Goal: Task Accomplishment & Management: Manage account settings

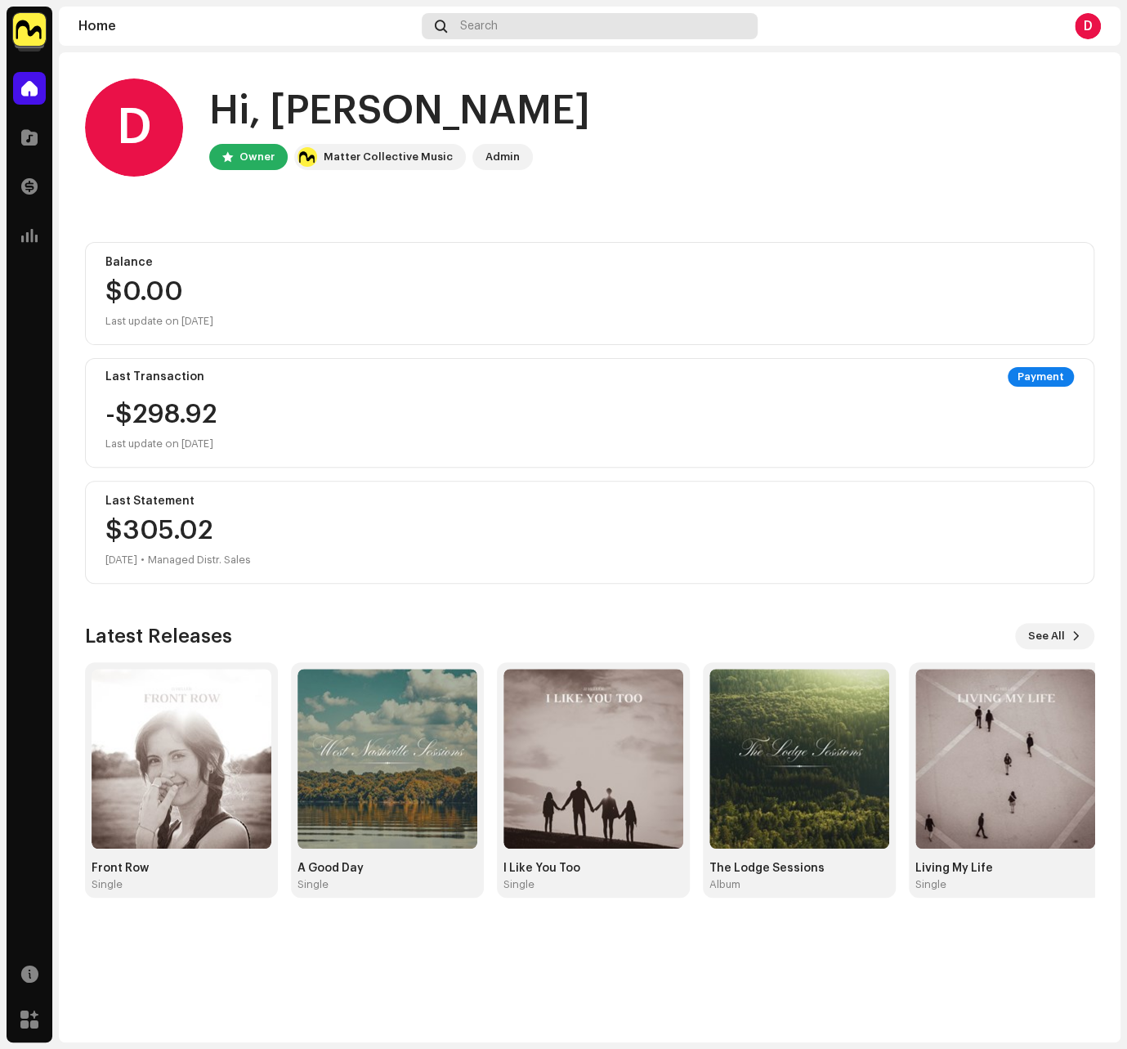
click at [489, 23] on span "Search" at bounding box center [479, 26] width 38 height 13
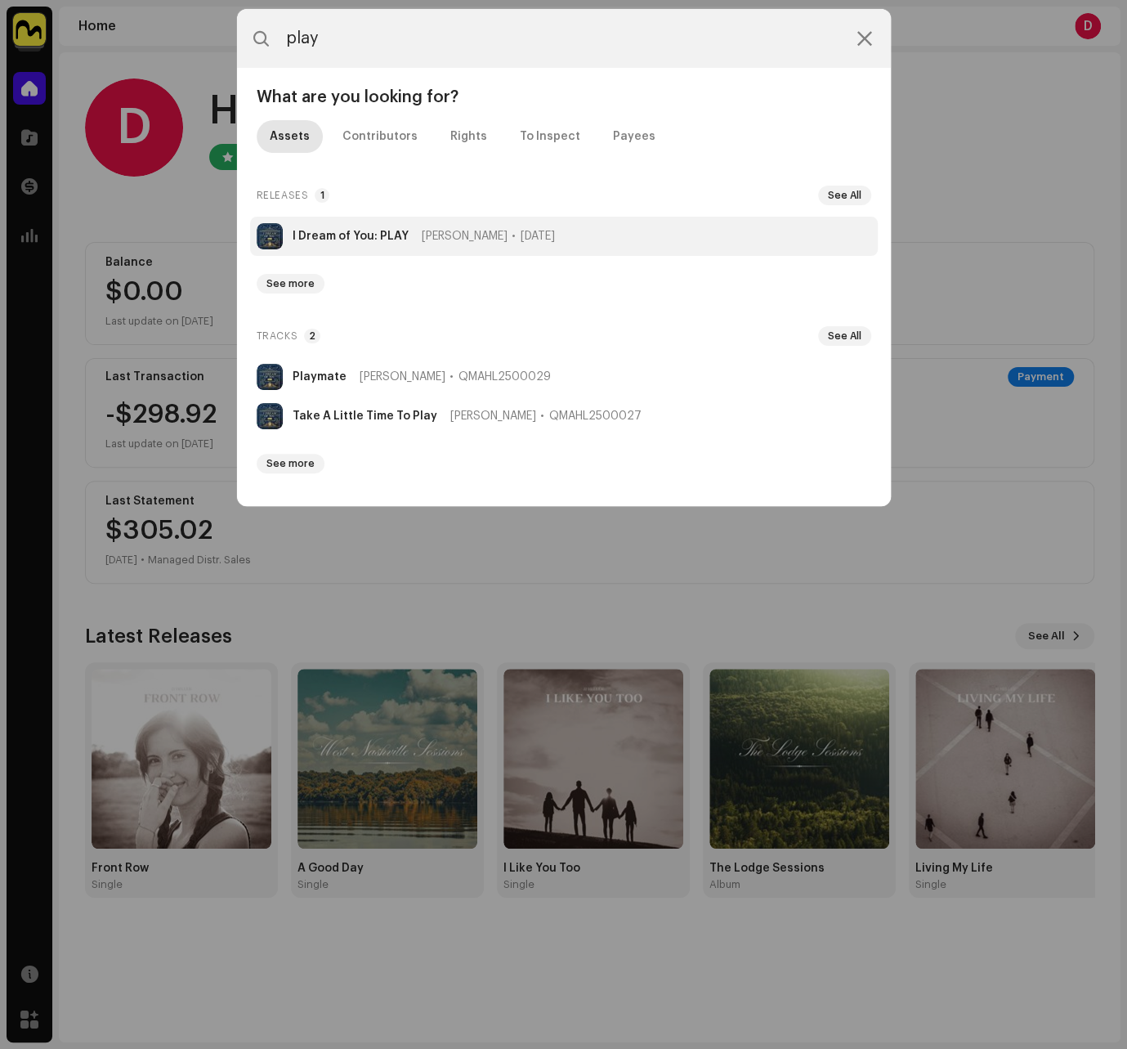
type input "play"
click at [383, 234] on strong "I Dream of You: PLAY" at bounding box center [351, 236] width 116 height 13
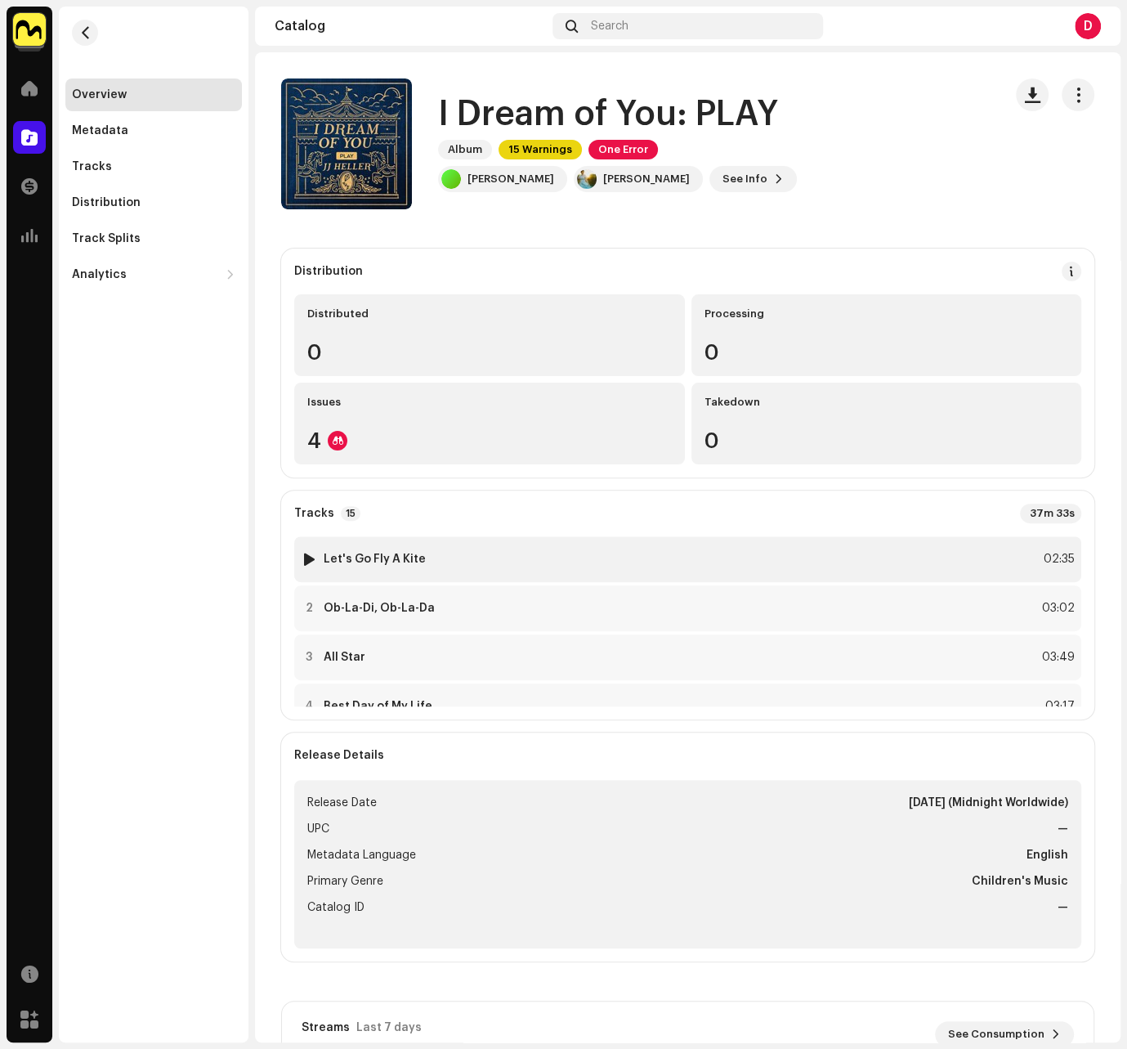
click at [870, 552] on div "1 Let's Go Fly A Kite 02:35" at bounding box center [687, 559] width 787 height 46
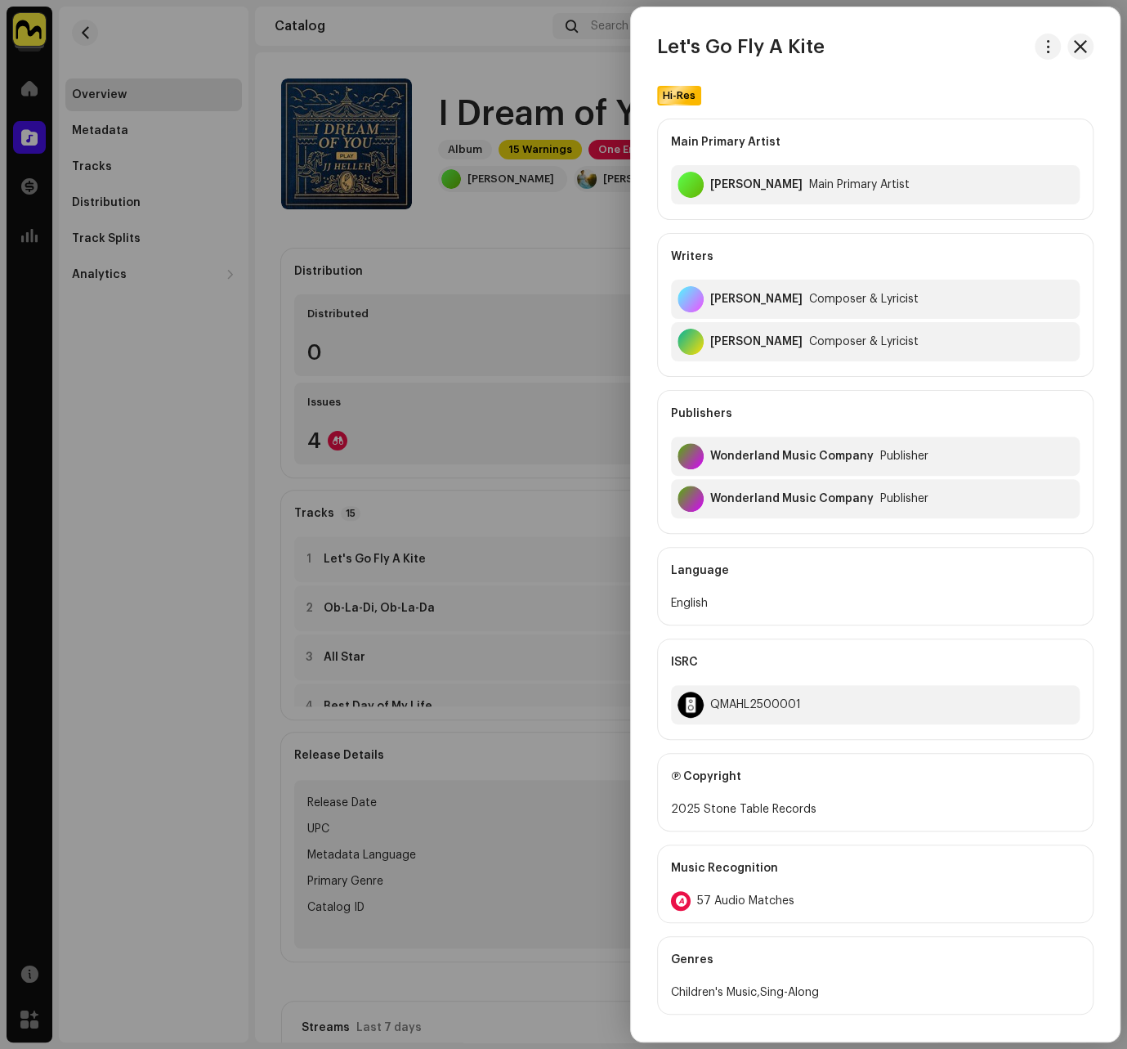
click at [597, 150] on div at bounding box center [563, 524] width 1127 height 1049
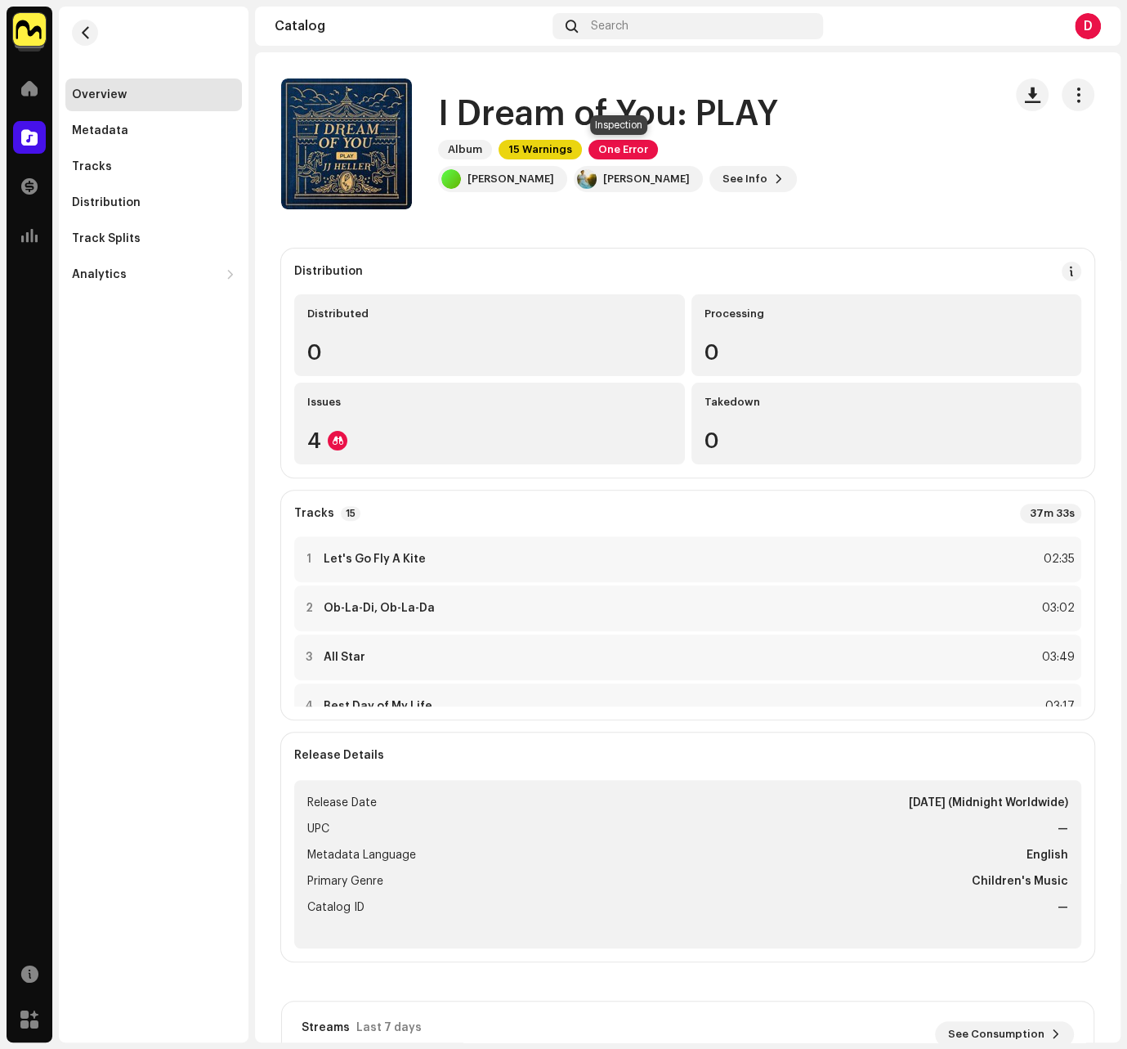
click at [630, 150] on span "One Error" at bounding box center [622, 150] width 69 height 20
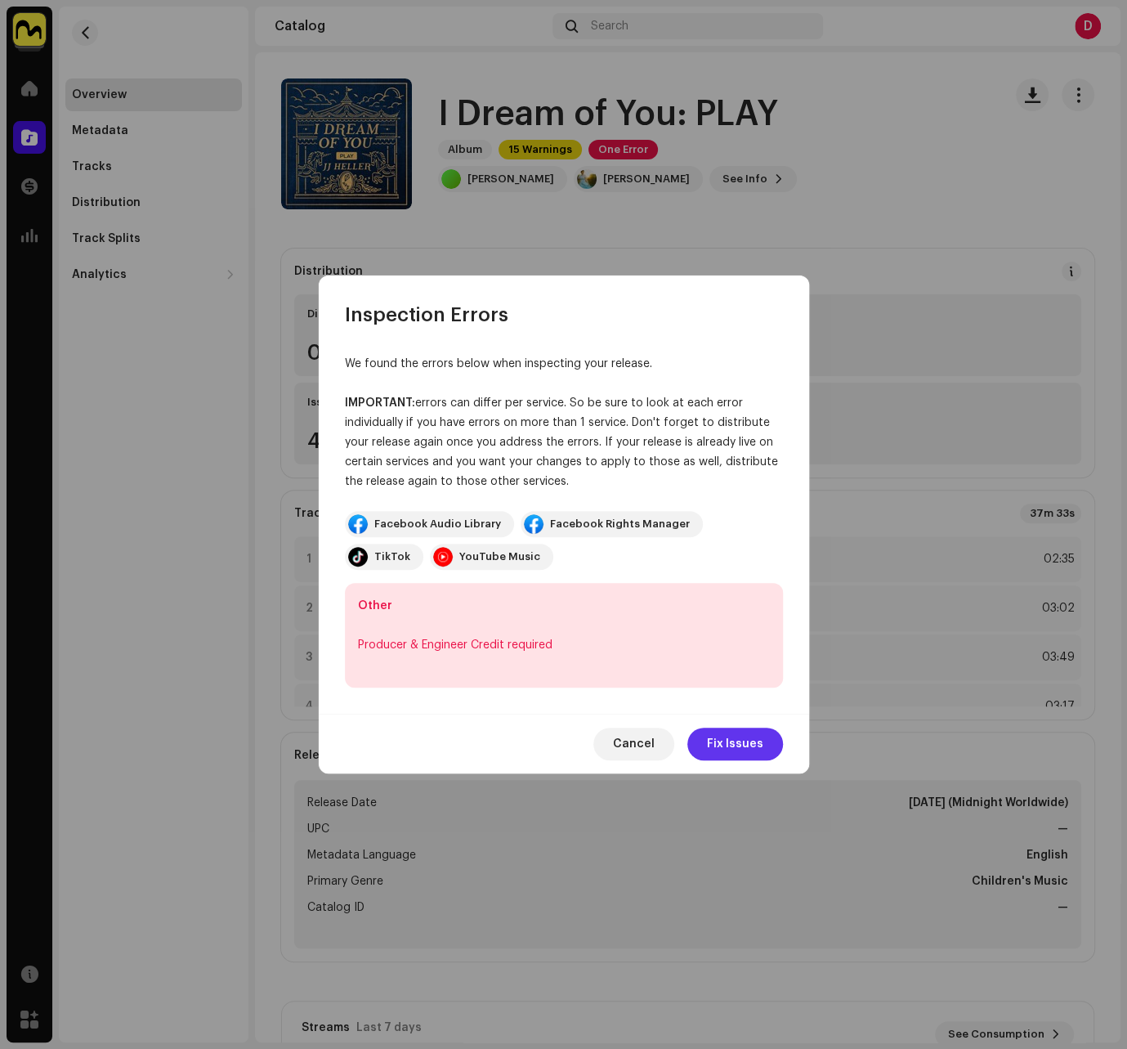
click at [734, 744] on span "Fix Issues" at bounding box center [735, 743] width 56 height 33
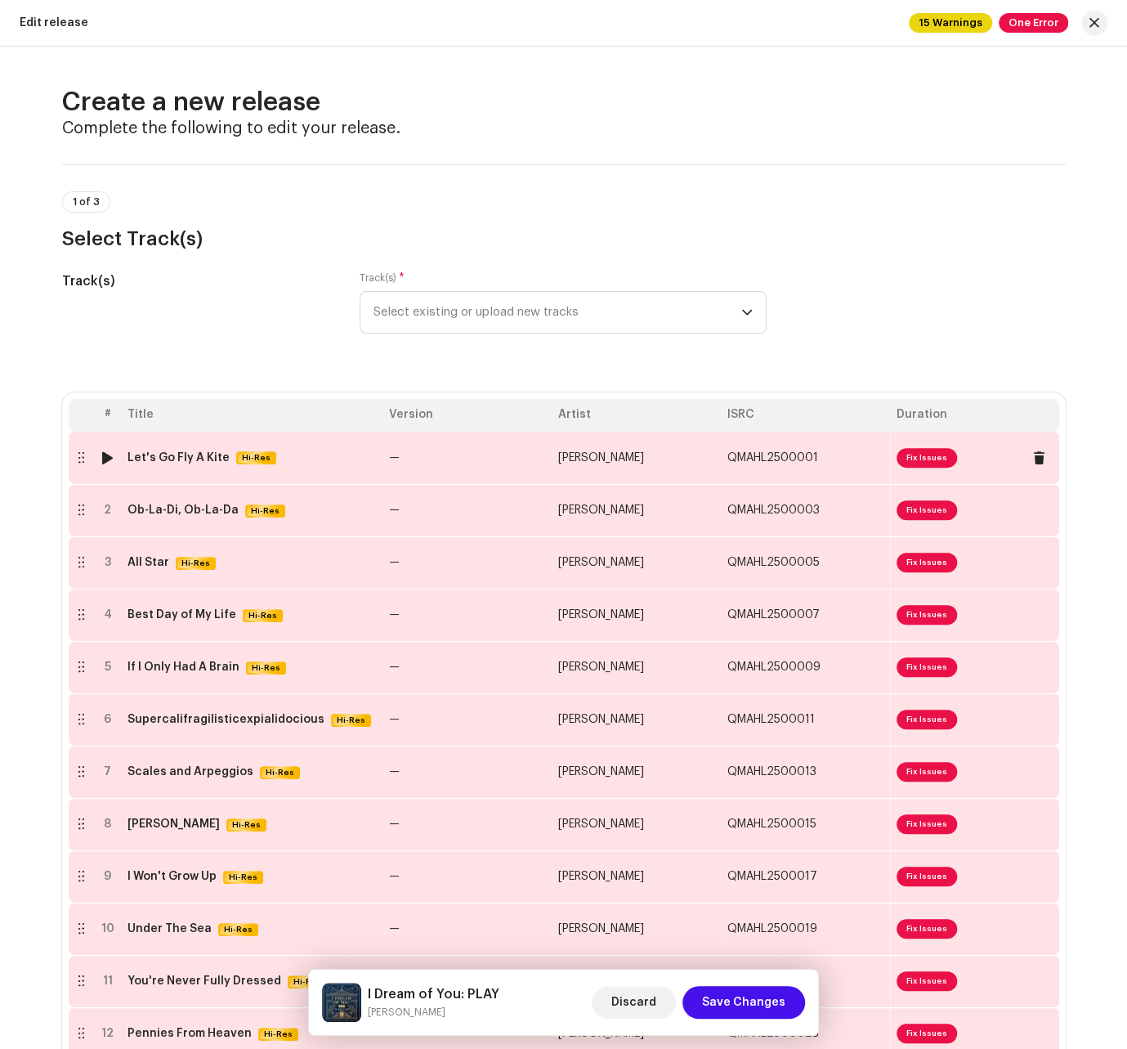
click at [870, 463] on span "Fix Issues" at bounding box center [927, 458] width 60 height 20
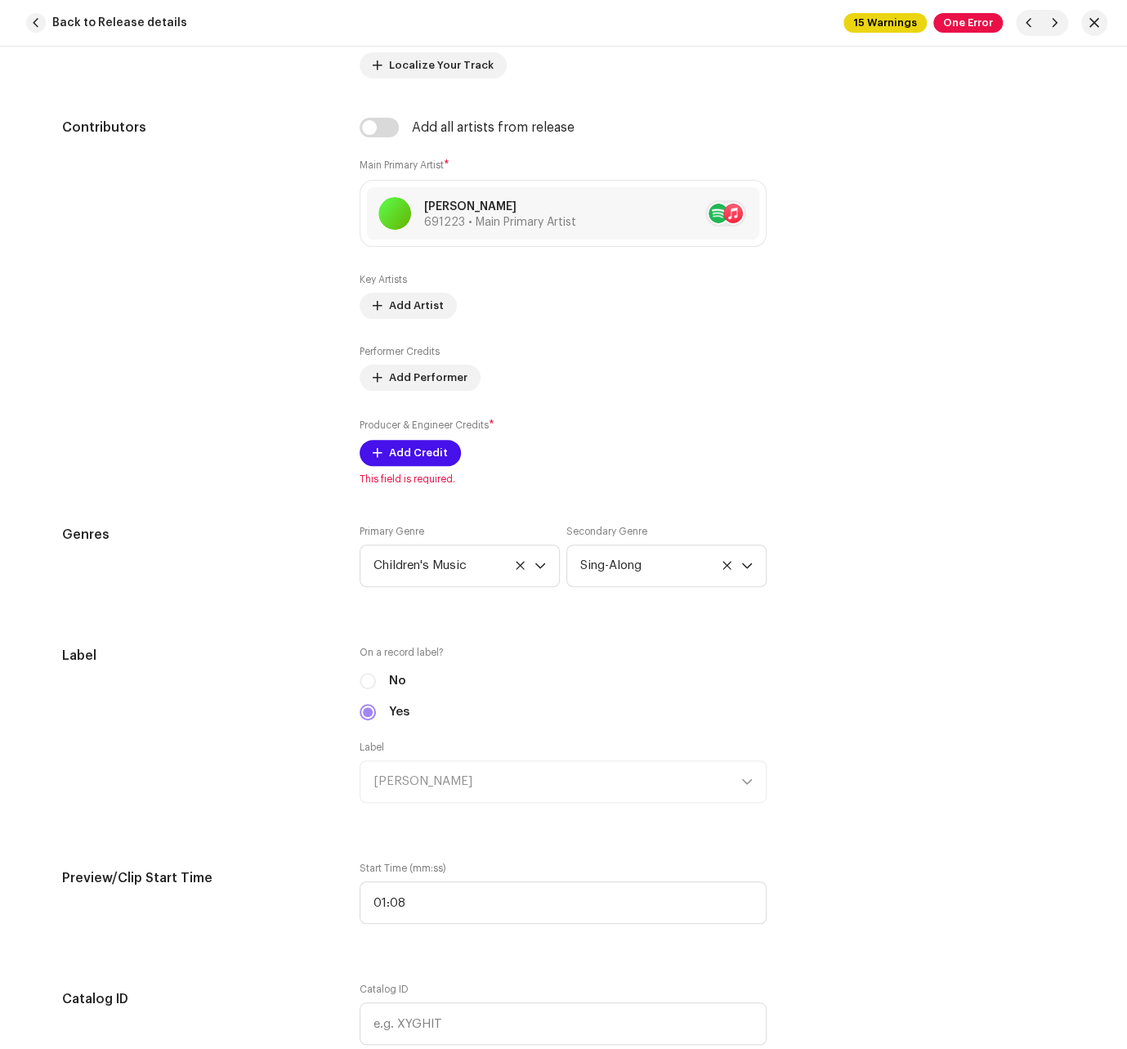
scroll to position [1051, 0]
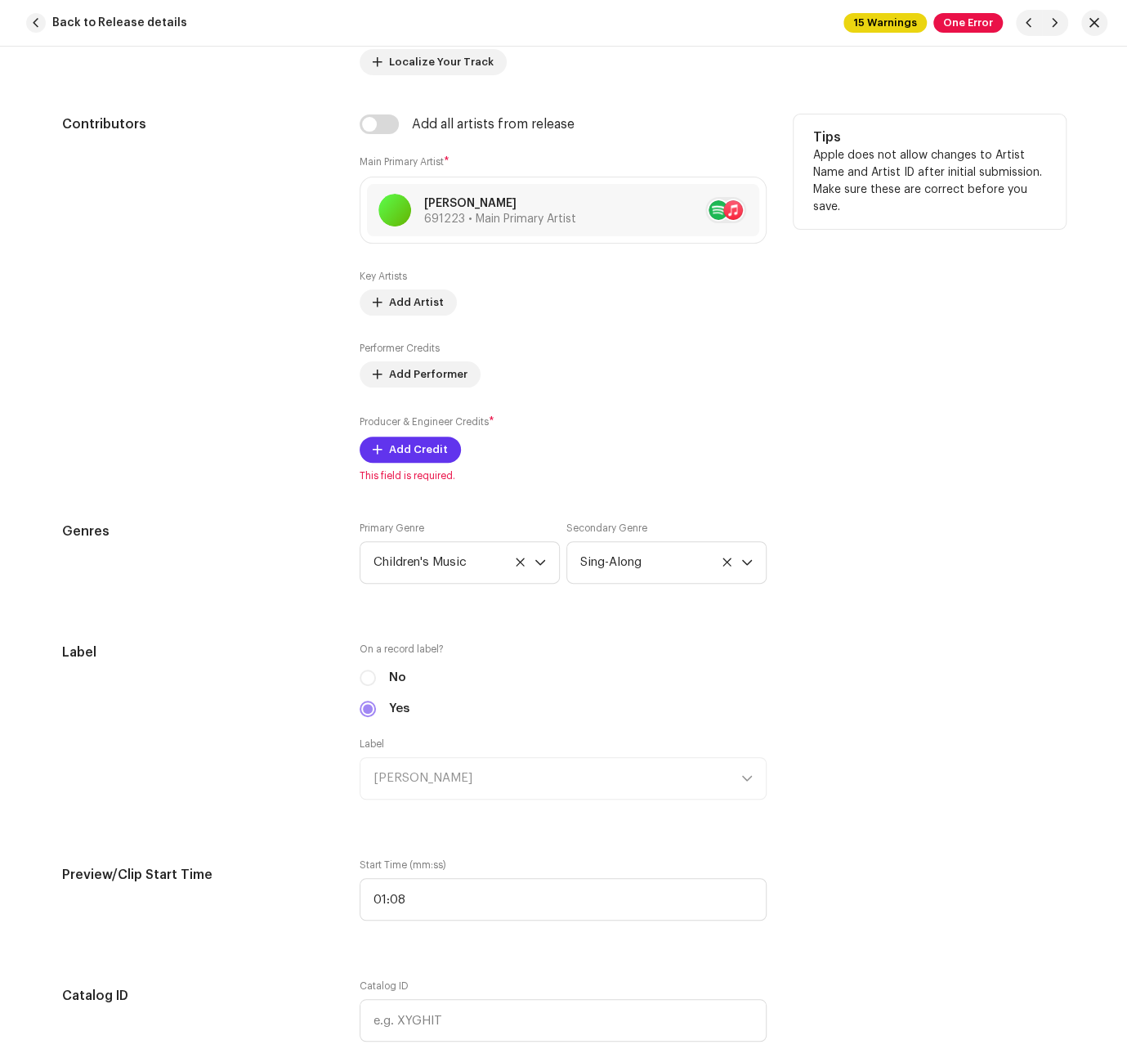
click at [384, 437] on button "Add Credit" at bounding box center [410, 449] width 101 height 26
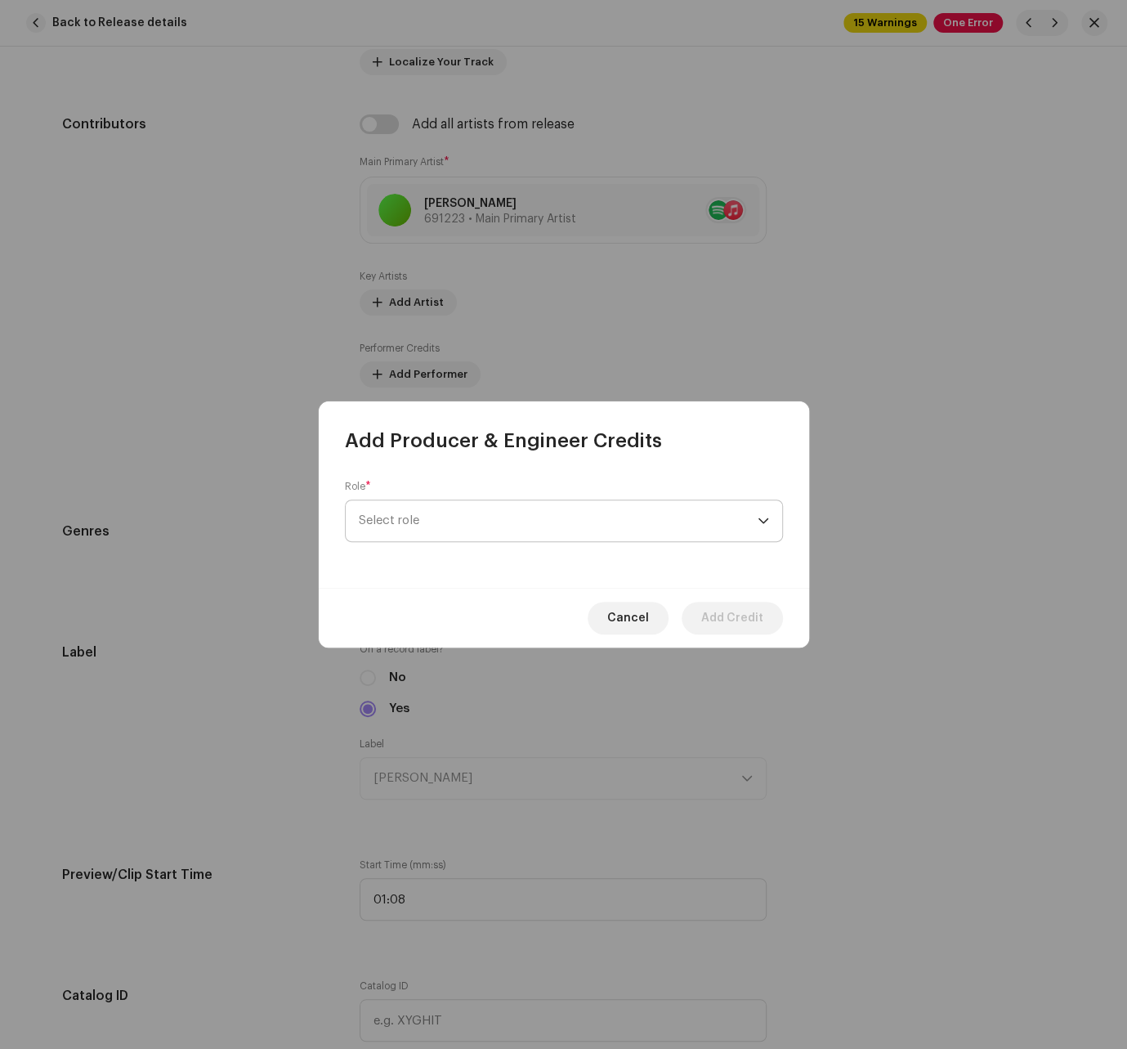
click at [455, 521] on span "Select role" at bounding box center [558, 520] width 399 height 41
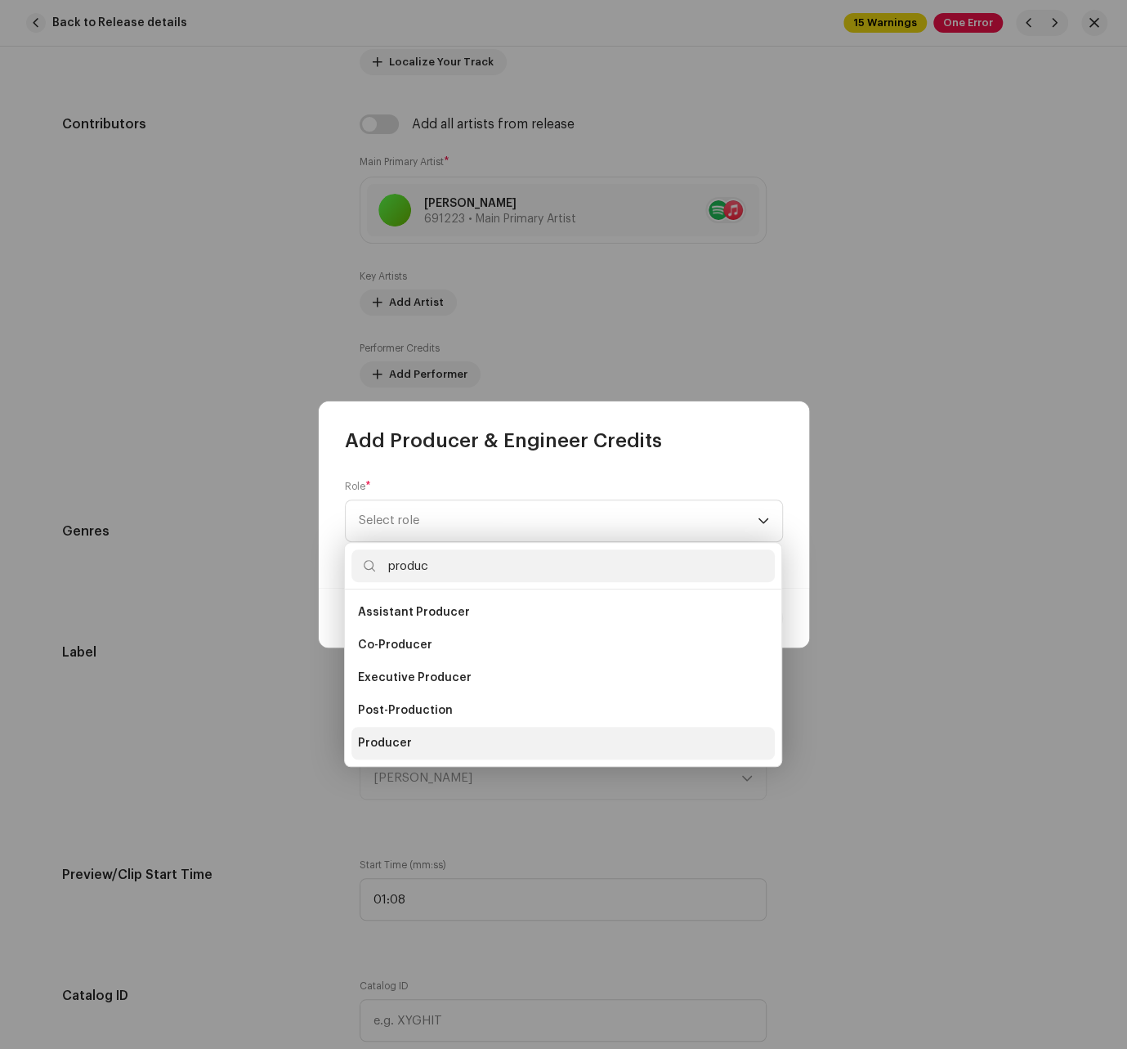
type input "produc"
click at [402, 741] on span "Producer" at bounding box center [385, 743] width 54 height 16
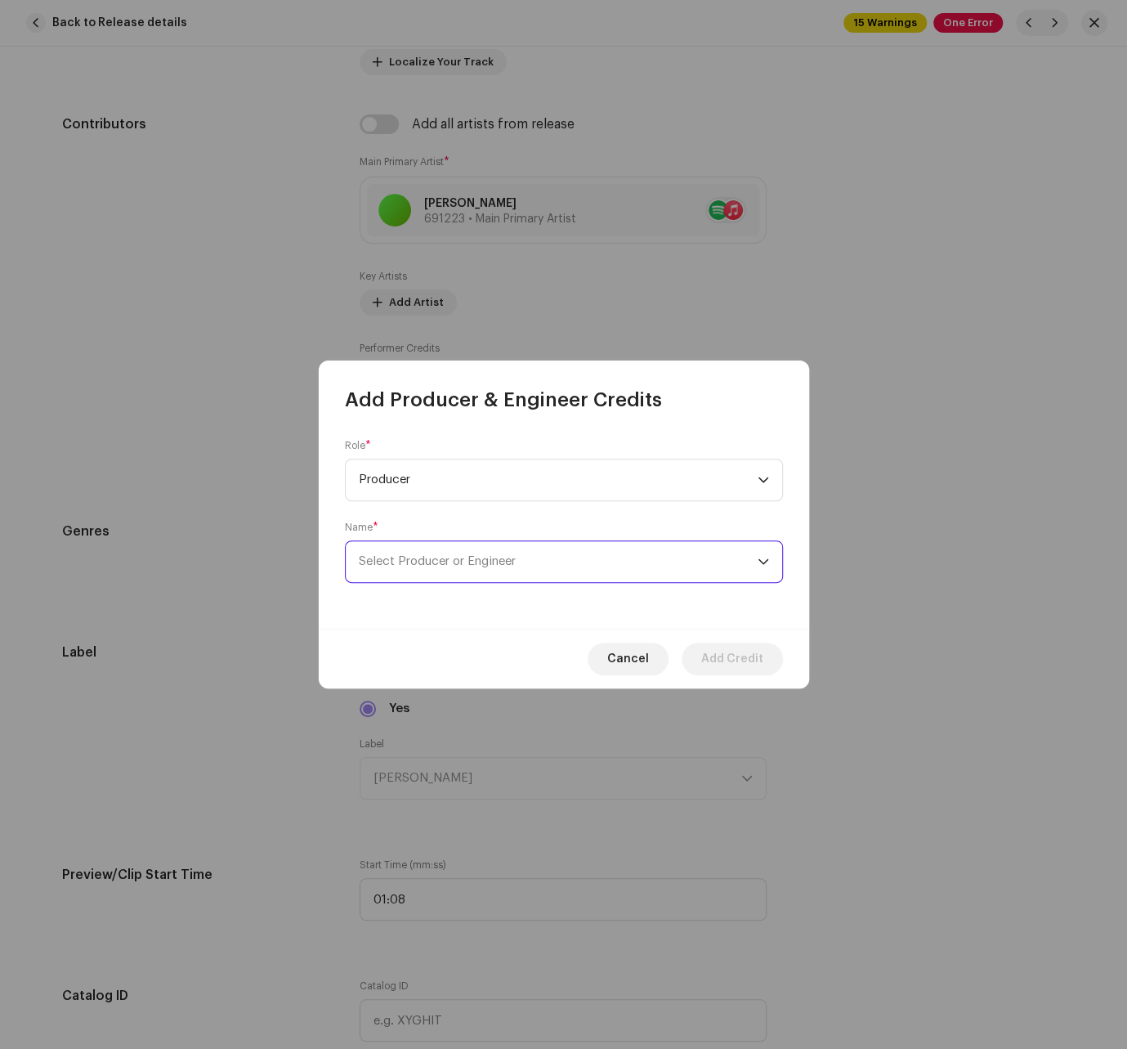
click at [450, 553] on span "Select Producer or Engineer" at bounding box center [558, 561] width 399 height 41
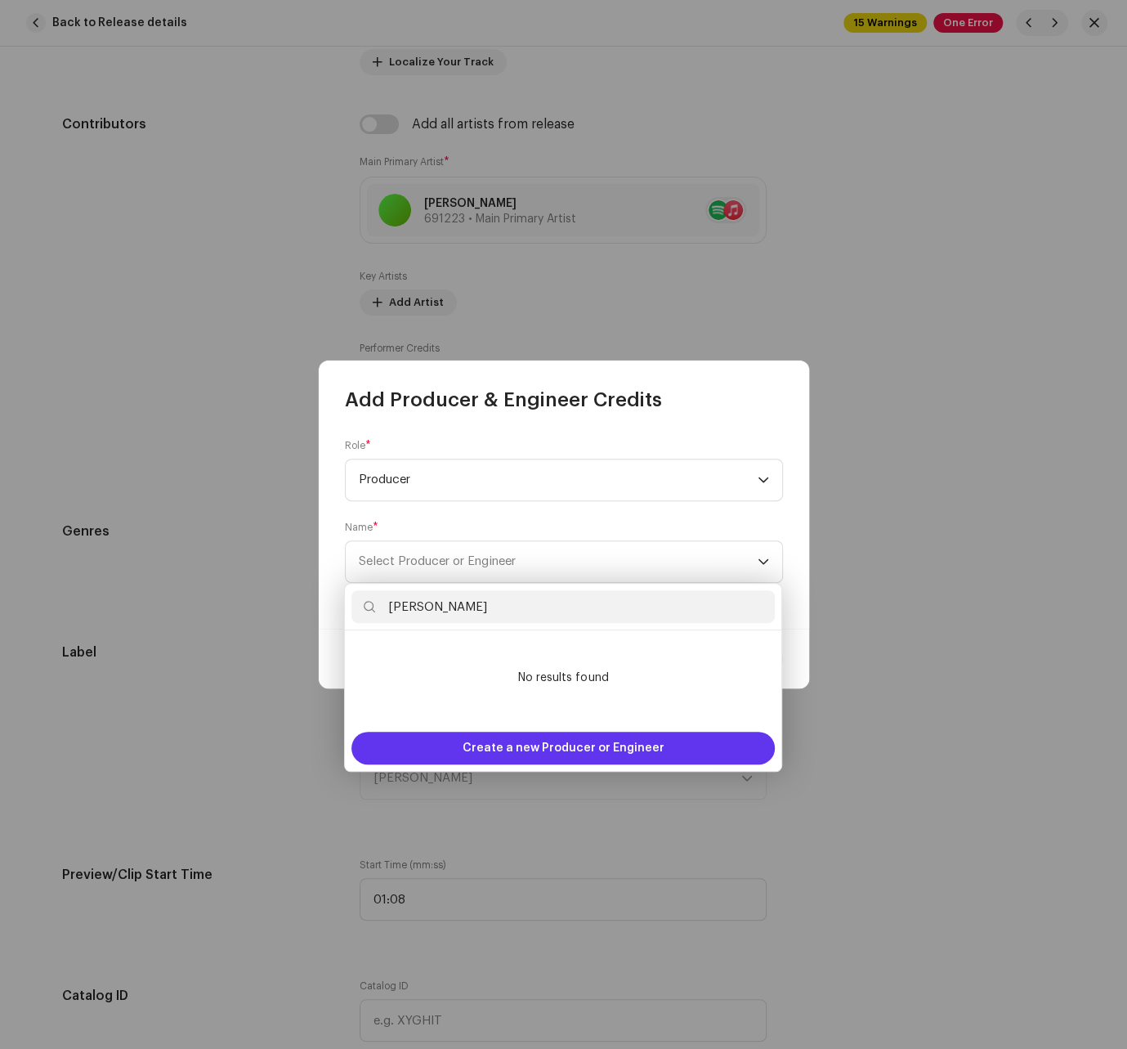
type input "[PERSON_NAME]"
click at [576, 748] on span "Create a new Producer or Engineer" at bounding box center [564, 748] width 202 height 33
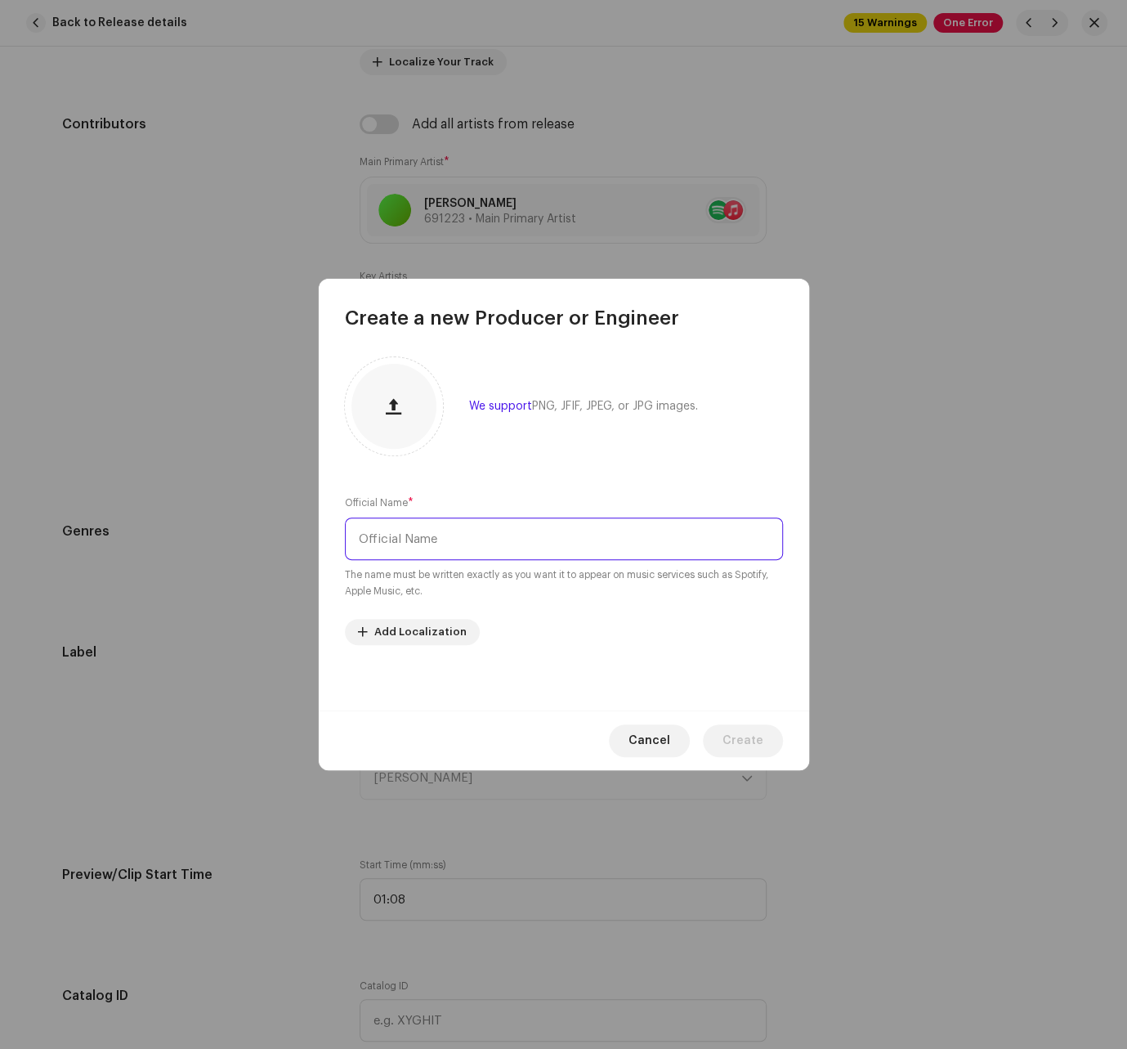
click at [598, 551] on input "text" at bounding box center [564, 538] width 438 height 43
type input "Producer"
click at [755, 732] on span "Create" at bounding box center [743, 740] width 41 height 33
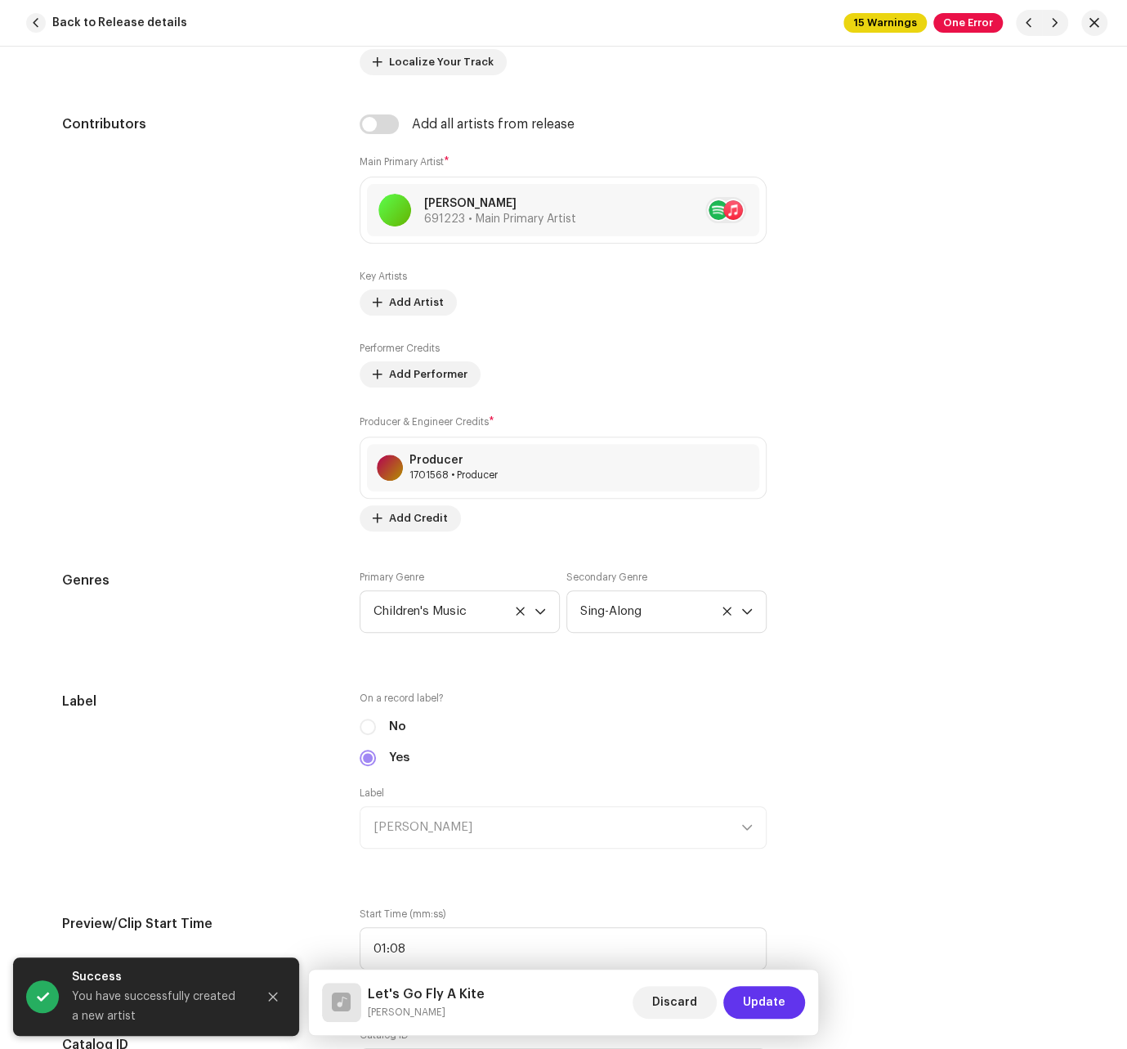
click at [772, 1006] on span "Update" at bounding box center [764, 1002] width 43 height 33
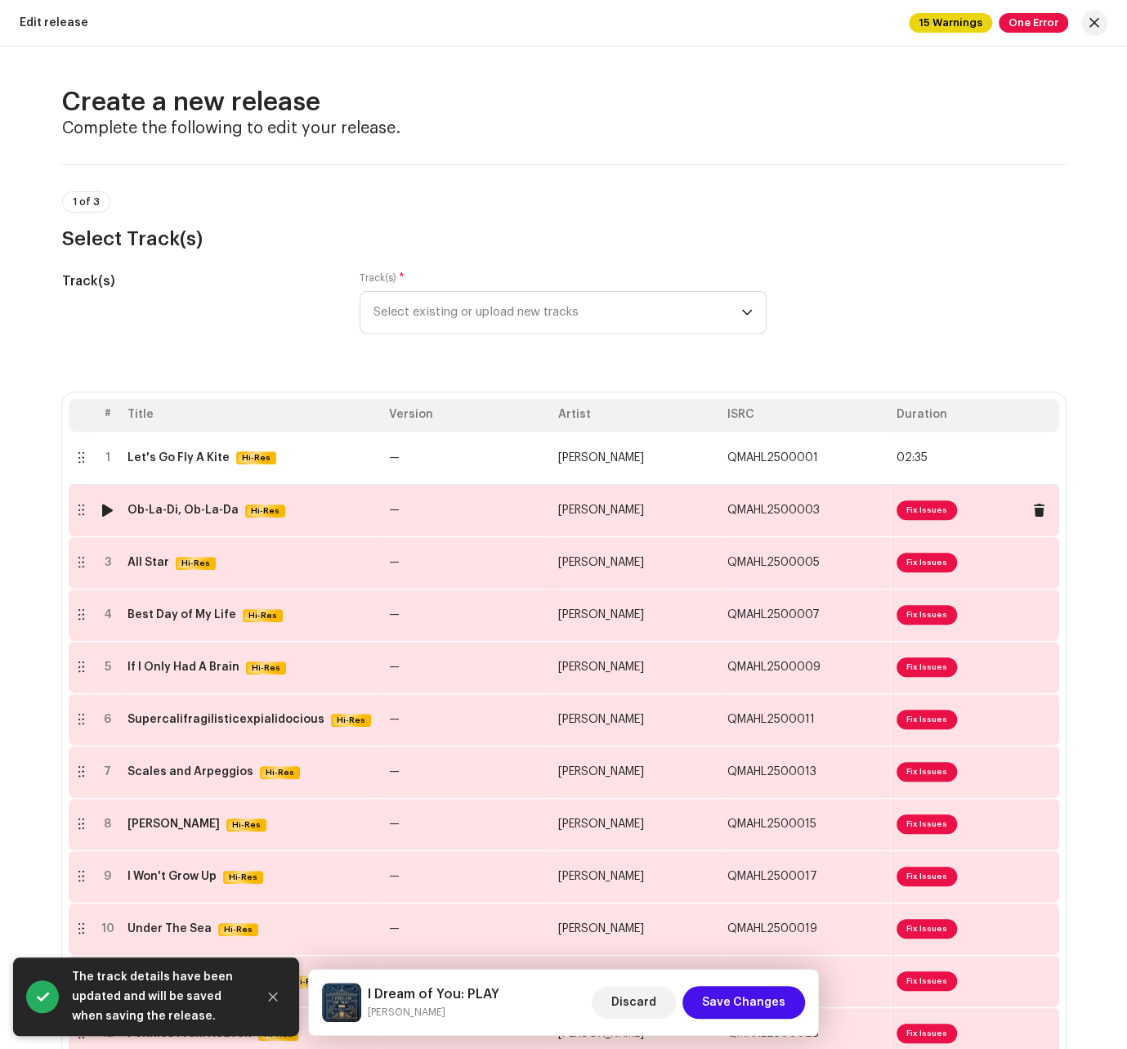
click at [870, 511] on span "Fix Issues" at bounding box center [927, 510] width 60 height 20
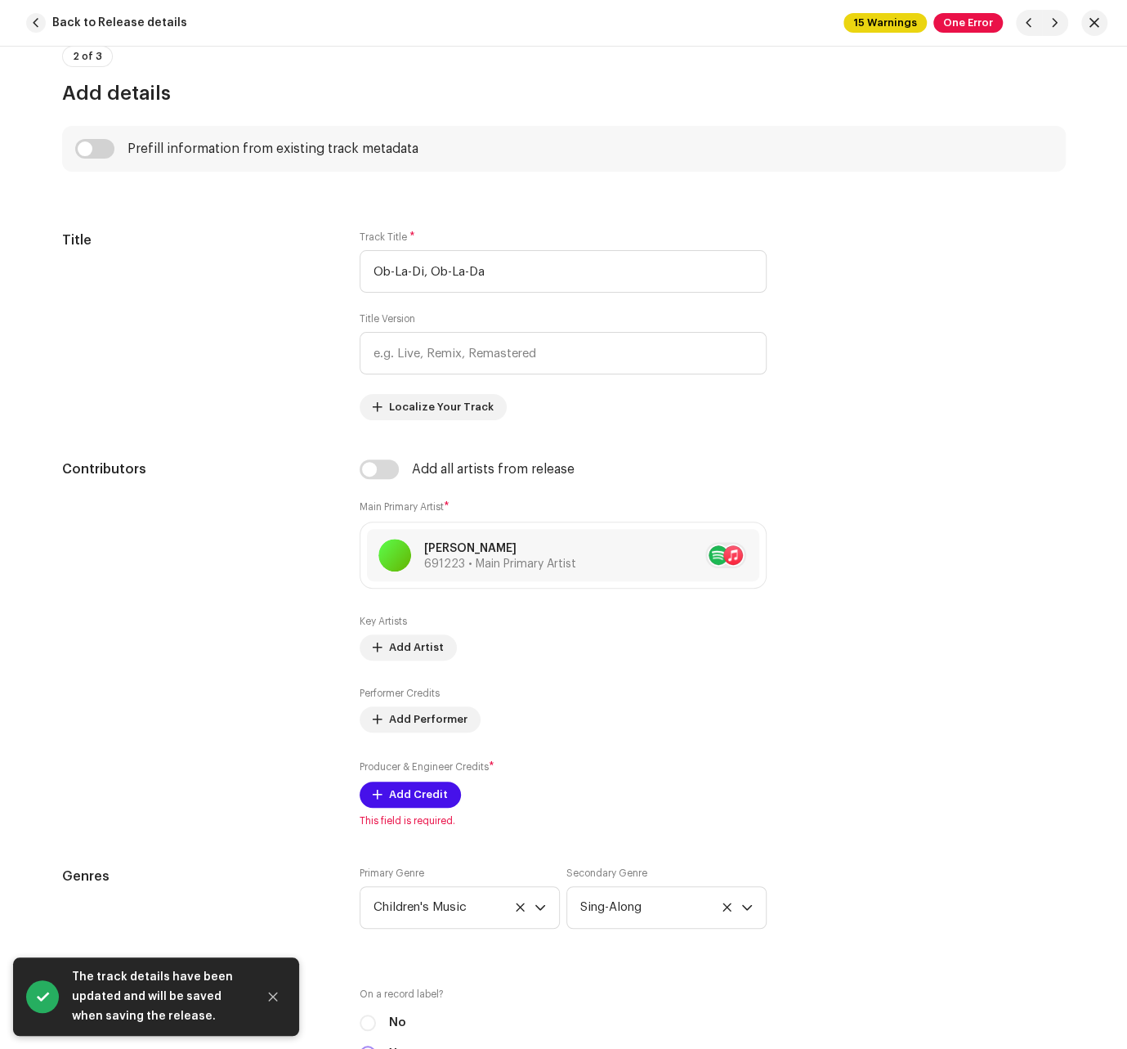
scroll to position [785, 0]
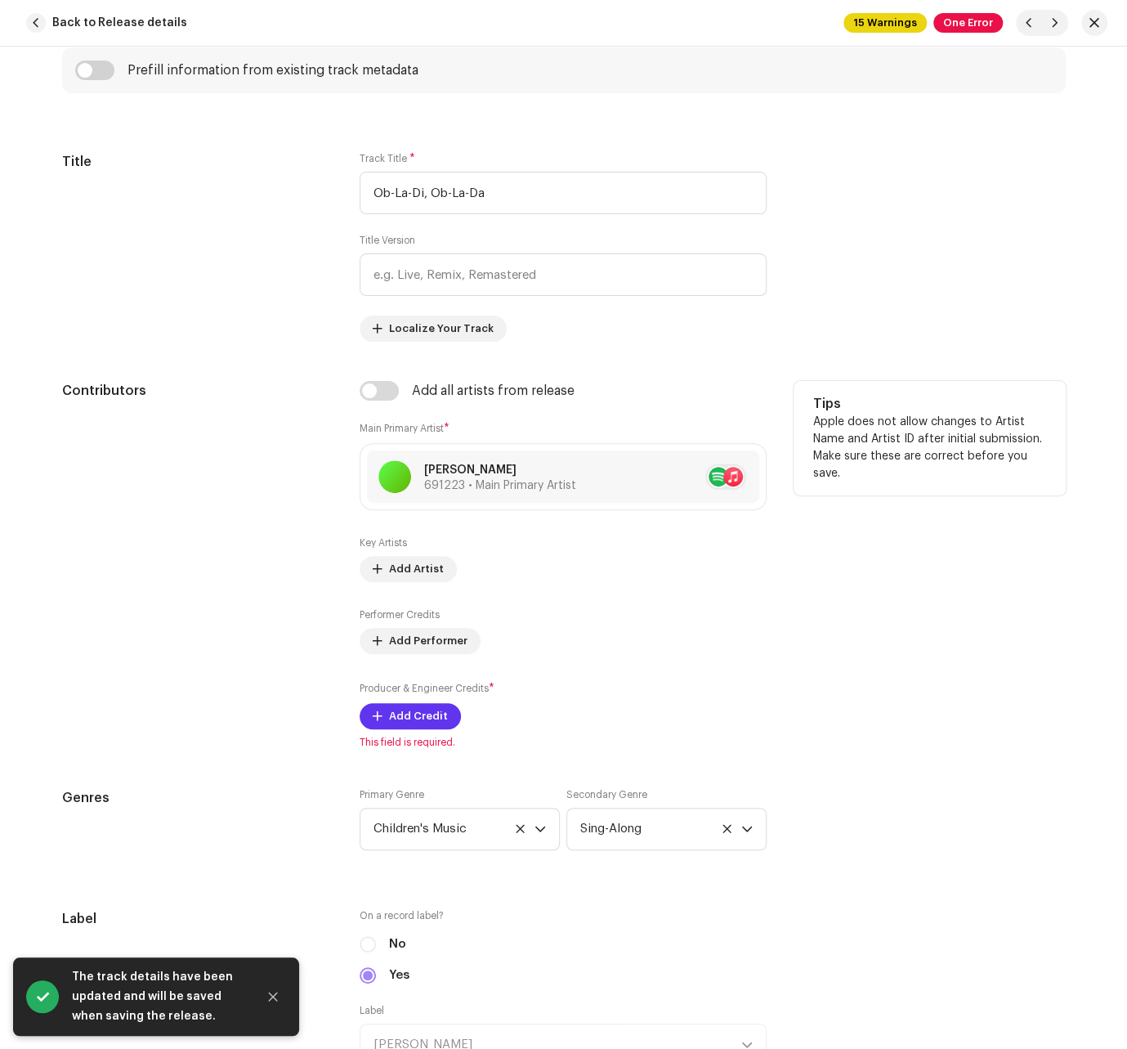
click at [408, 718] on span "Add Credit" at bounding box center [418, 716] width 59 height 33
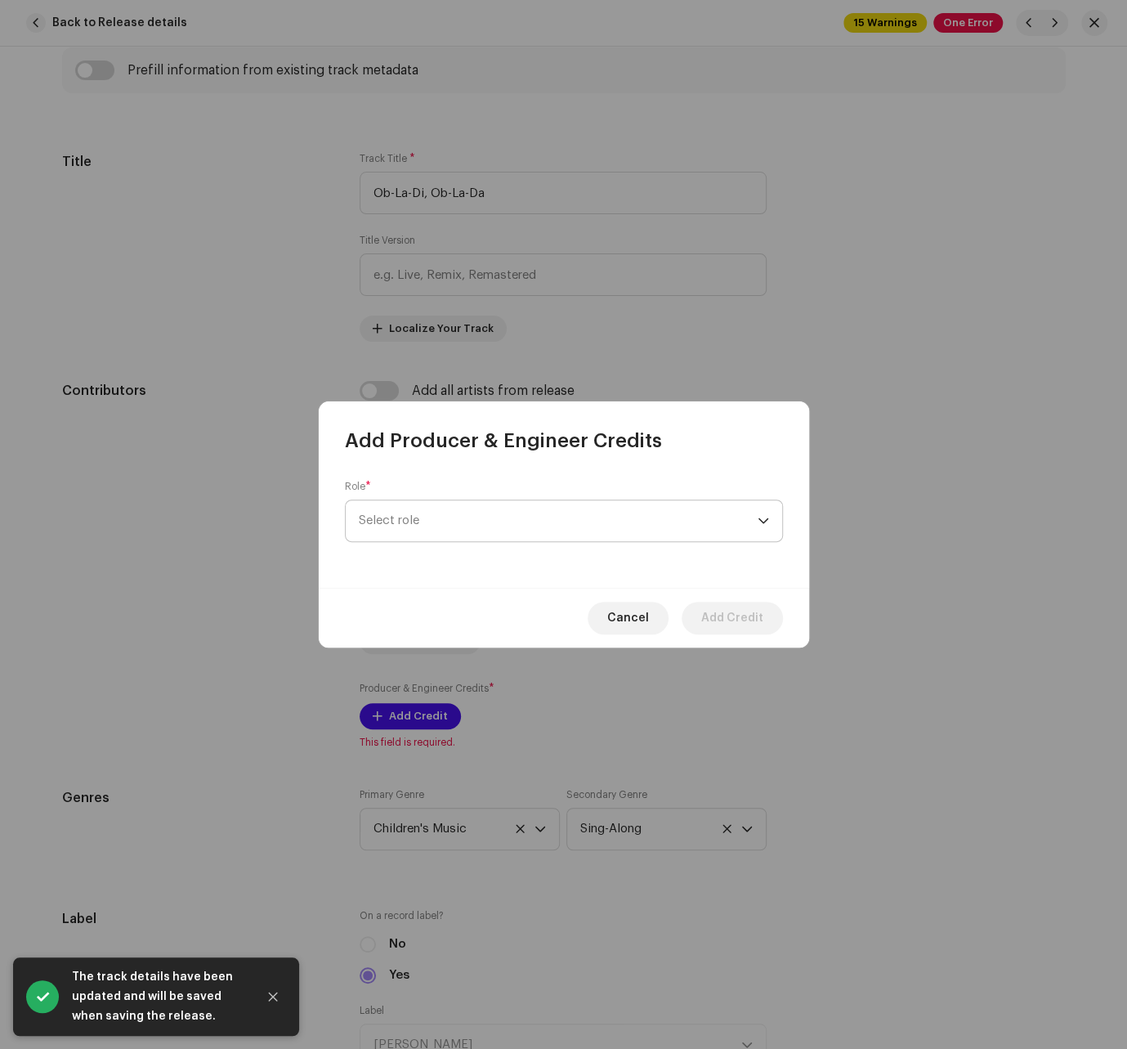
click at [453, 526] on span "Select role" at bounding box center [558, 520] width 399 height 41
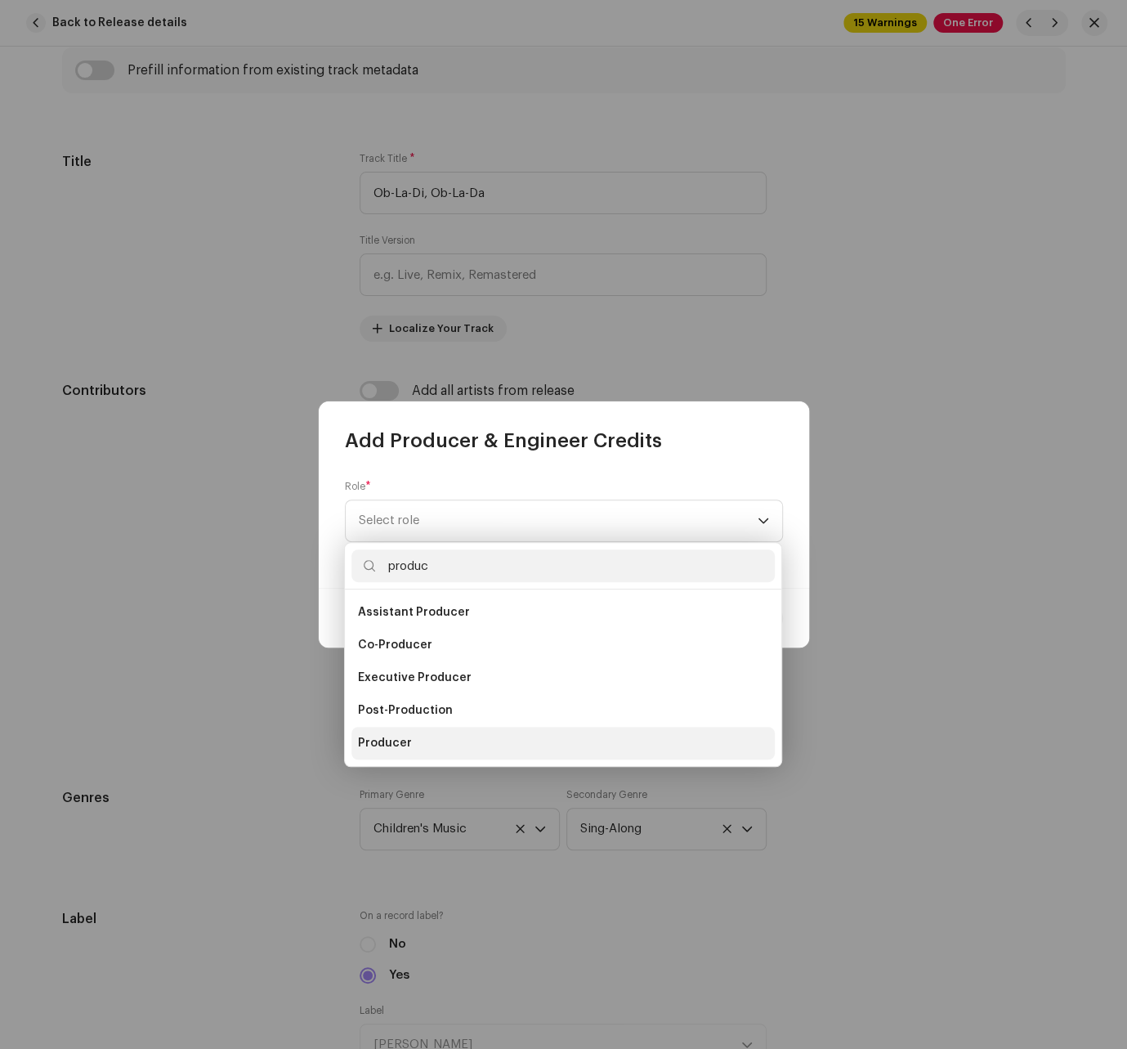
type input "produc"
click at [436, 742] on li "Producer" at bounding box center [562, 743] width 423 height 33
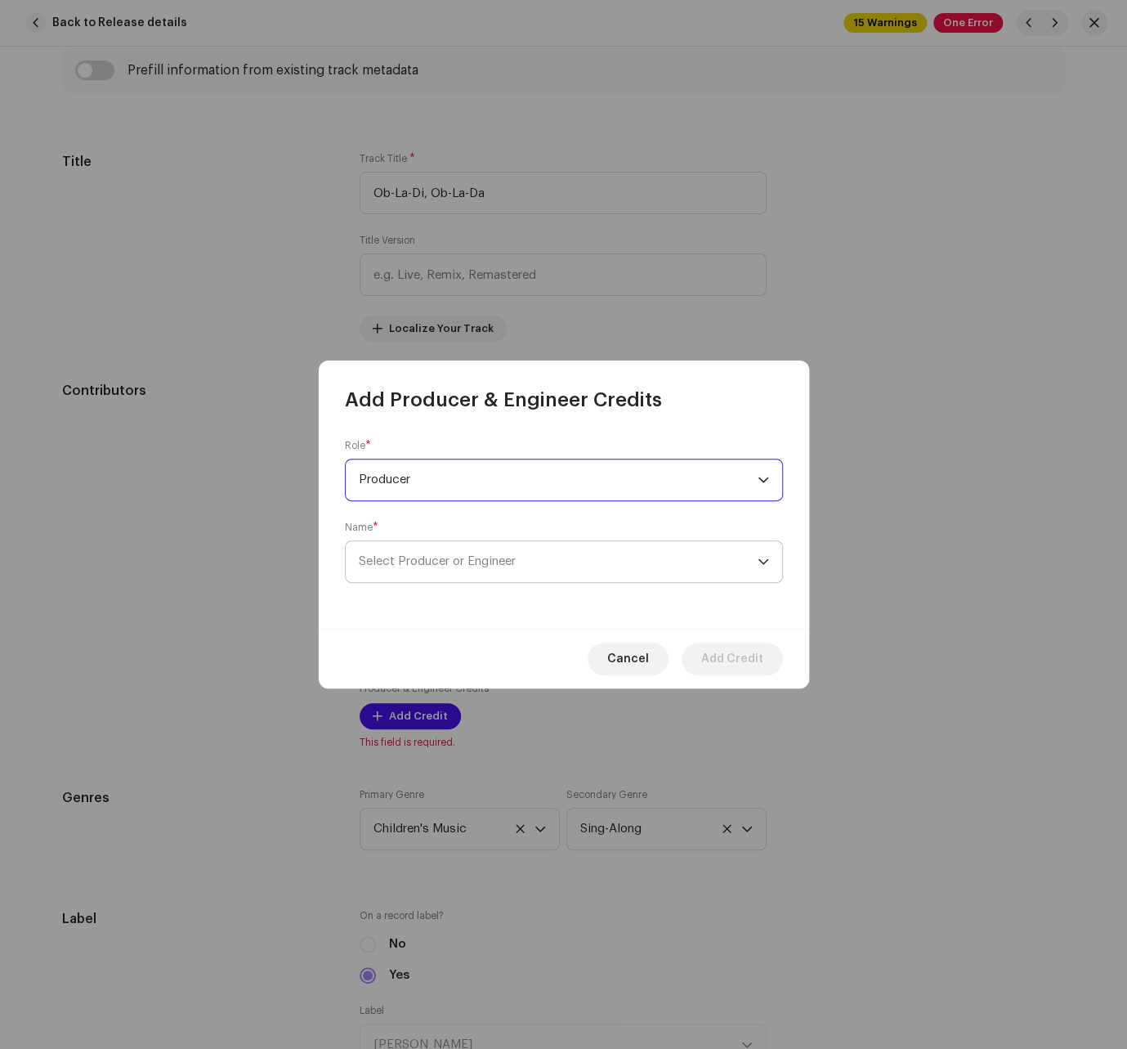
click at [475, 570] on span "Select Producer or Engineer" at bounding box center [558, 561] width 399 height 41
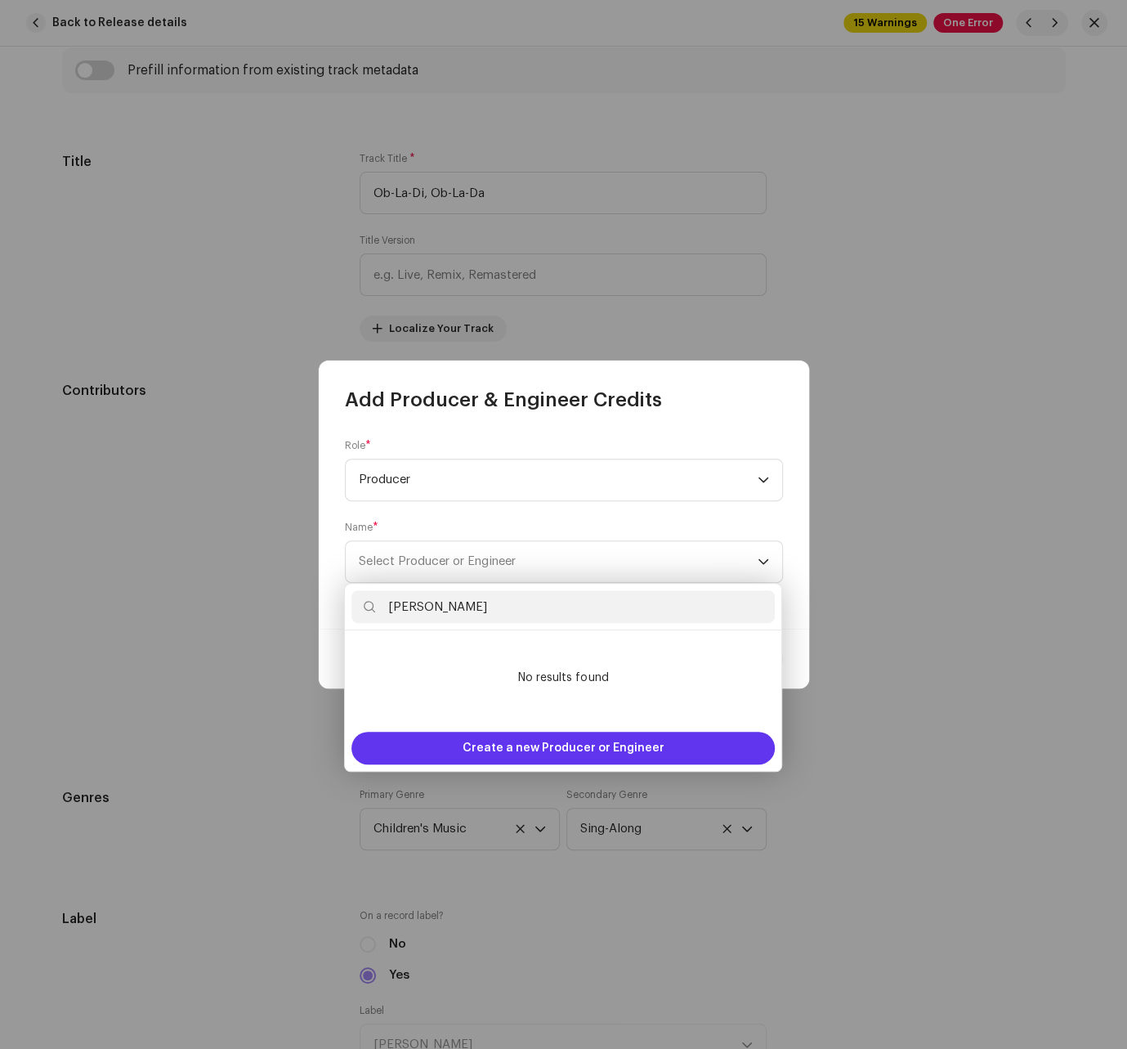
type input "[PERSON_NAME]"
click at [535, 749] on span "Create a new Producer or Engineer" at bounding box center [564, 748] width 202 height 33
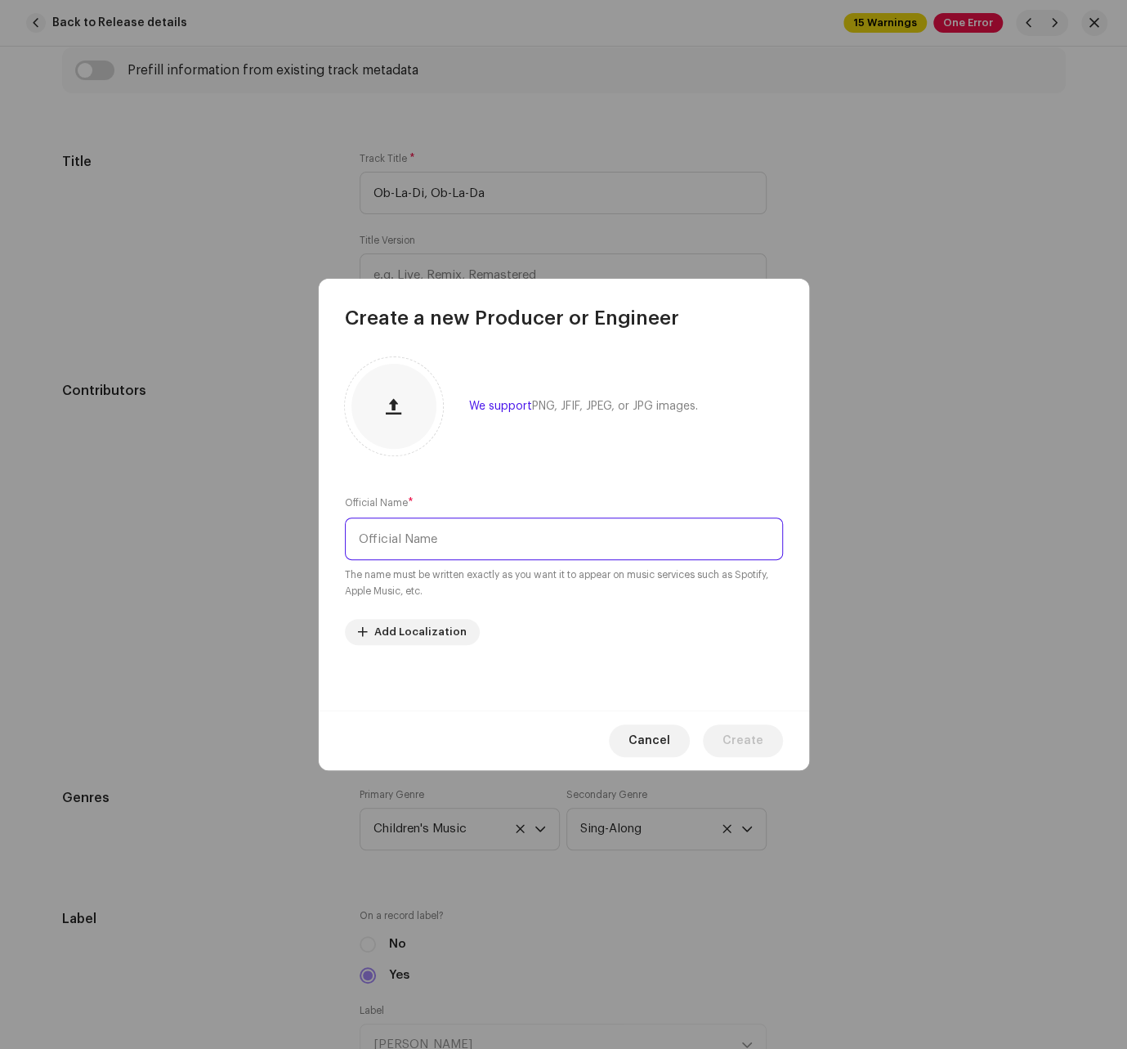
click at [472, 531] on input "text" at bounding box center [564, 538] width 438 height 43
type input "[PERSON_NAME]"
click at [741, 738] on span "Create" at bounding box center [743, 740] width 41 height 33
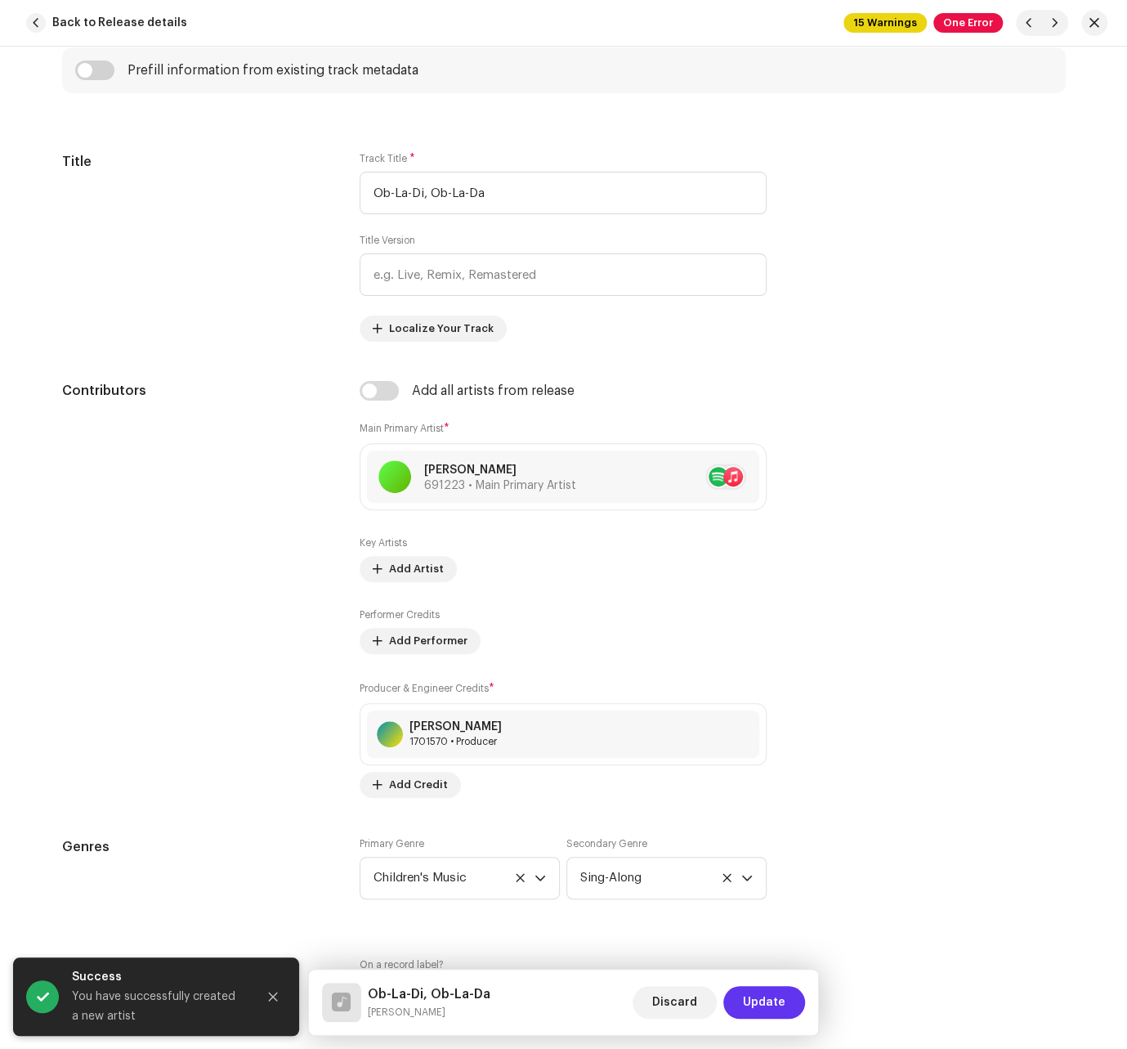
click at [754, 999] on span "Update" at bounding box center [764, 1002] width 43 height 33
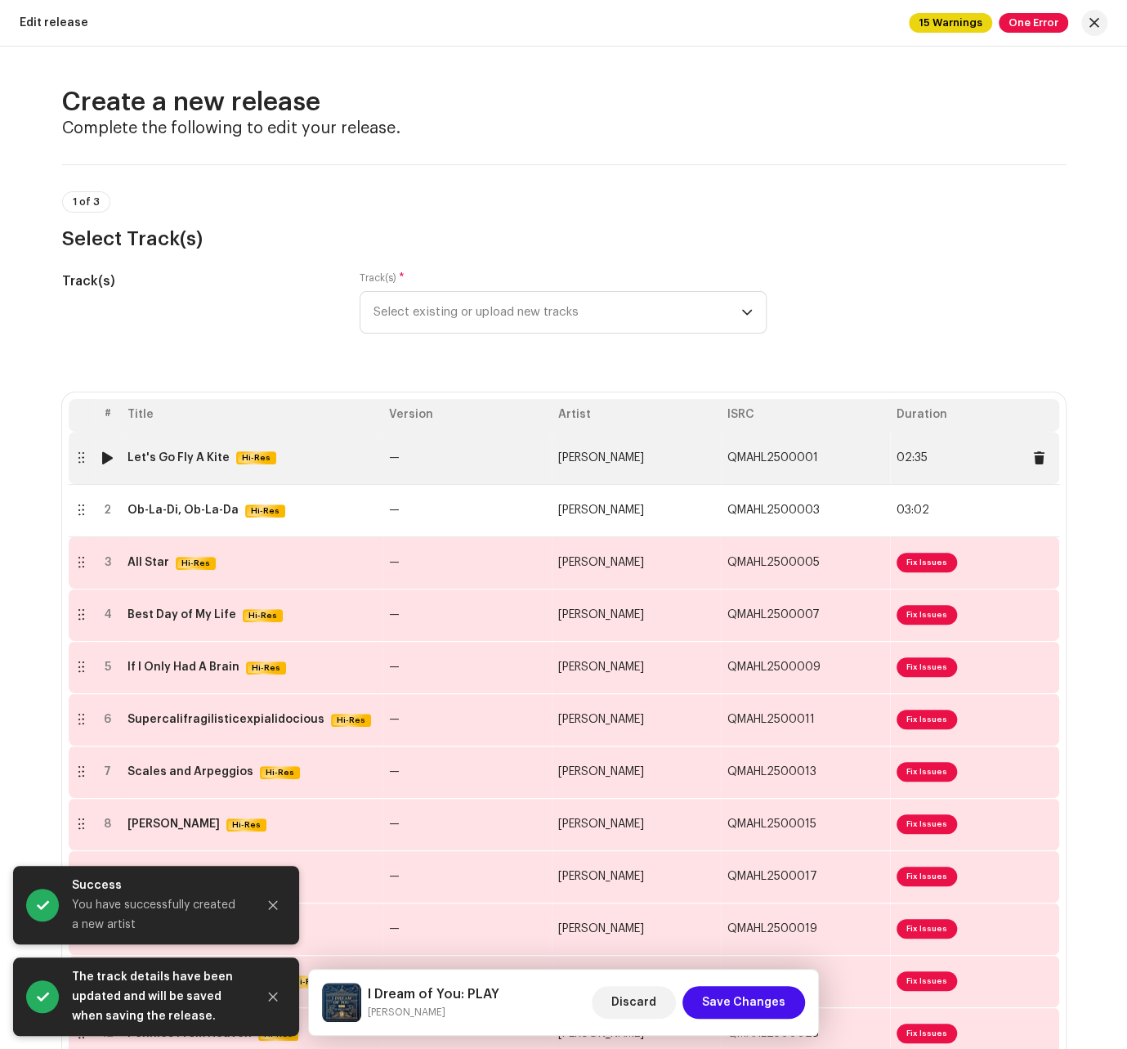
click at [870, 463] on span "02:35" at bounding box center [912, 457] width 31 height 13
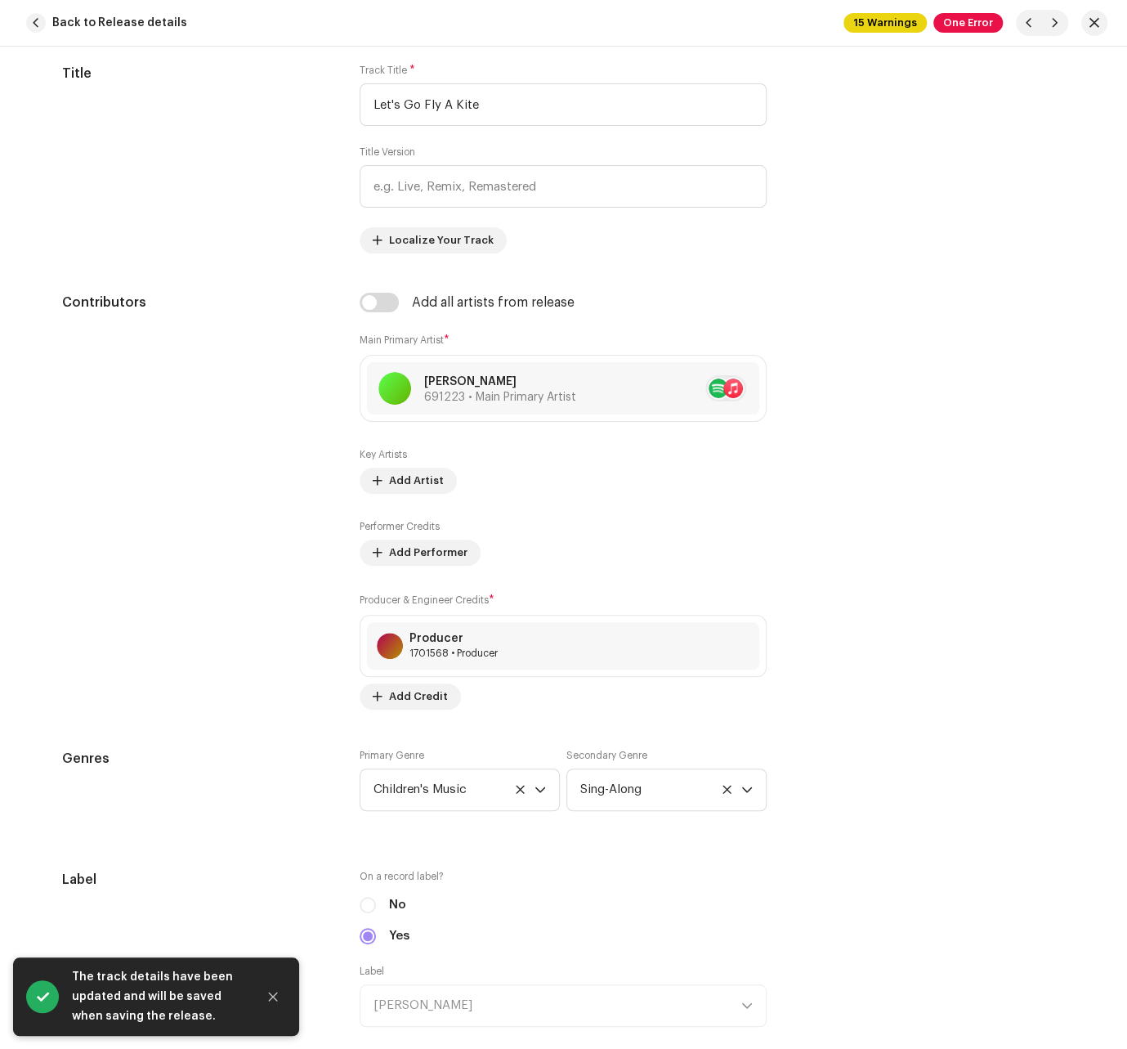
scroll to position [939, 0]
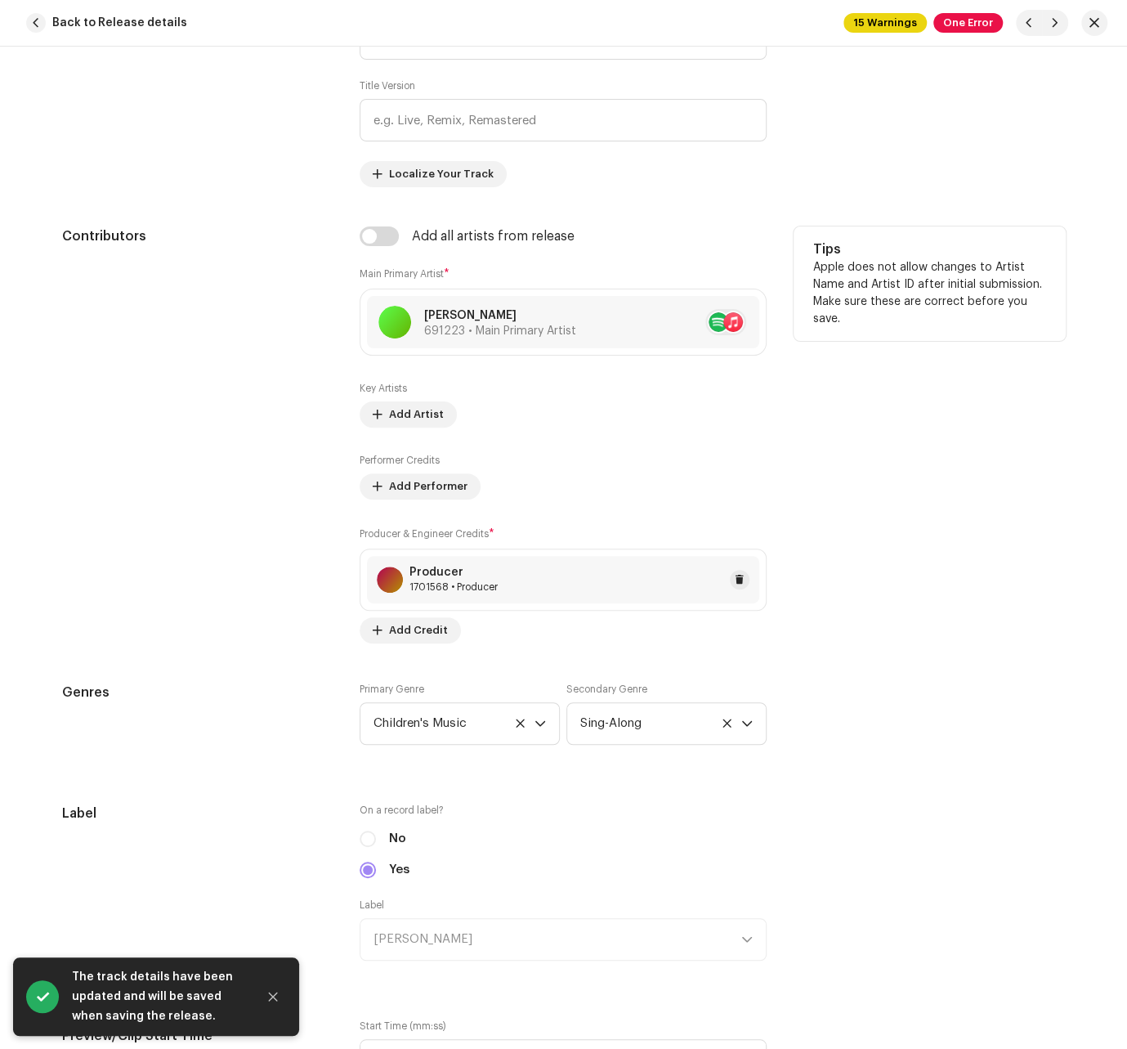
click at [453, 575] on div "Producer" at bounding box center [453, 572] width 88 height 13
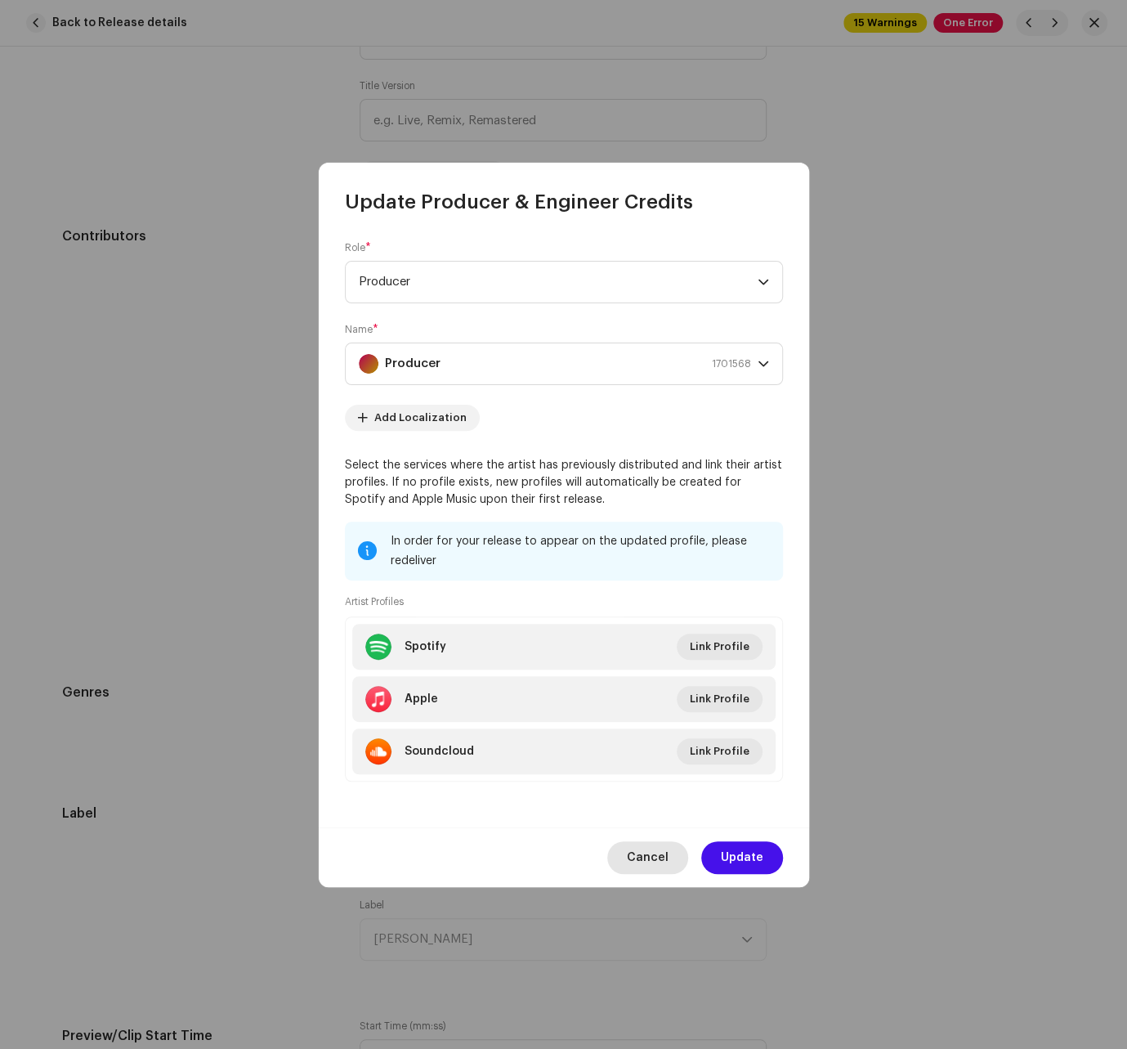
click at [647, 857] on span "Cancel" at bounding box center [648, 857] width 42 height 33
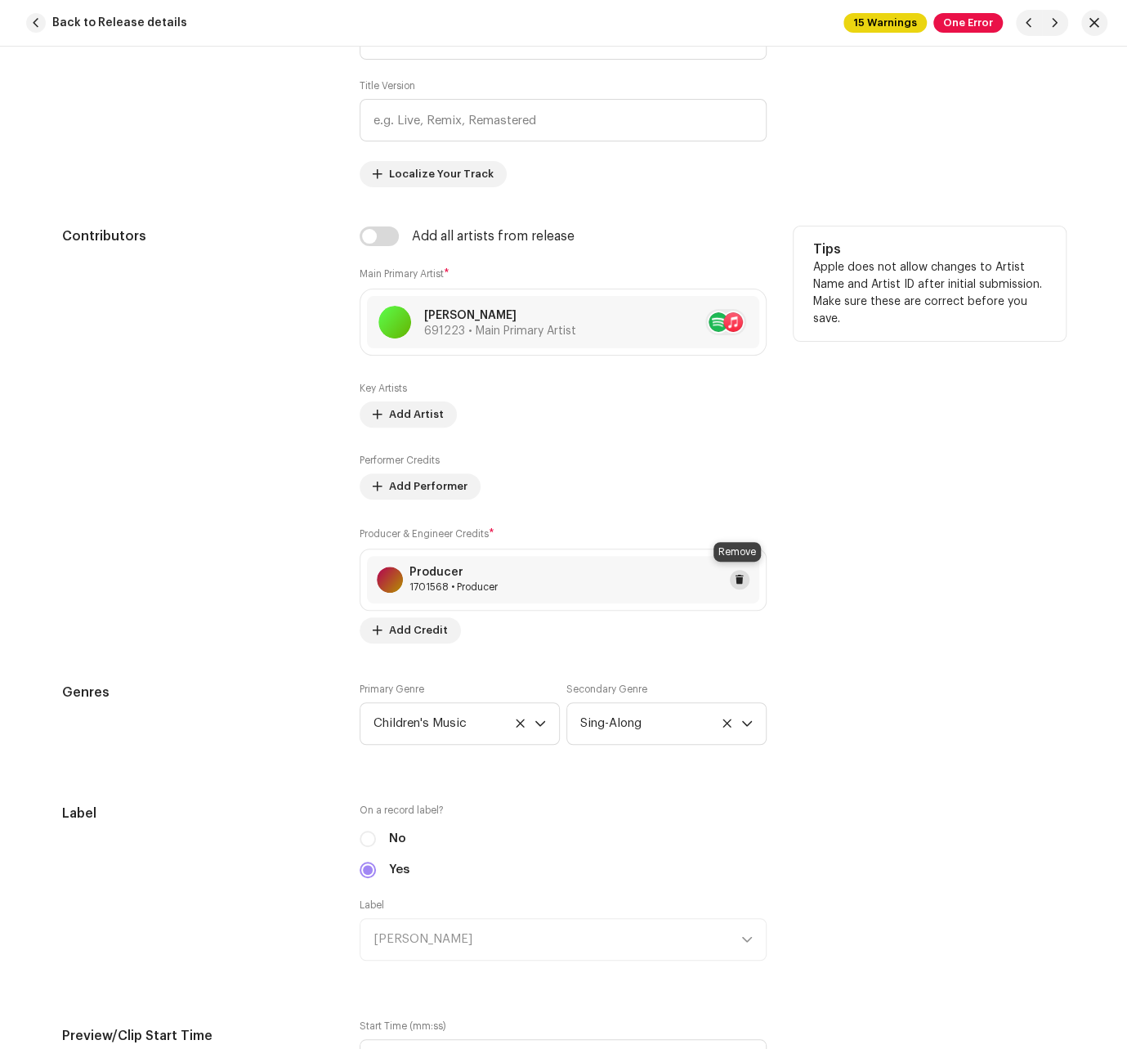
click at [735, 579] on span at bounding box center [740, 579] width 10 height 13
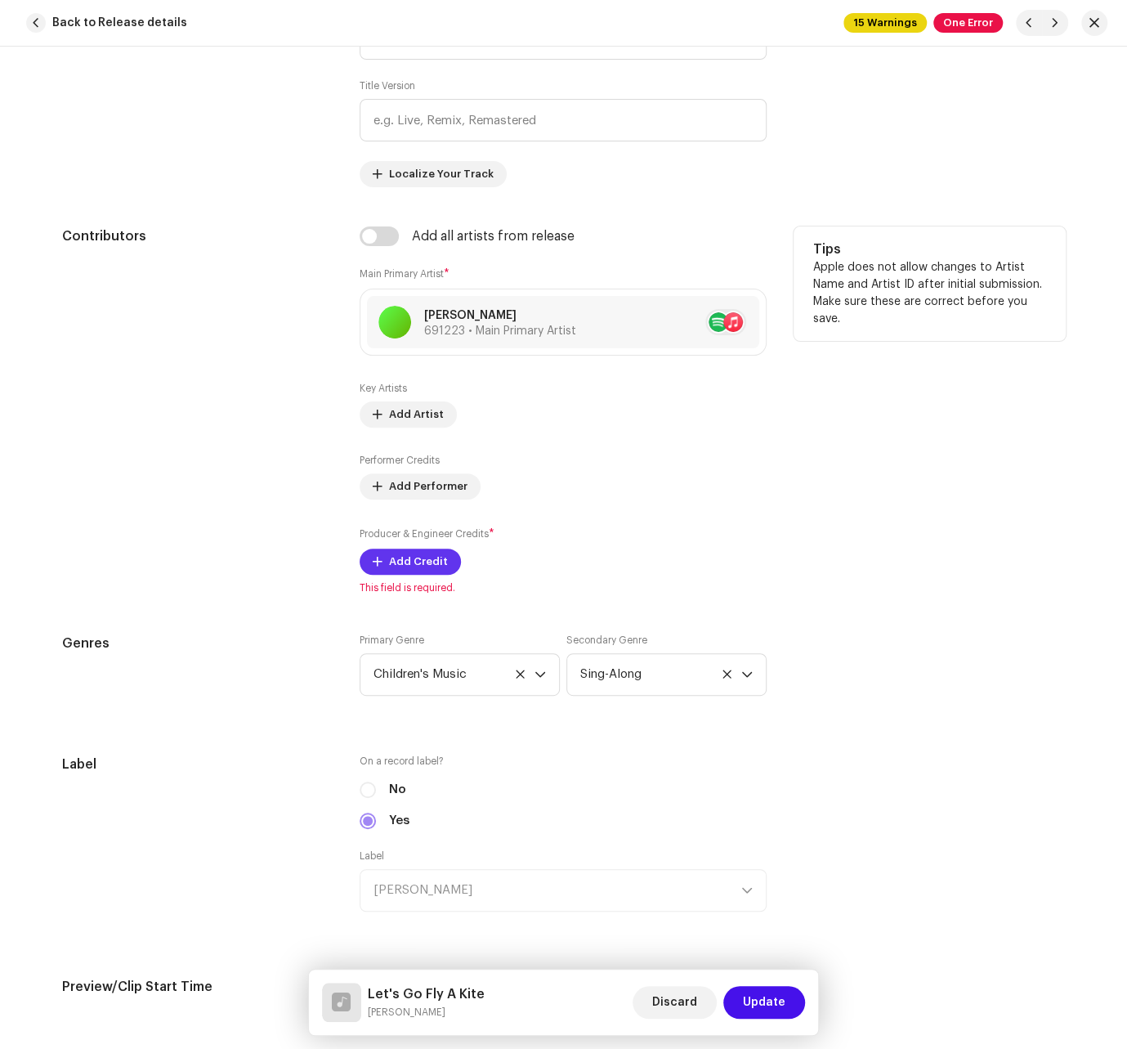
click at [418, 559] on span "Add Credit" at bounding box center [418, 561] width 59 height 33
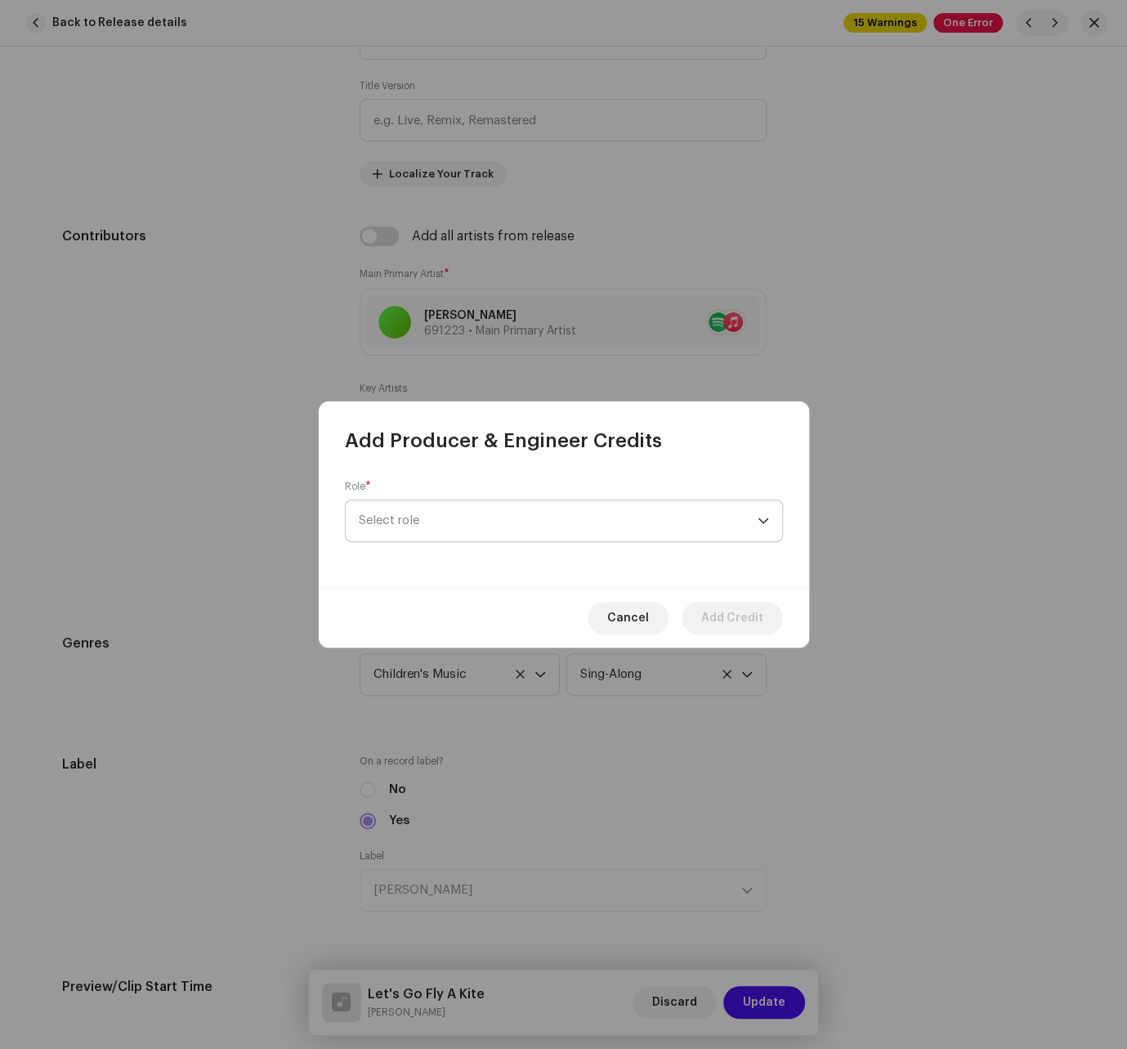
click at [455, 514] on span "Select role" at bounding box center [558, 520] width 399 height 41
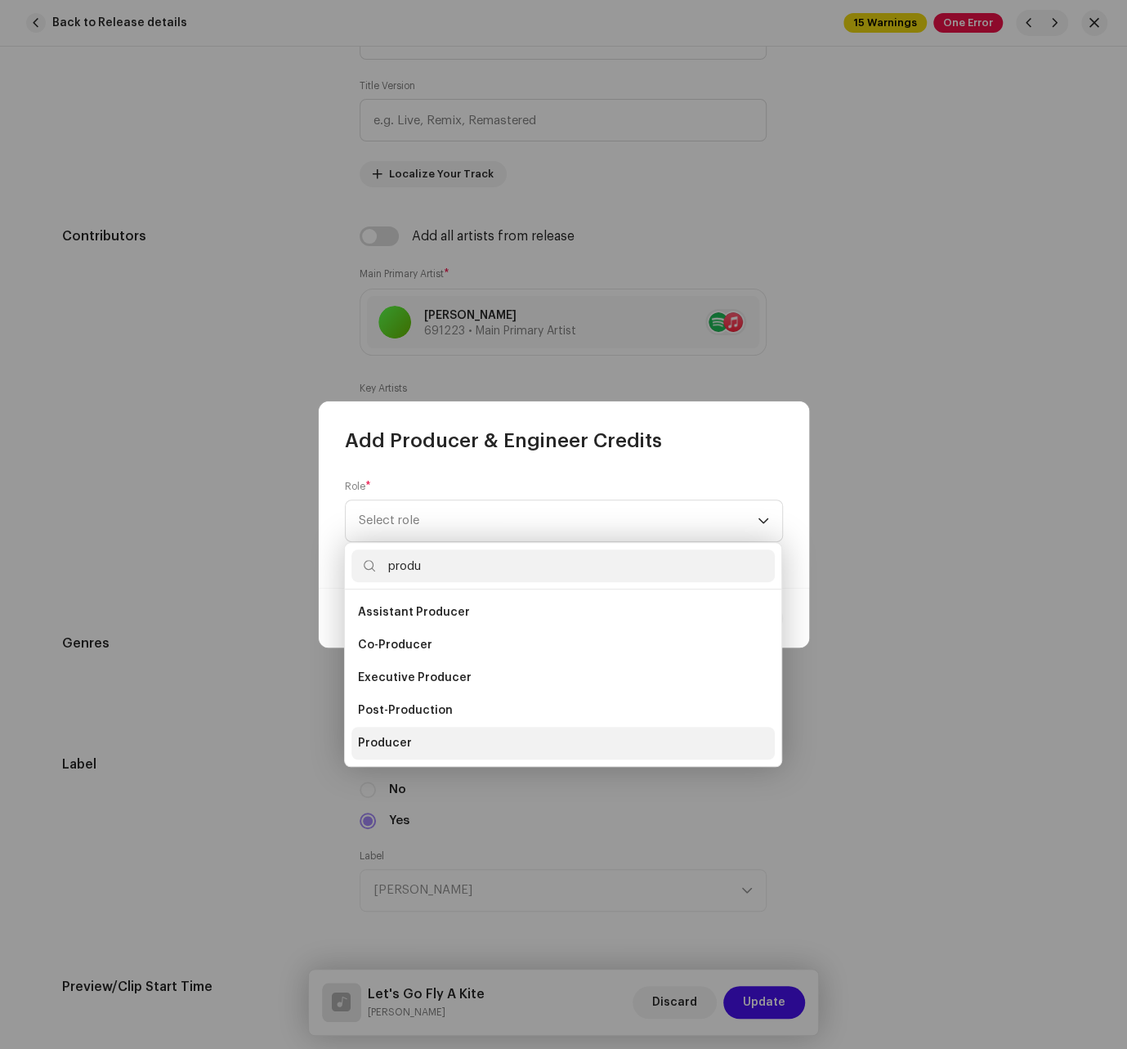
type input "produ"
click at [392, 737] on span "Producer" at bounding box center [385, 743] width 54 height 16
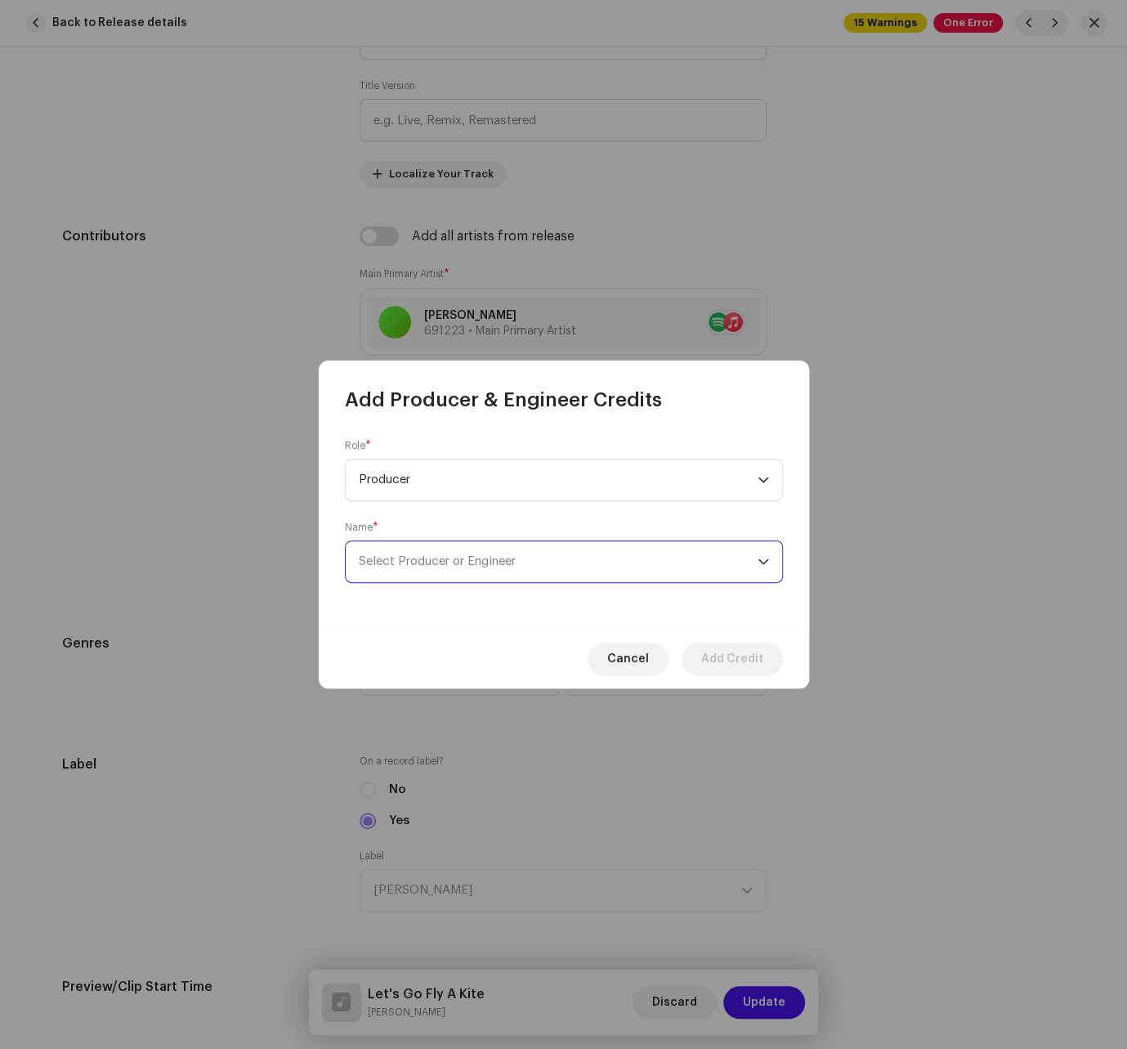
click at [487, 571] on span "Select Producer or Engineer" at bounding box center [558, 561] width 399 height 41
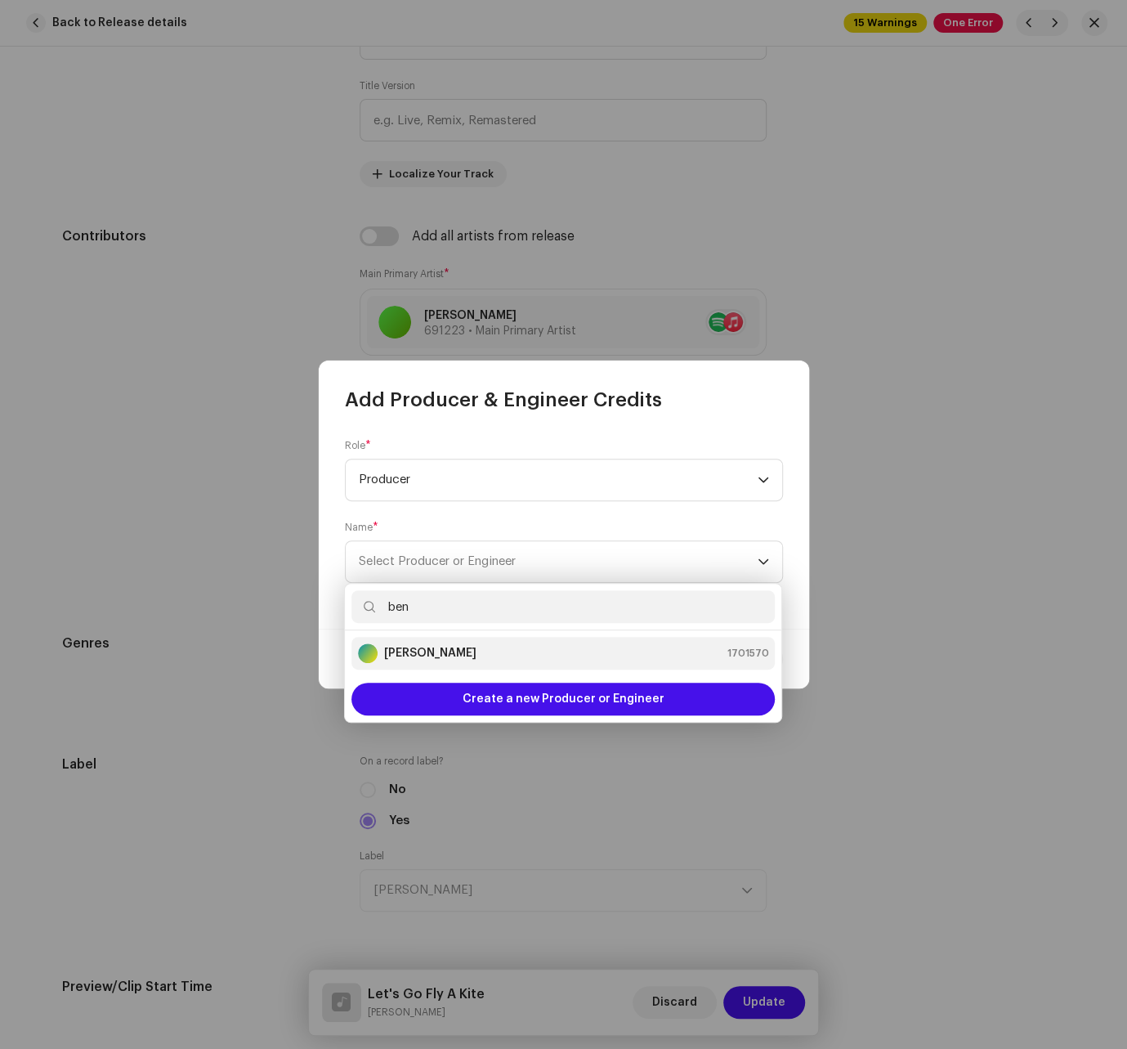
type input "ben"
click at [429, 655] on strong "[PERSON_NAME]" at bounding box center [430, 653] width 92 height 16
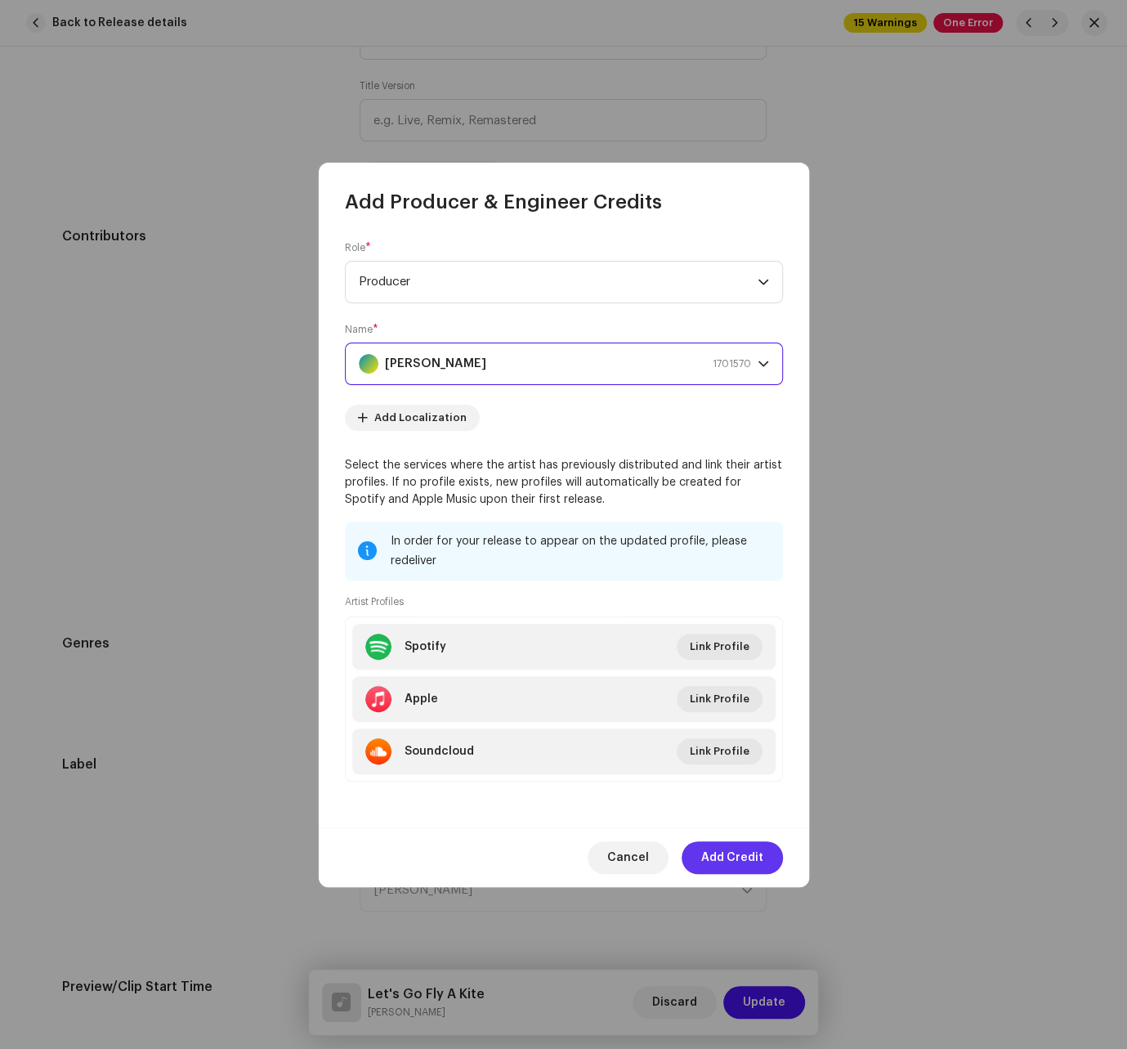
click at [734, 842] on span "Add Credit" at bounding box center [732, 857] width 62 height 33
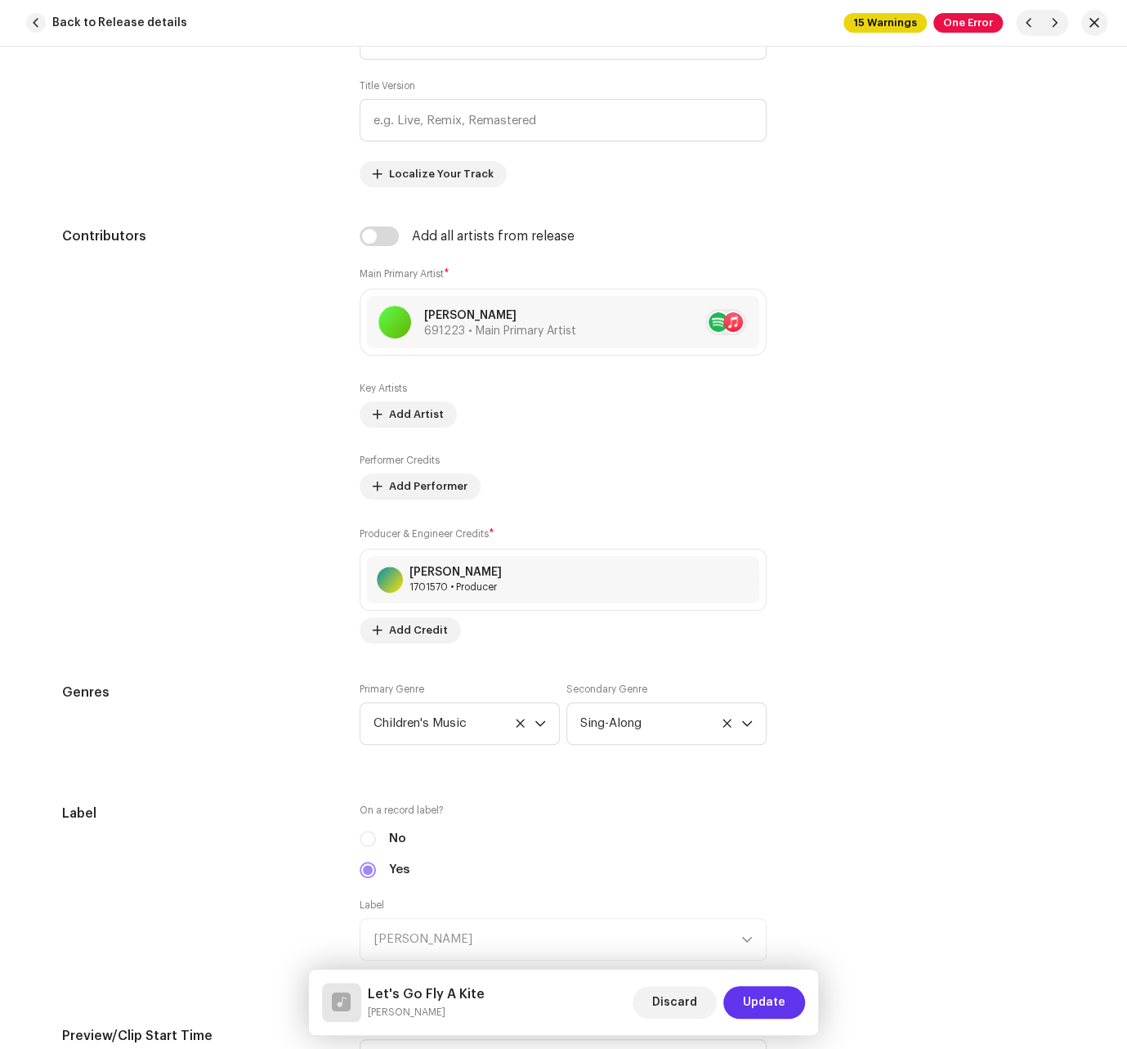
click at [763, 1008] on span "Update" at bounding box center [764, 1002] width 43 height 33
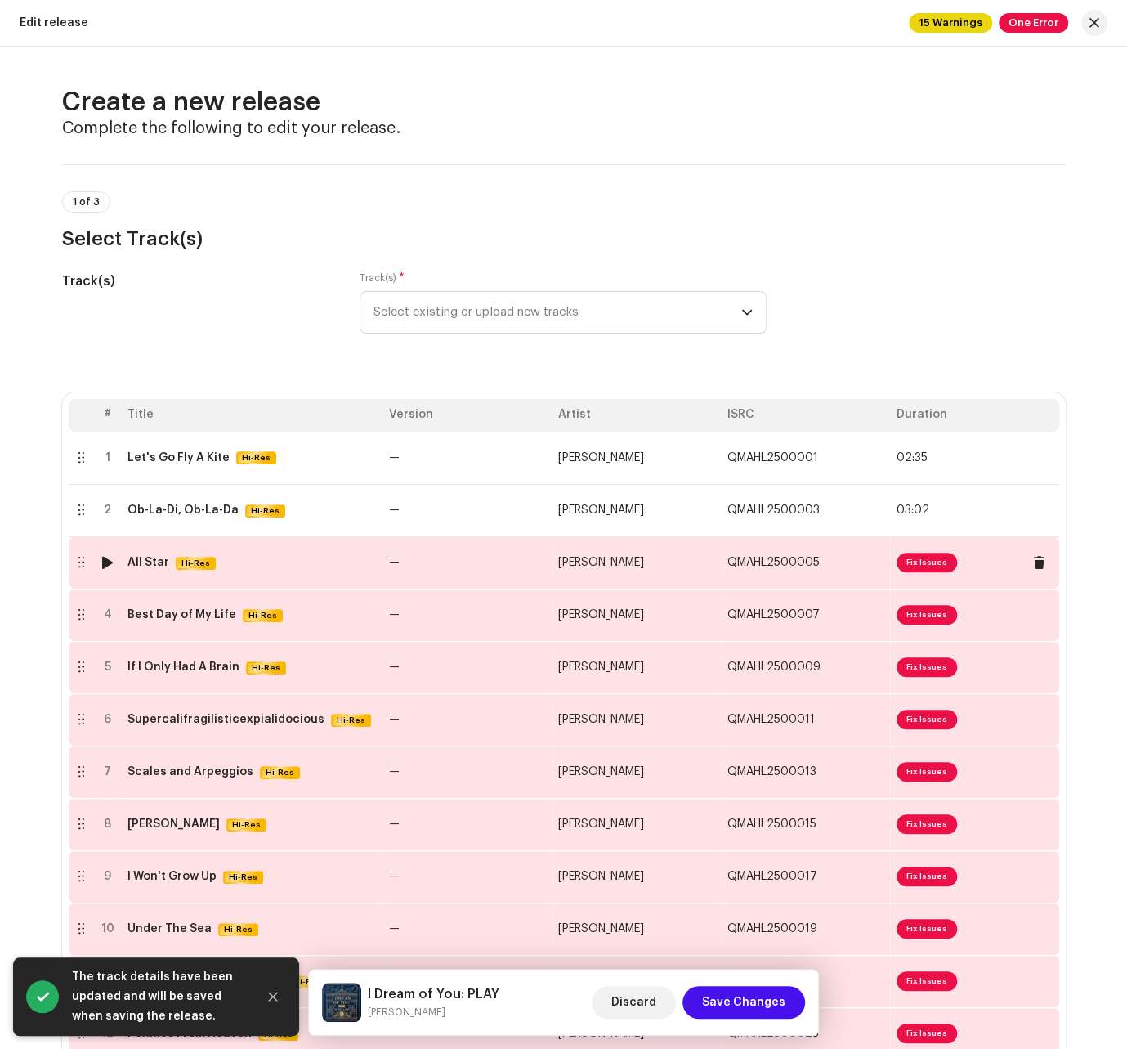
click at [870, 567] on span "Fix Issues" at bounding box center [927, 563] width 60 height 20
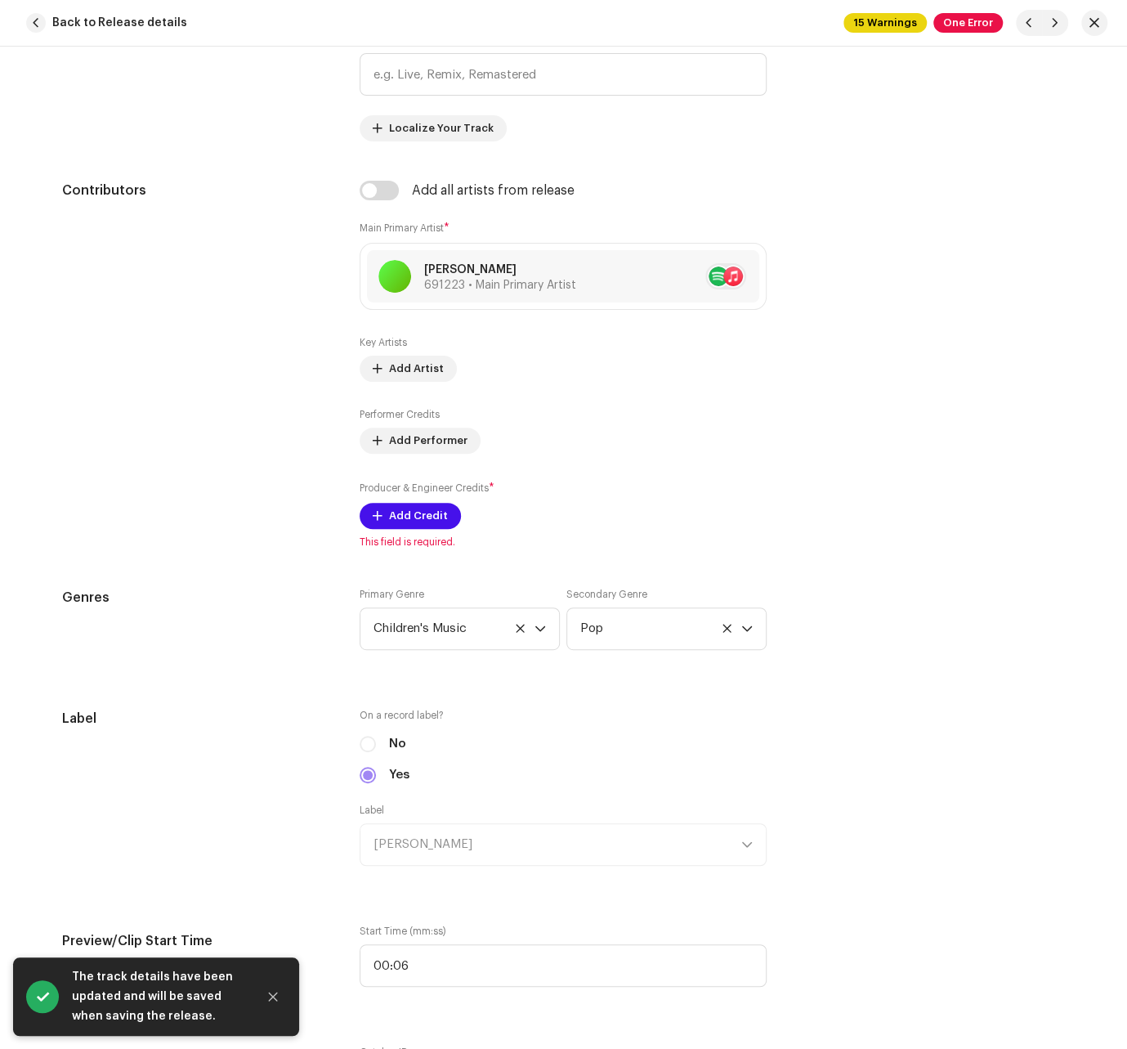
scroll to position [989, 0]
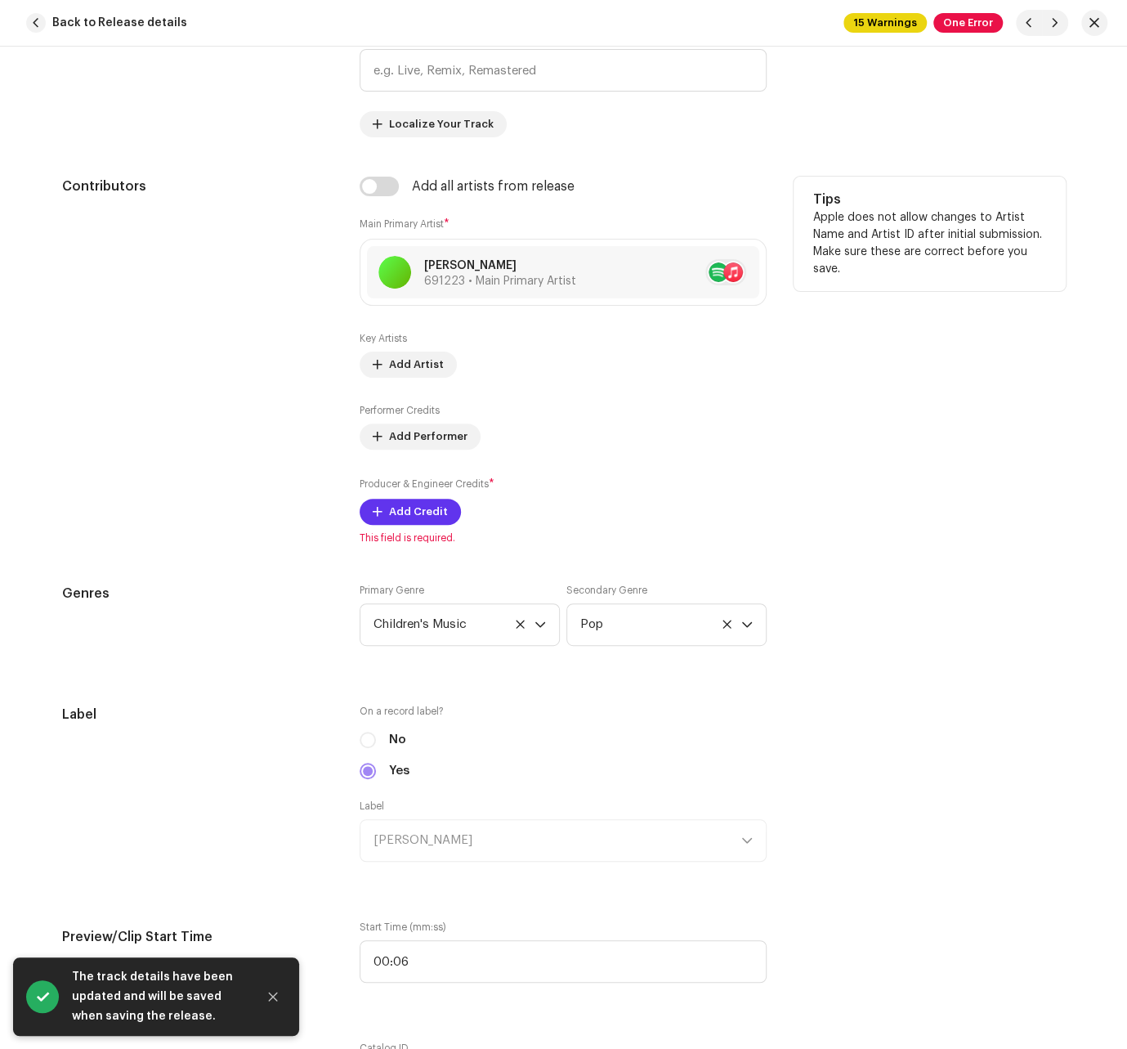
click at [402, 514] on span "Add Credit" at bounding box center [418, 511] width 59 height 33
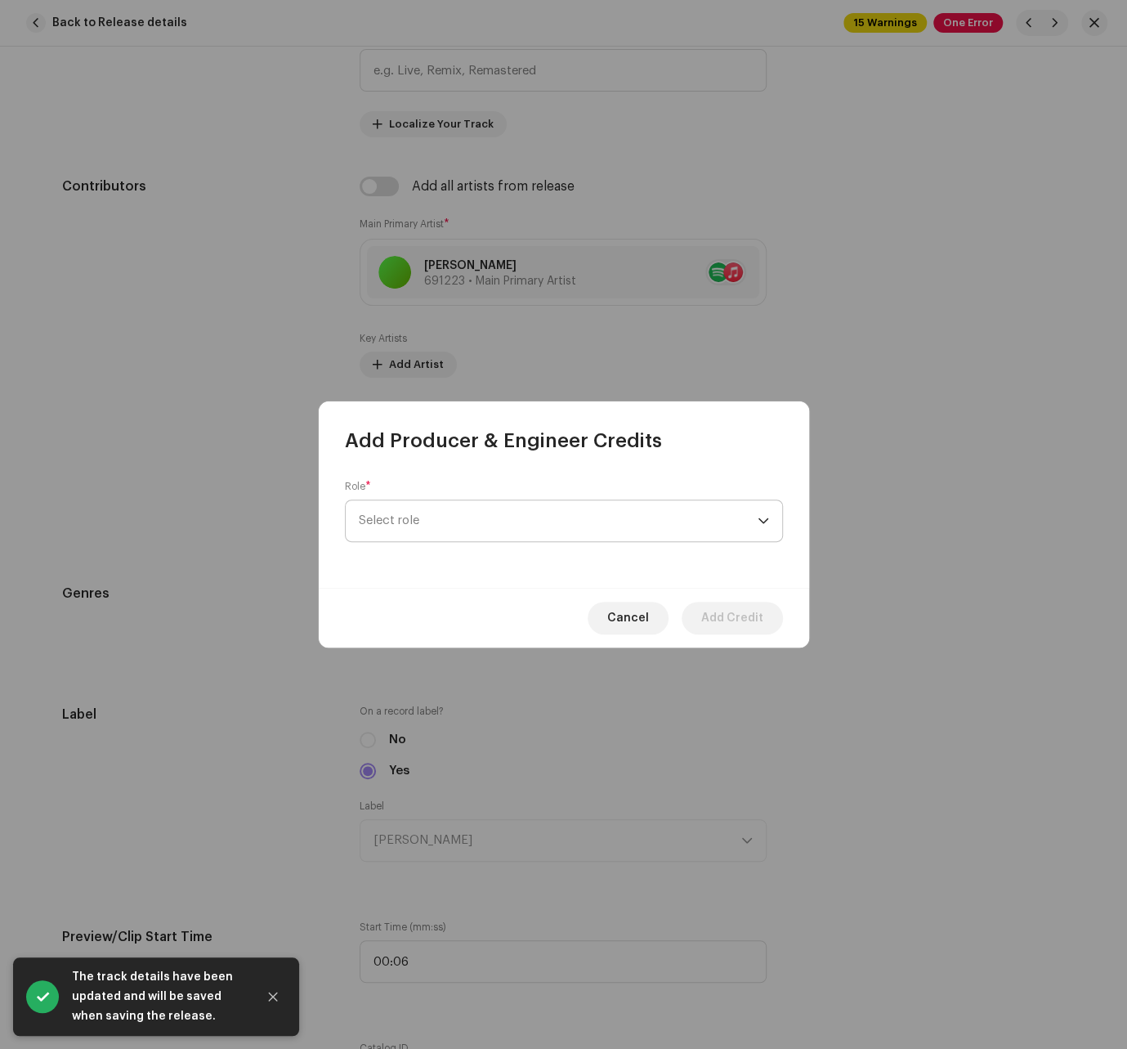
click at [428, 521] on span "Select role" at bounding box center [558, 520] width 399 height 41
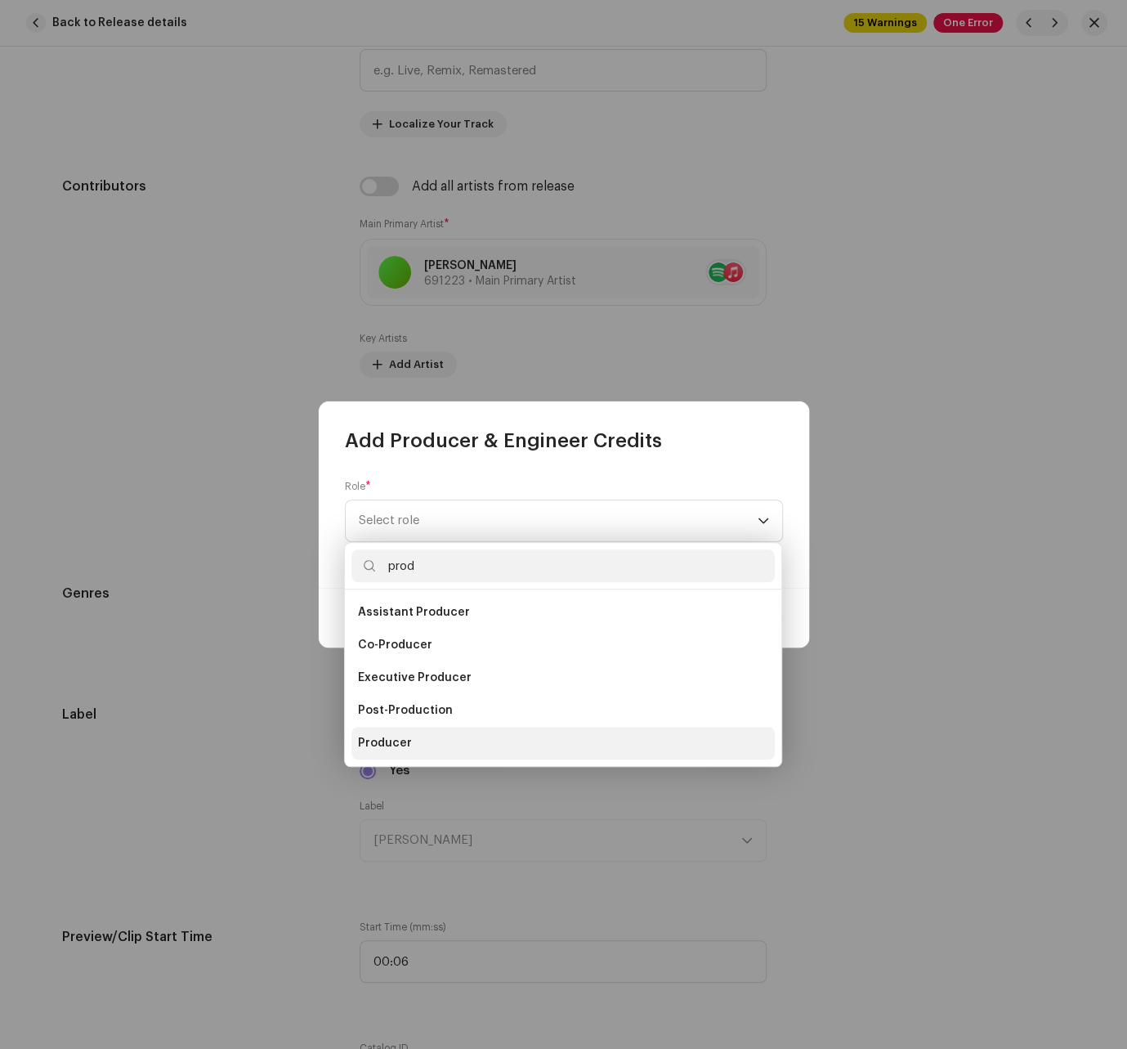
type input "prod"
click at [412, 736] on li "Producer" at bounding box center [562, 743] width 423 height 33
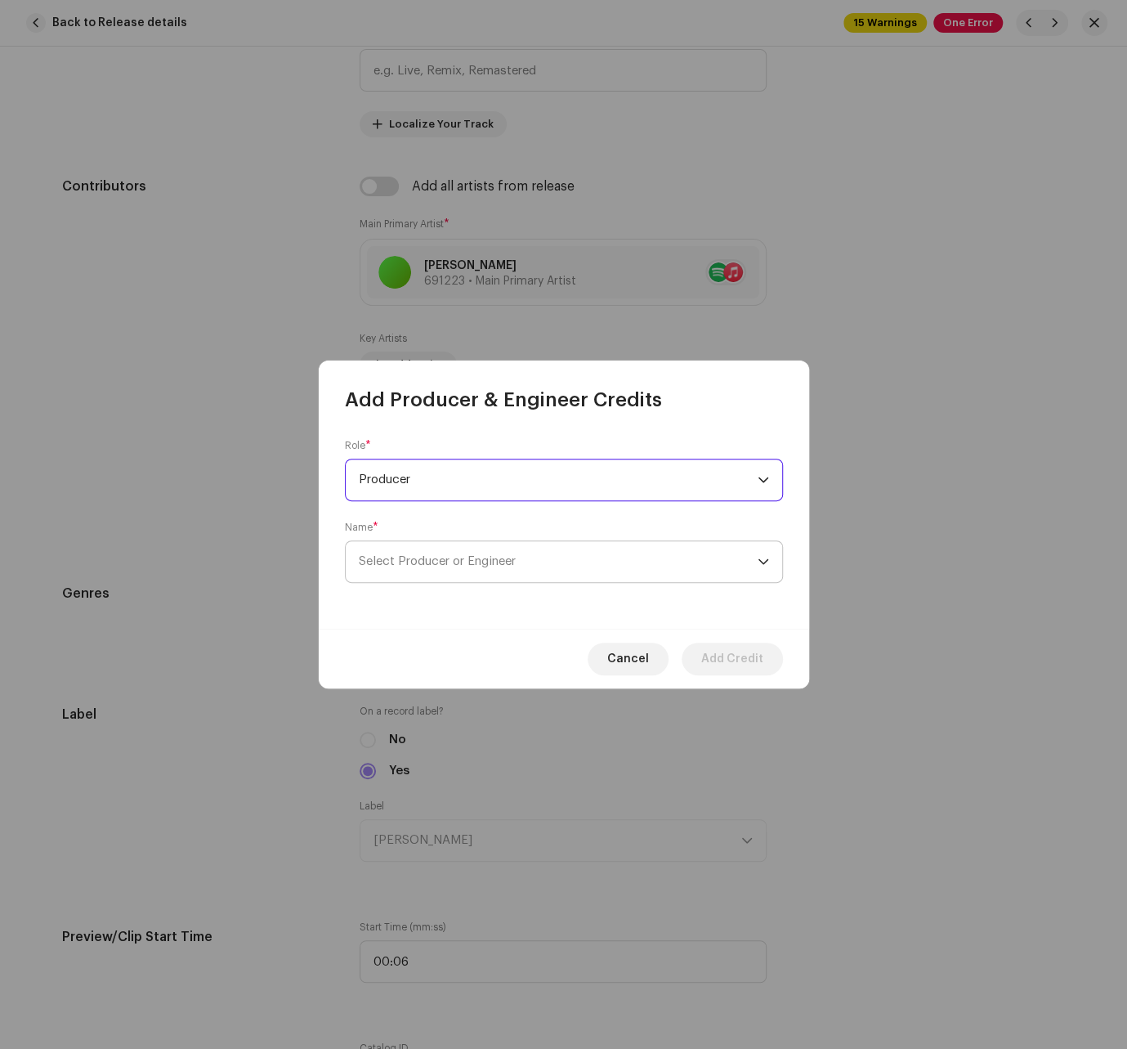
click at [521, 578] on span "Select Producer or Engineer" at bounding box center [558, 561] width 399 height 41
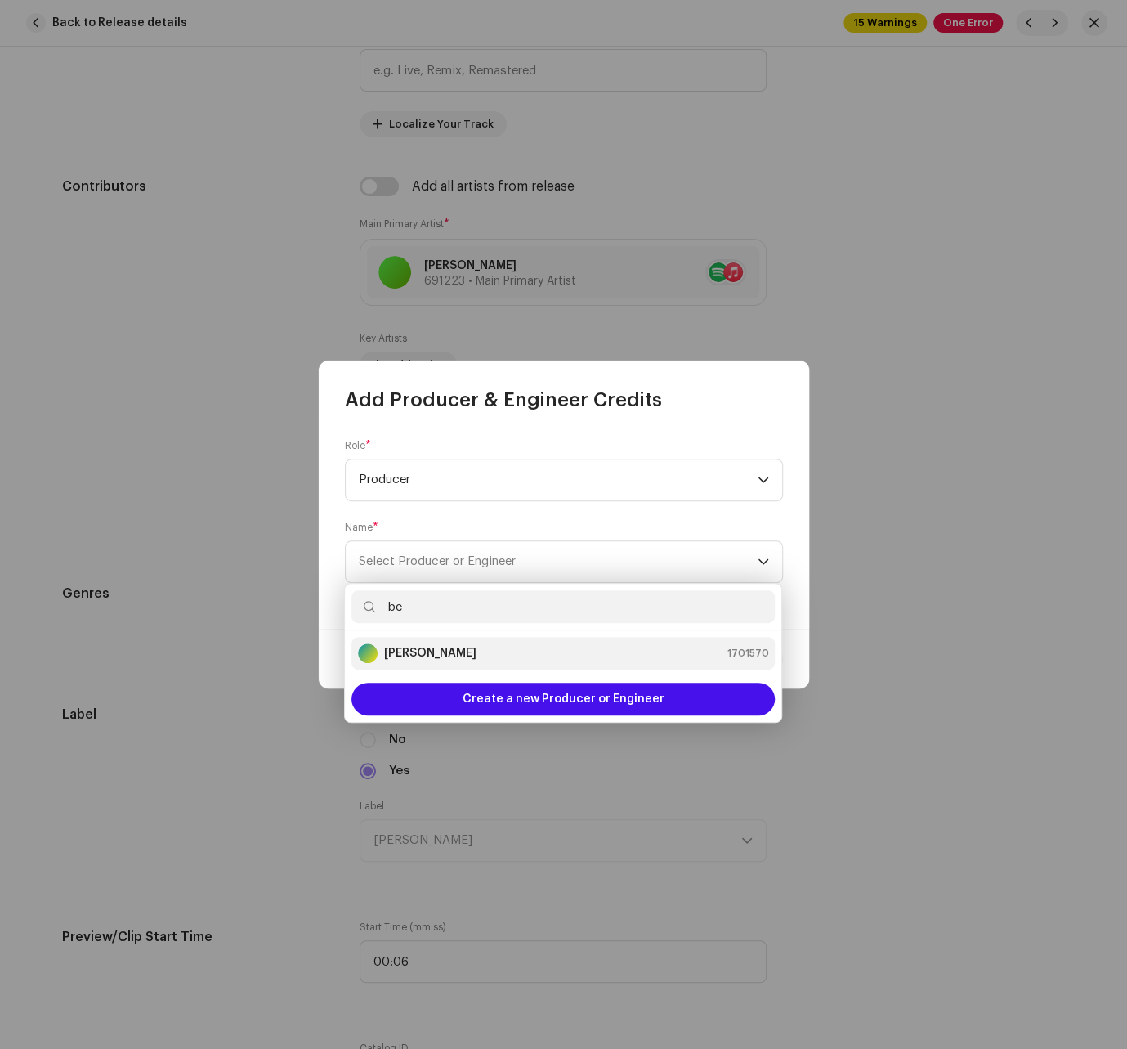
type input "be"
click at [482, 656] on div "[PERSON_NAME] 1701570" at bounding box center [563, 653] width 410 height 20
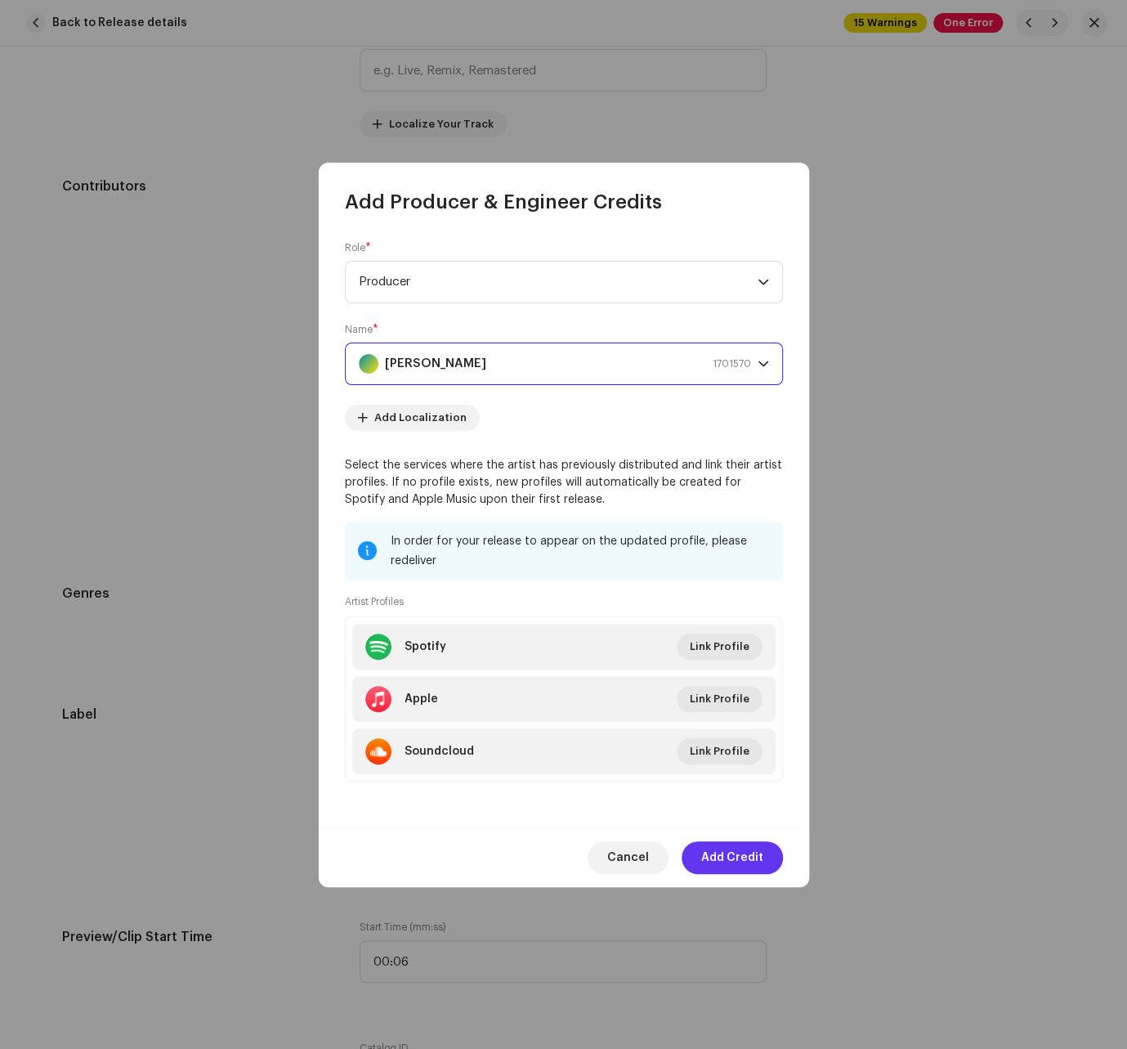
click at [736, 862] on span "Add Credit" at bounding box center [732, 857] width 62 height 33
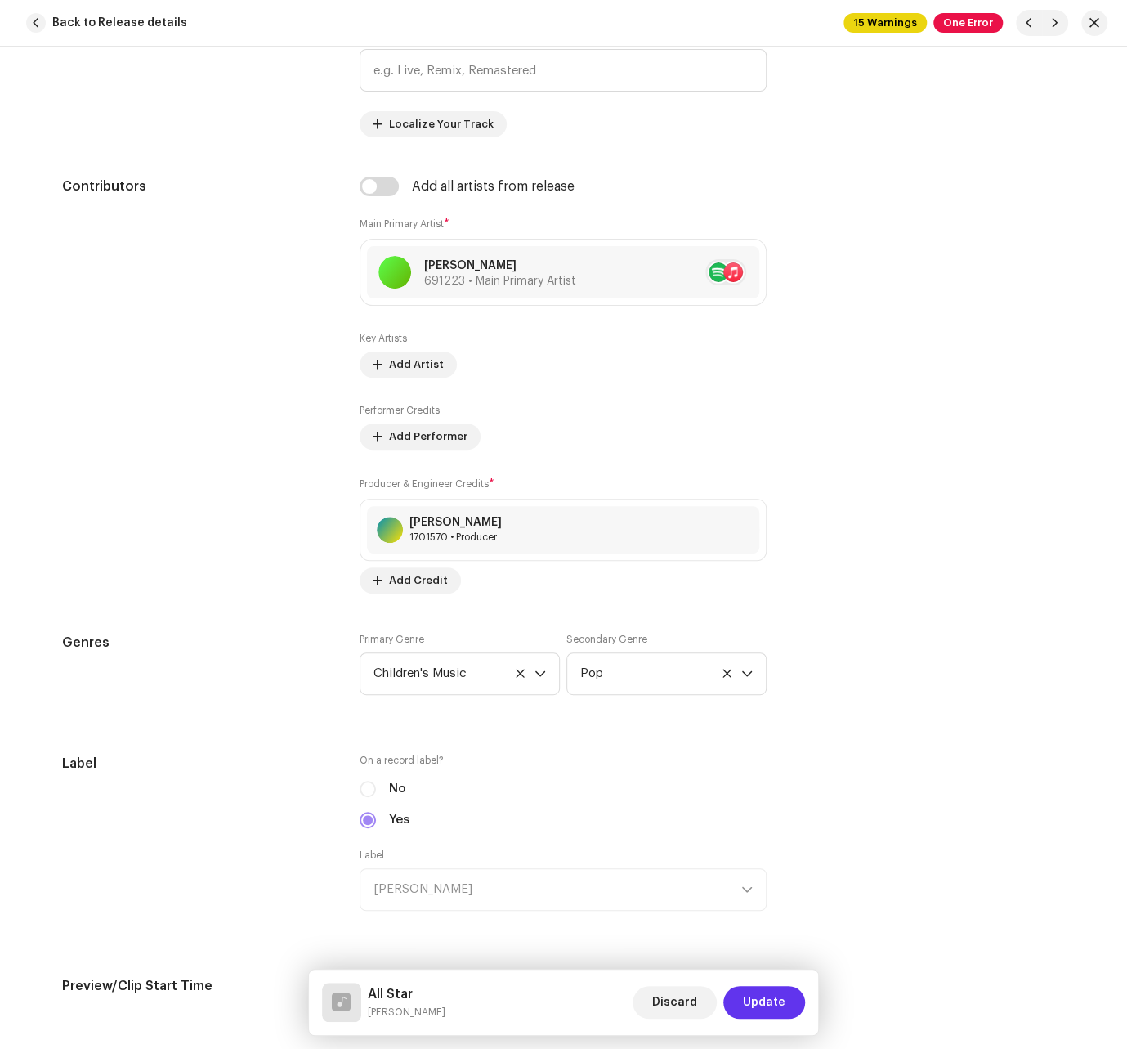
click at [775, 1004] on span "Update" at bounding box center [764, 1002] width 43 height 33
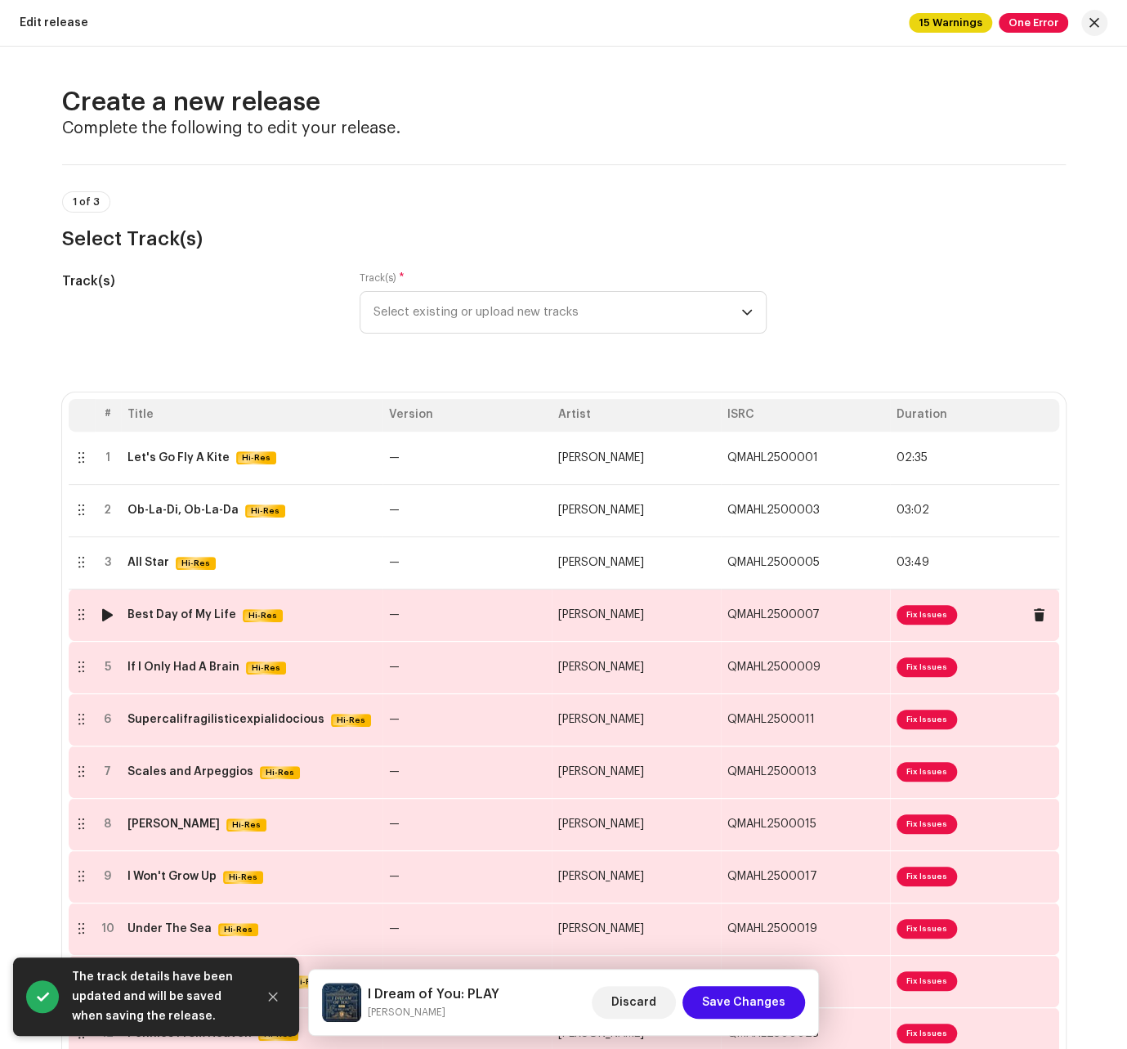
click at [870, 617] on span "Fix Issues" at bounding box center [927, 615] width 60 height 20
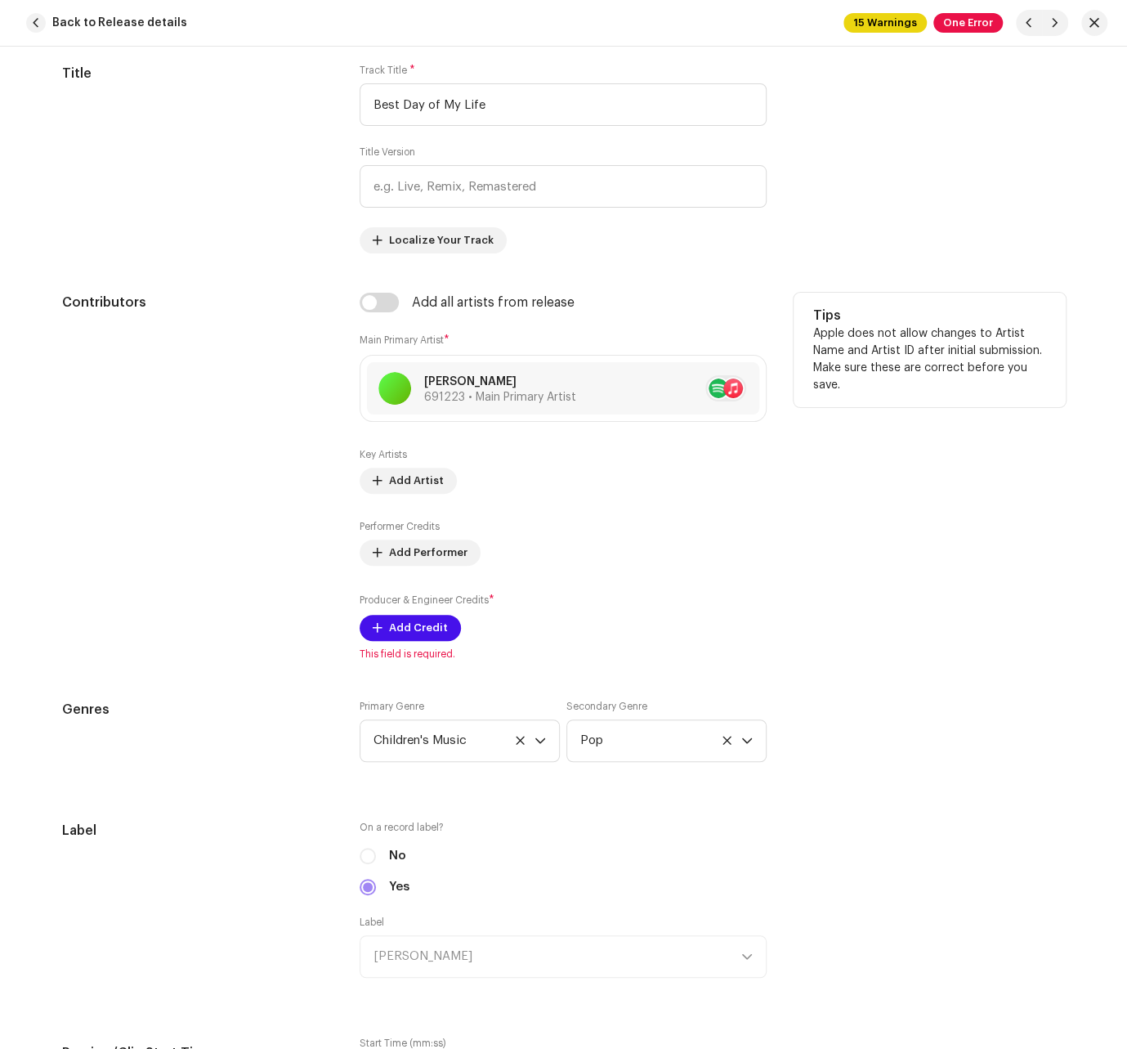
scroll to position [879, 0]
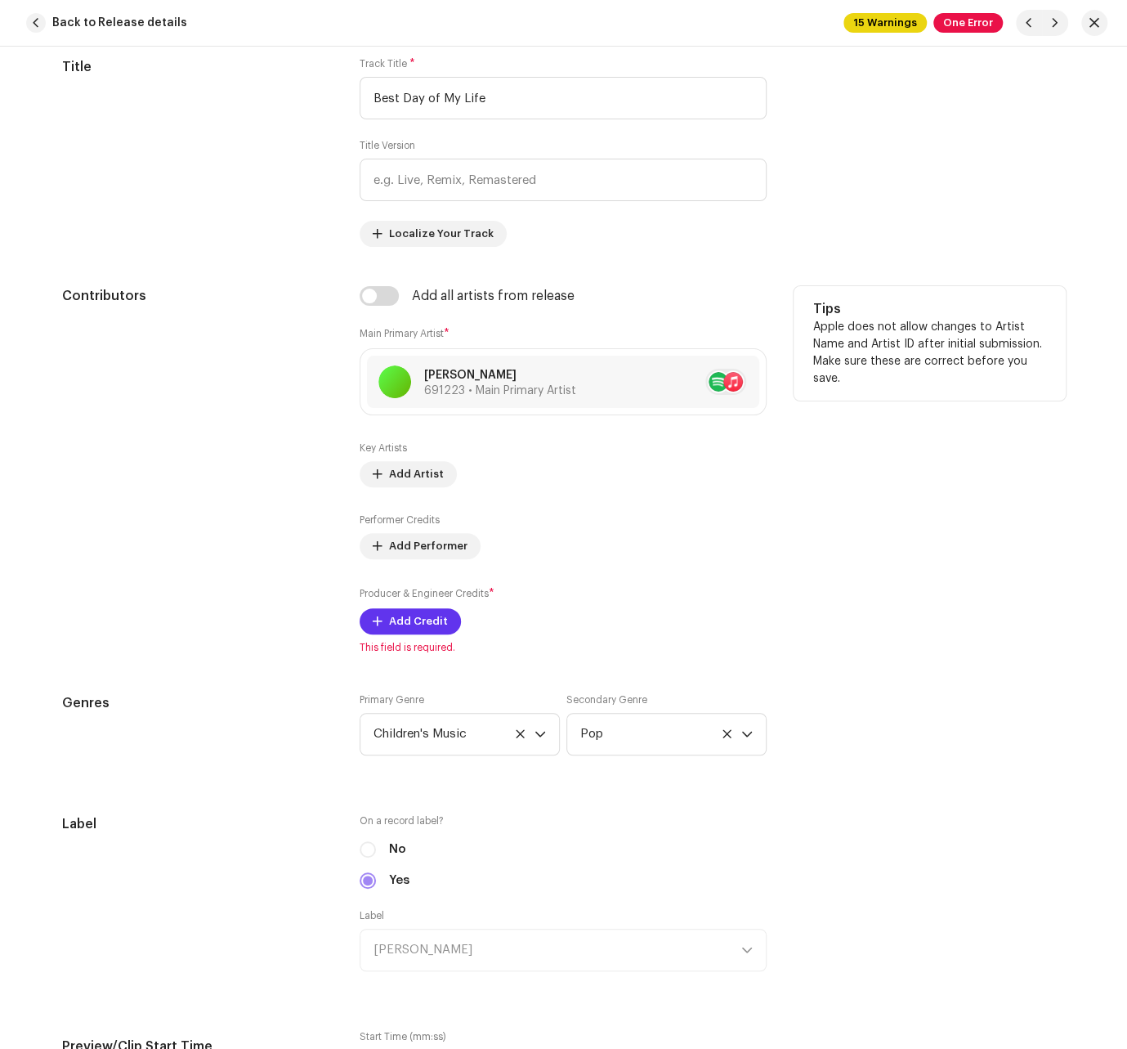
click at [416, 616] on span "Add Credit" at bounding box center [418, 621] width 59 height 33
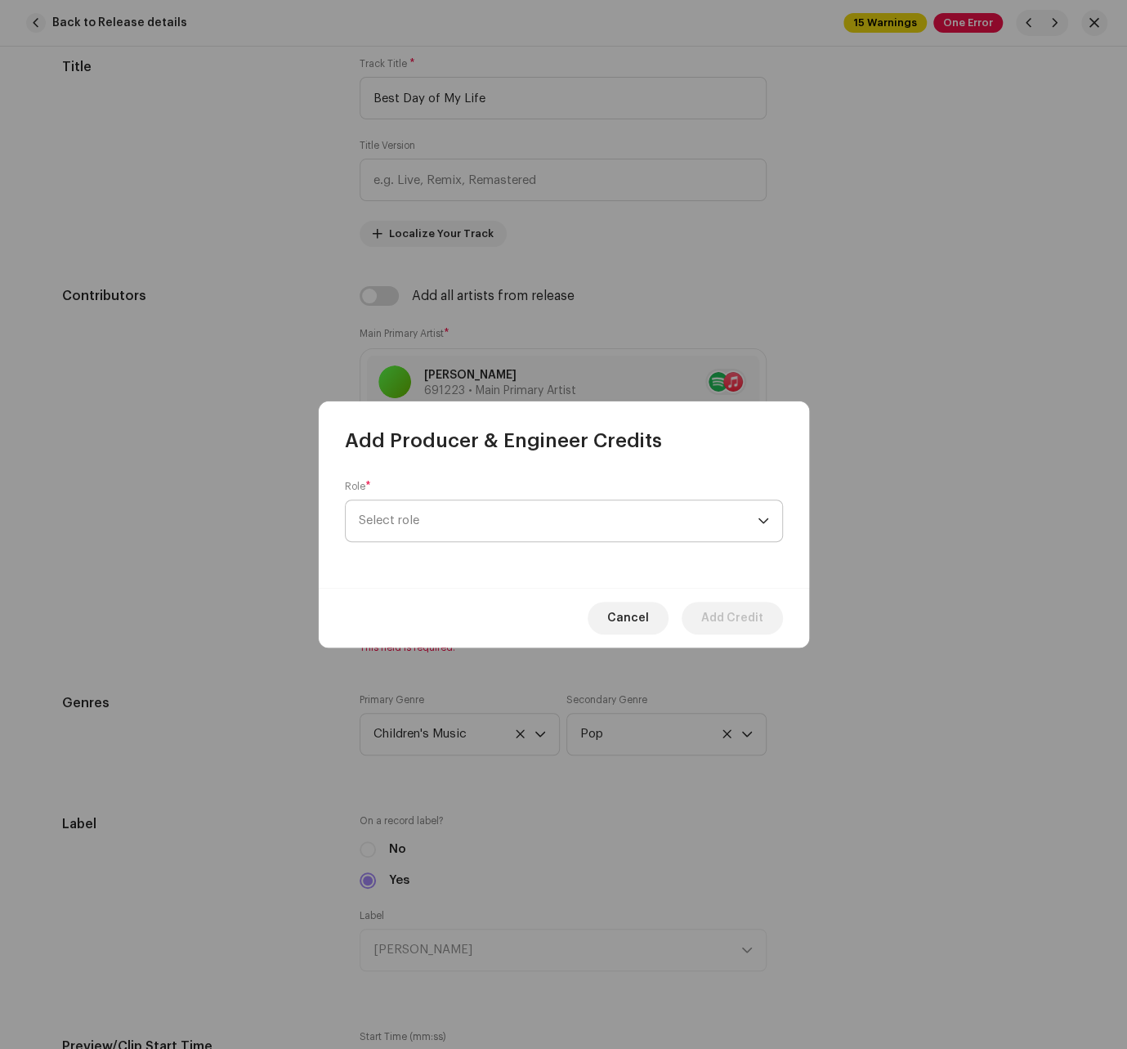
click at [502, 509] on span "Select role" at bounding box center [558, 520] width 399 height 41
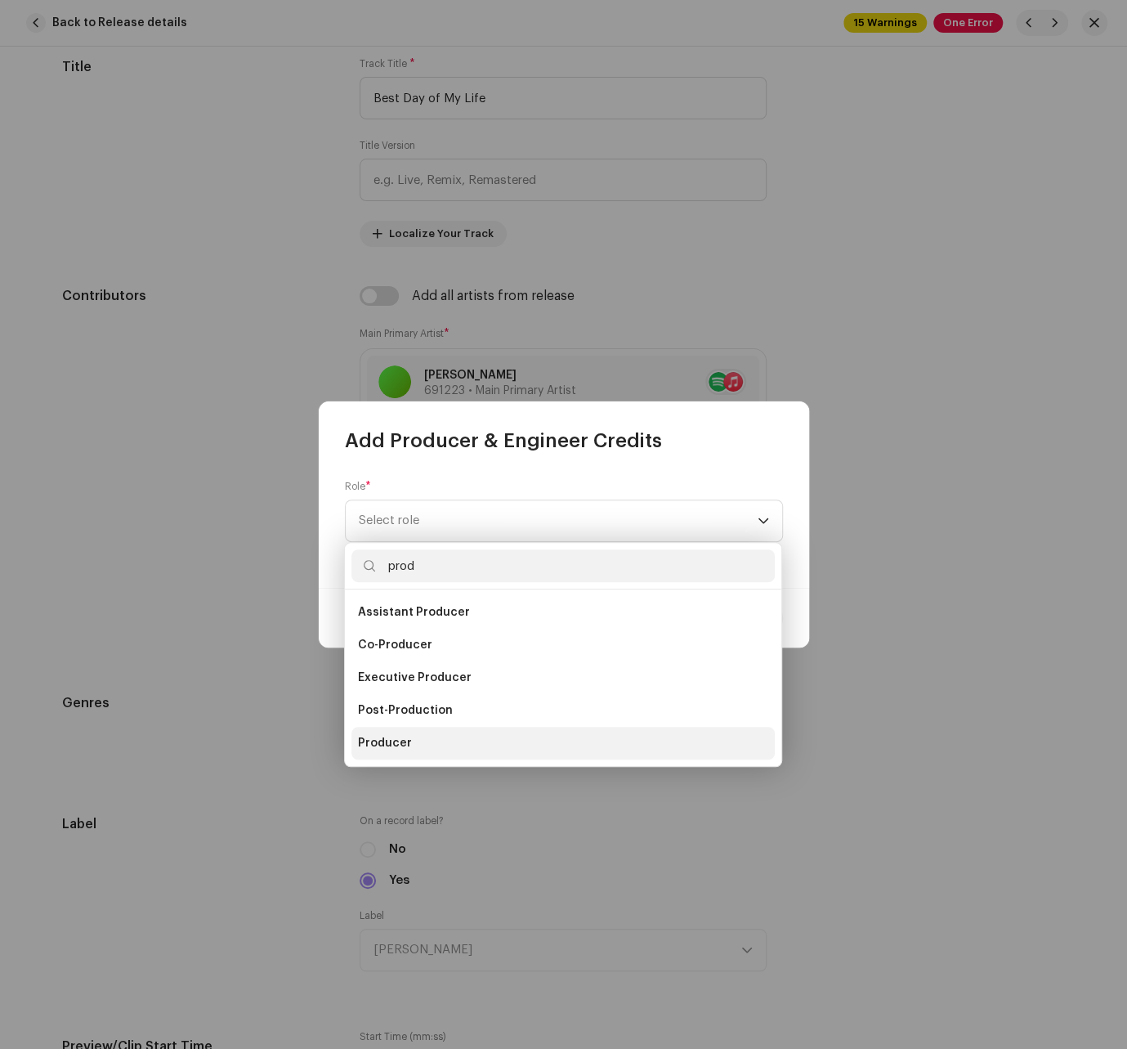
type input "prod"
click at [389, 735] on span "Producer" at bounding box center [385, 743] width 54 height 16
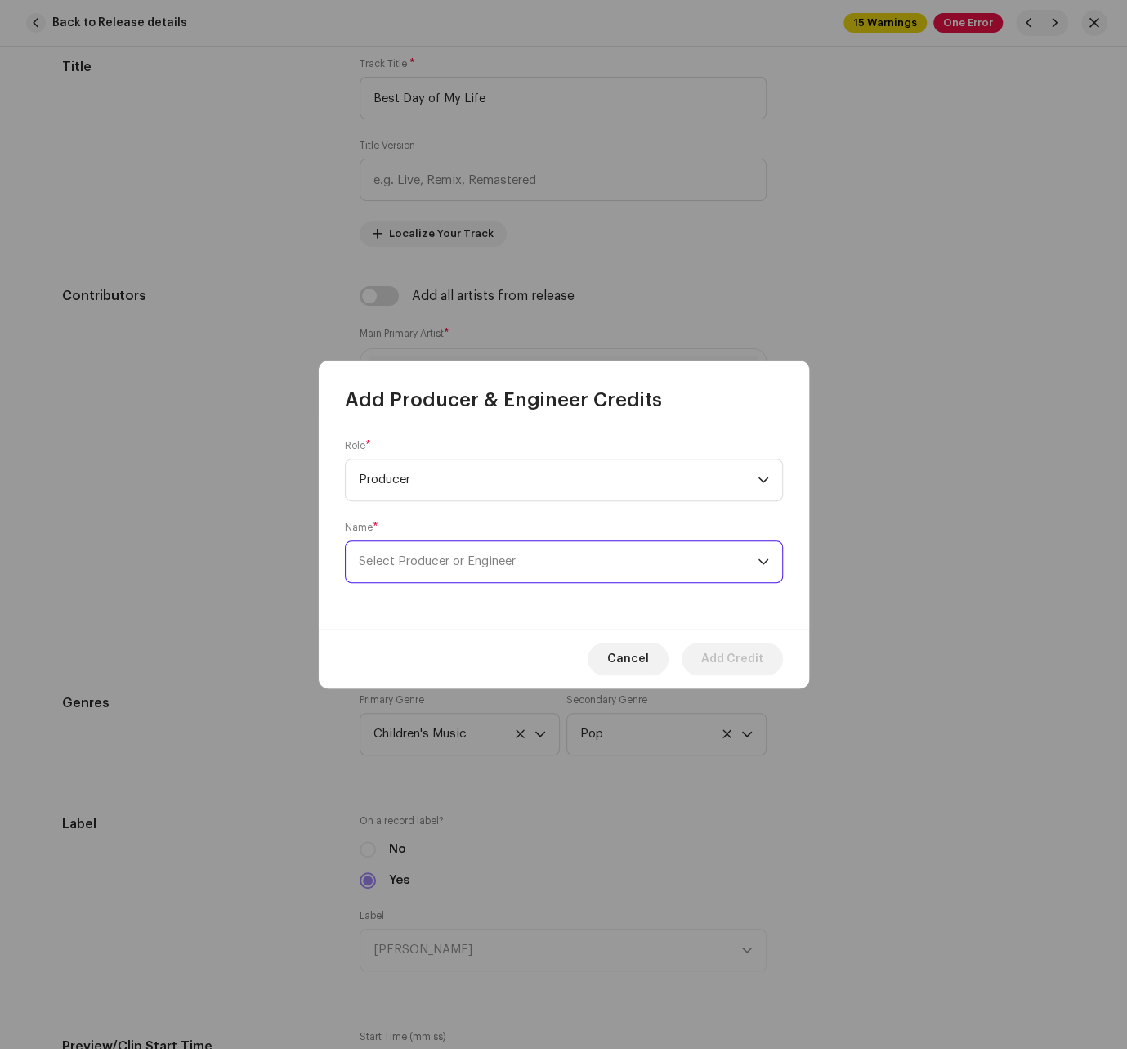
click at [523, 555] on span "Select Producer or Engineer" at bounding box center [558, 561] width 399 height 41
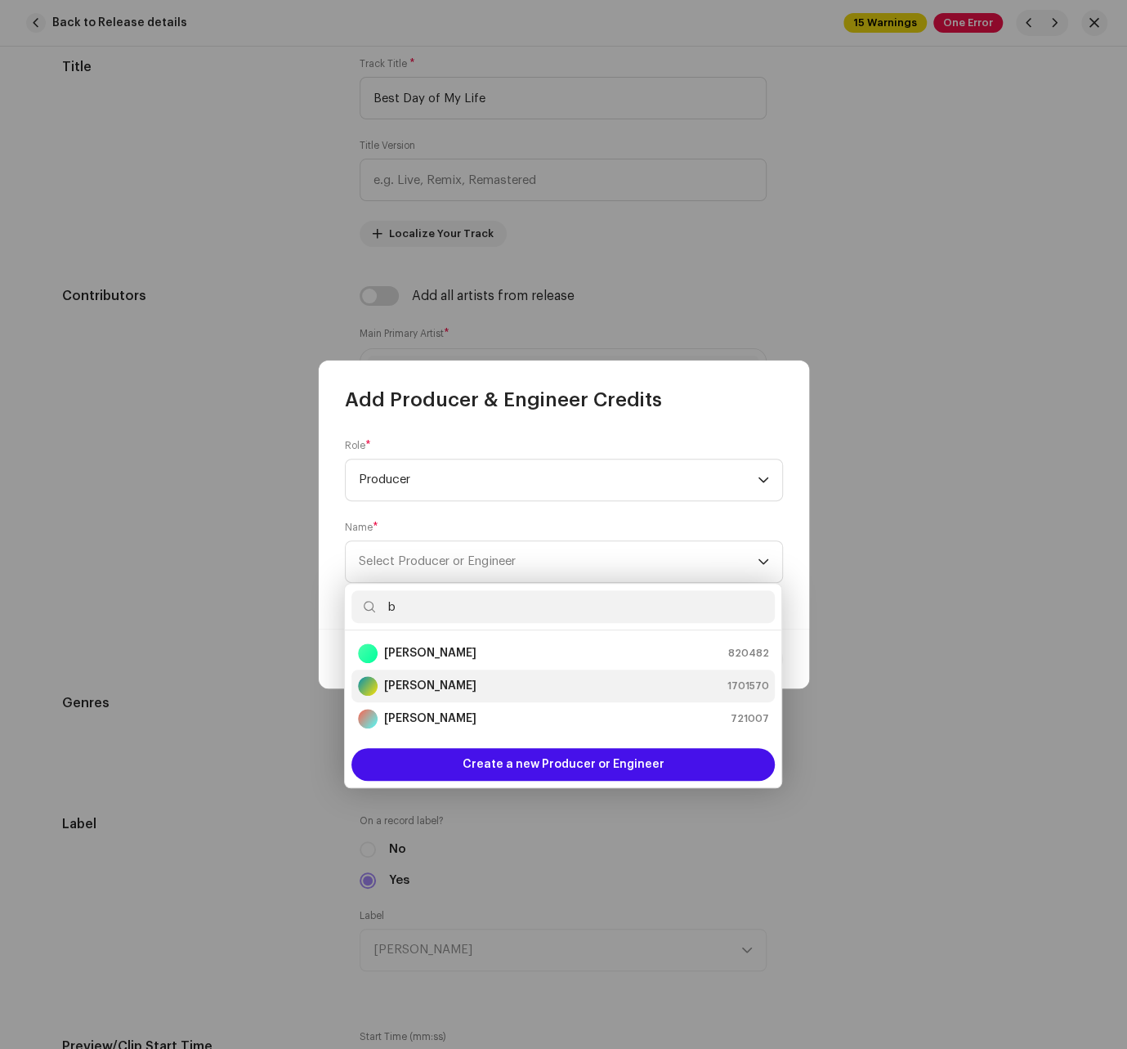
type input "b"
click at [441, 688] on div "[PERSON_NAME] 1701570" at bounding box center [563, 686] width 410 height 20
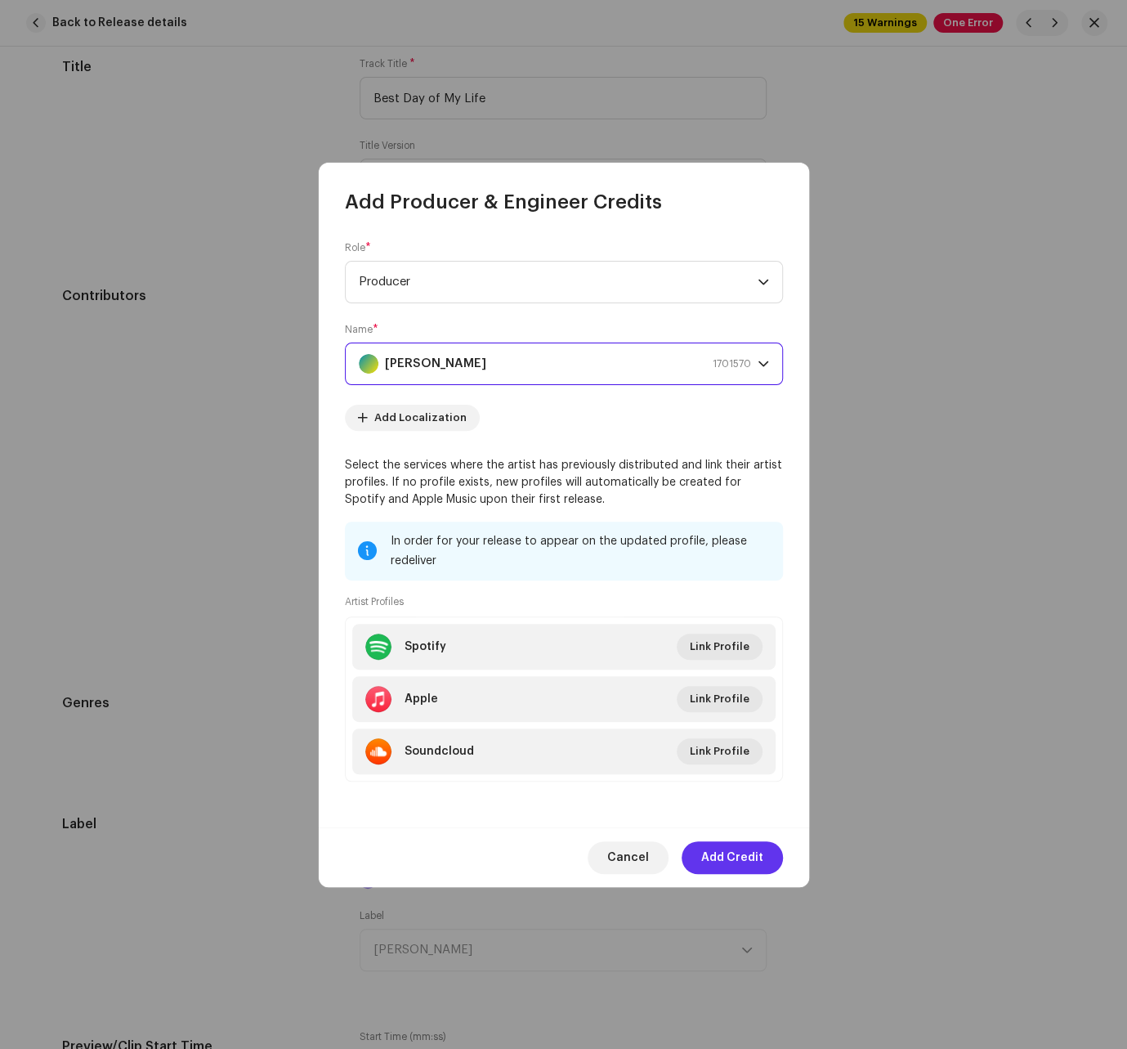
click at [744, 858] on span "Add Credit" at bounding box center [732, 857] width 62 height 33
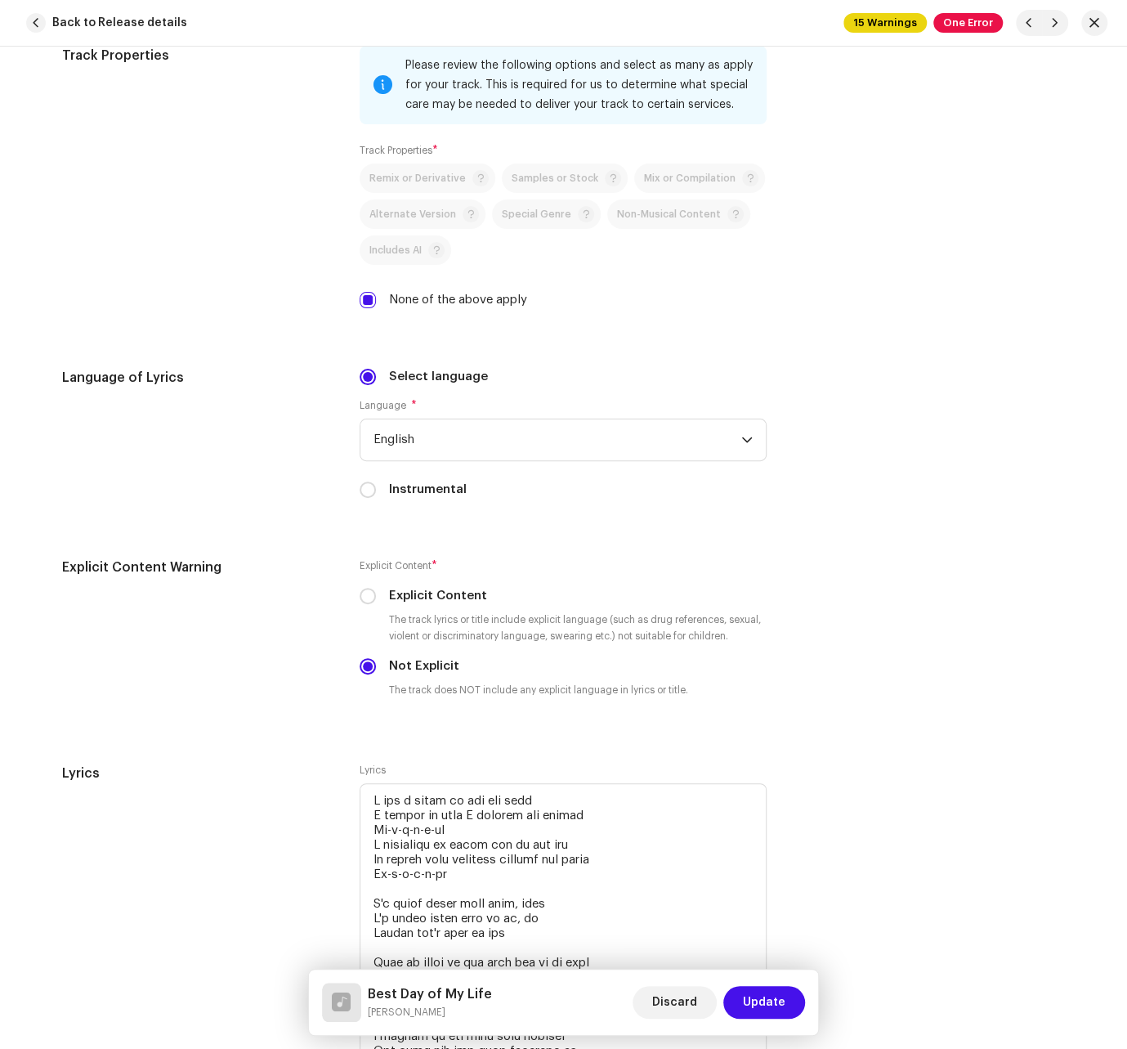
scroll to position [2575, 0]
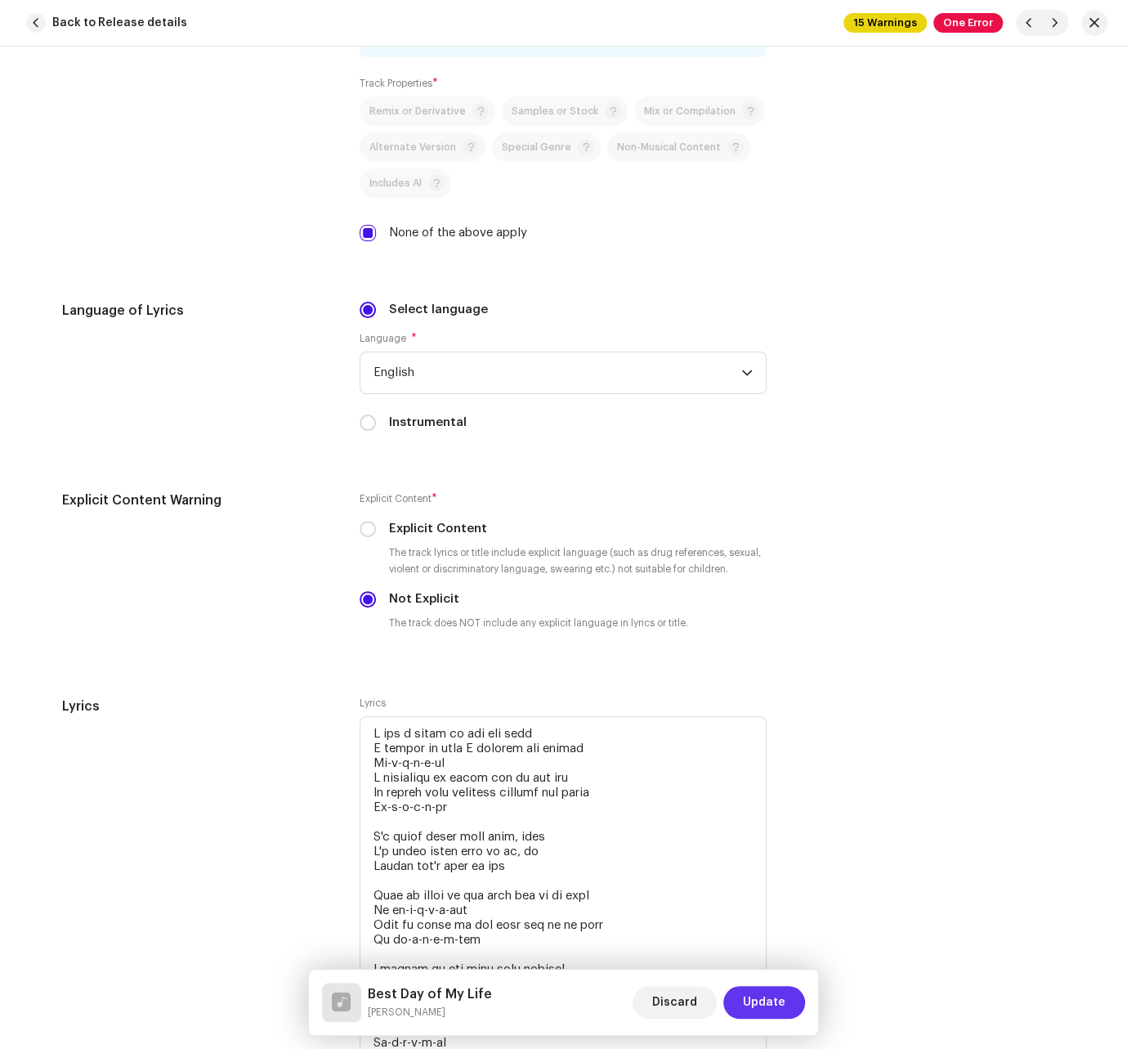
click at [780, 996] on span "Update" at bounding box center [764, 1002] width 43 height 33
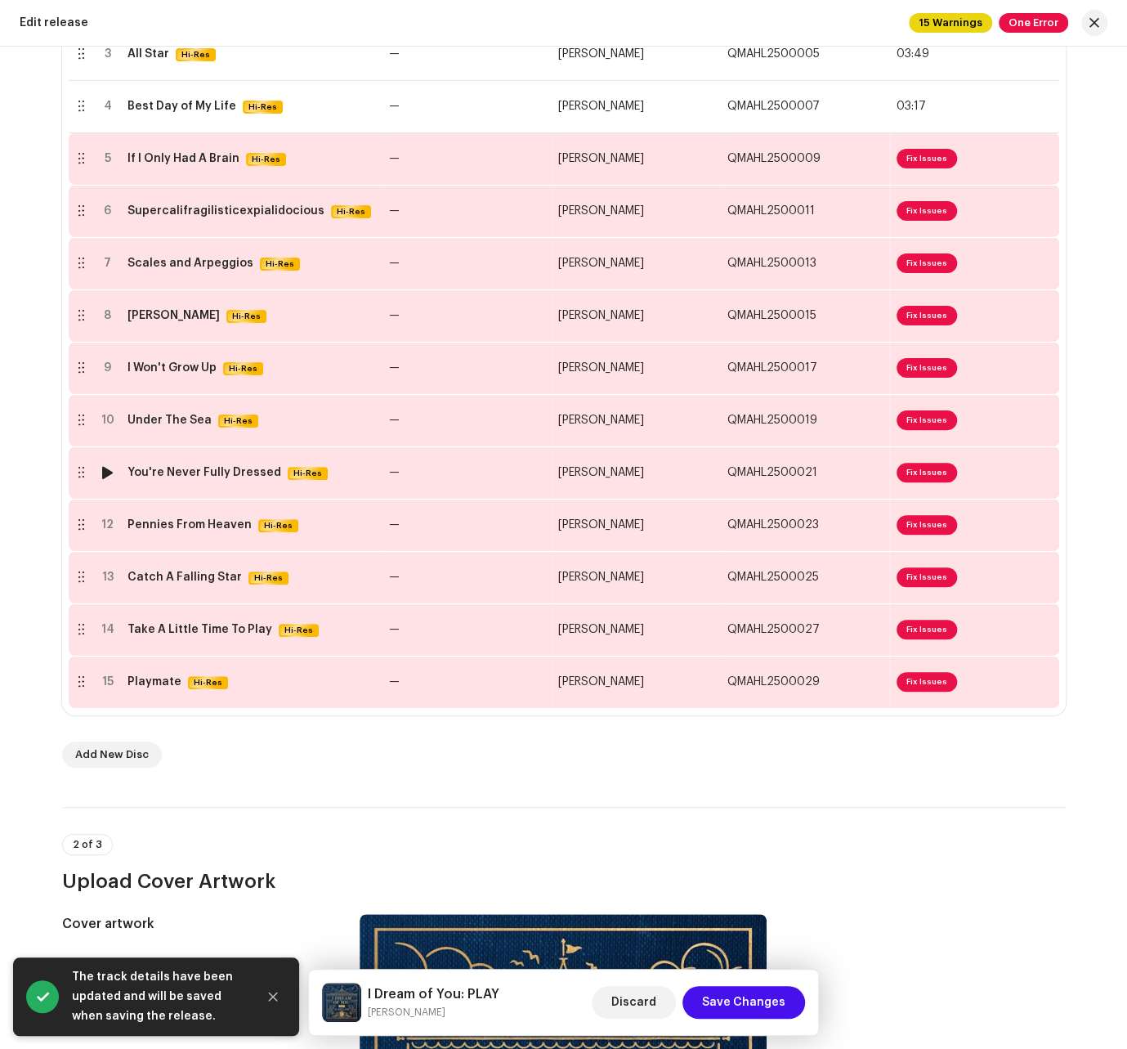
scroll to position [510, 0]
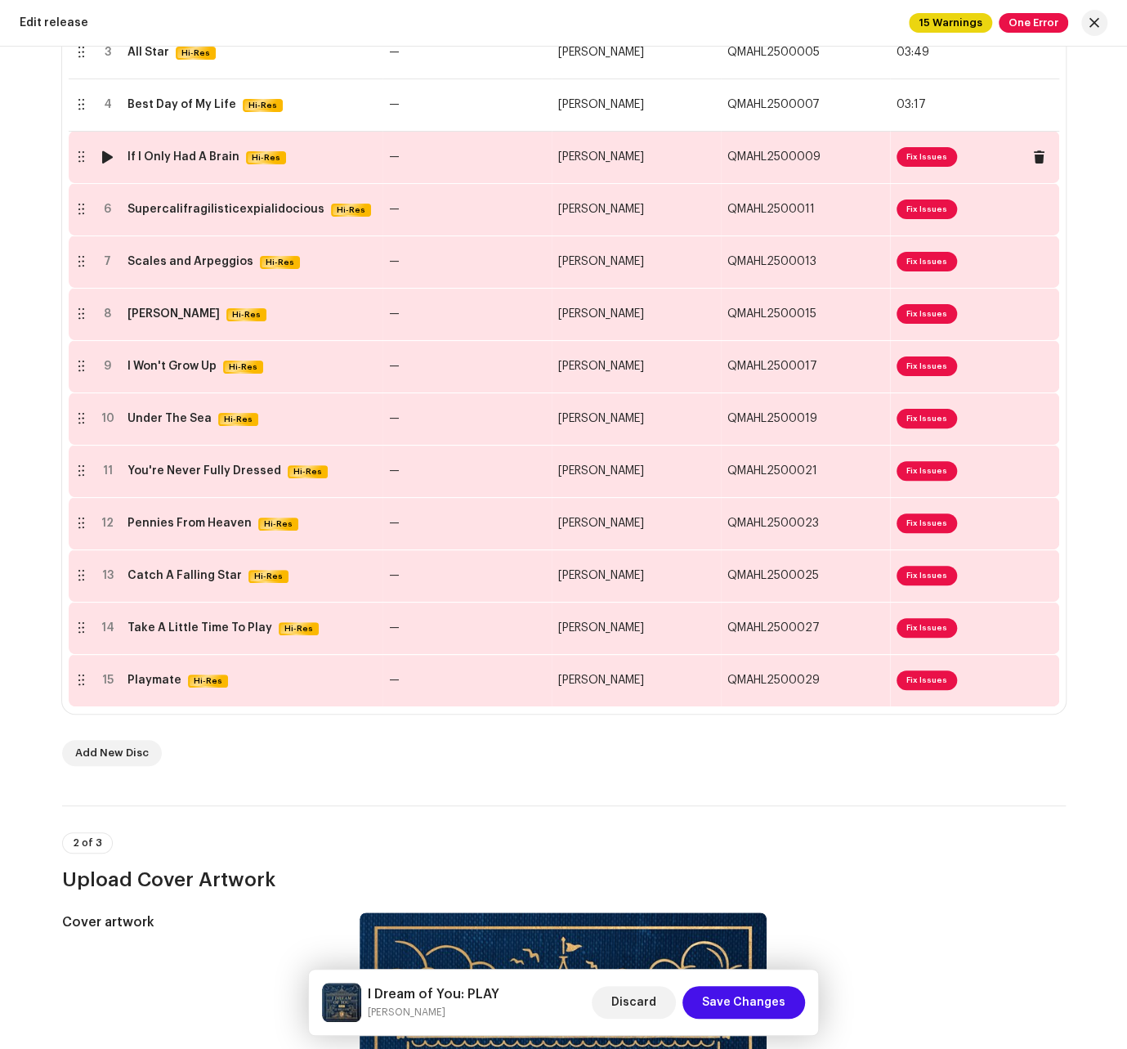
click at [861, 159] on td "QMAHL2500009" at bounding box center [805, 157] width 169 height 52
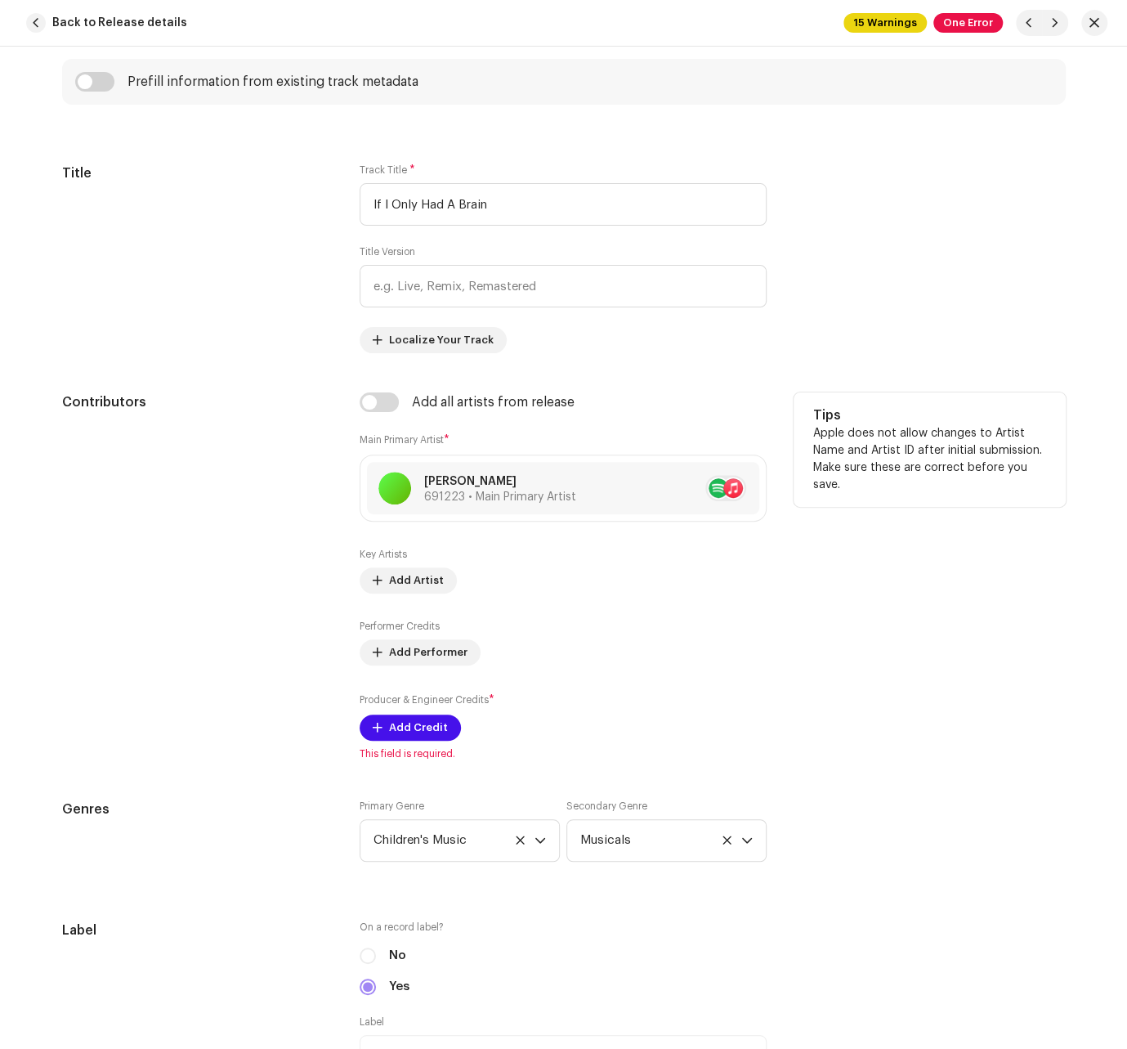
scroll to position [808, 0]
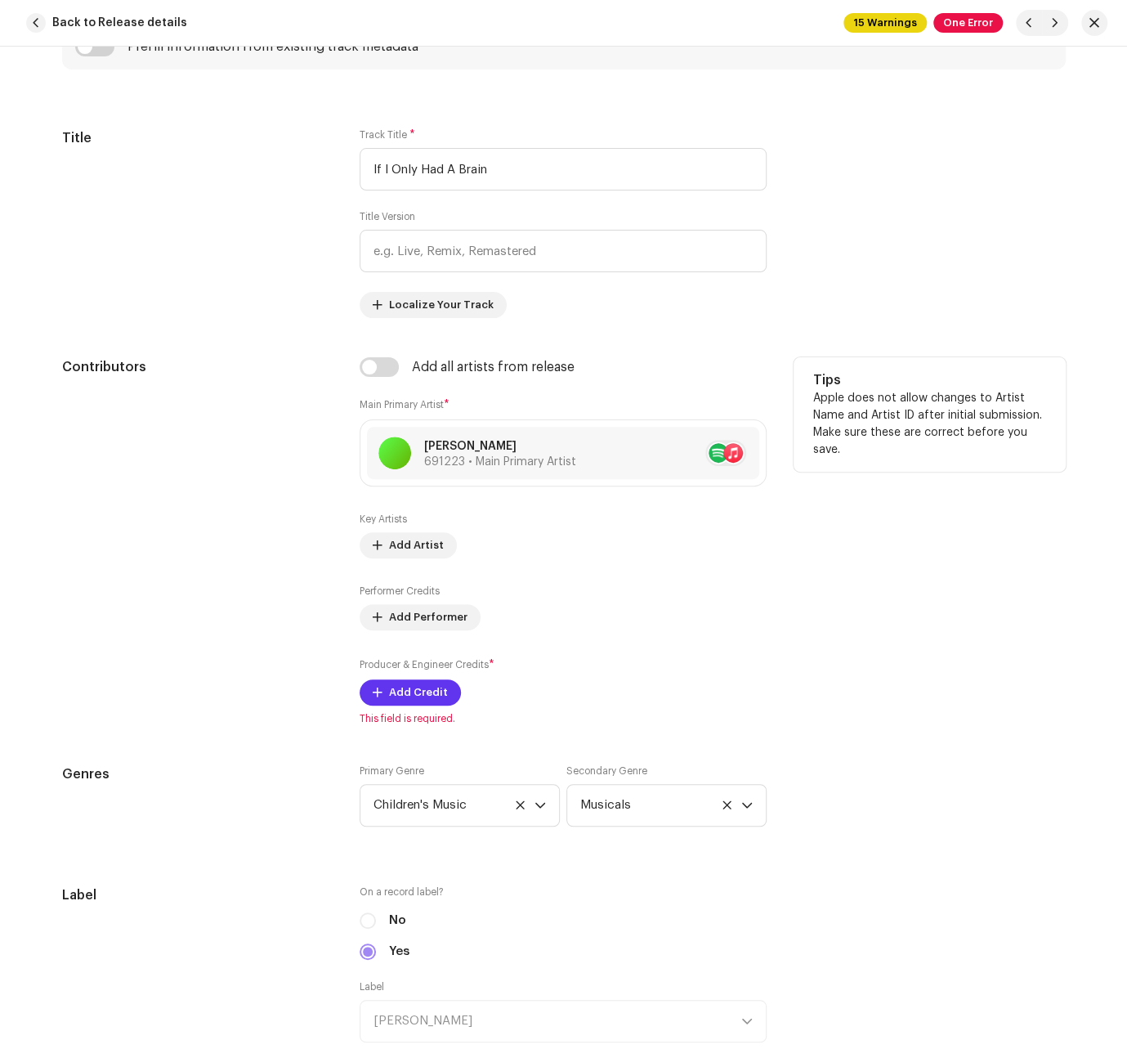
click at [421, 685] on span "Add Credit" at bounding box center [418, 692] width 59 height 33
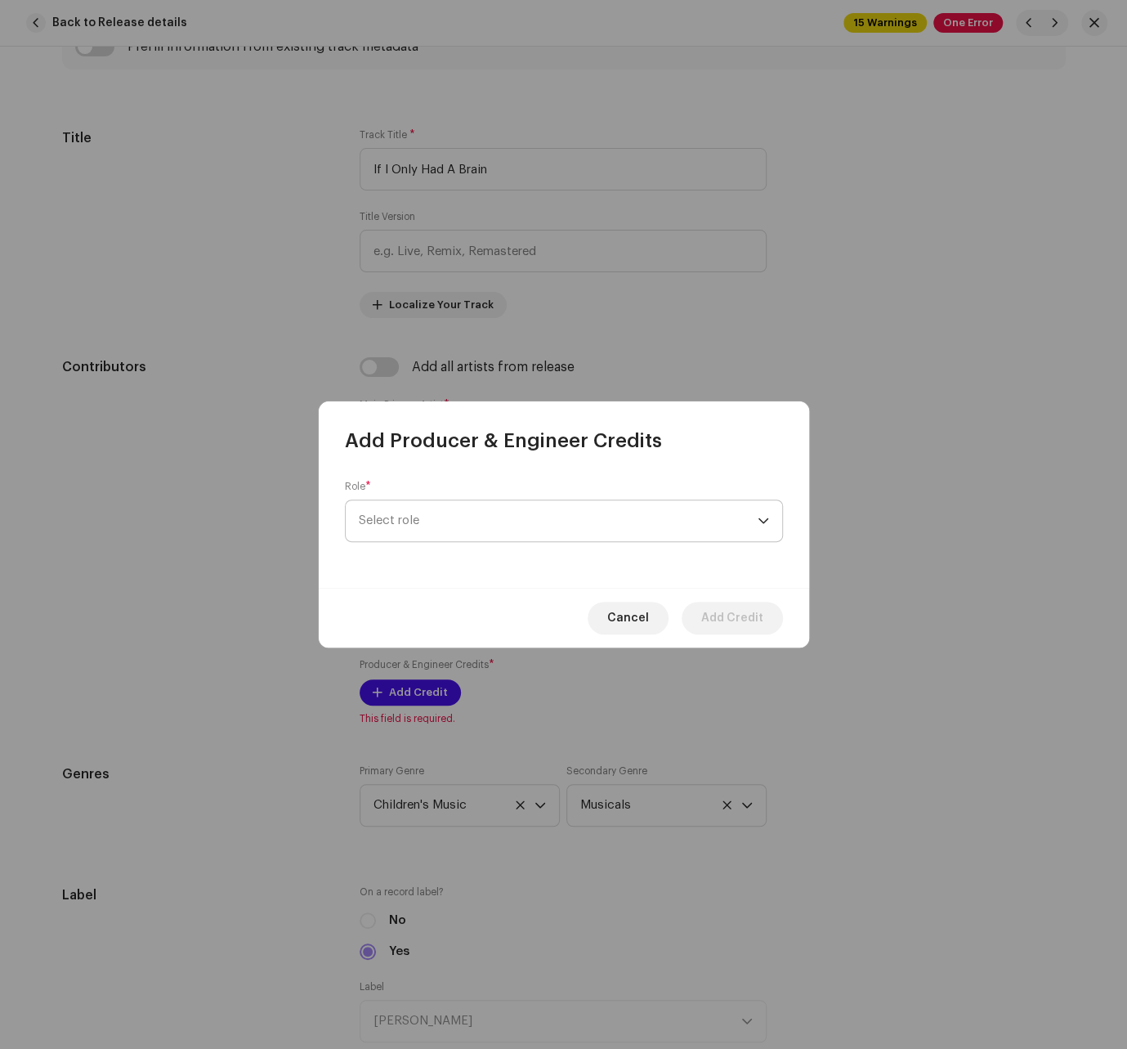
click at [459, 516] on span "Select role" at bounding box center [558, 520] width 399 height 41
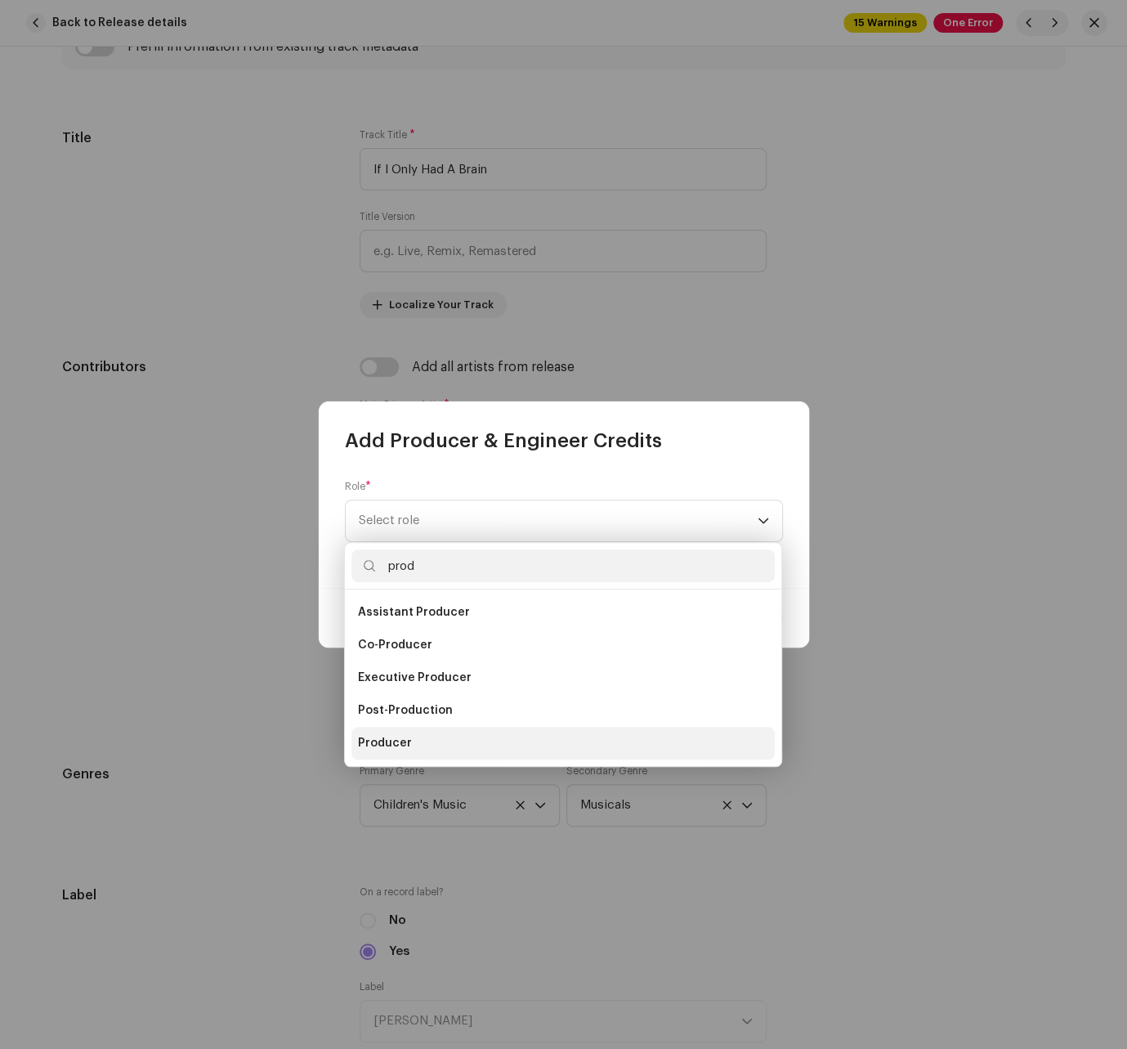
type input "prod"
click at [390, 727] on li "Producer" at bounding box center [562, 743] width 423 height 33
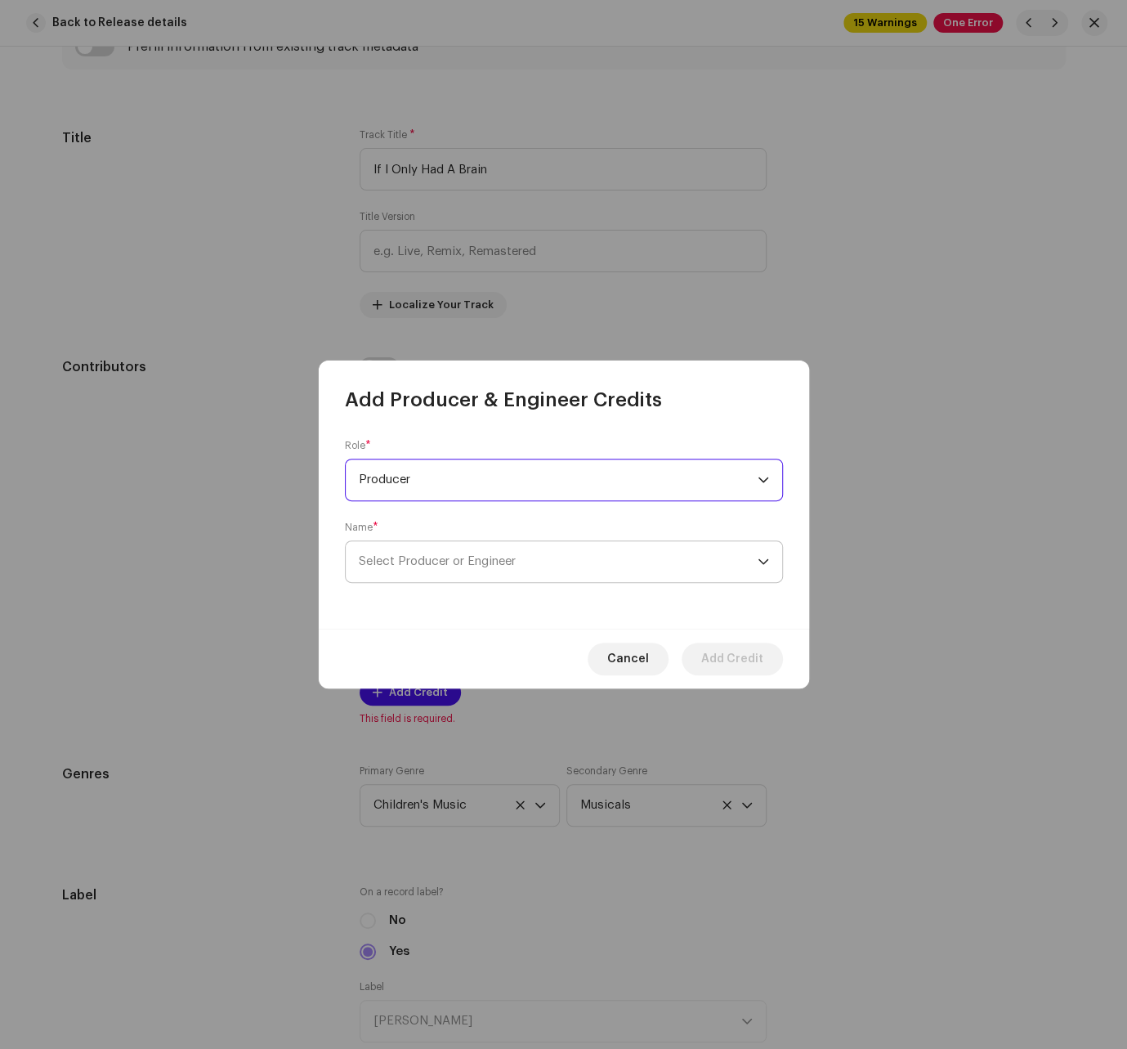
click at [447, 567] on span "Select Producer or Engineer" at bounding box center [558, 561] width 399 height 41
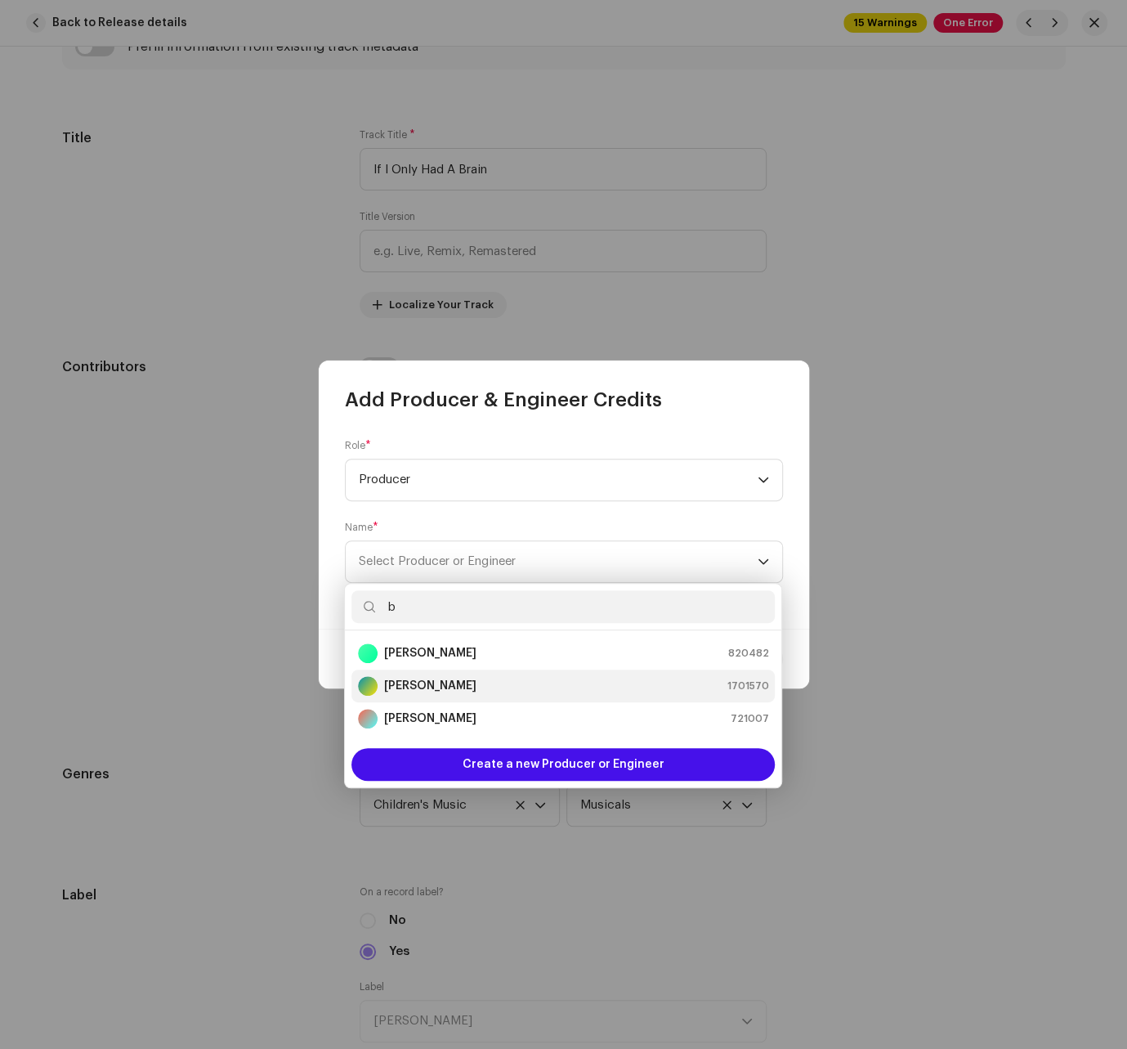
type input "b"
click at [443, 684] on div "[PERSON_NAME] 1701570" at bounding box center [563, 686] width 410 height 20
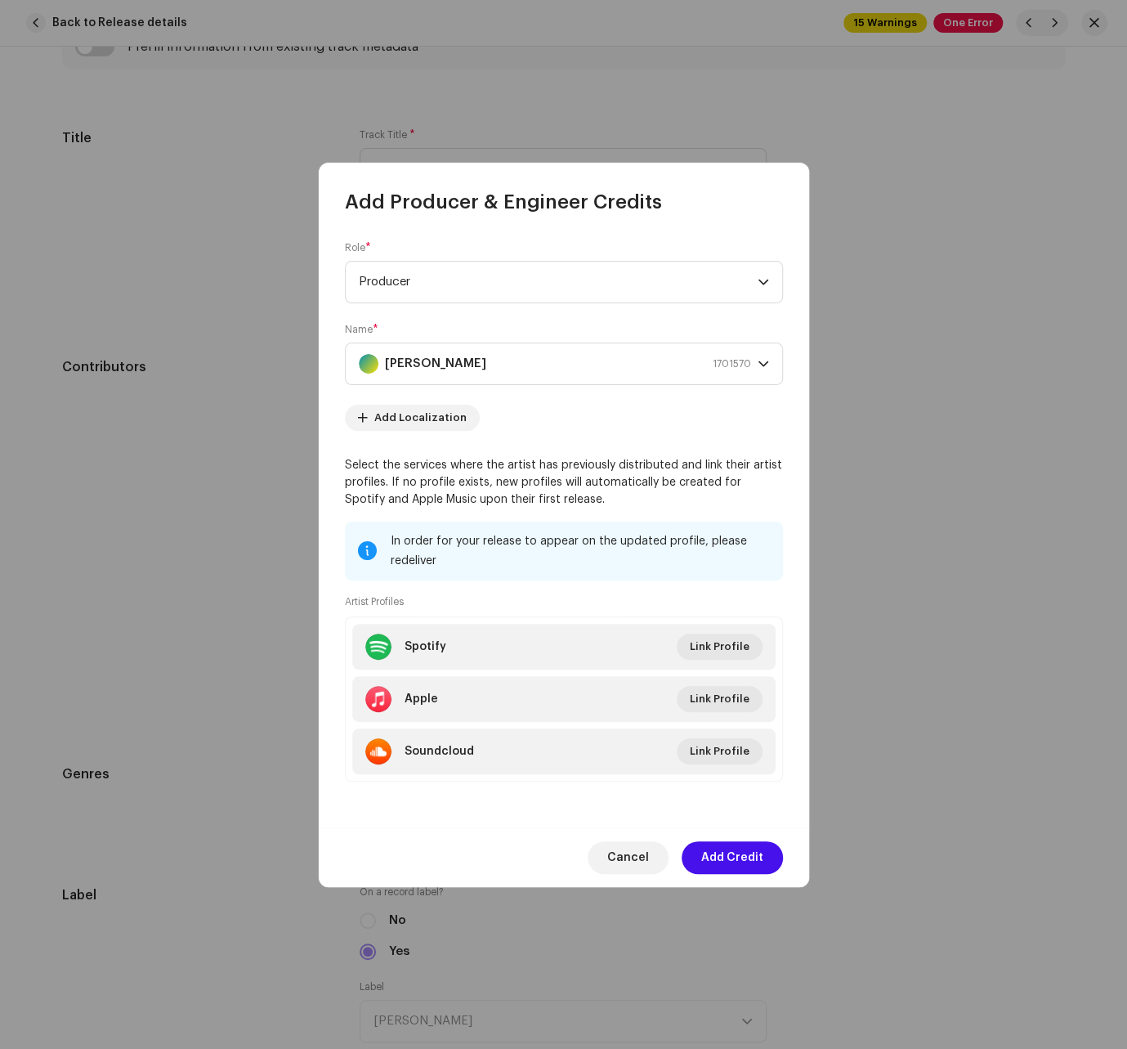
click at [732, 882] on div "Cancel Add Credit" at bounding box center [564, 857] width 490 height 60
click at [732, 843] on span "Add Credit" at bounding box center [732, 857] width 62 height 33
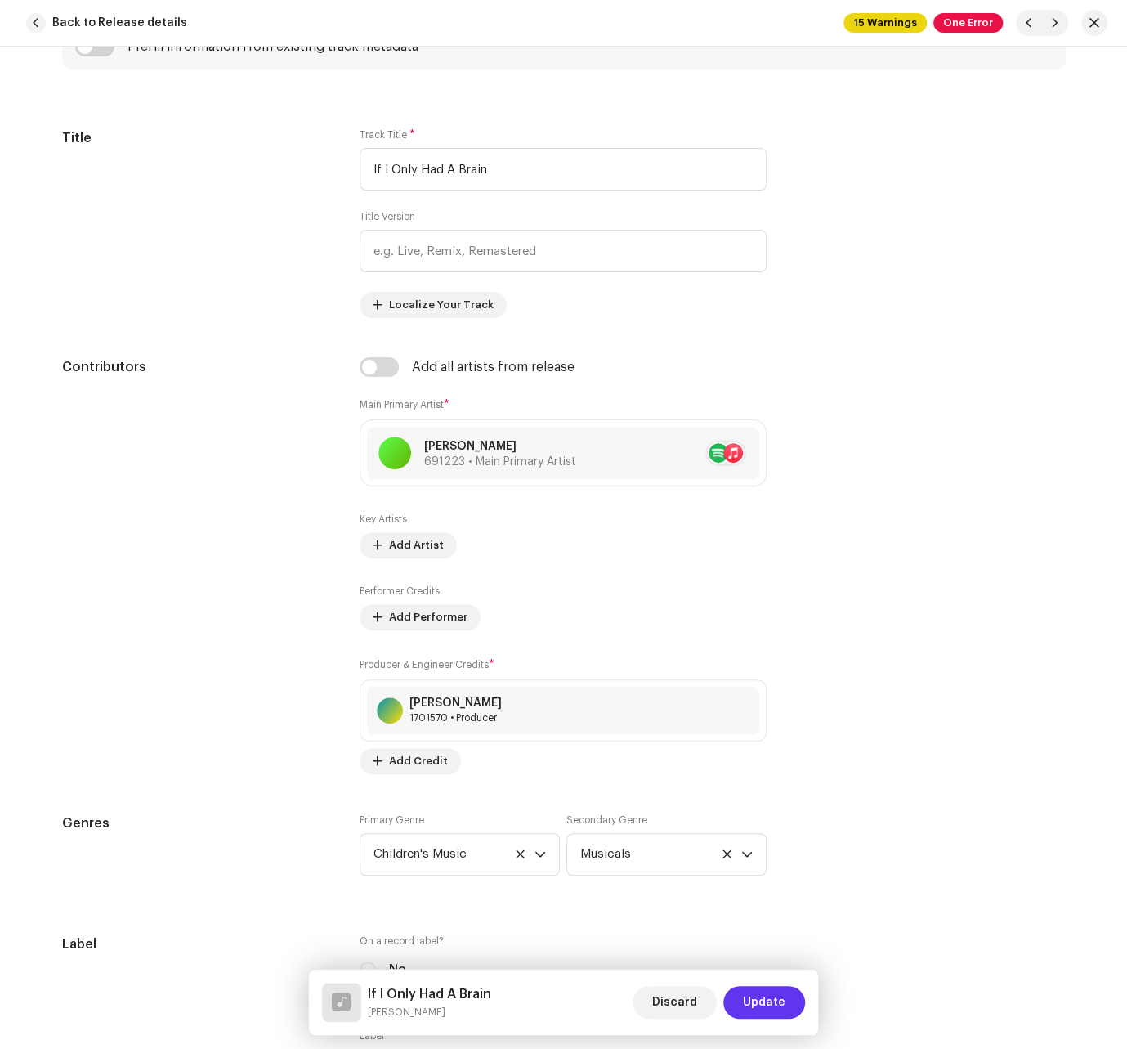
click at [759, 1005] on span "Update" at bounding box center [764, 1002] width 43 height 33
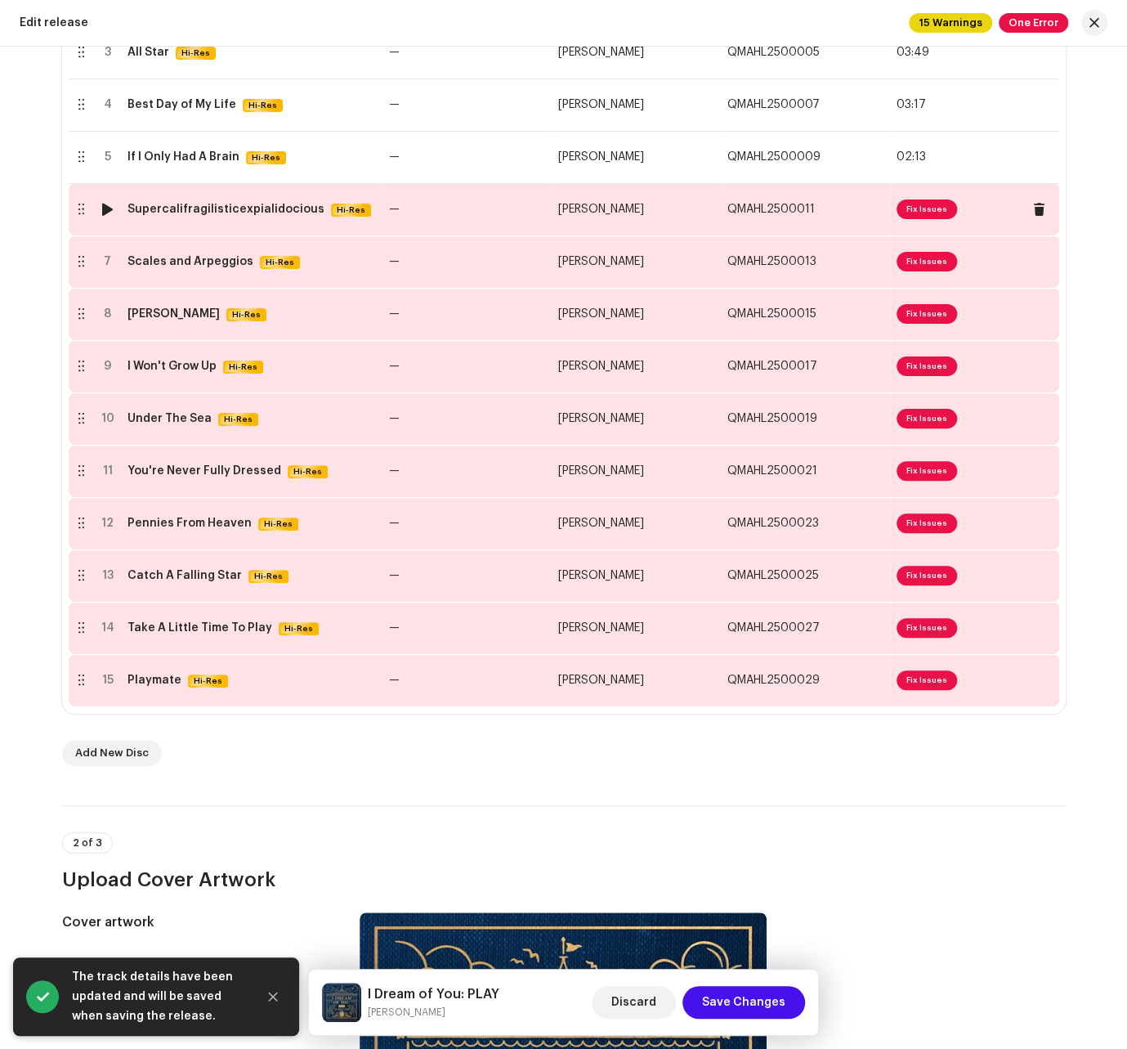
click at [870, 217] on span "Fix Issues" at bounding box center [927, 209] width 60 height 20
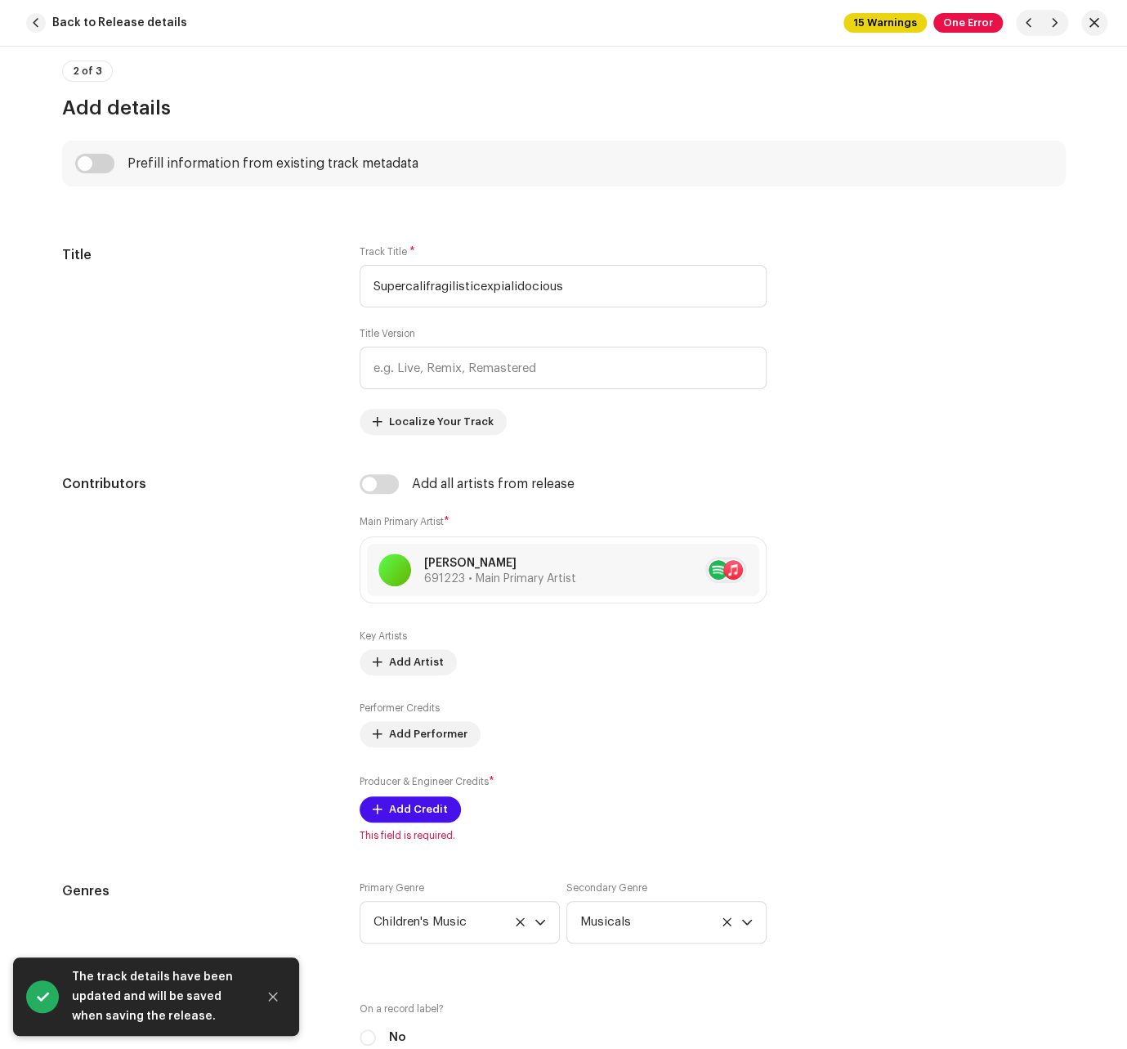
scroll to position [763, 0]
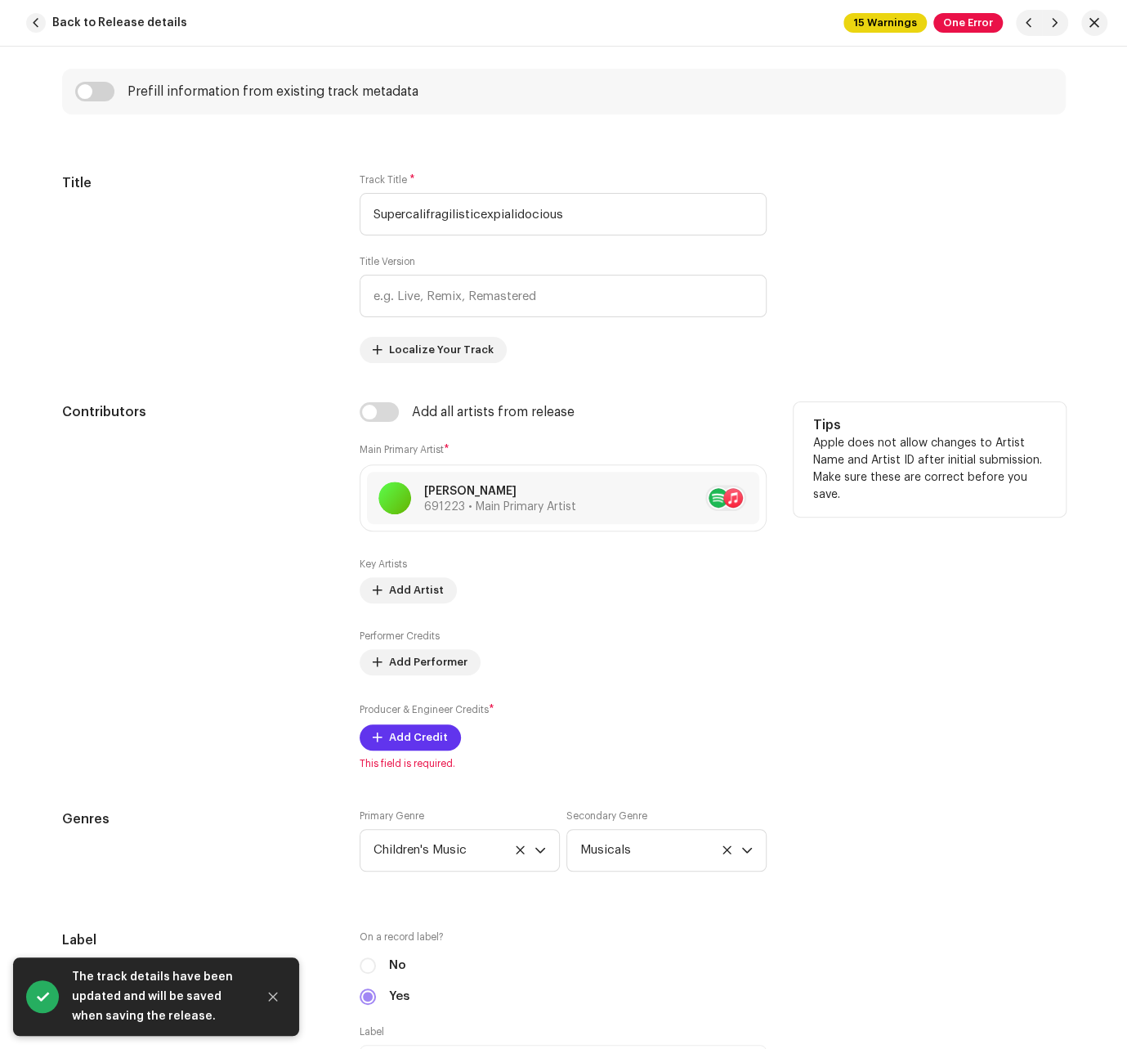
click at [406, 732] on span "Add Credit" at bounding box center [418, 737] width 59 height 33
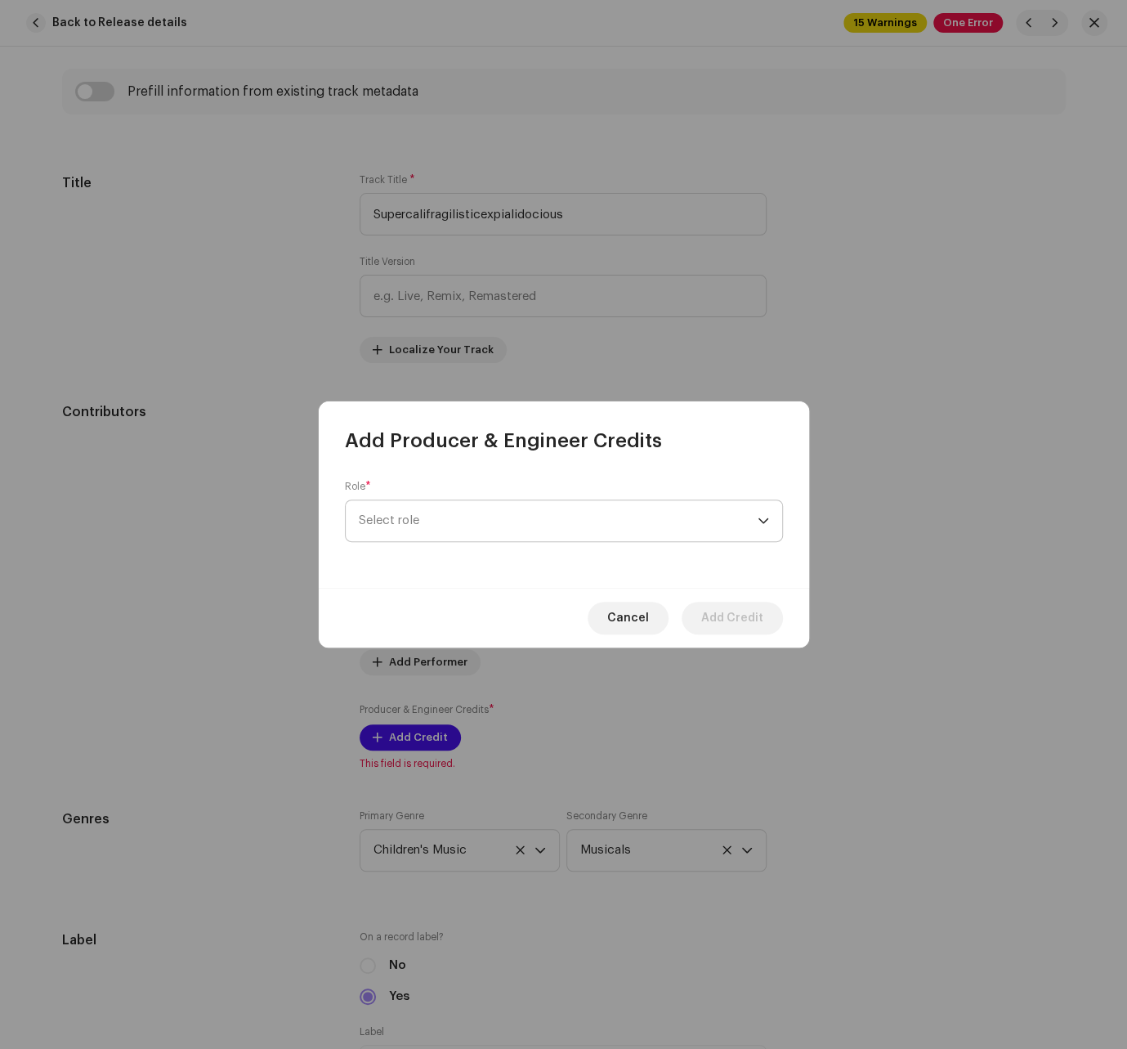
click at [438, 517] on span "Select role" at bounding box center [558, 520] width 399 height 41
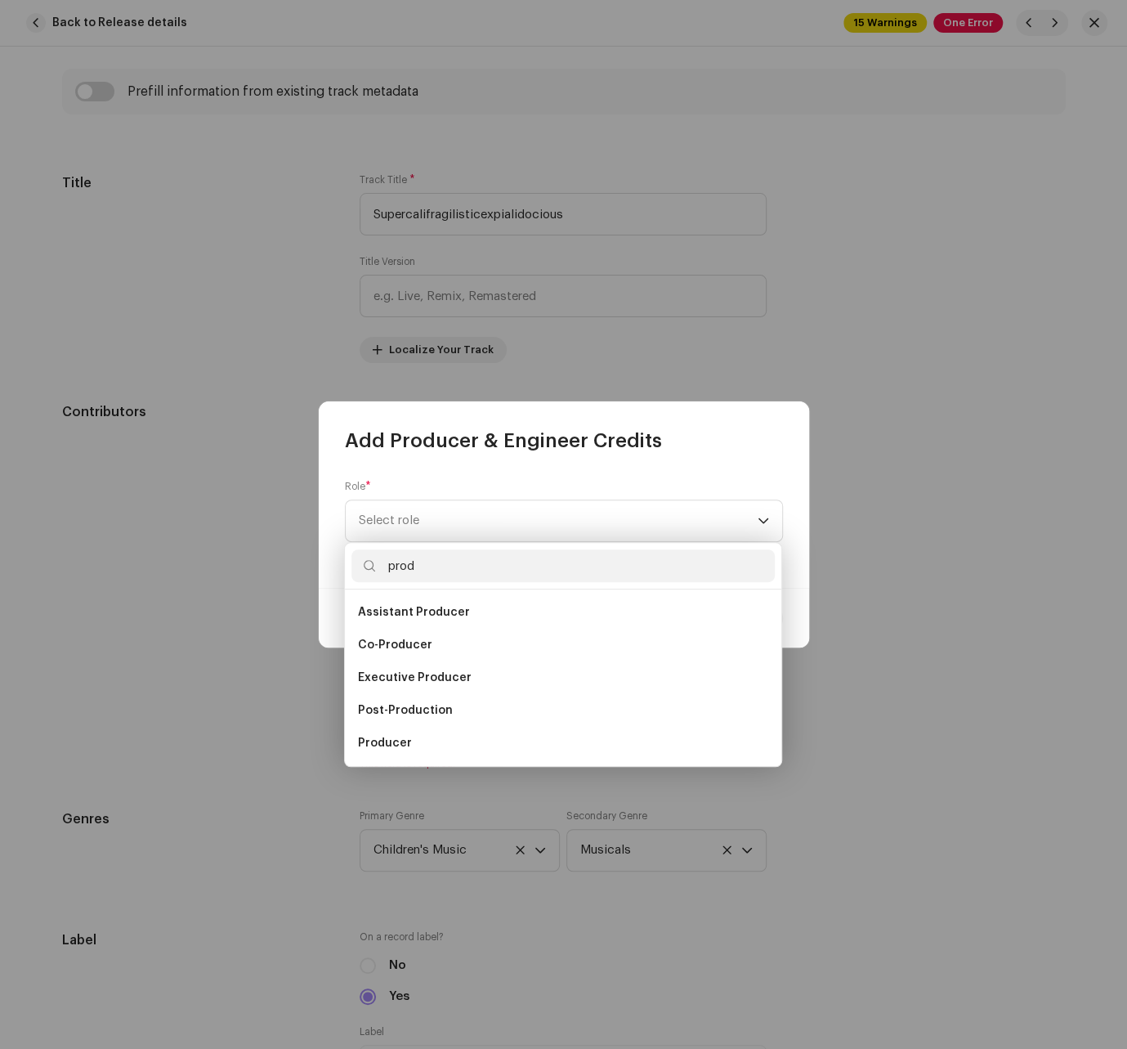
scroll to position [26, 0]
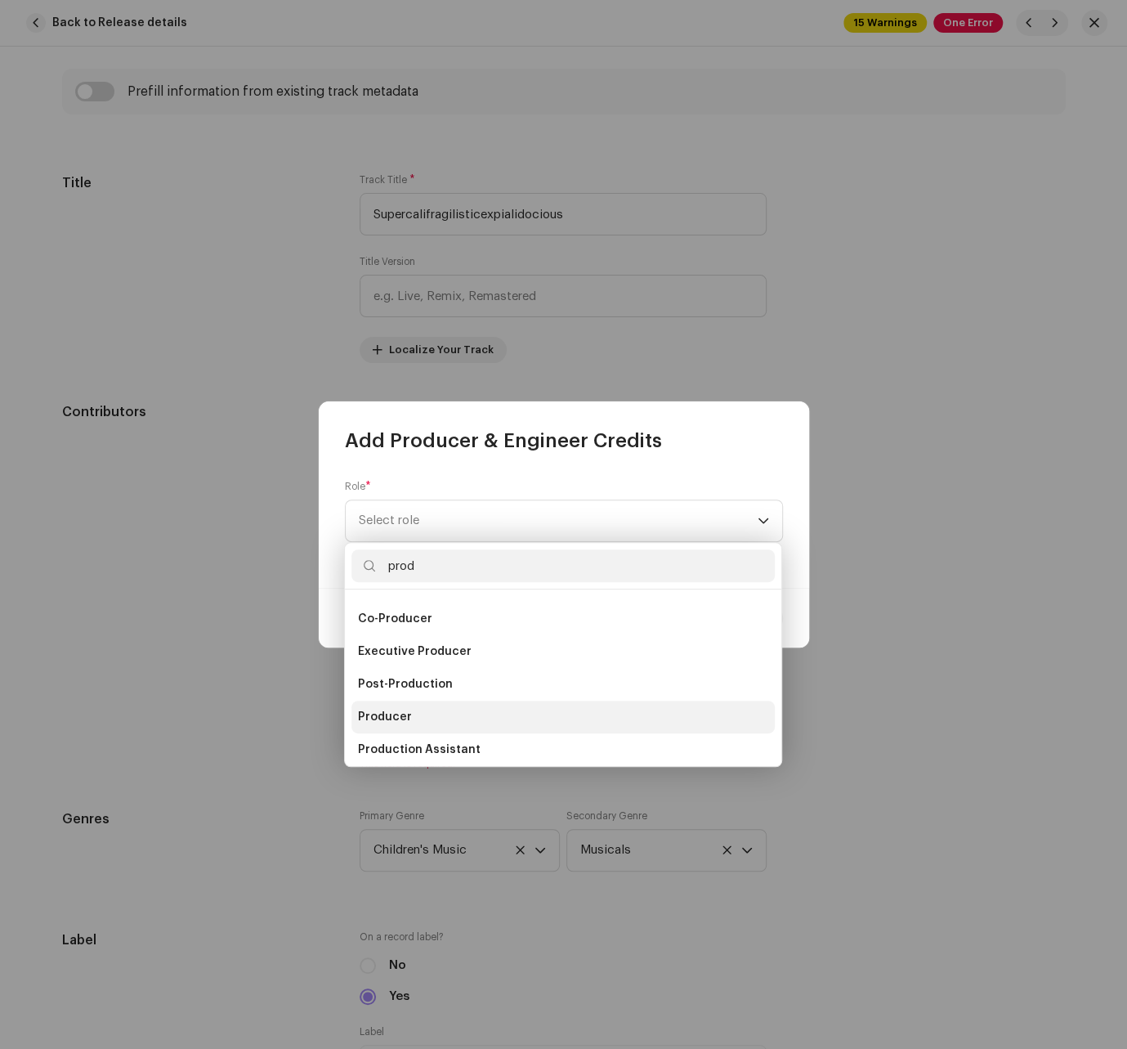
type input "prod"
click at [414, 713] on li "Producer" at bounding box center [562, 716] width 423 height 33
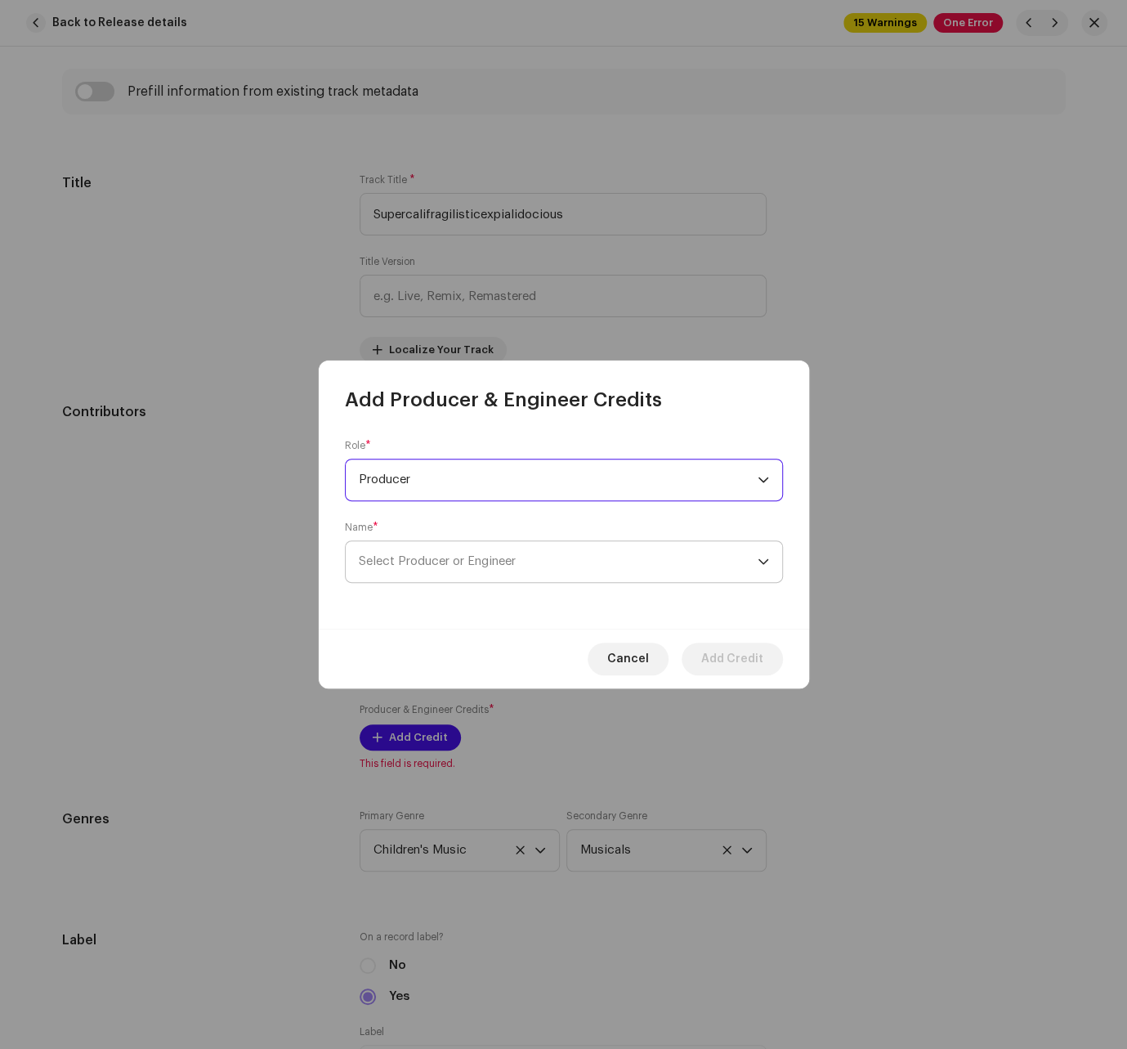
click at [564, 563] on span "Select Producer or Engineer" at bounding box center [558, 561] width 399 height 41
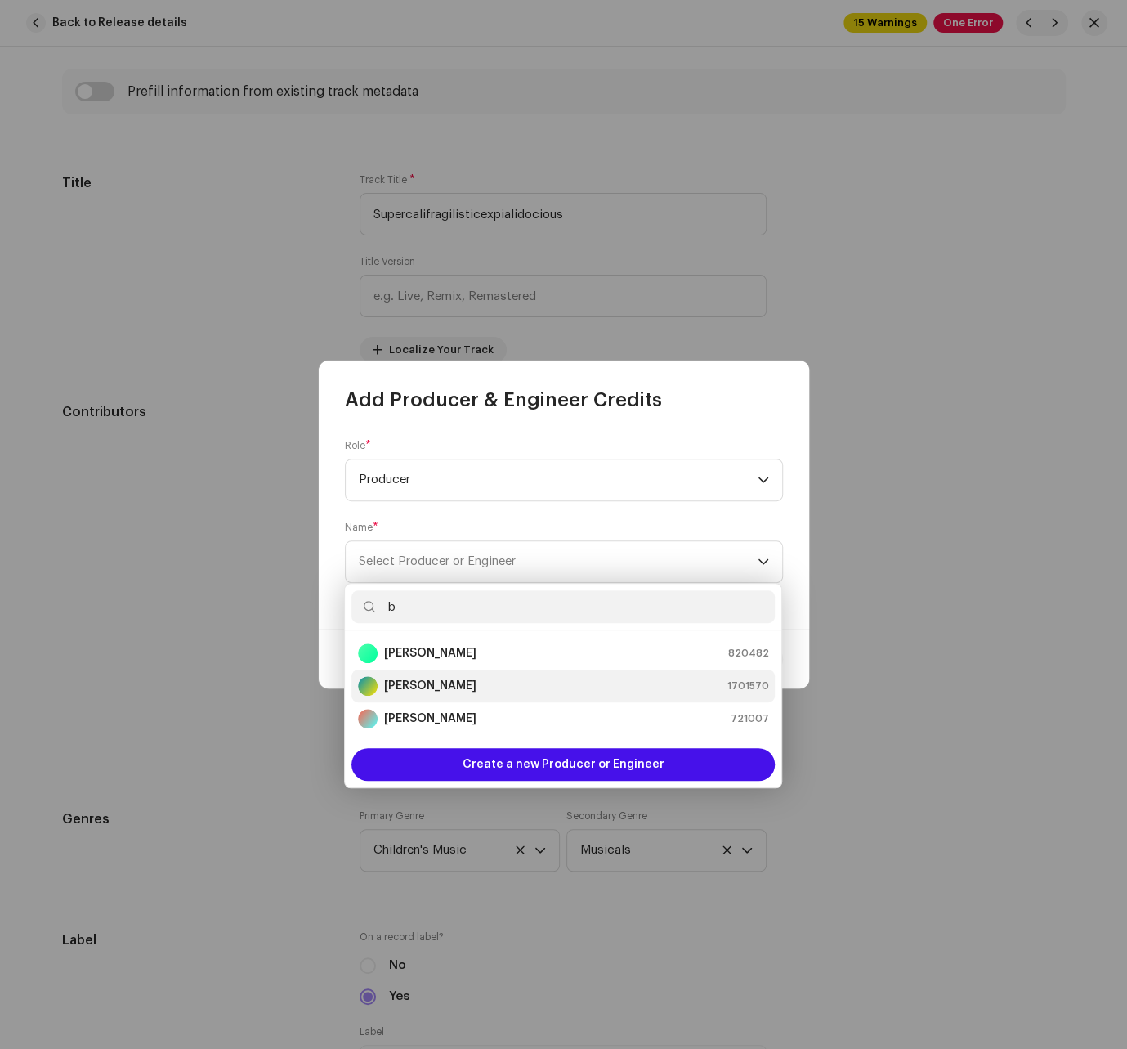
type input "b"
click at [520, 695] on li "[PERSON_NAME] 1701570" at bounding box center [562, 685] width 423 height 33
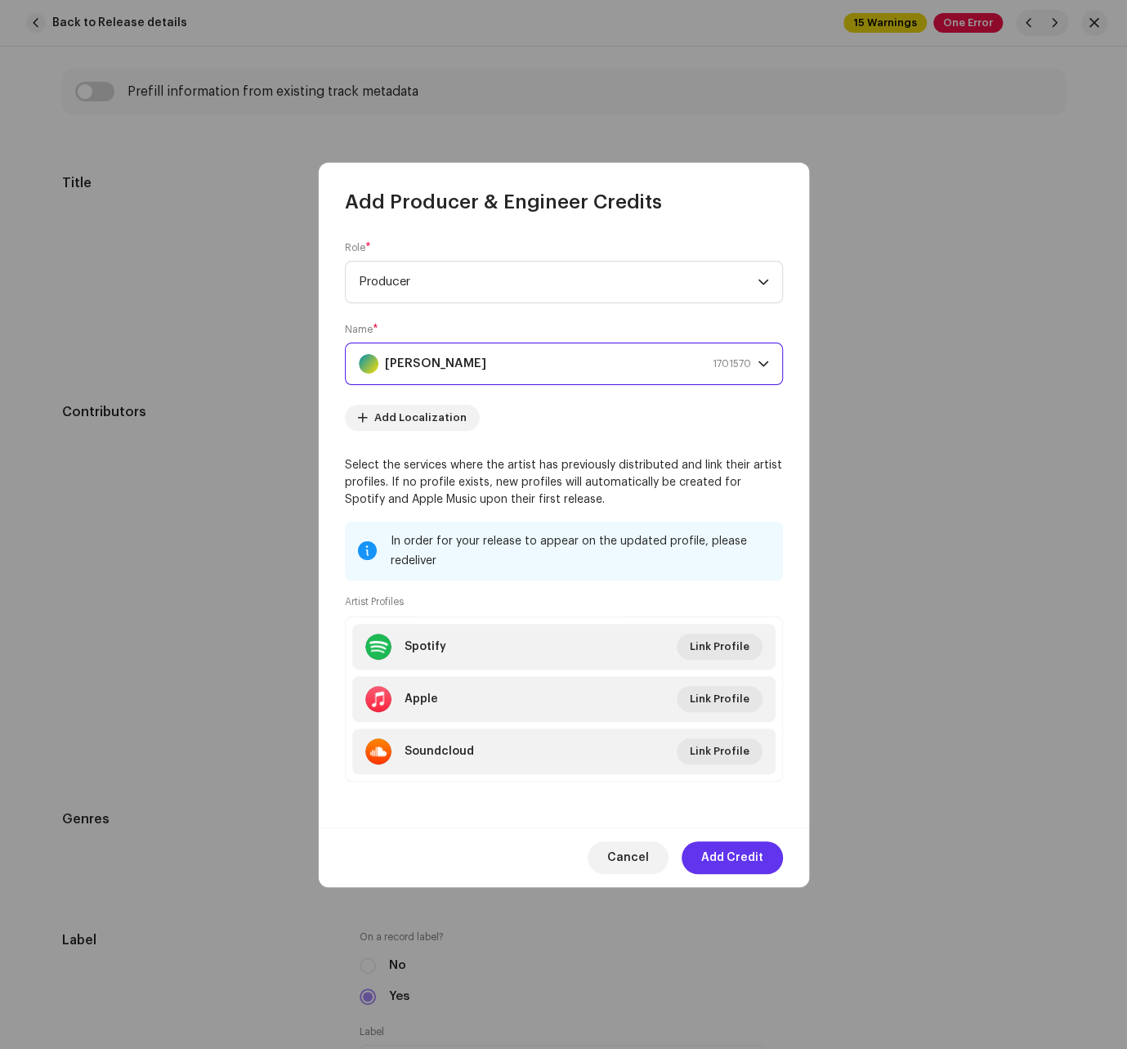
click at [729, 857] on span "Add Credit" at bounding box center [732, 857] width 62 height 33
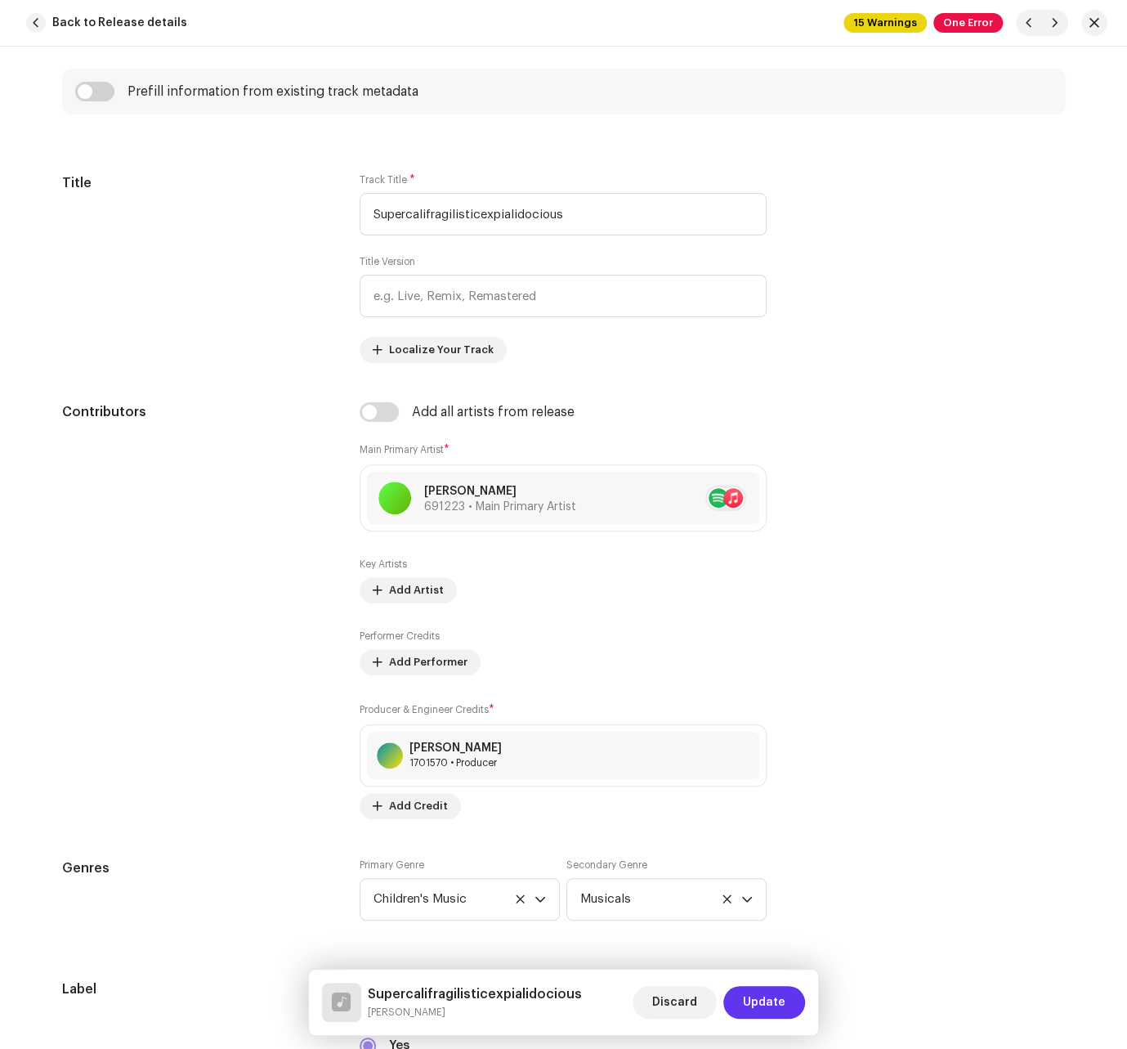
click at [772, 991] on span "Update" at bounding box center [764, 1002] width 43 height 33
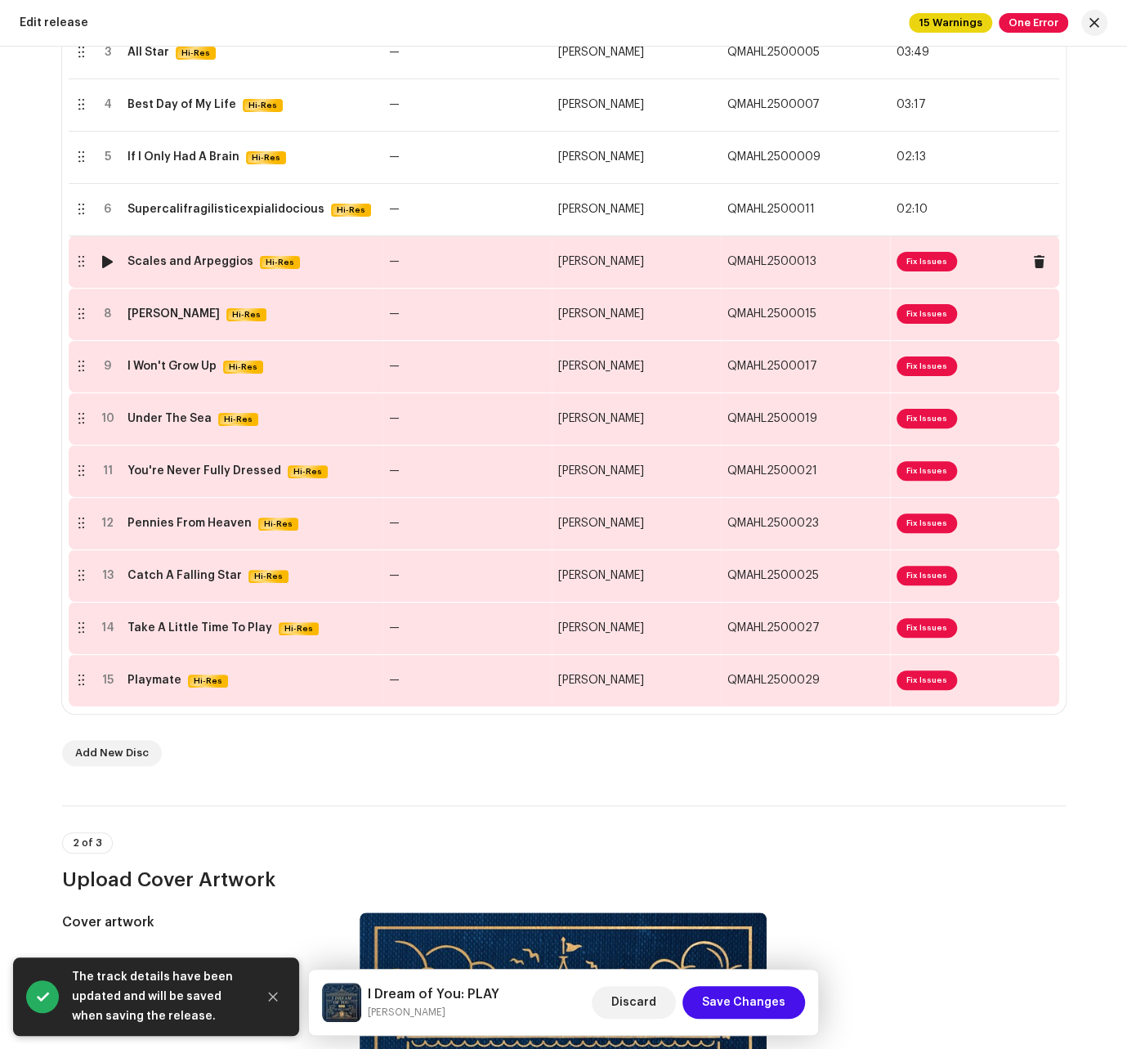
click at [870, 257] on span "Fix Issues" at bounding box center [927, 262] width 60 height 20
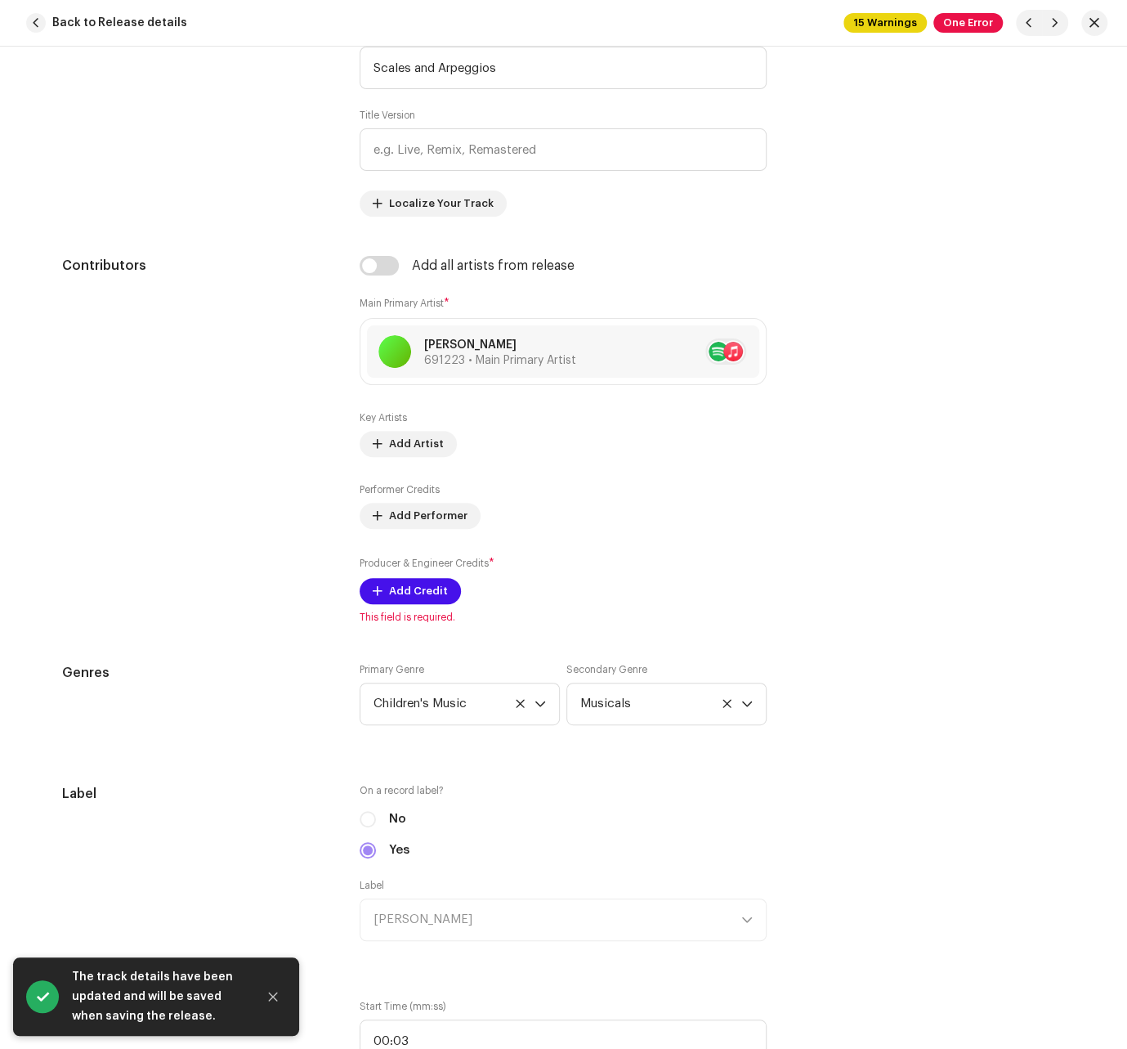
scroll to position [917, 0]
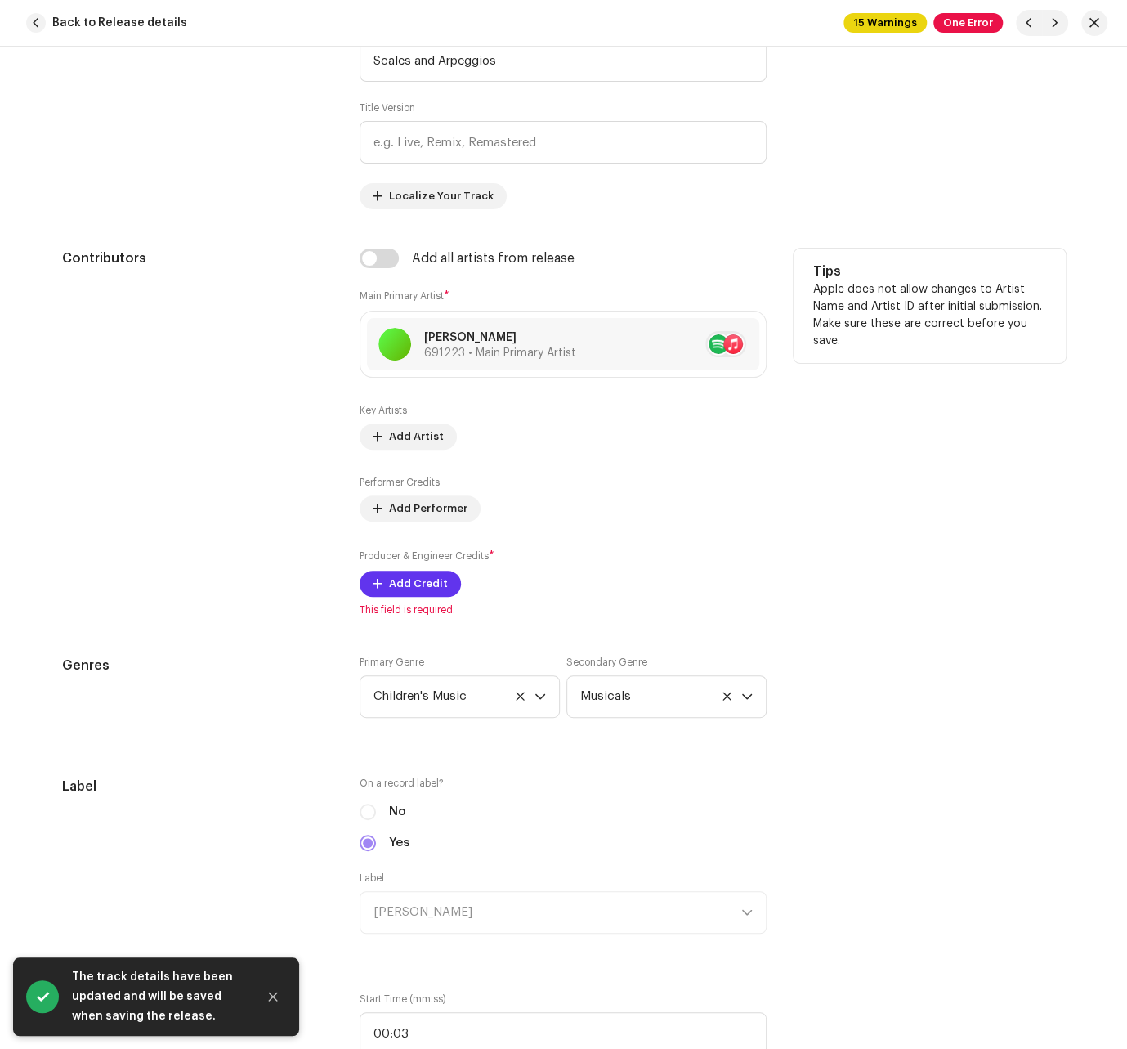
click at [419, 576] on span "Add Credit" at bounding box center [418, 583] width 59 height 33
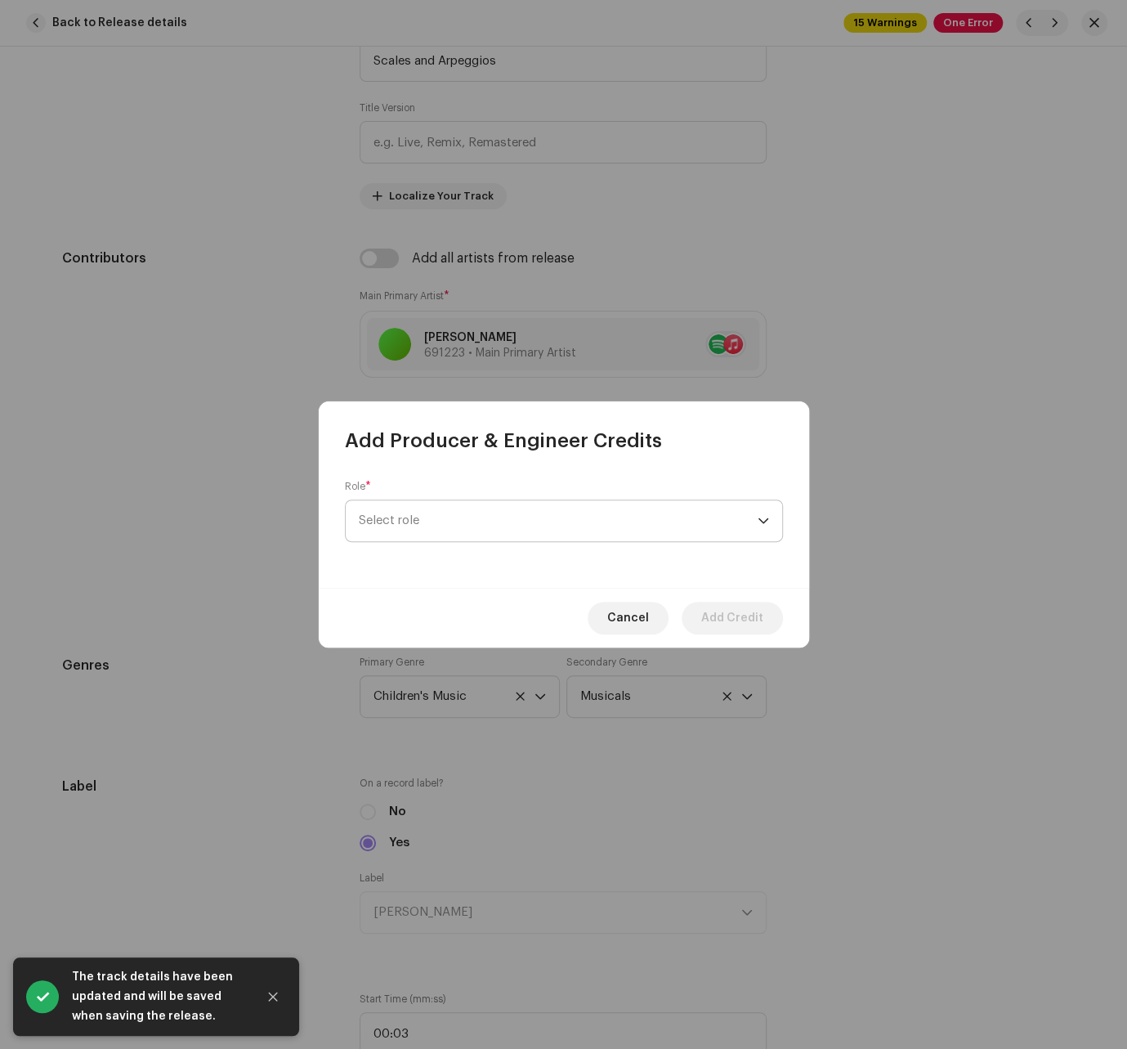
click at [453, 521] on span "Select role" at bounding box center [558, 520] width 399 height 41
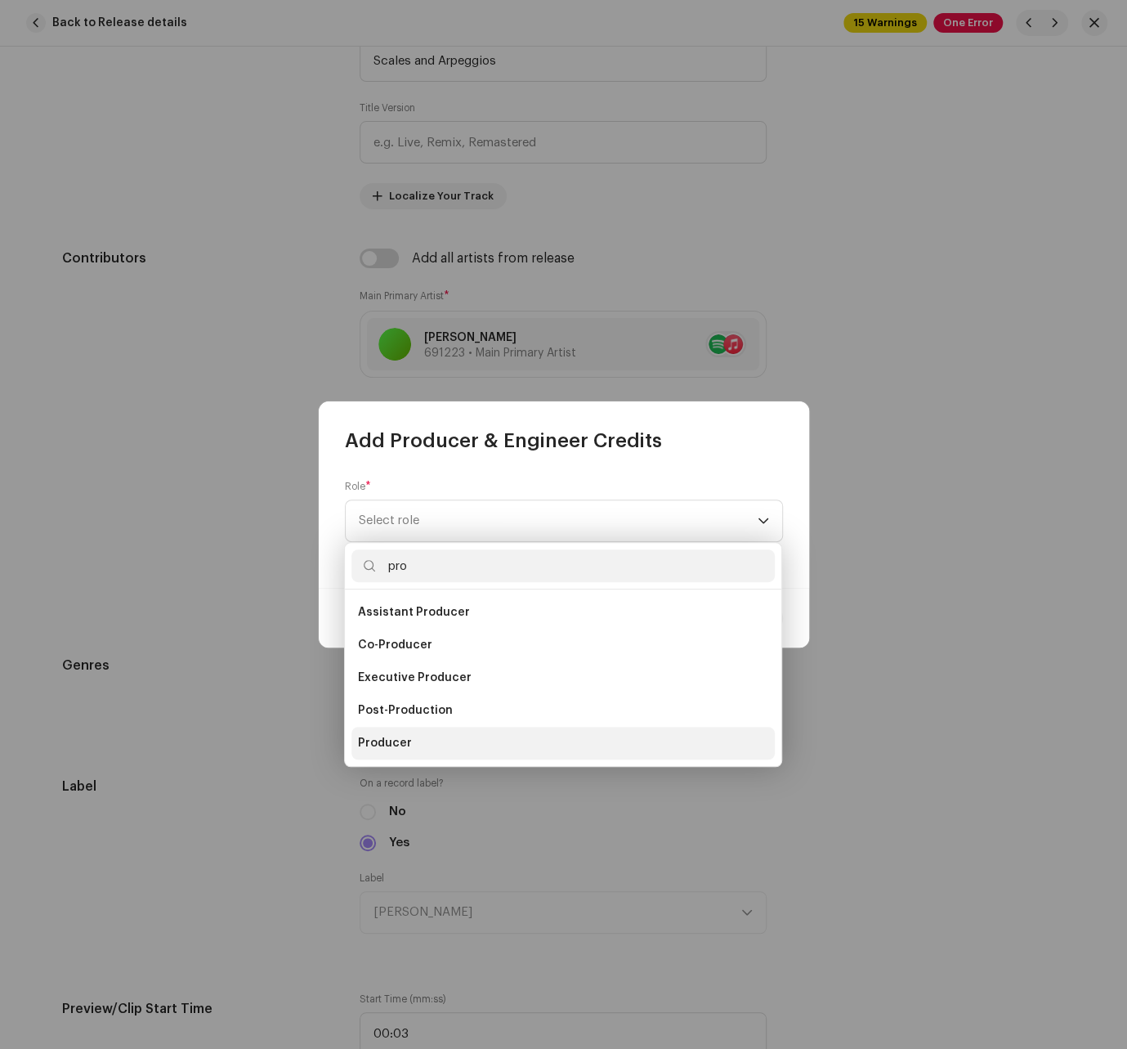
type input "pro"
click at [415, 734] on li "Producer" at bounding box center [562, 743] width 423 height 33
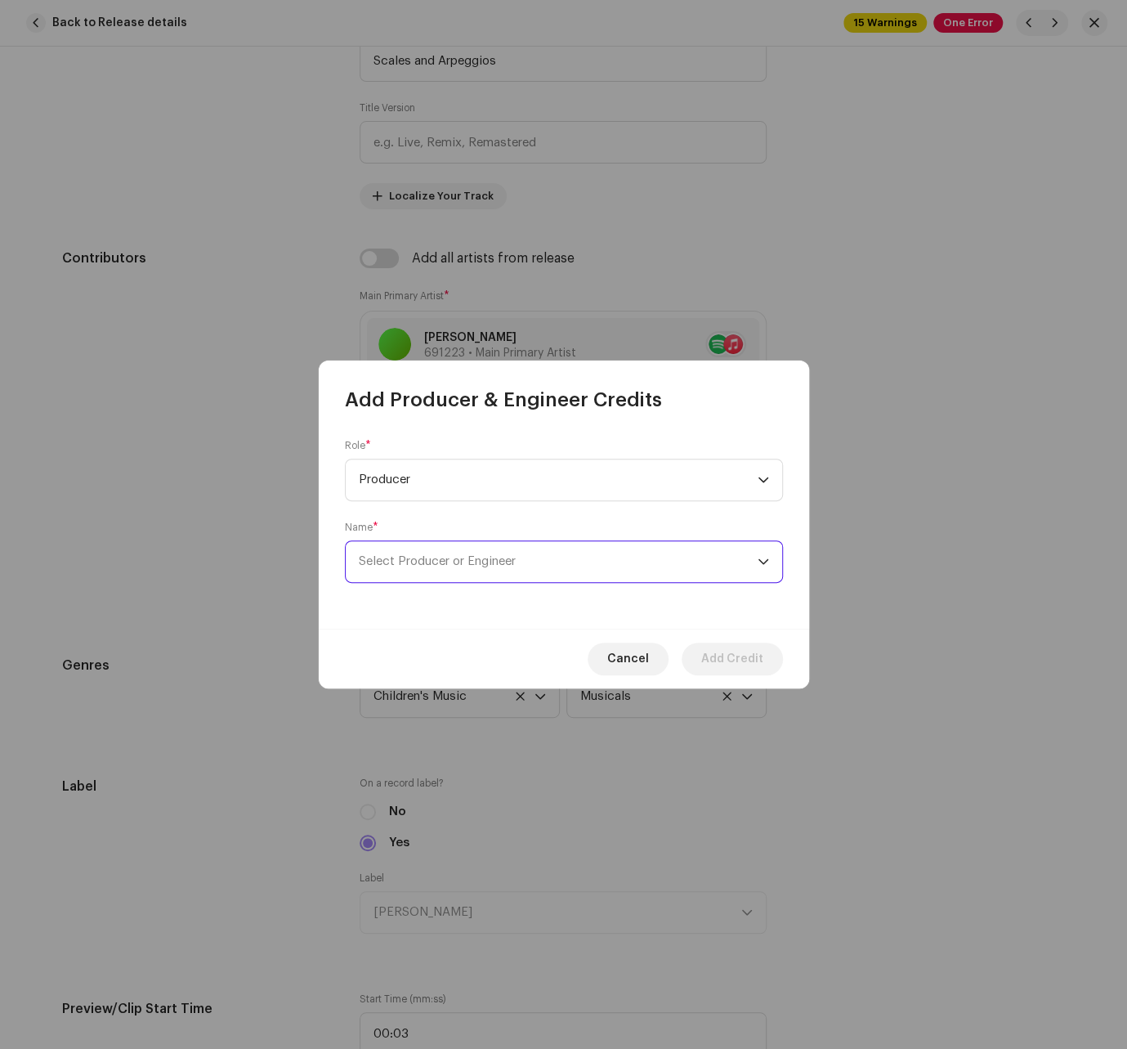
click at [454, 559] on span "Select Producer or Engineer" at bounding box center [437, 561] width 157 height 12
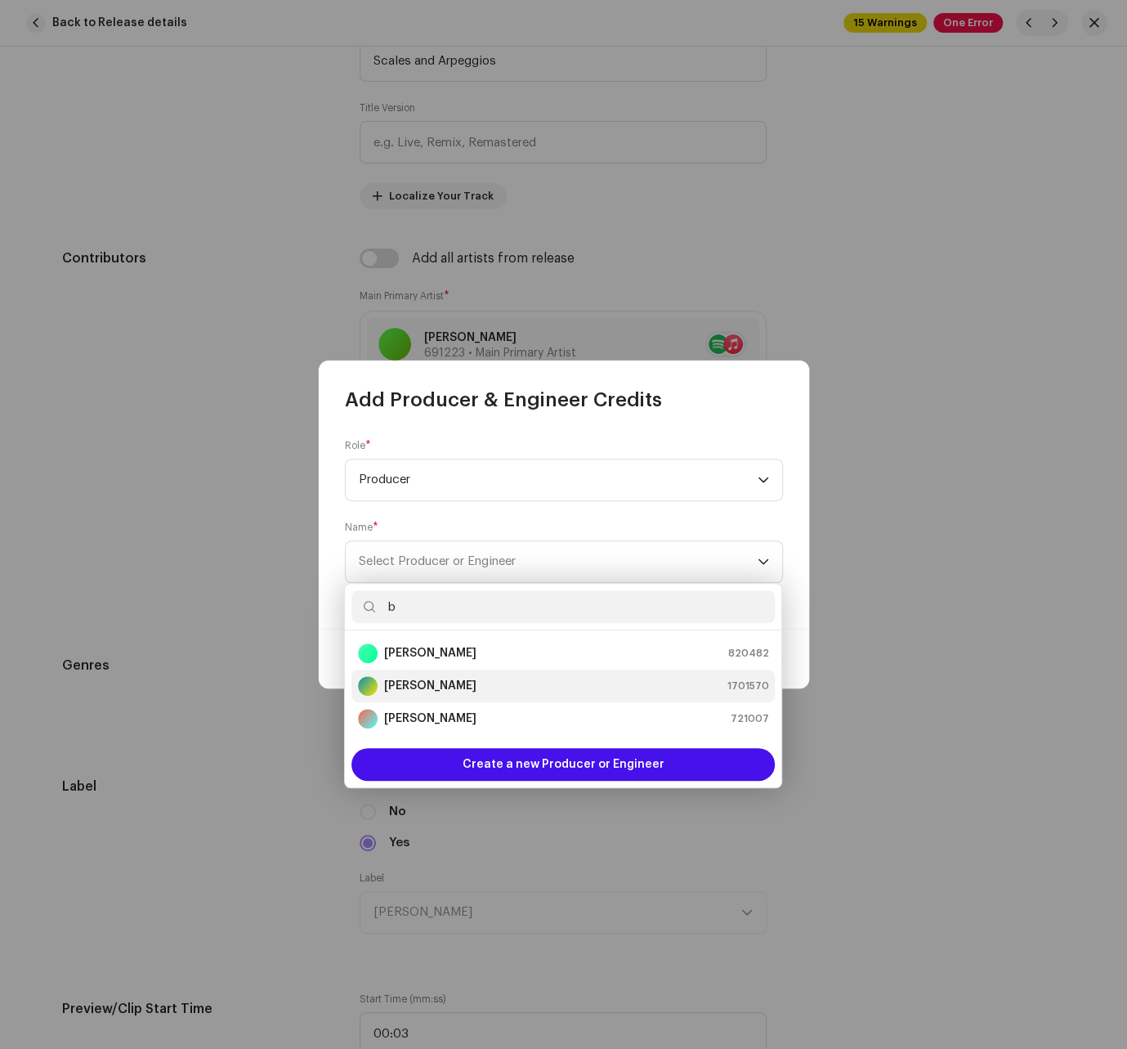
type input "b"
click at [456, 679] on div "[PERSON_NAME] 1701570" at bounding box center [563, 686] width 410 height 20
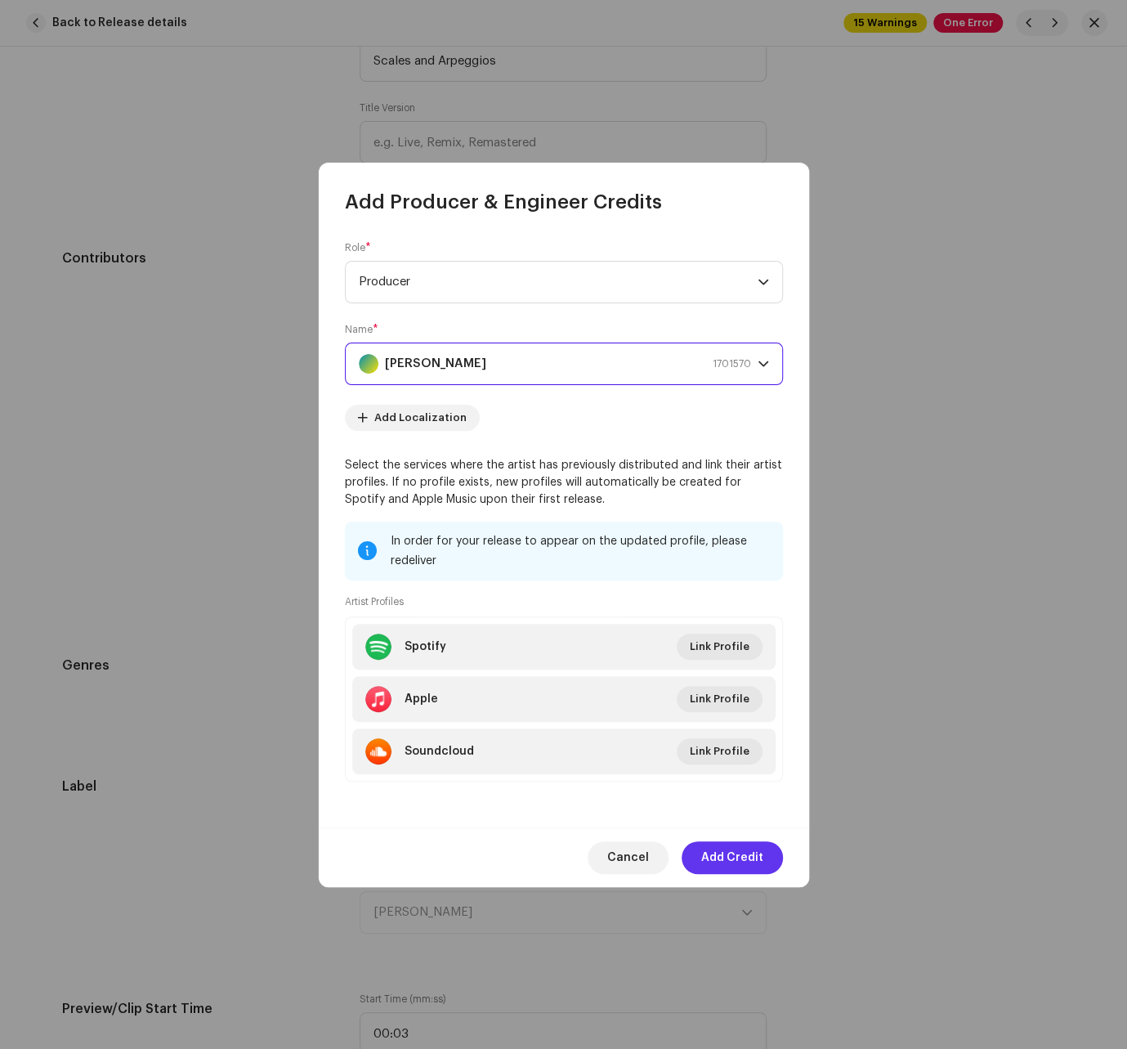
click at [726, 855] on span "Add Credit" at bounding box center [732, 857] width 62 height 33
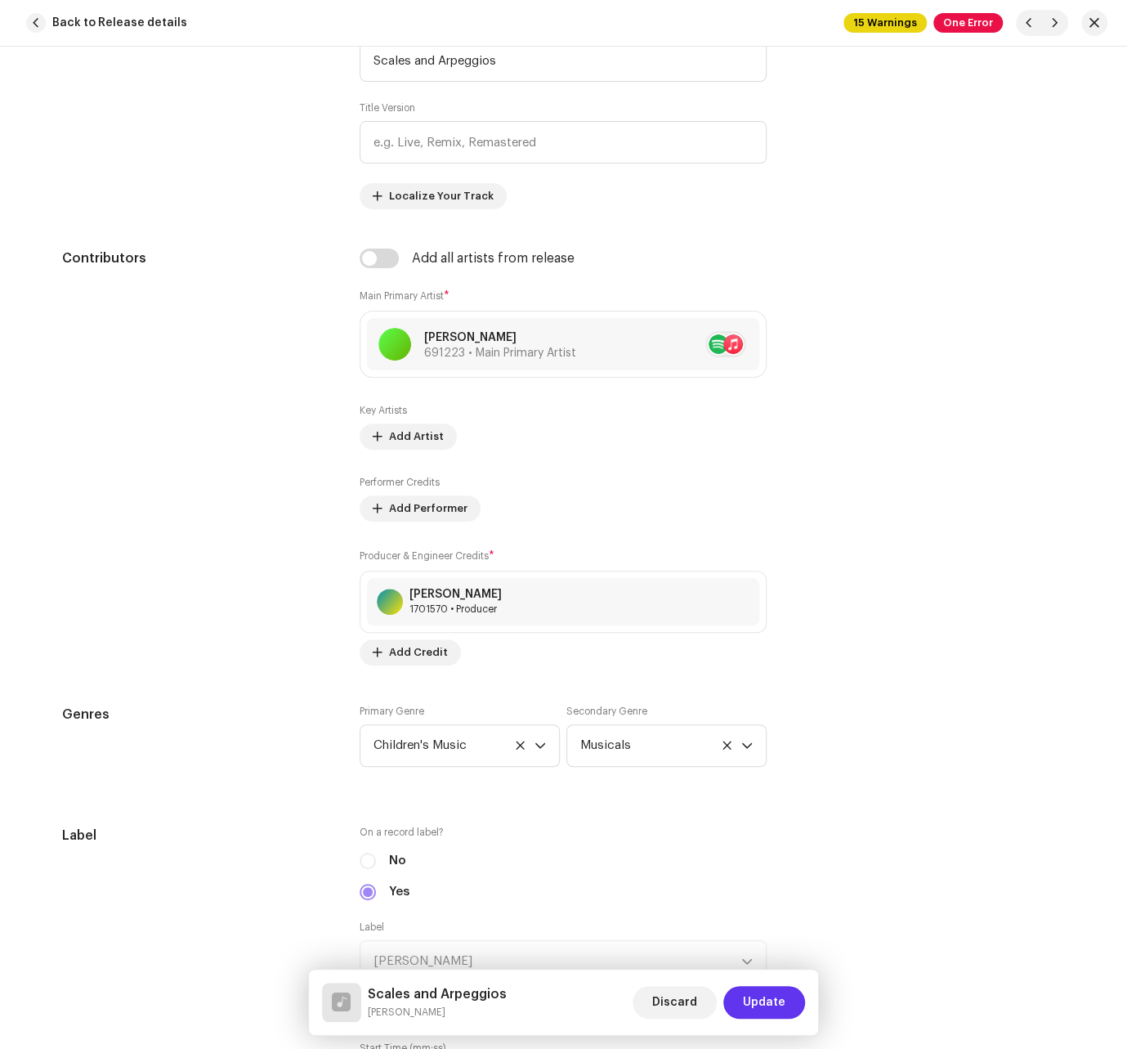
click at [763, 996] on span "Update" at bounding box center [764, 1002] width 43 height 33
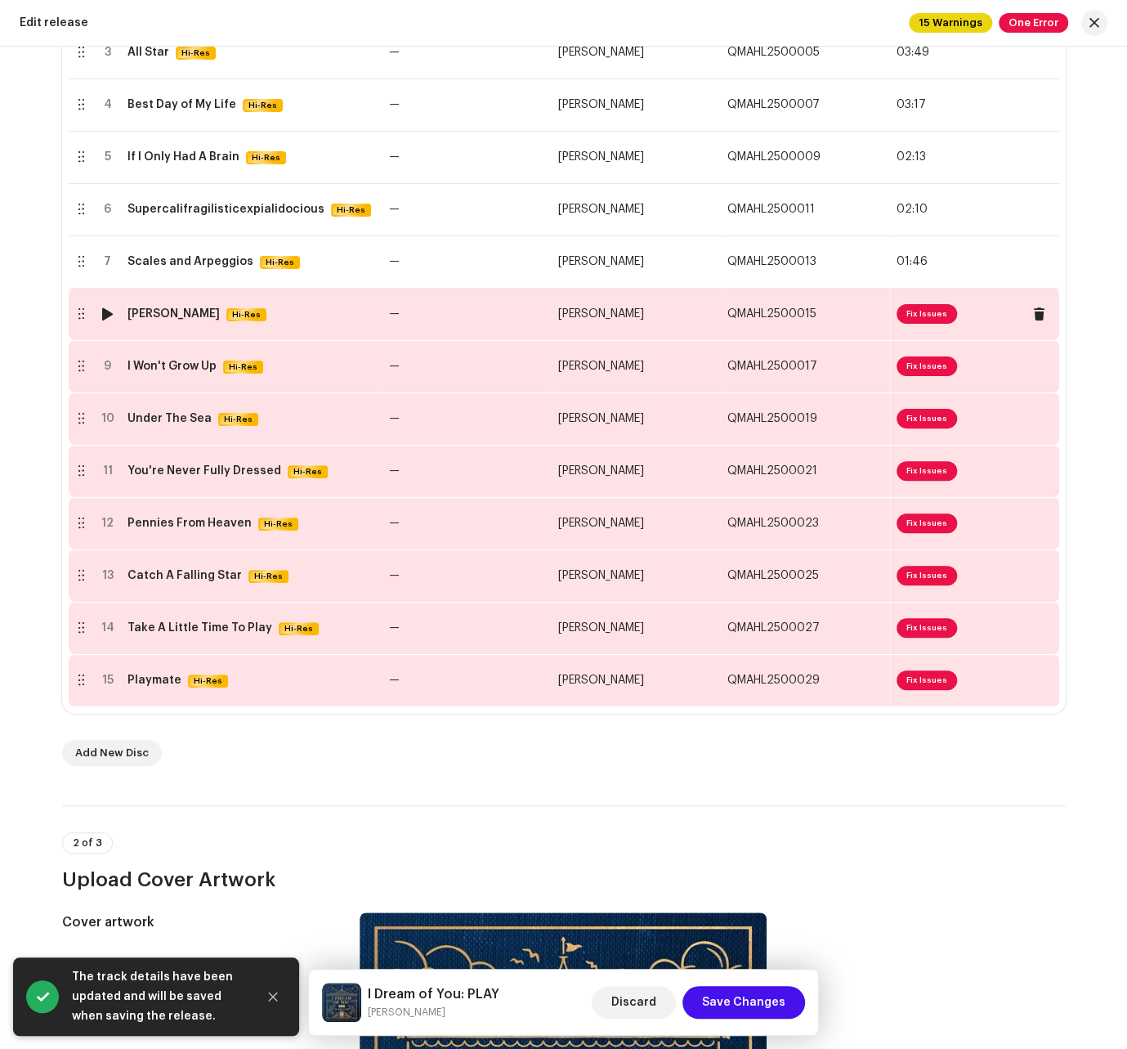
click at [644, 333] on td "[PERSON_NAME]" at bounding box center [636, 314] width 169 height 52
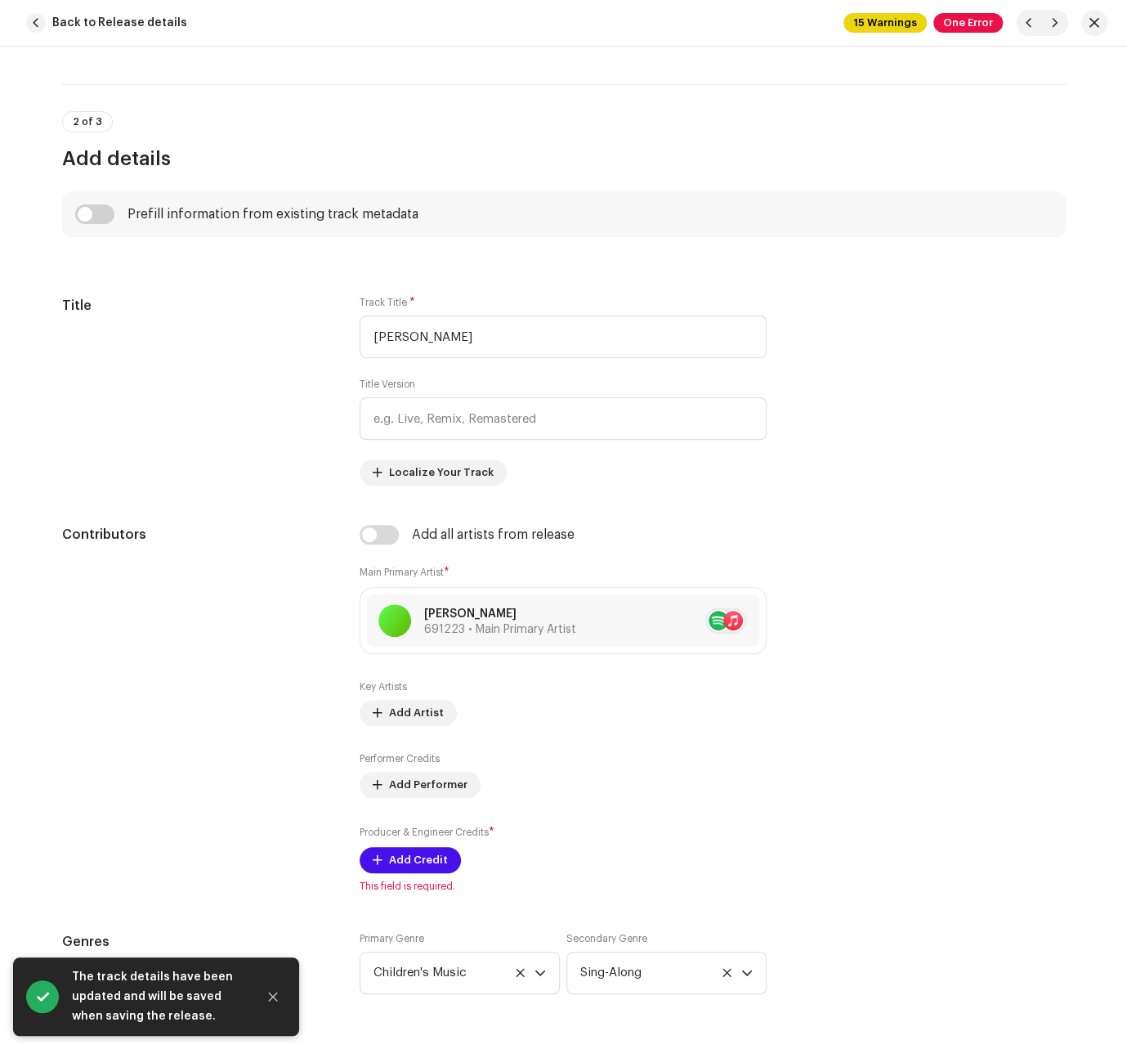
scroll to position [642, 0]
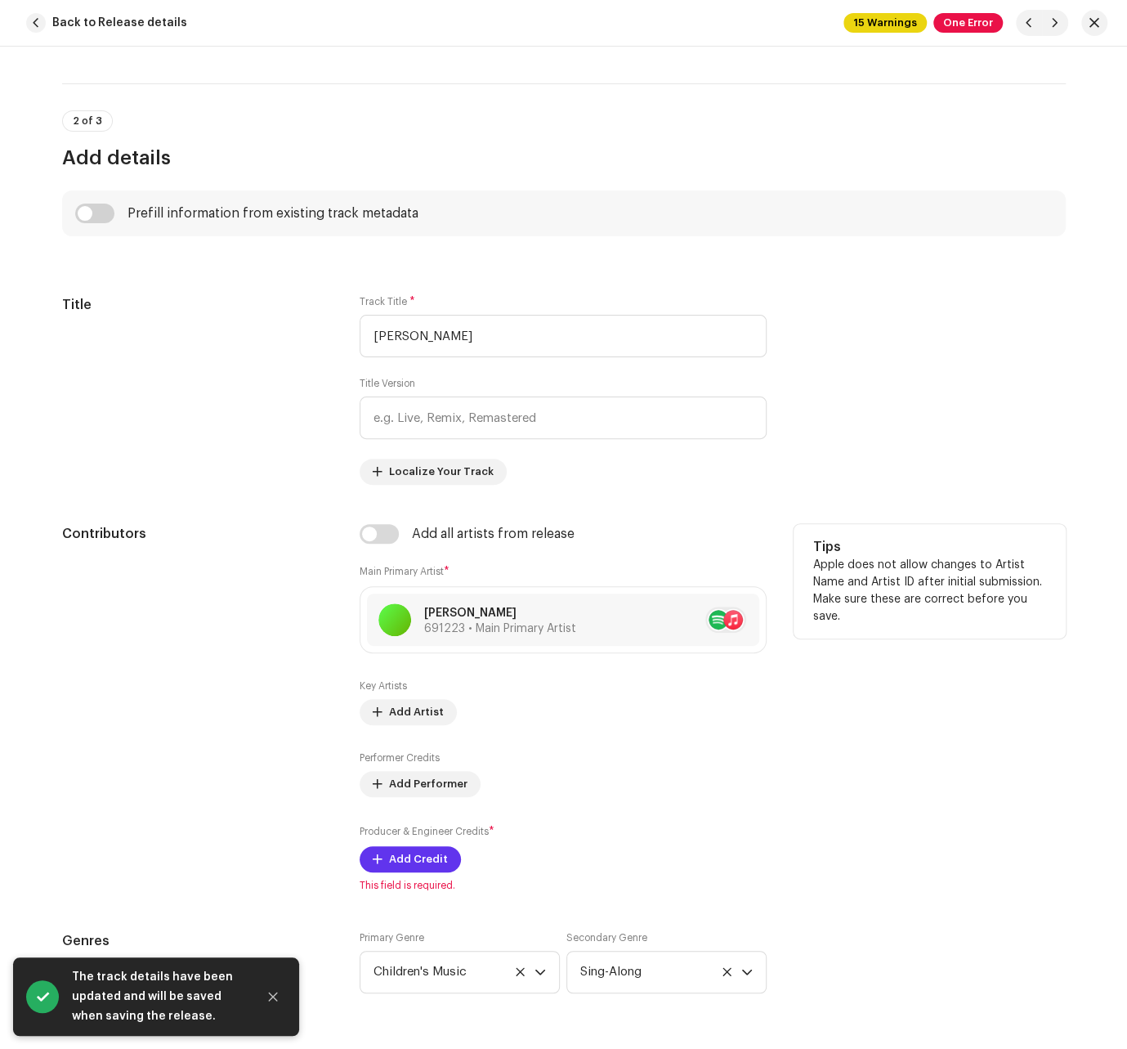
click at [416, 862] on span "Add Credit" at bounding box center [418, 859] width 59 height 33
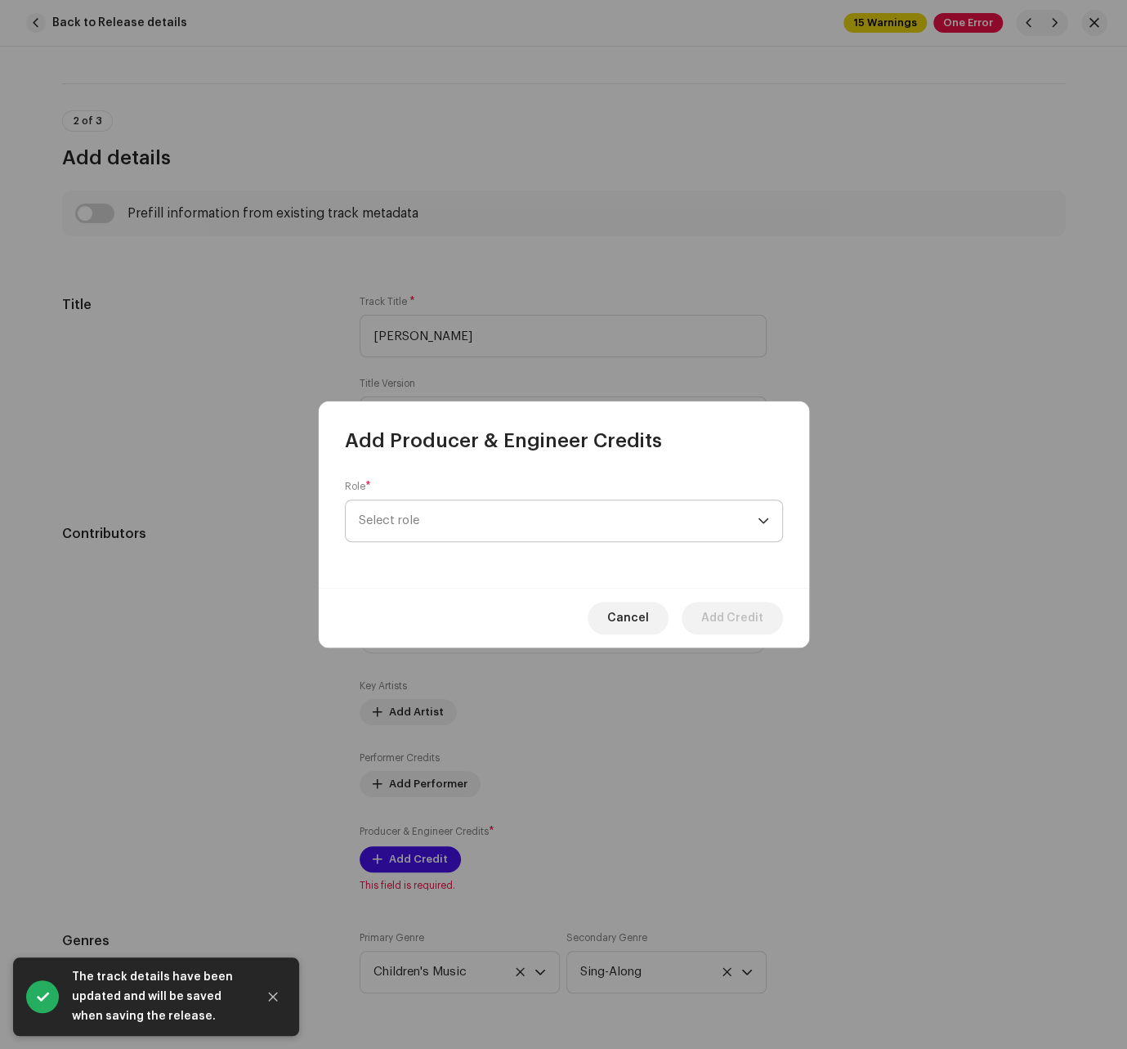
click at [518, 516] on span "Select role" at bounding box center [558, 520] width 399 height 41
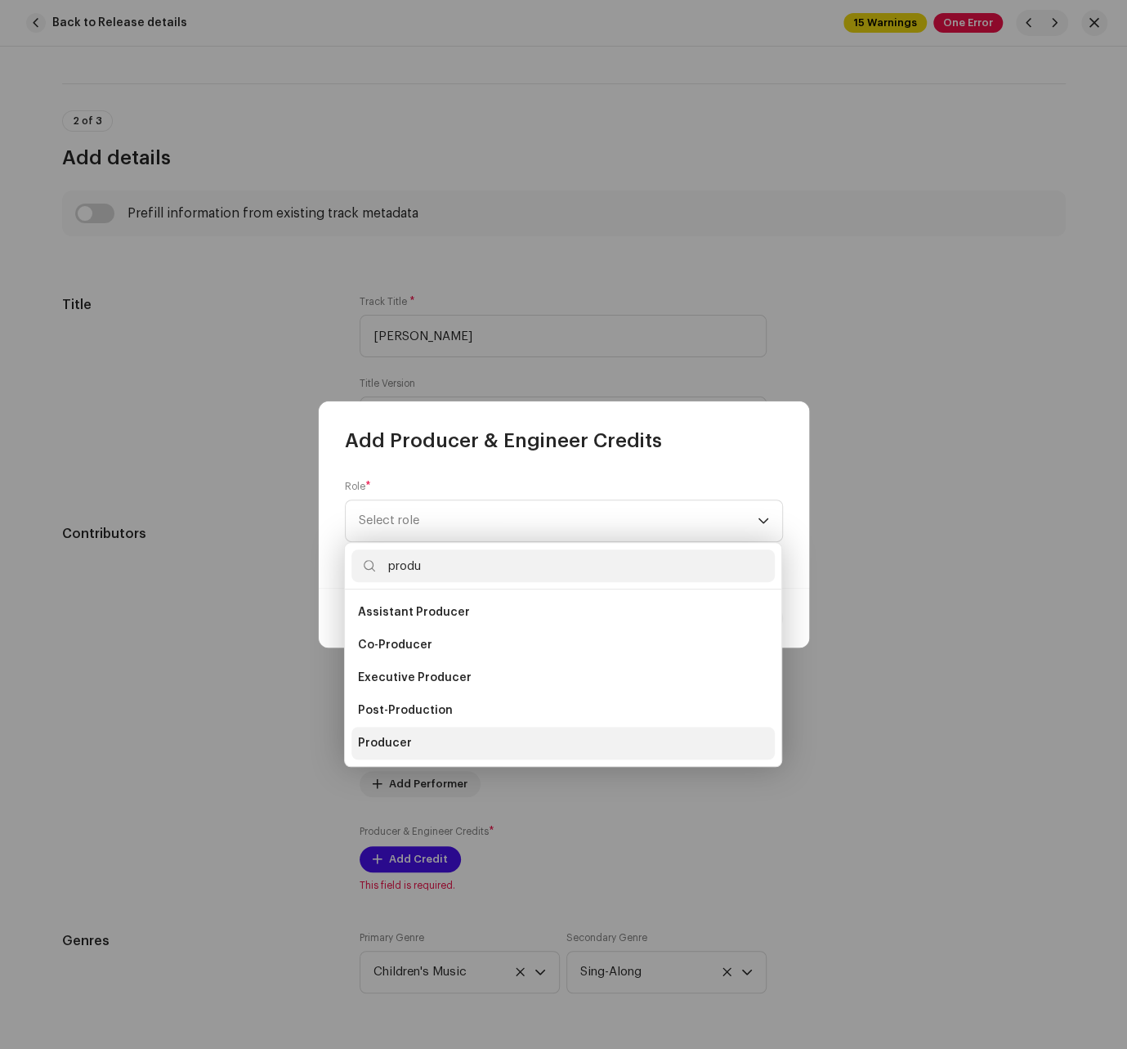
type input "produ"
click at [456, 736] on li "Producer" at bounding box center [562, 743] width 423 height 33
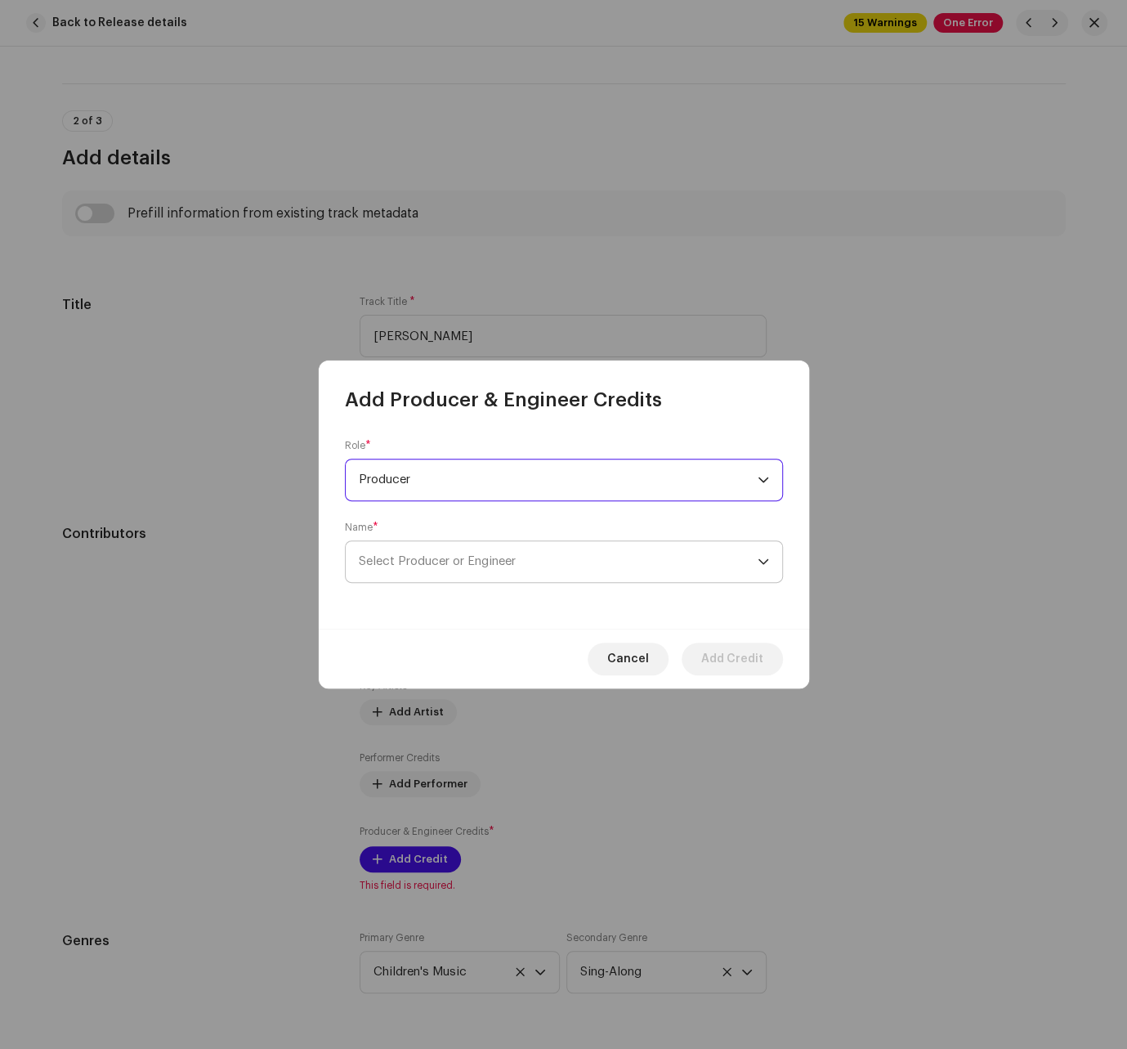
click at [468, 582] on p-select "Select Producer or Engineer" at bounding box center [564, 561] width 438 height 43
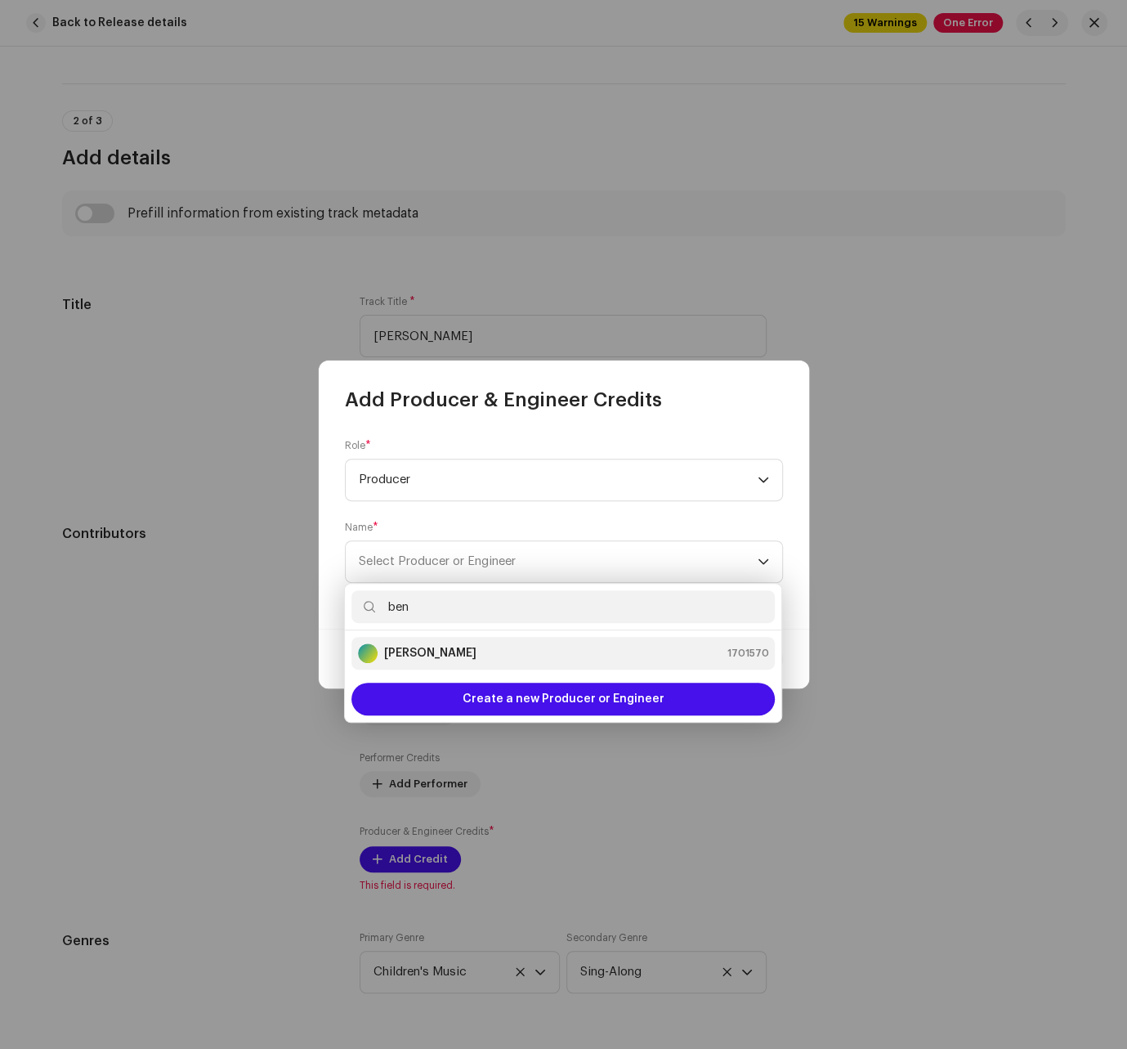
type input "ben"
click at [472, 652] on div "[PERSON_NAME] 1701570" at bounding box center [563, 653] width 410 height 20
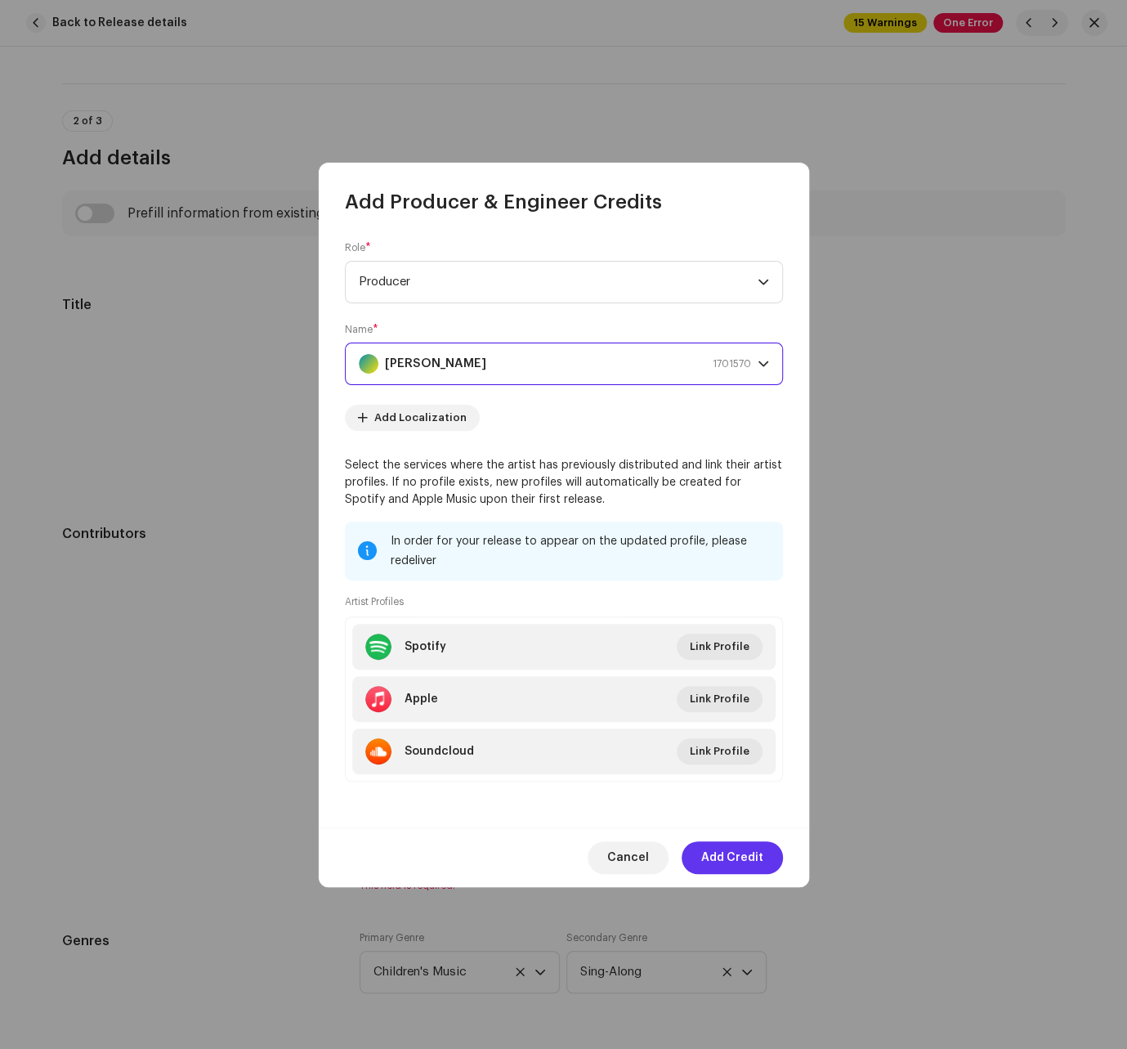
click at [720, 882] on div "Cancel Add Credit" at bounding box center [564, 857] width 490 height 60
click at [723, 851] on span "Add Credit" at bounding box center [732, 857] width 62 height 33
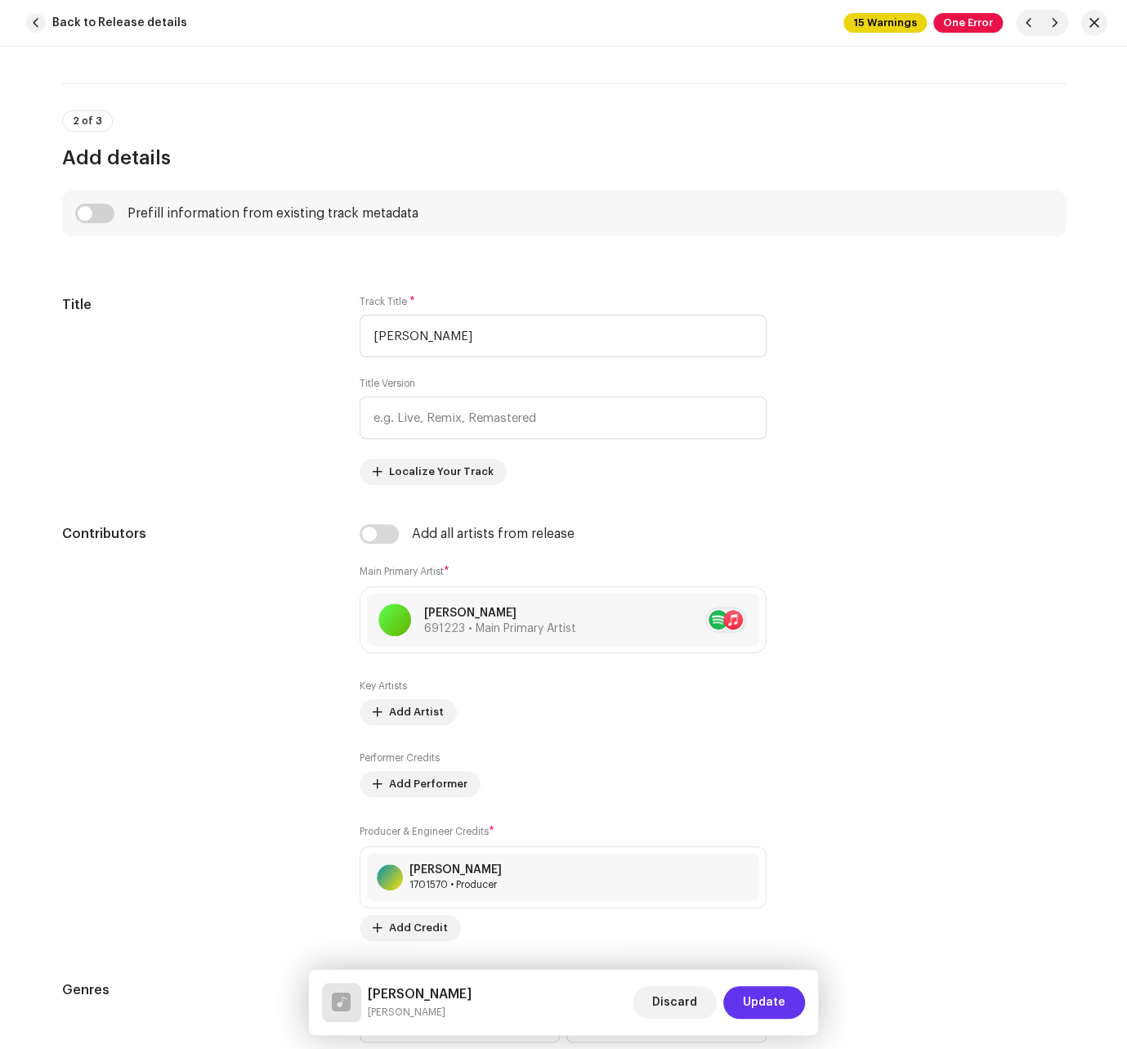
click at [741, 996] on button "Update" at bounding box center [764, 1002] width 82 height 33
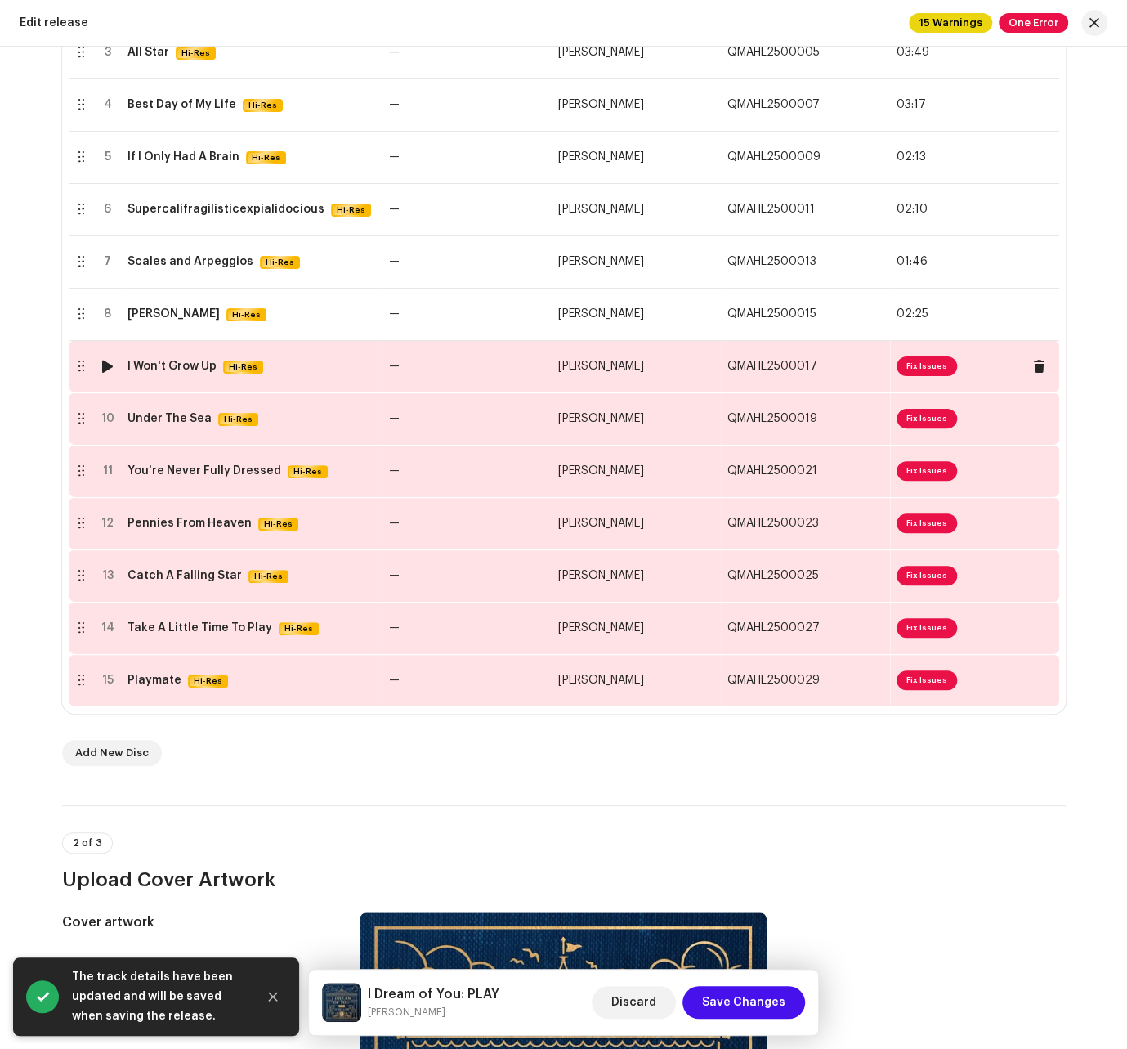
click at [870, 377] on span "Fix Issues" at bounding box center [975, 366] width 156 height 26
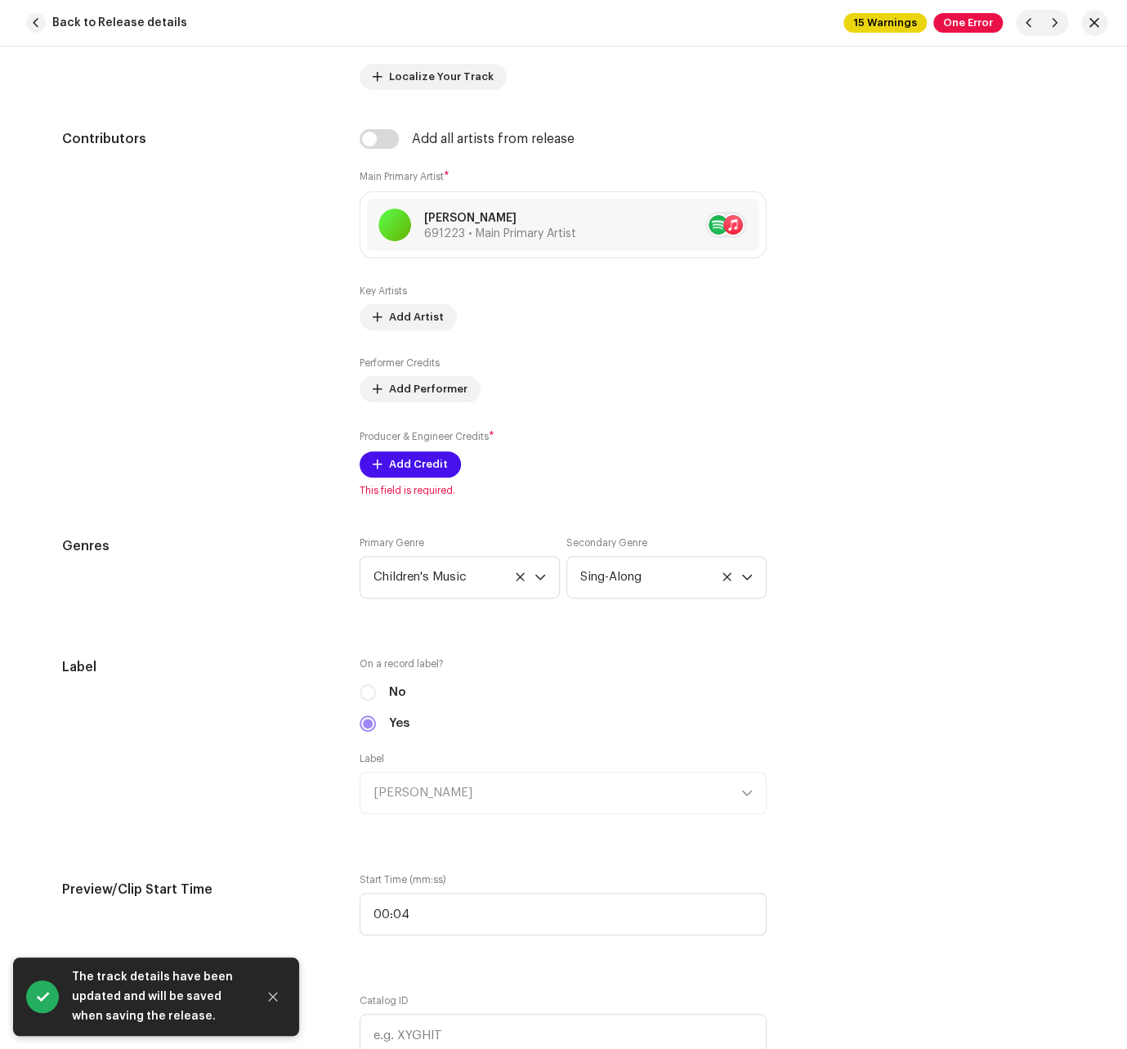
scroll to position [1081, 0]
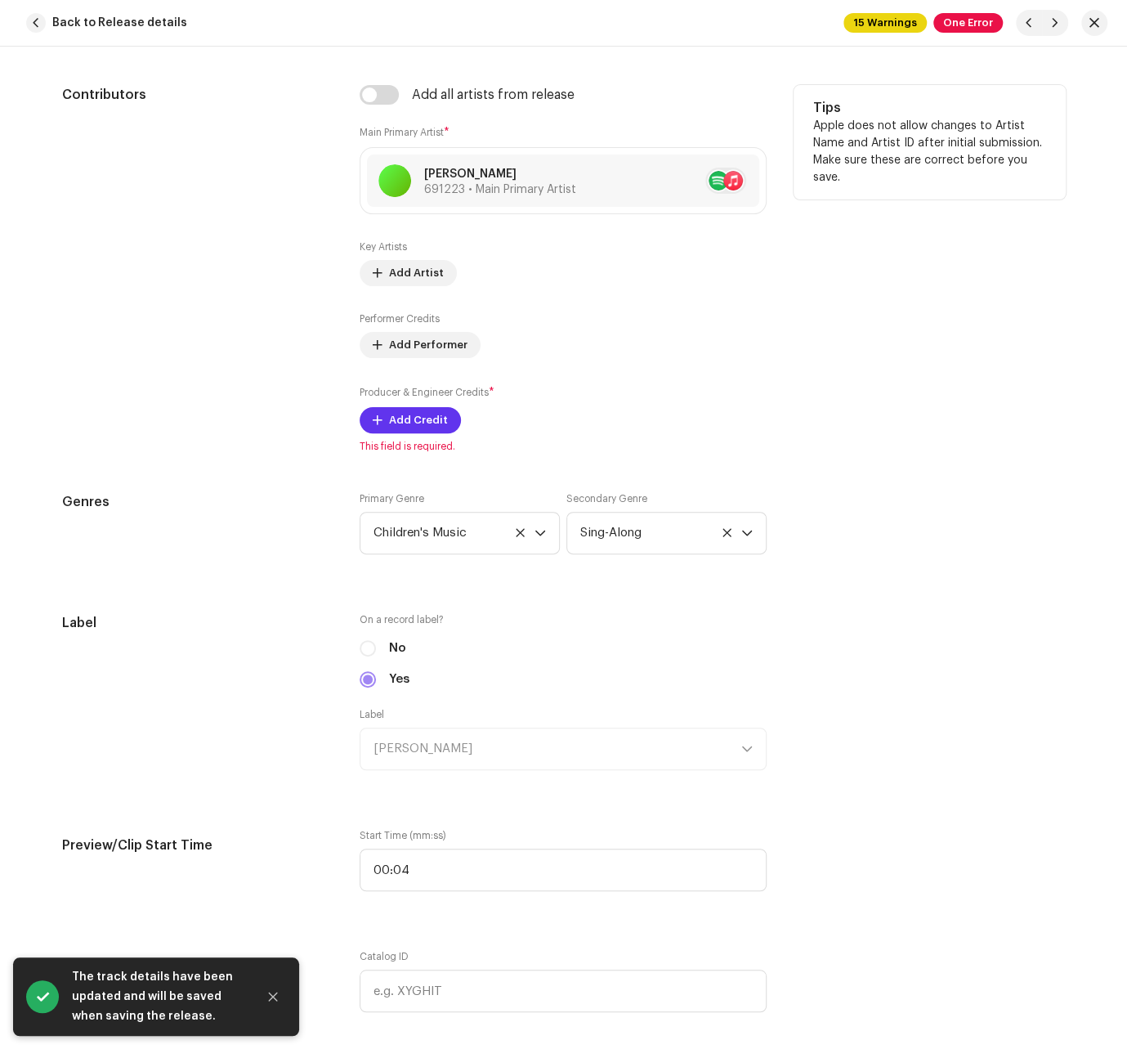
click at [399, 410] on span "Add Credit" at bounding box center [418, 420] width 59 height 33
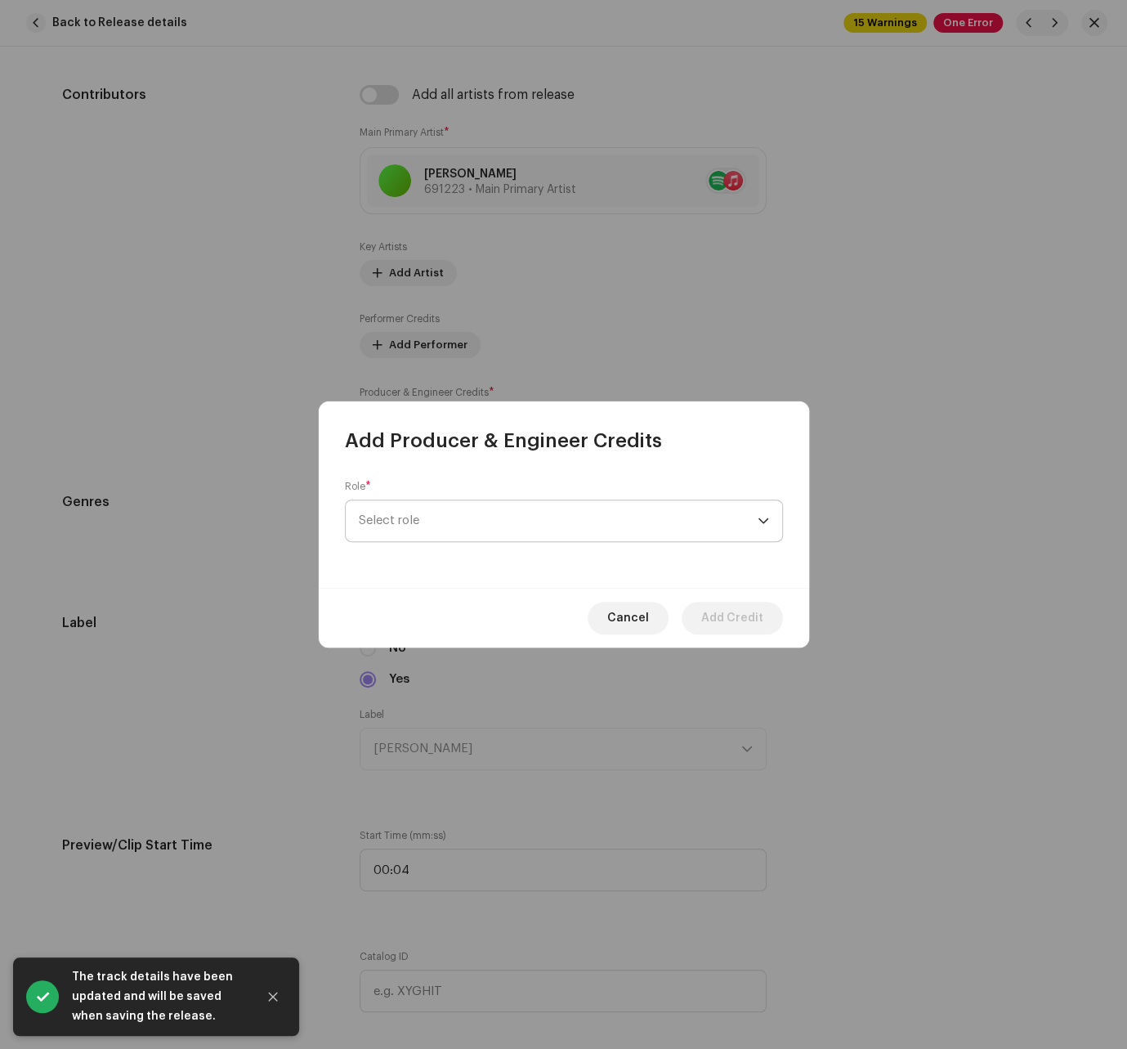
click at [508, 508] on span "Select role" at bounding box center [558, 520] width 399 height 41
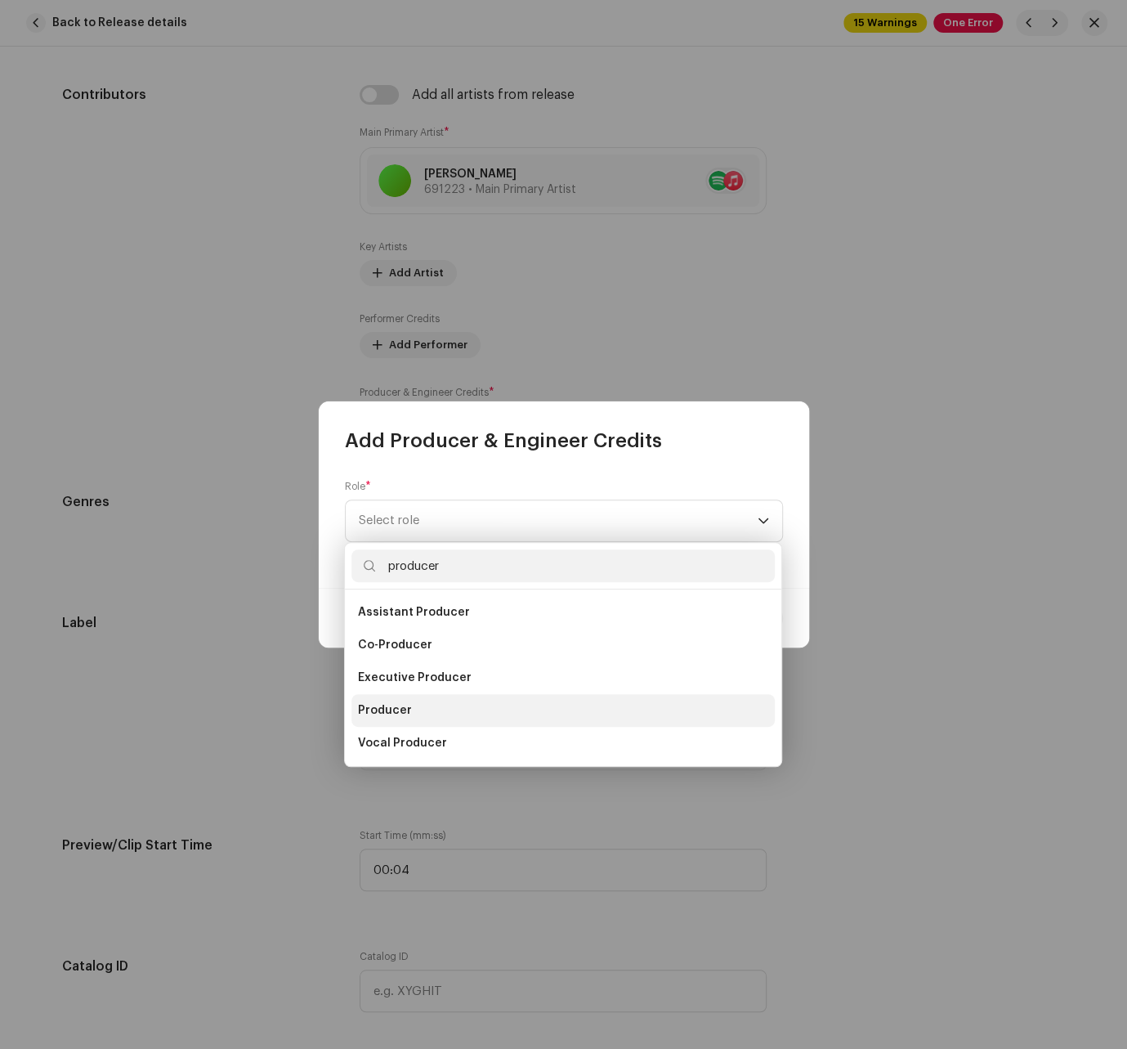
type input "producer"
click at [414, 705] on li "Producer" at bounding box center [562, 710] width 423 height 33
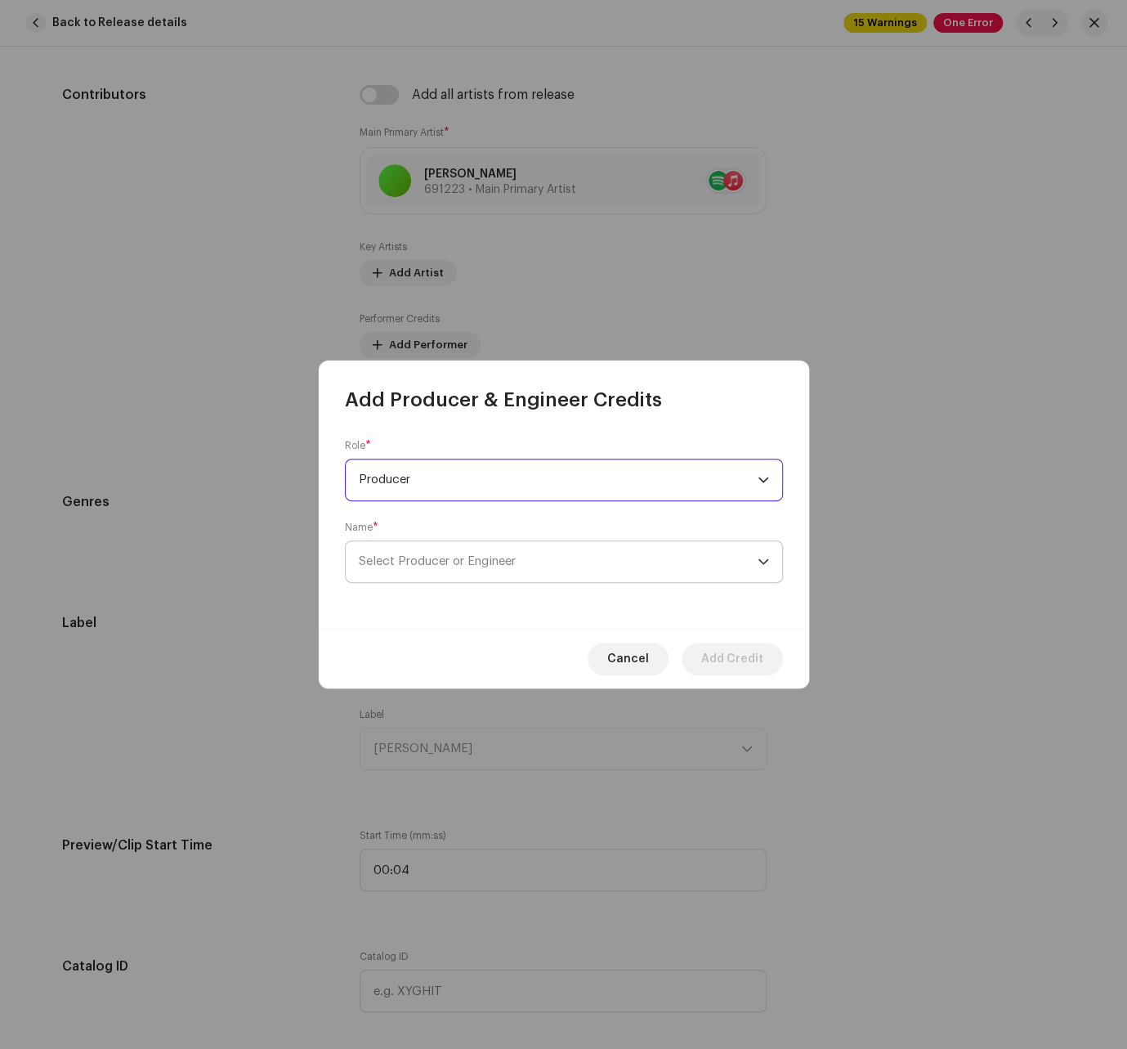
click at [615, 567] on span "Select Producer or Engineer" at bounding box center [558, 561] width 399 height 41
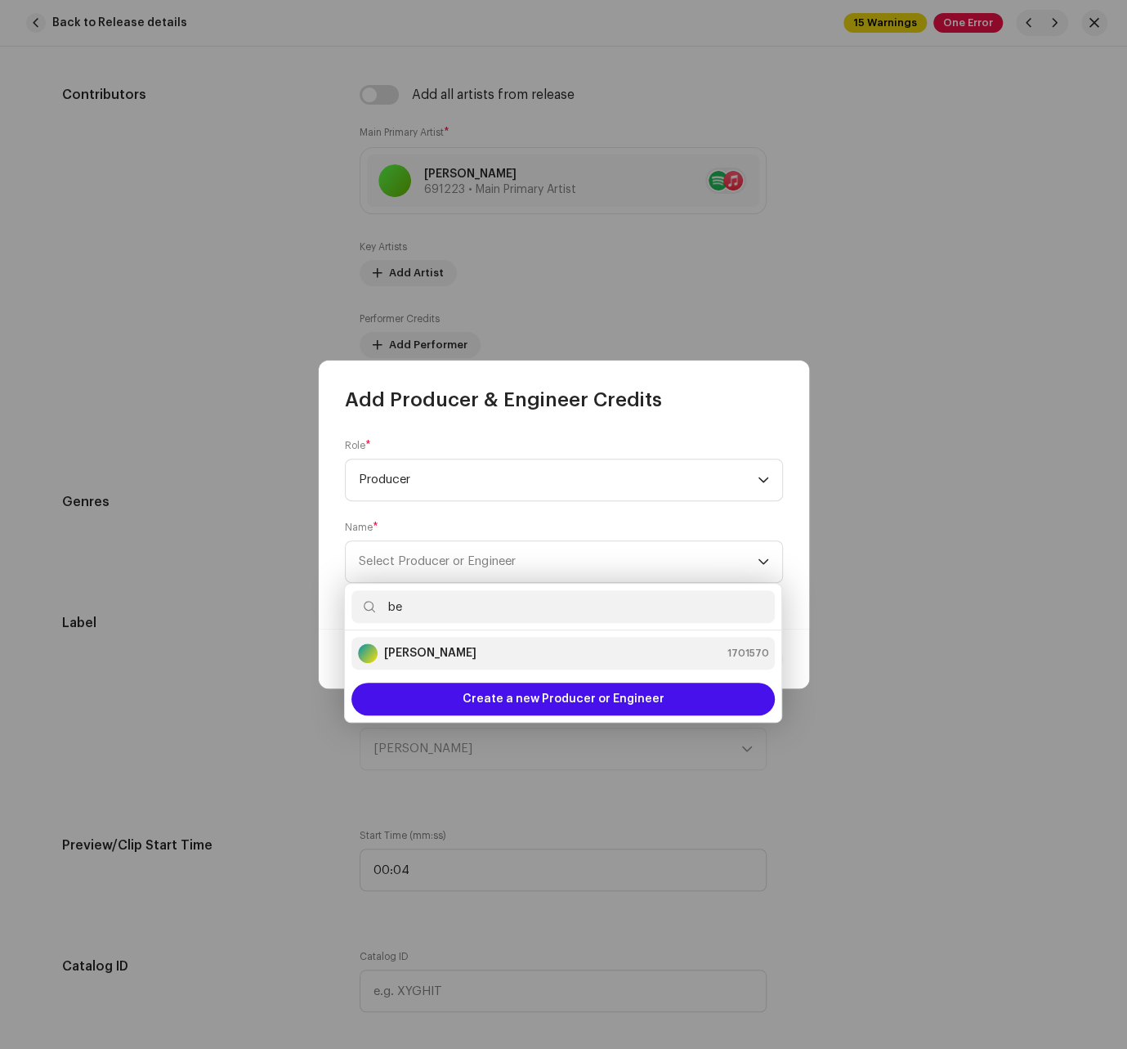
type input "be"
click at [501, 660] on div "[PERSON_NAME] 1701570" at bounding box center [563, 653] width 410 height 20
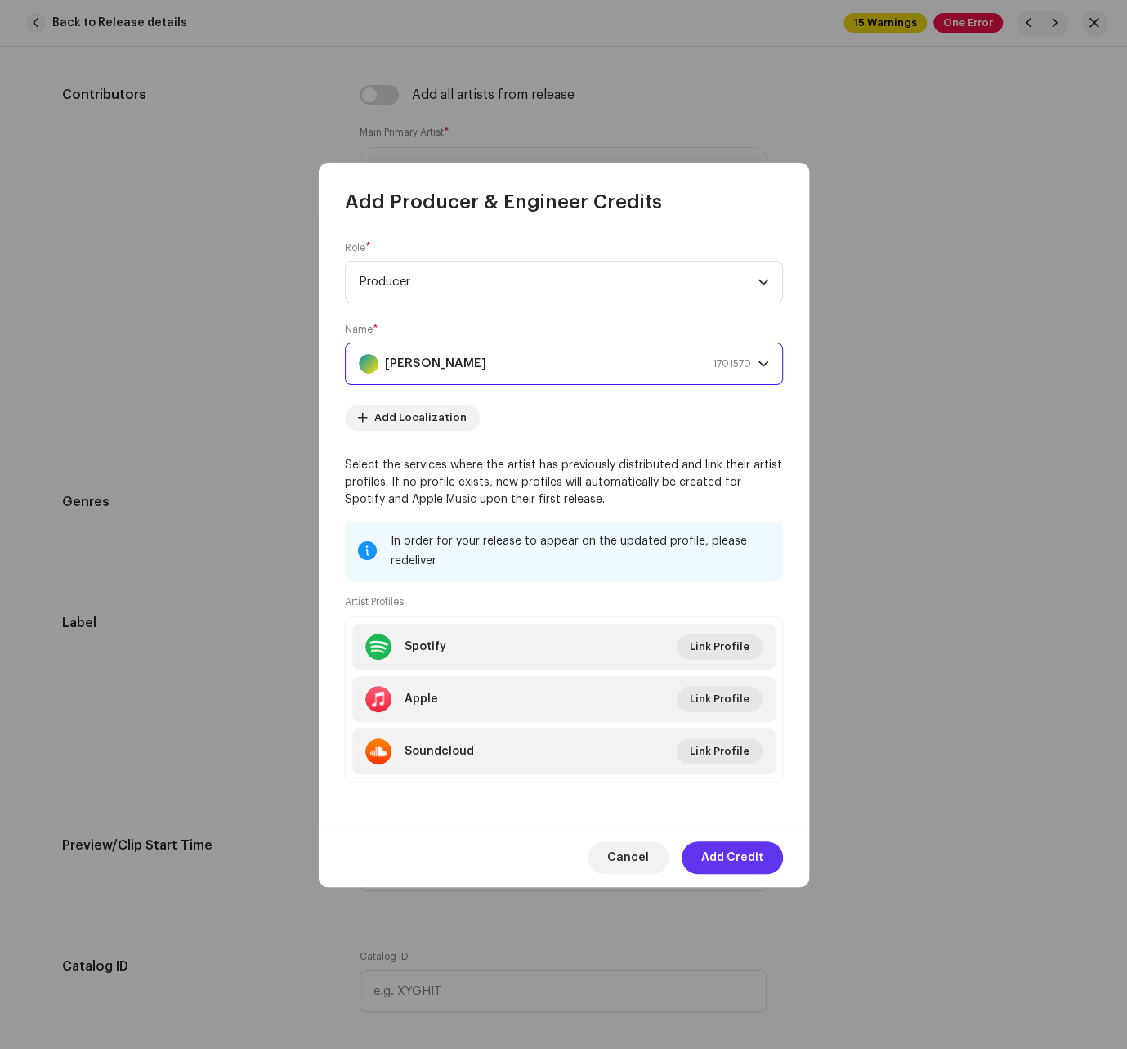
click at [729, 856] on span "Add Credit" at bounding box center [732, 857] width 62 height 33
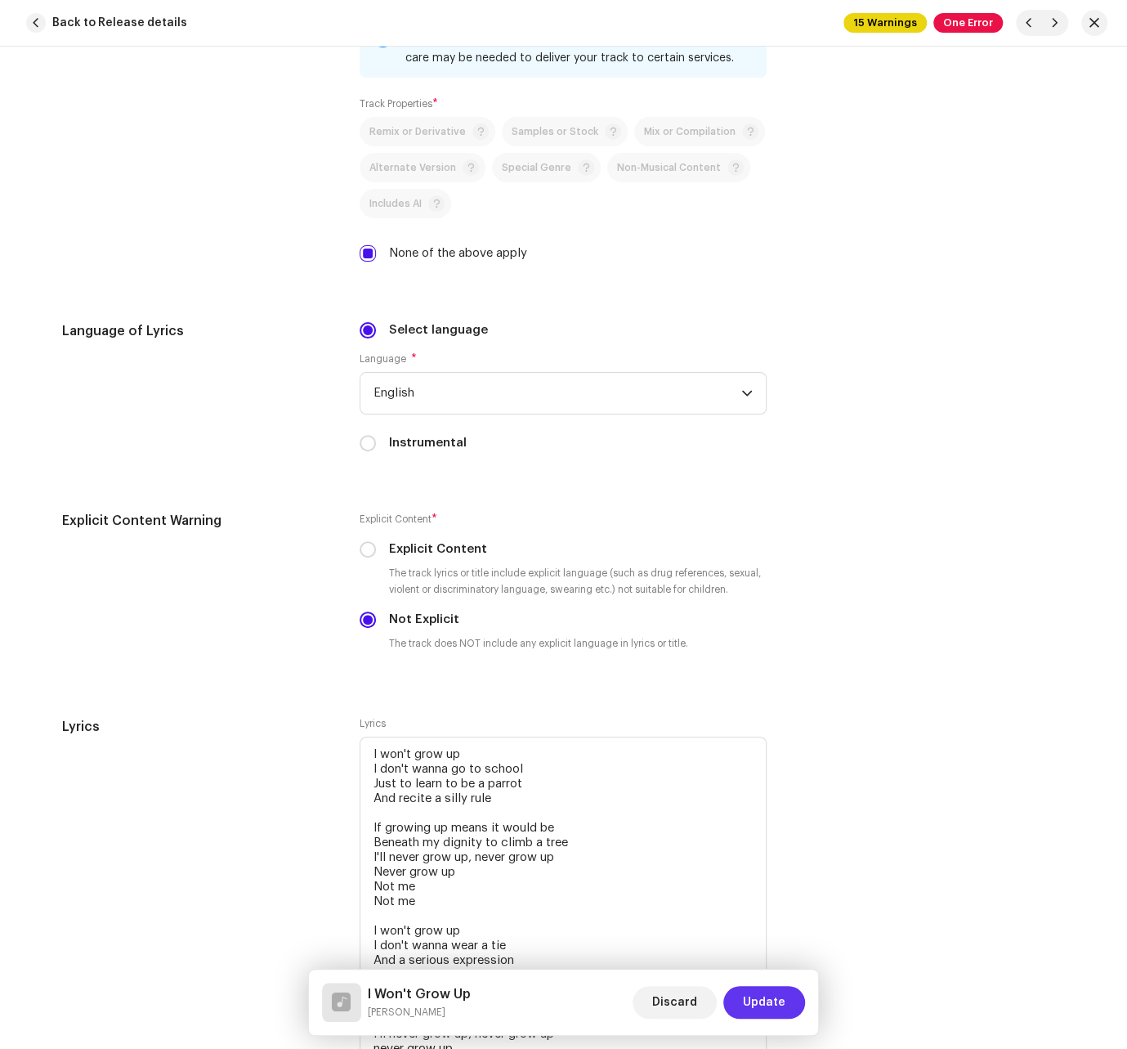
scroll to position [2642, 0]
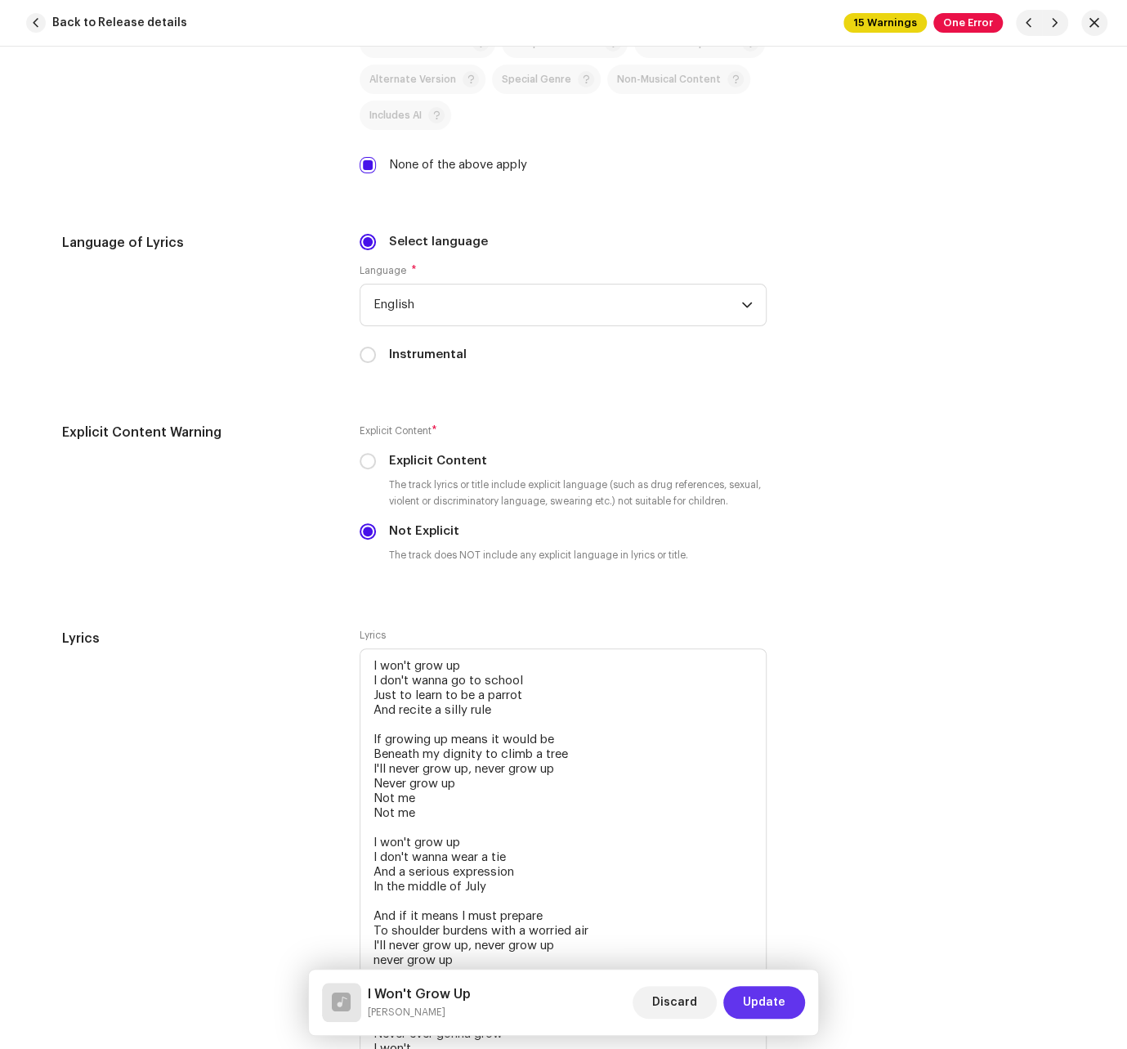
click at [770, 1002] on span "Update" at bounding box center [764, 1002] width 43 height 33
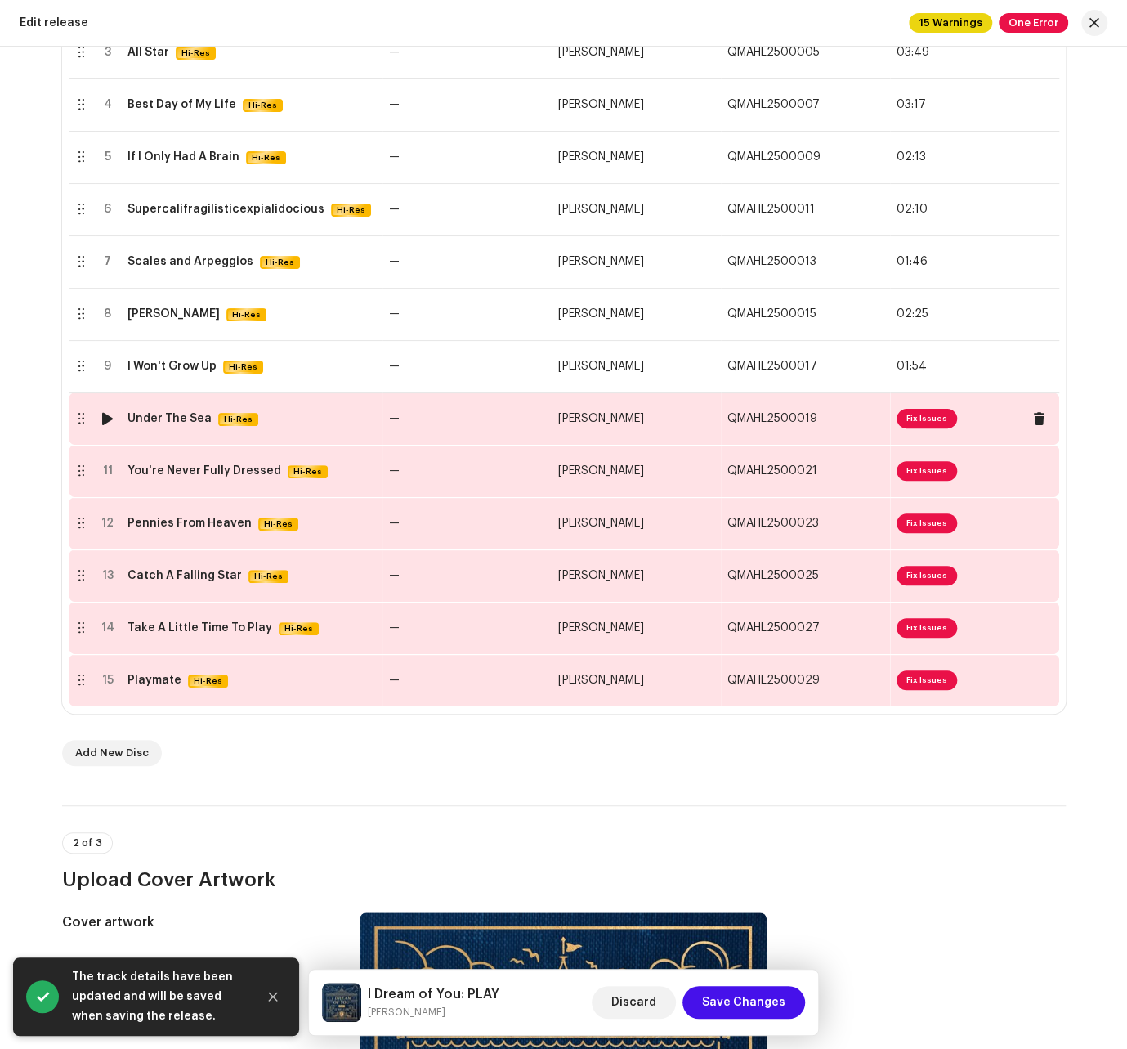
click at [612, 418] on td "[PERSON_NAME]" at bounding box center [636, 418] width 169 height 52
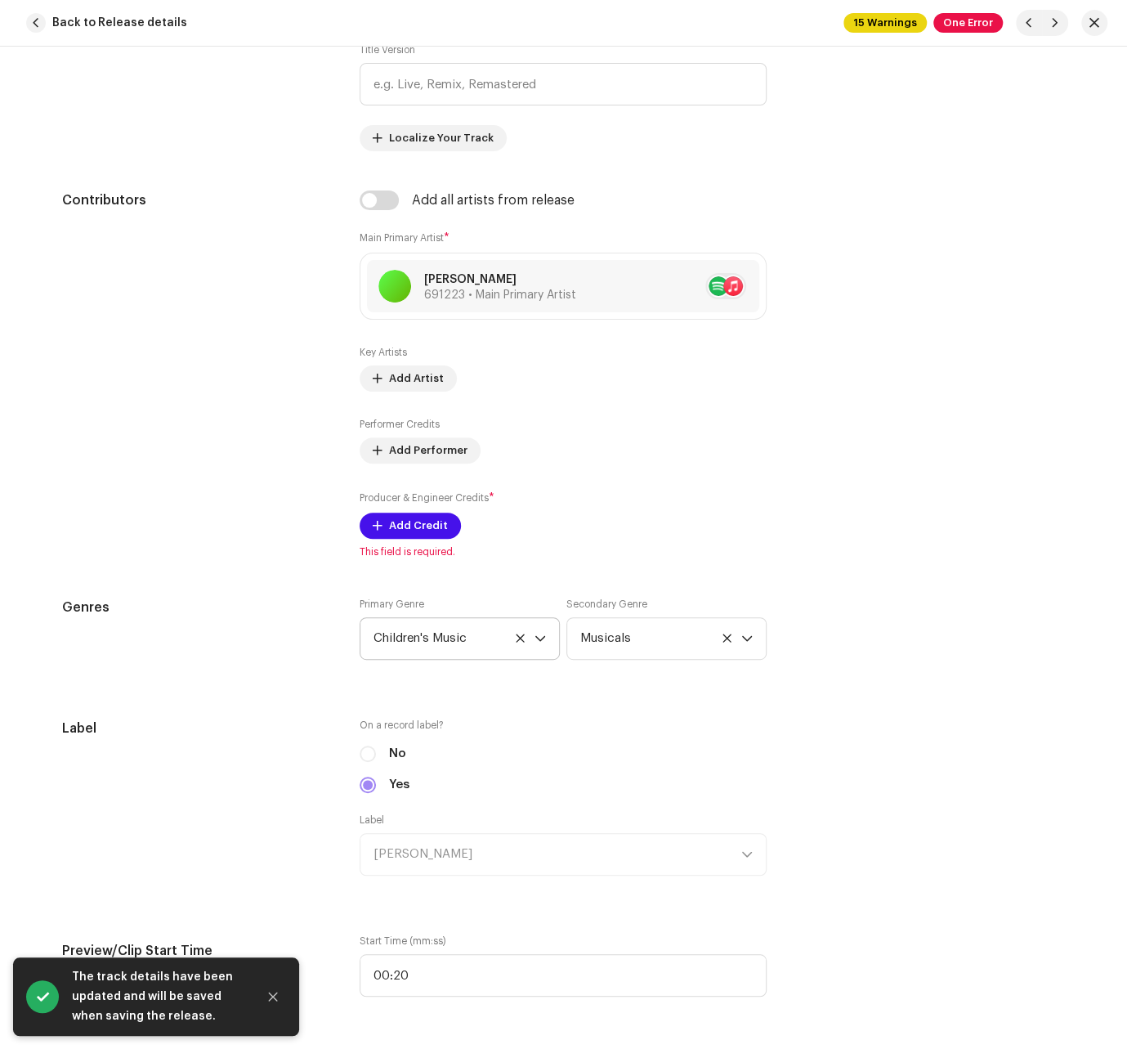
scroll to position [1012, 0]
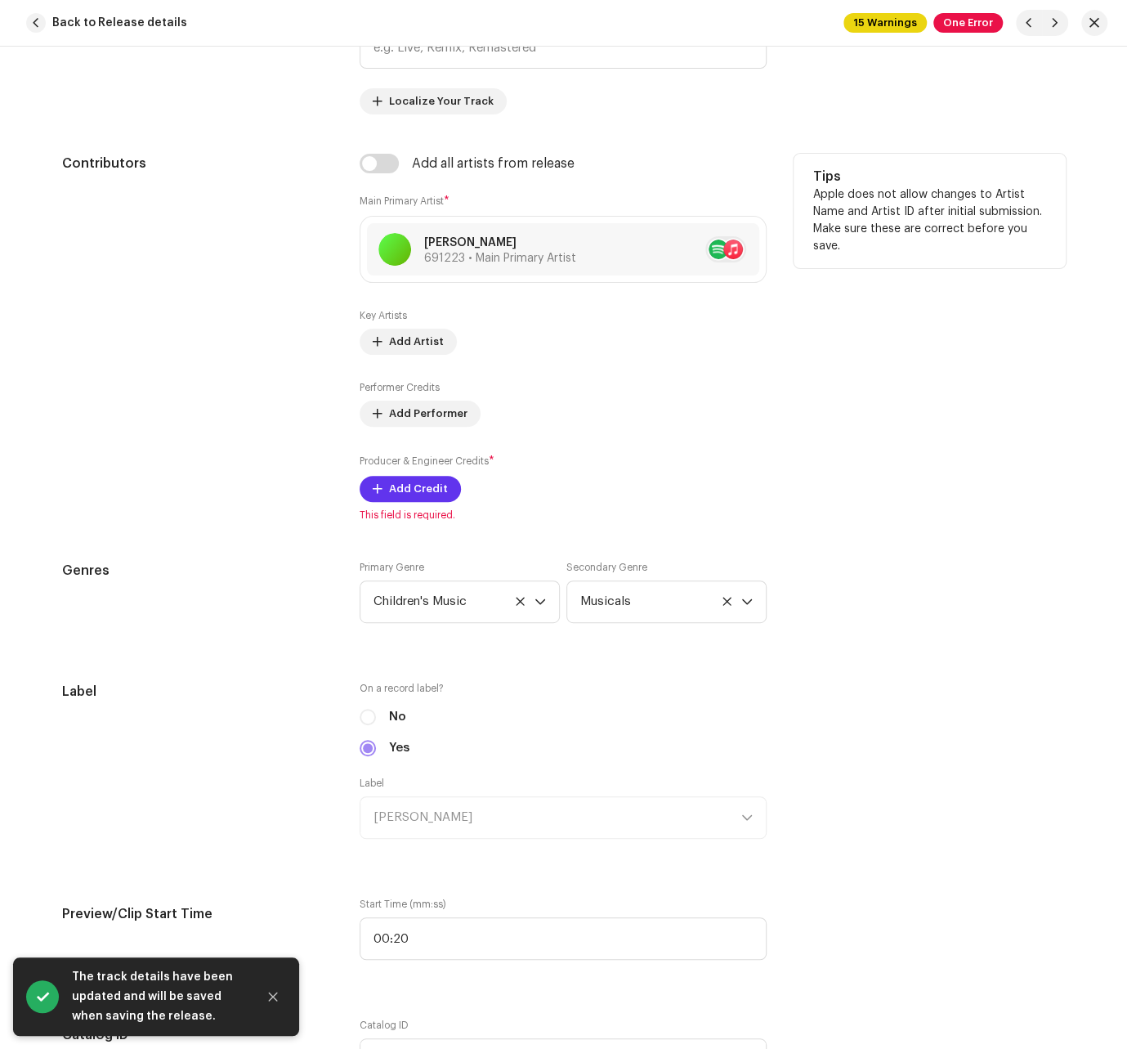
click at [412, 481] on span "Add Credit" at bounding box center [418, 488] width 59 height 33
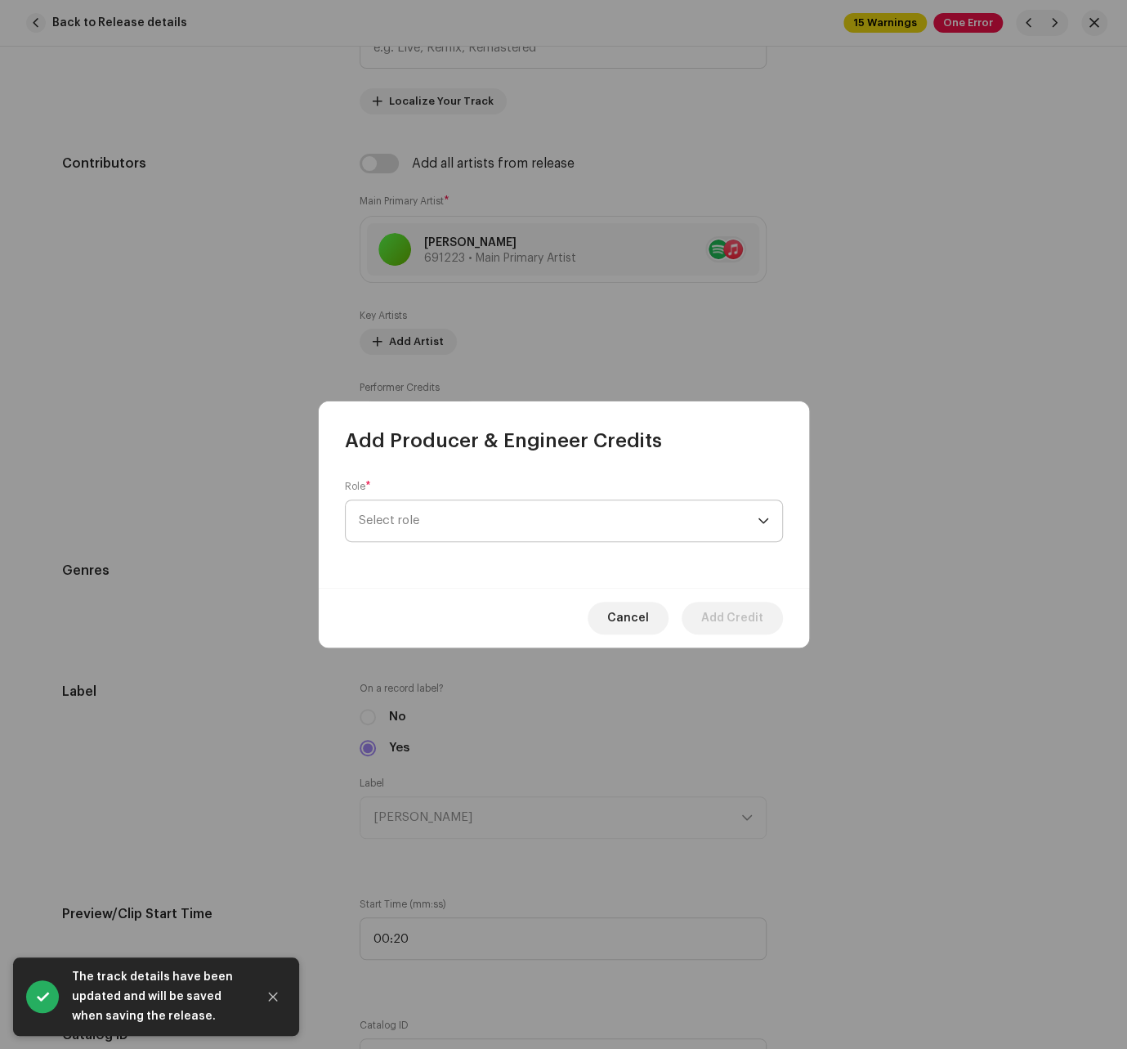
click at [436, 517] on span "Select role" at bounding box center [558, 520] width 399 height 41
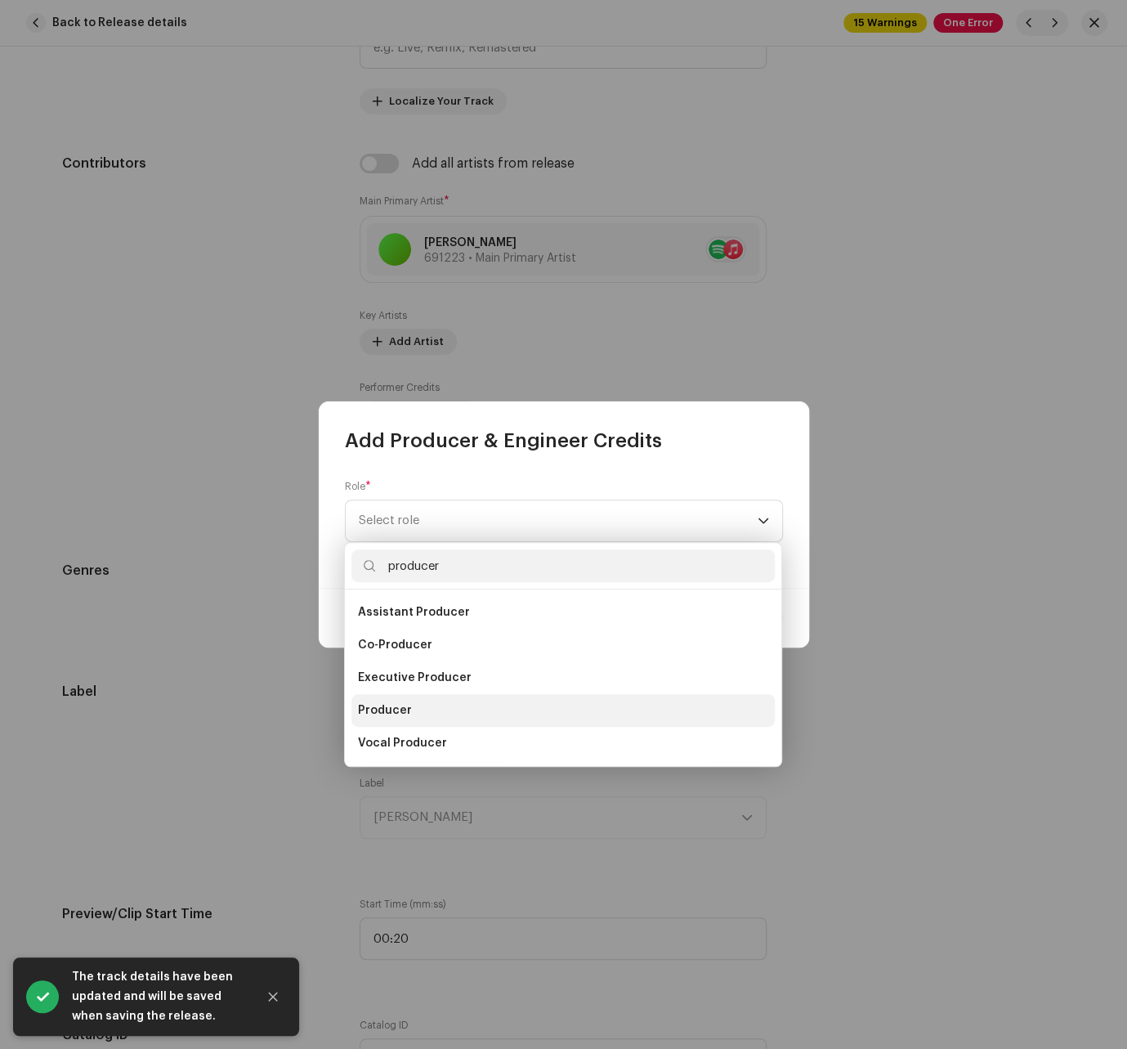
type input "producer"
click at [395, 705] on span "Producer" at bounding box center [385, 710] width 54 height 16
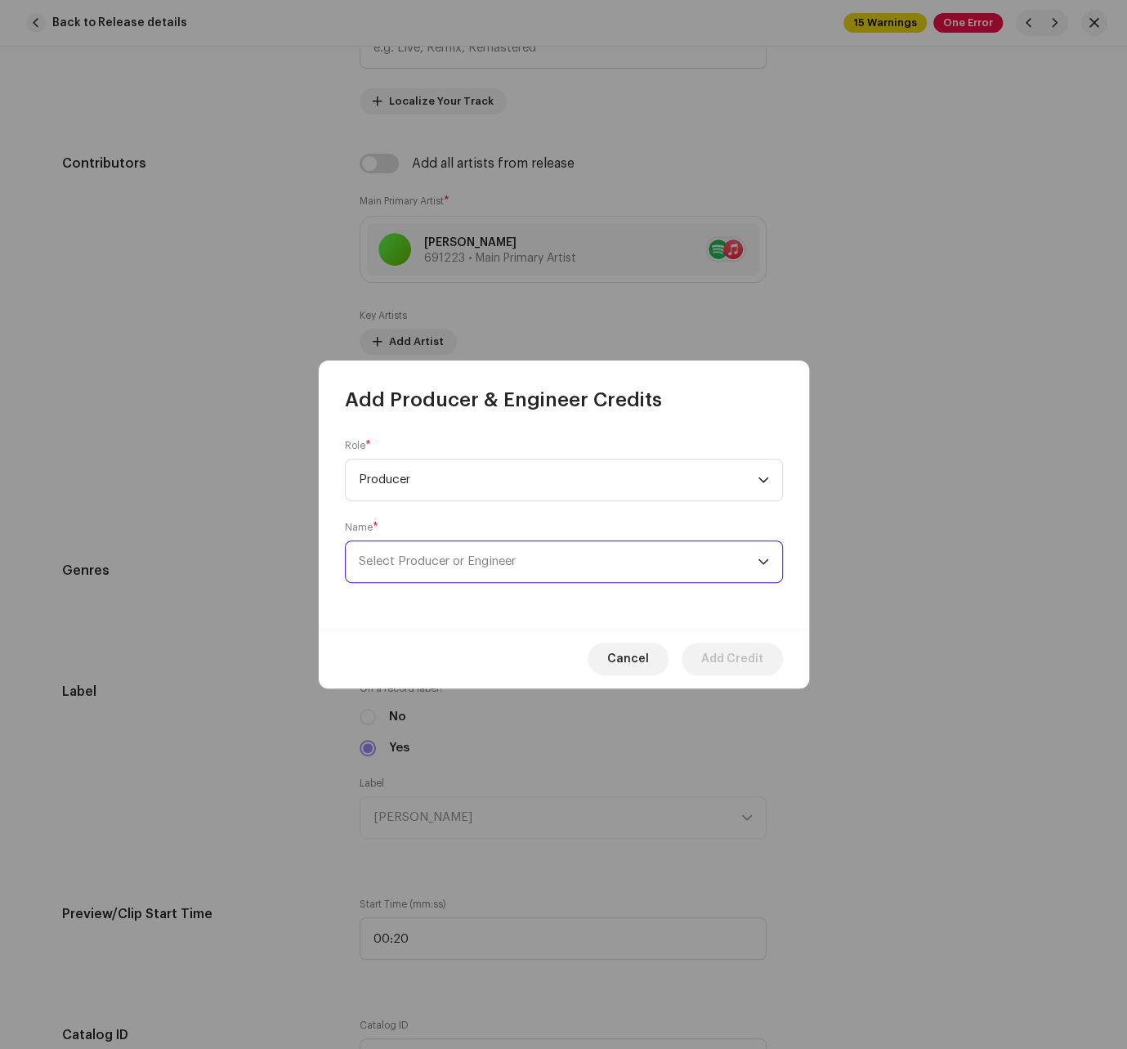
click at [485, 562] on span "Select Producer or Engineer" at bounding box center [437, 561] width 157 height 12
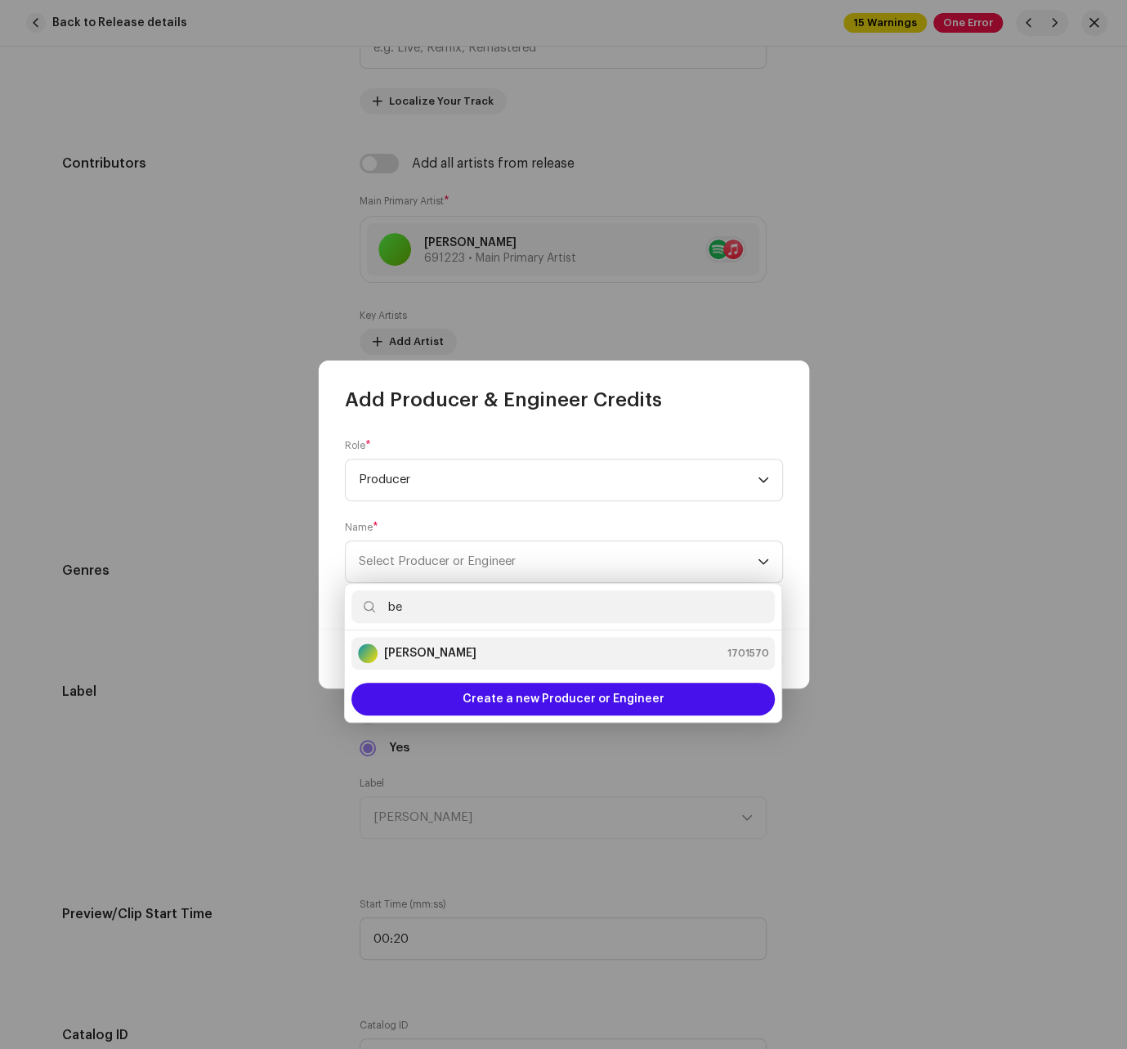
type input "be"
click at [503, 651] on div "[PERSON_NAME] 1701570" at bounding box center [563, 653] width 410 height 20
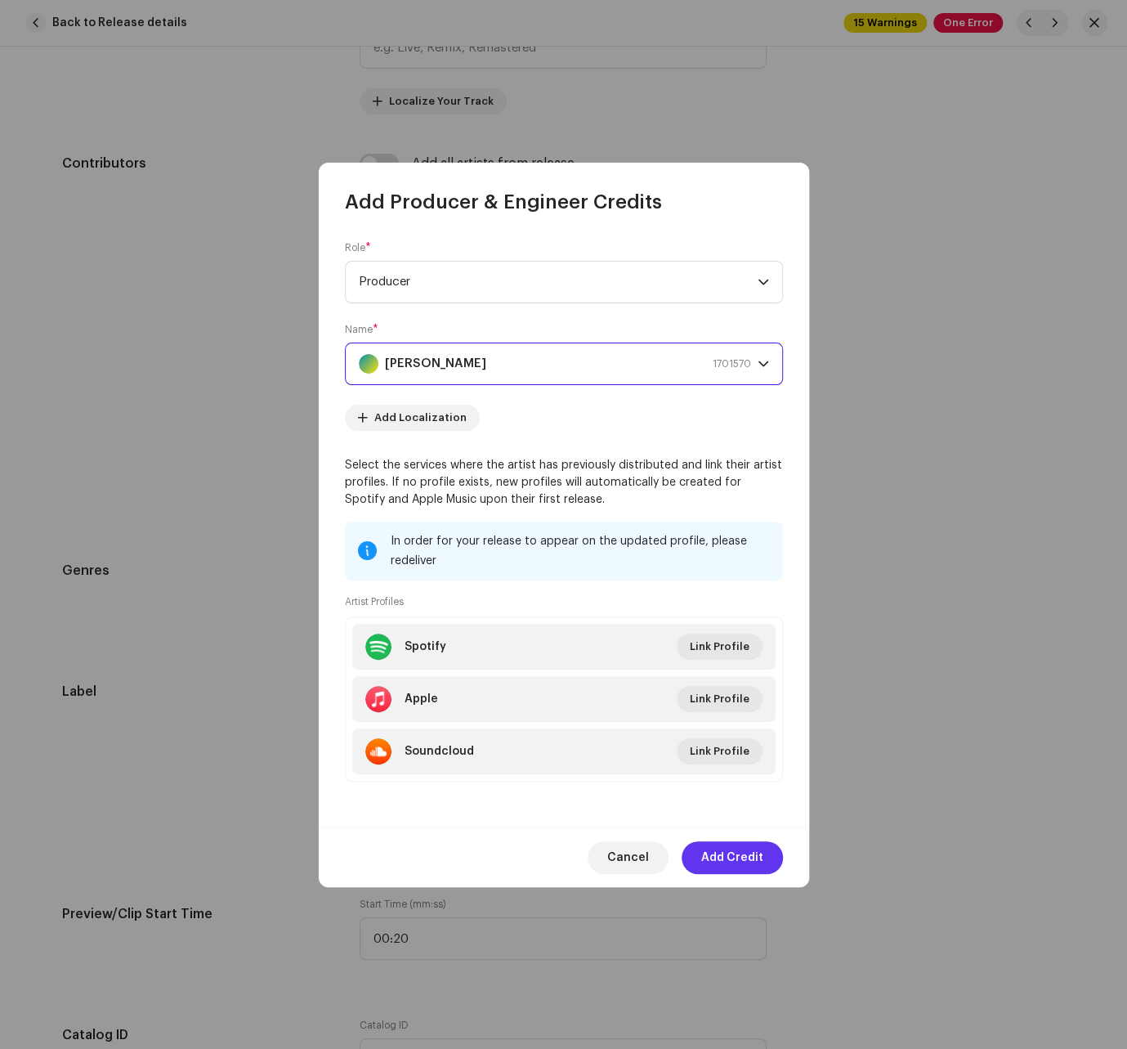
click at [732, 854] on span "Add Credit" at bounding box center [732, 857] width 62 height 33
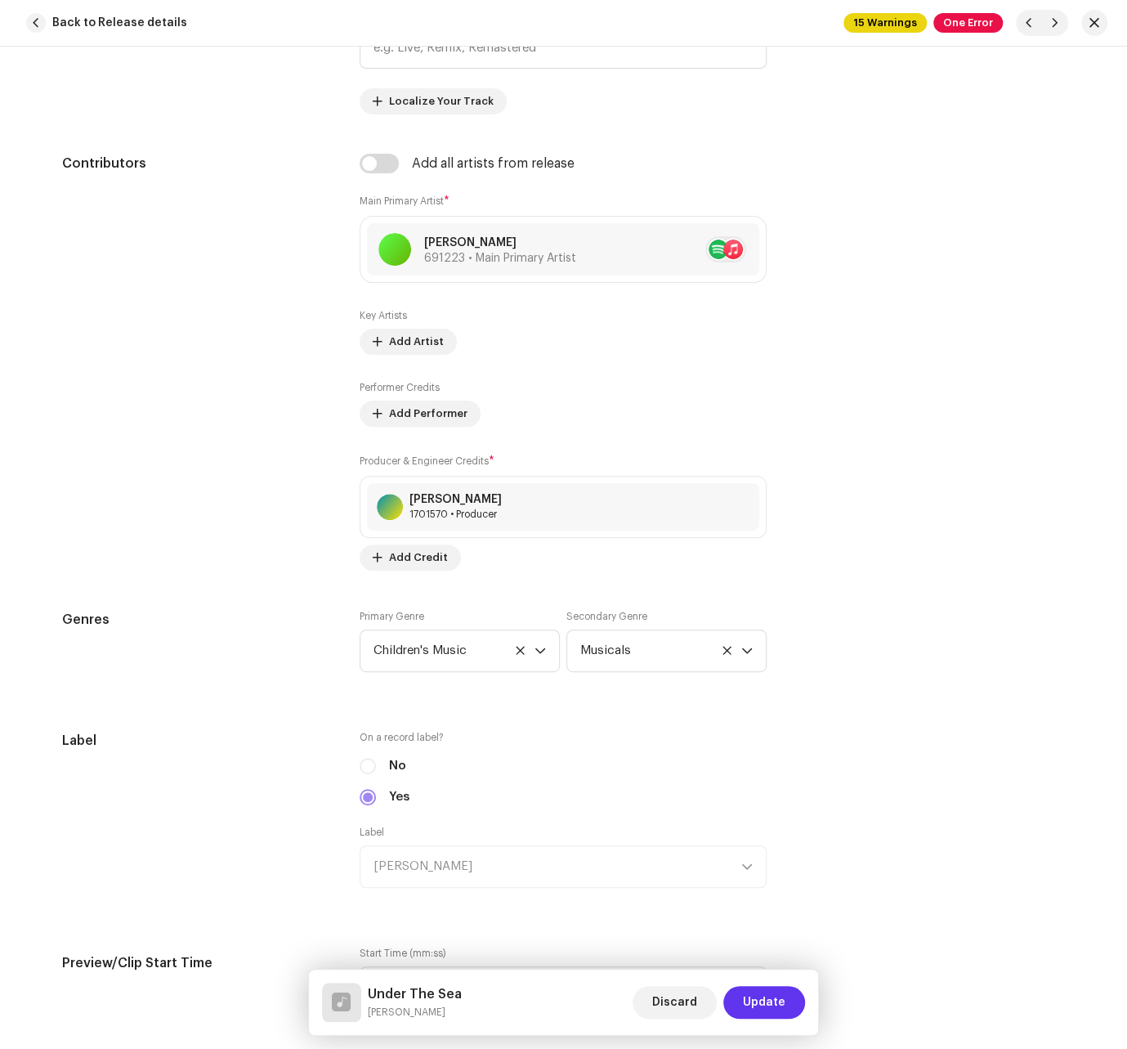
click at [763, 998] on span "Update" at bounding box center [764, 1002] width 43 height 33
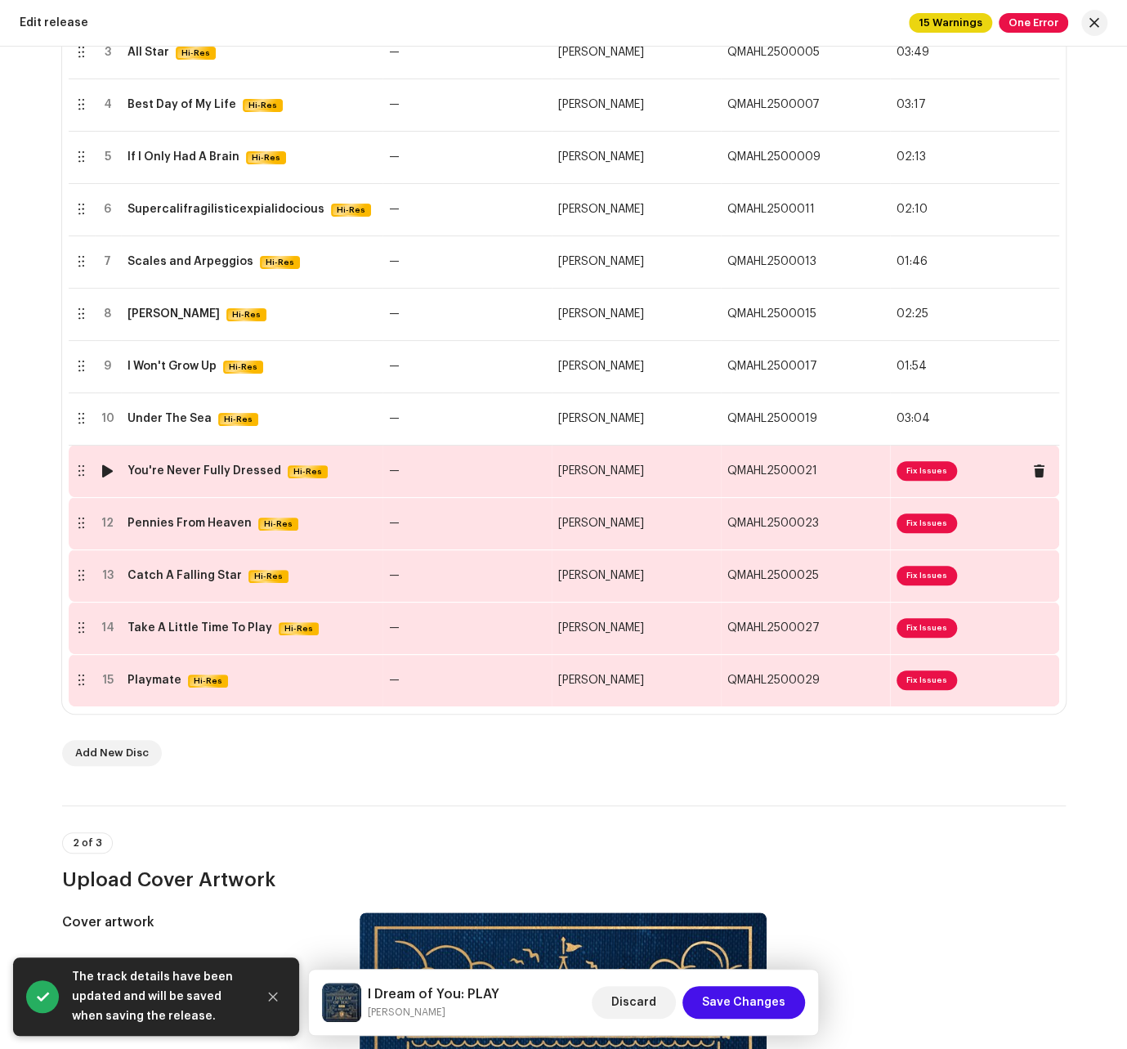
click at [682, 470] on td "[PERSON_NAME]" at bounding box center [636, 471] width 169 height 52
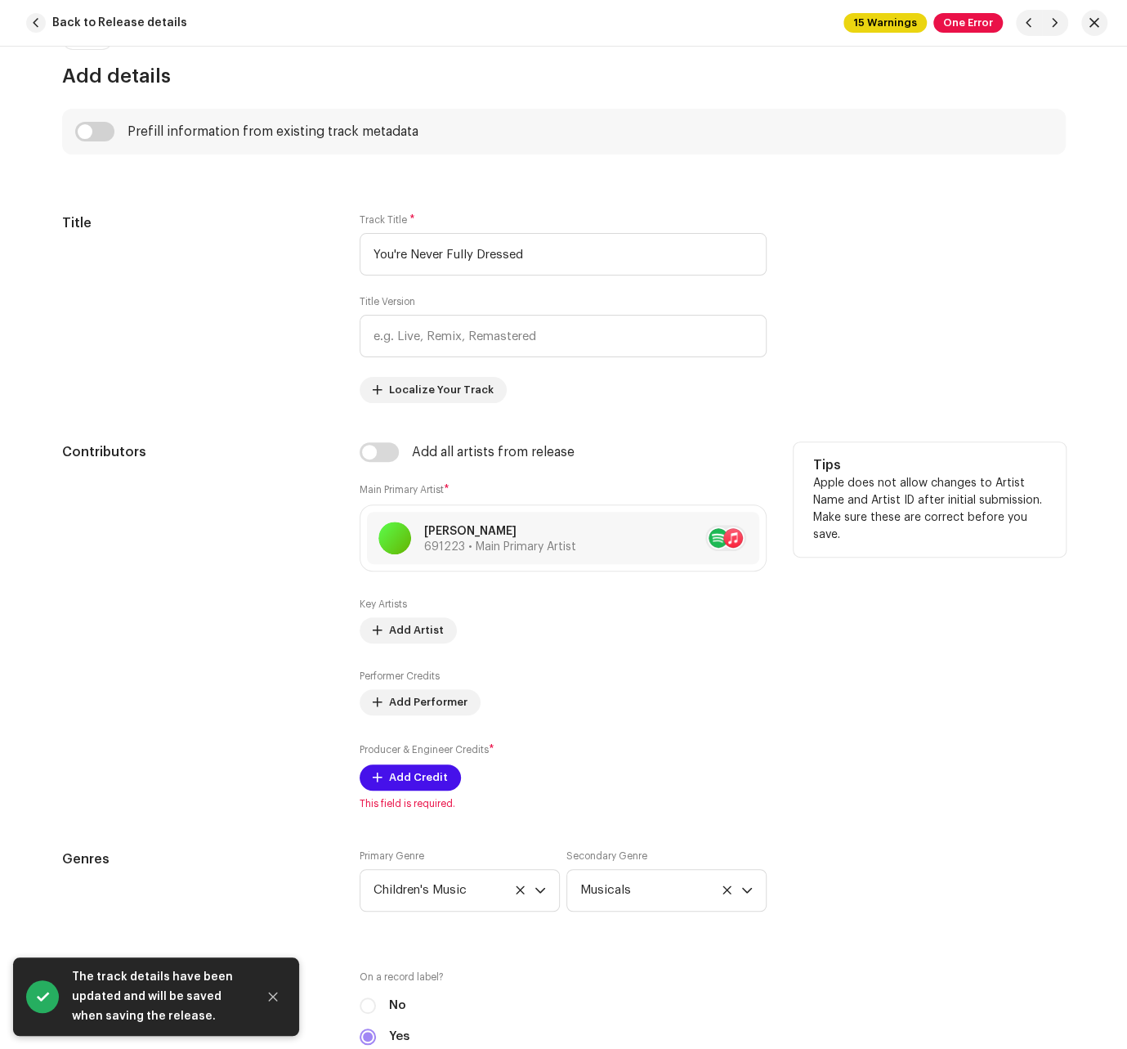
scroll to position [739, 0]
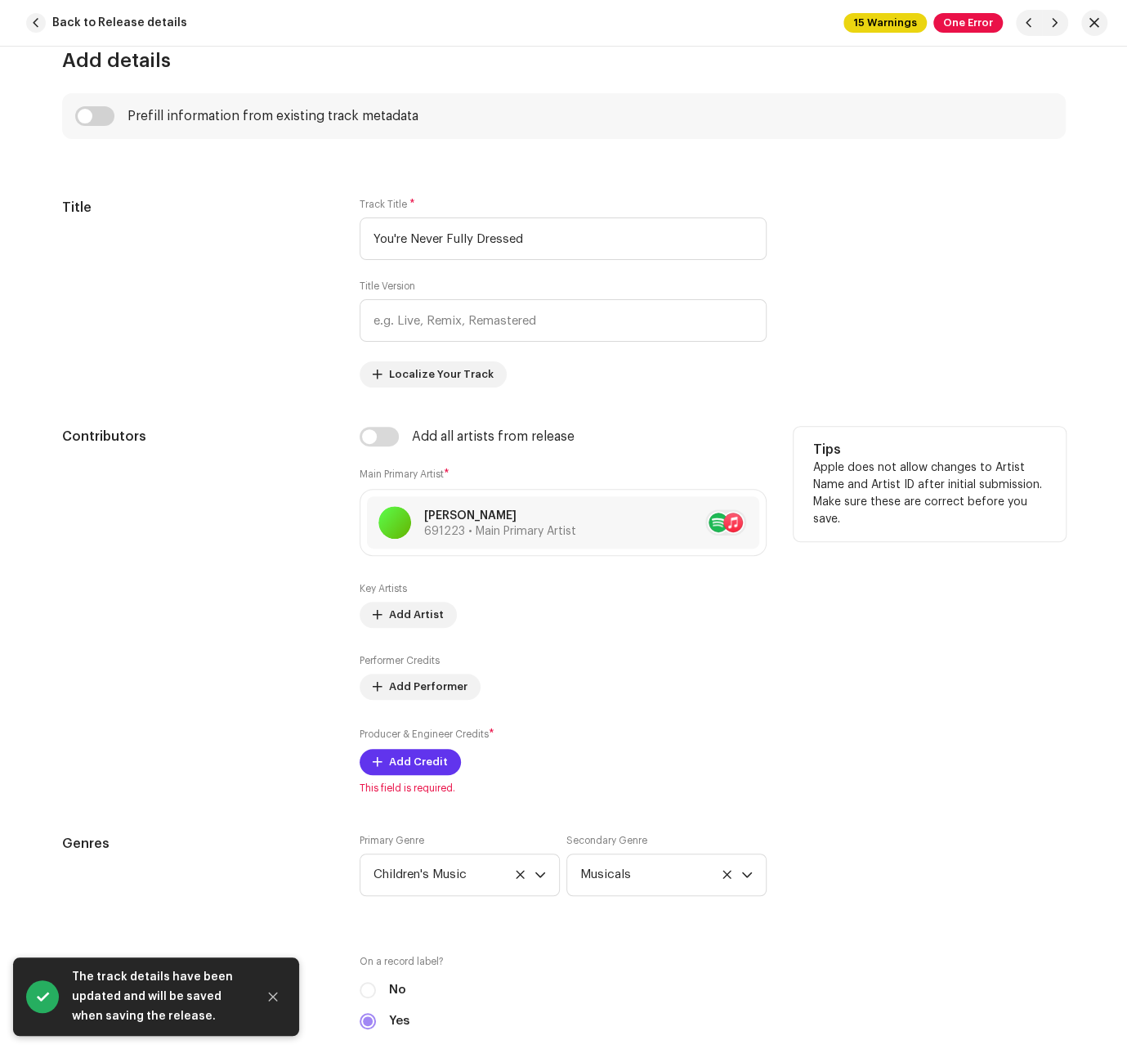
click at [413, 763] on span "Add Credit" at bounding box center [418, 761] width 59 height 33
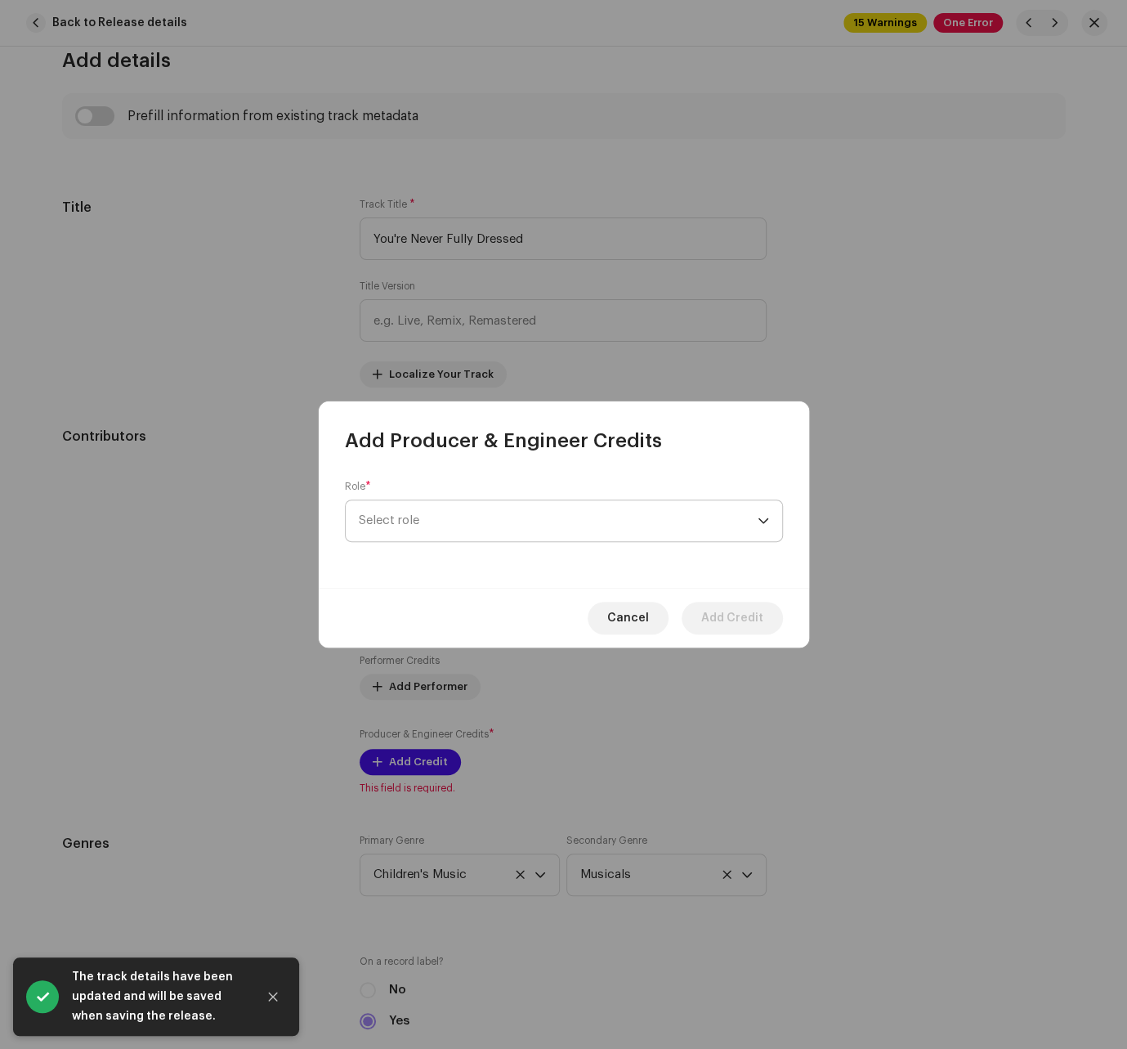
click at [492, 530] on span "Select role" at bounding box center [558, 520] width 399 height 41
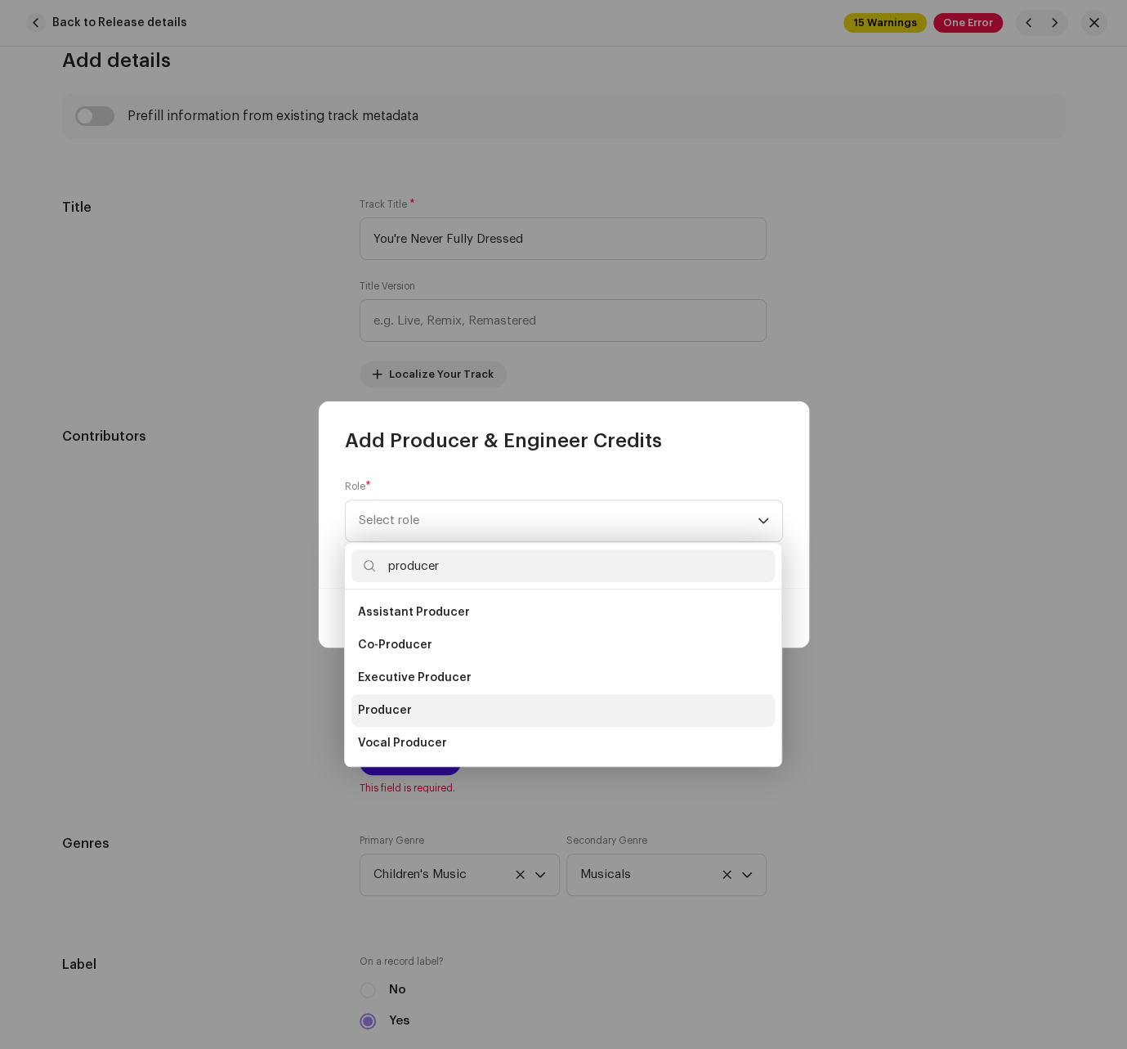
type input "producer"
click at [399, 695] on li "Producer" at bounding box center [562, 710] width 423 height 33
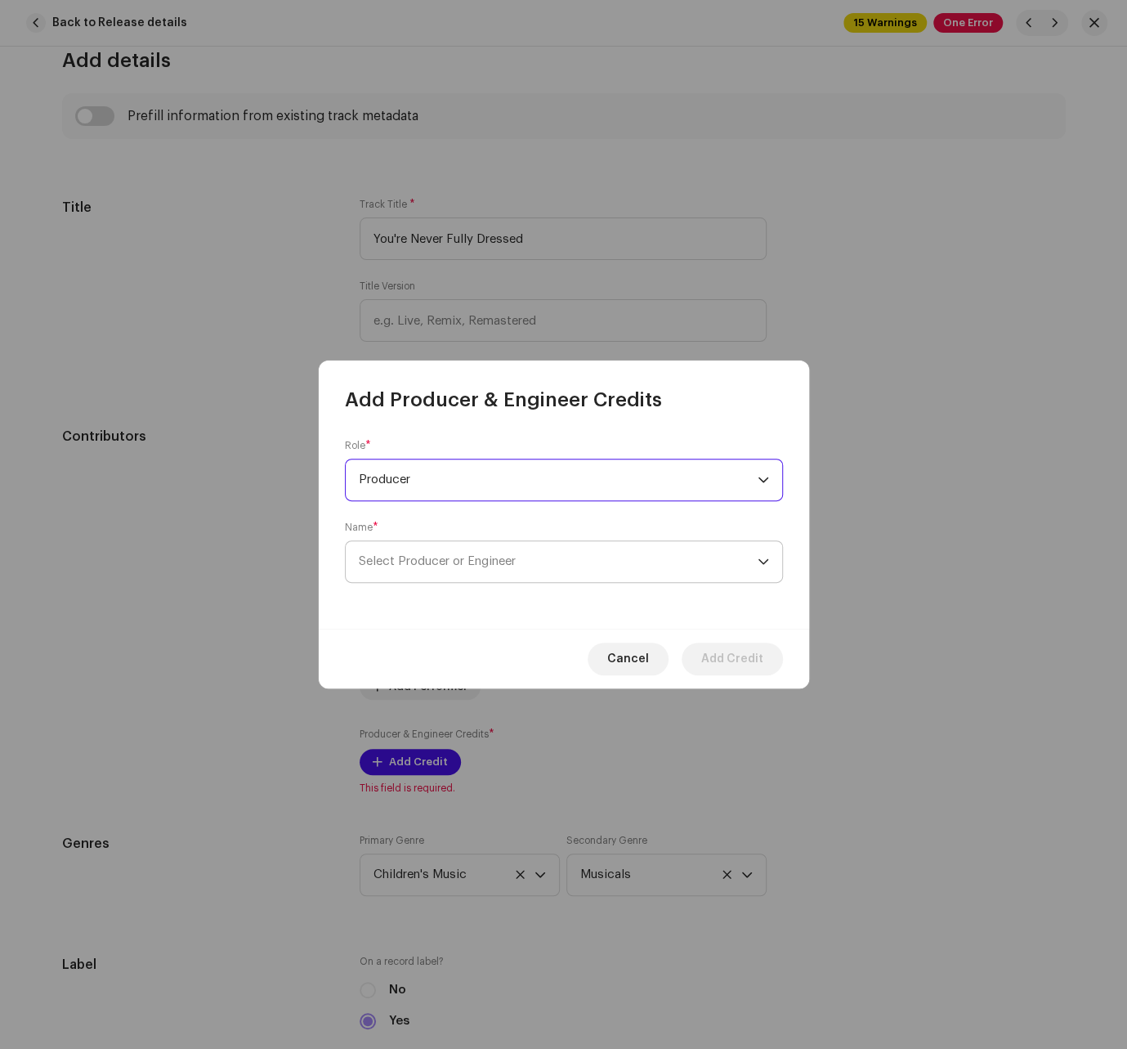
click at [530, 556] on span "Select Producer or Engineer" at bounding box center [558, 561] width 399 height 41
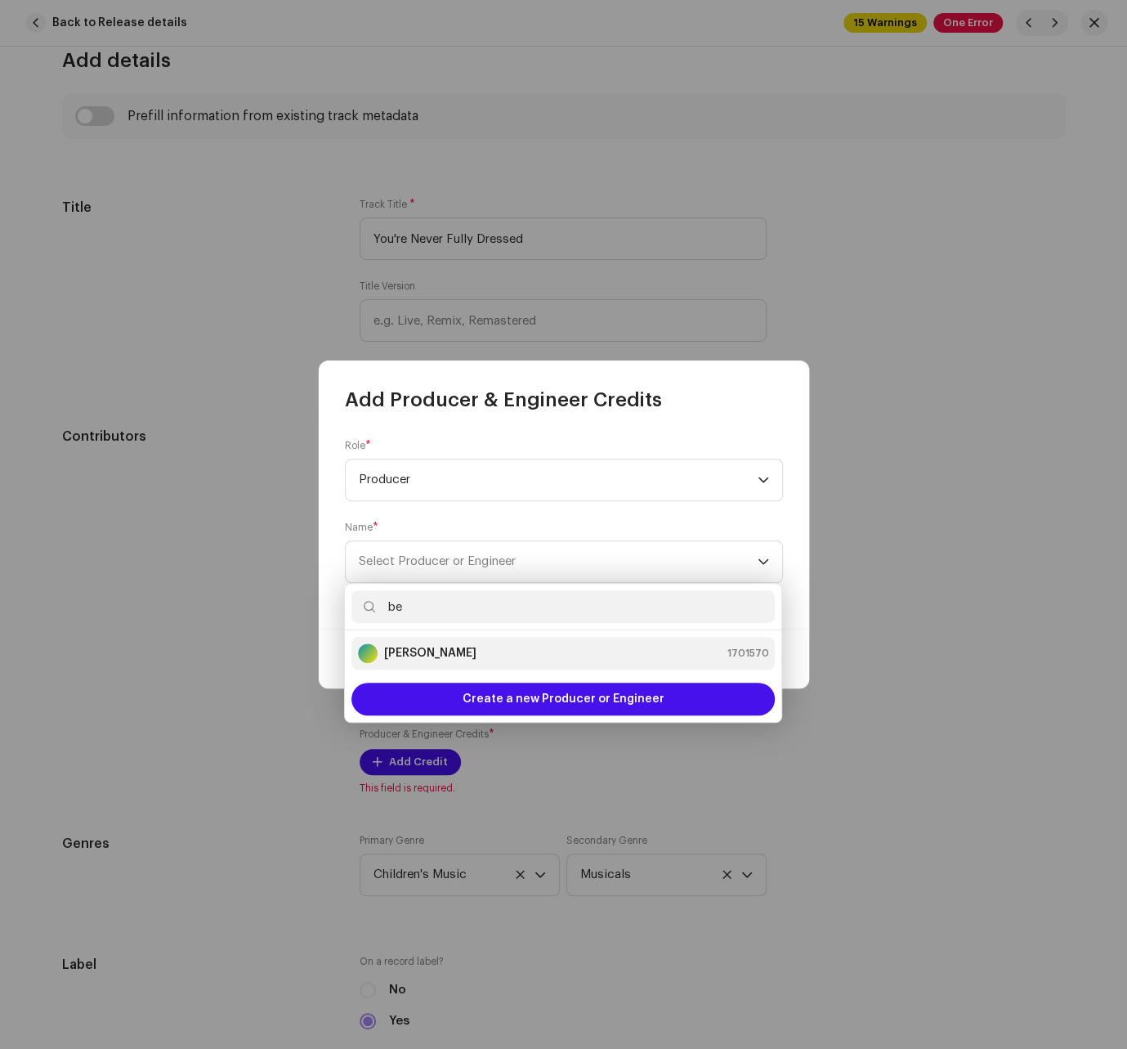
type input "be"
click at [507, 647] on div "[PERSON_NAME] 1701570" at bounding box center [563, 653] width 410 height 20
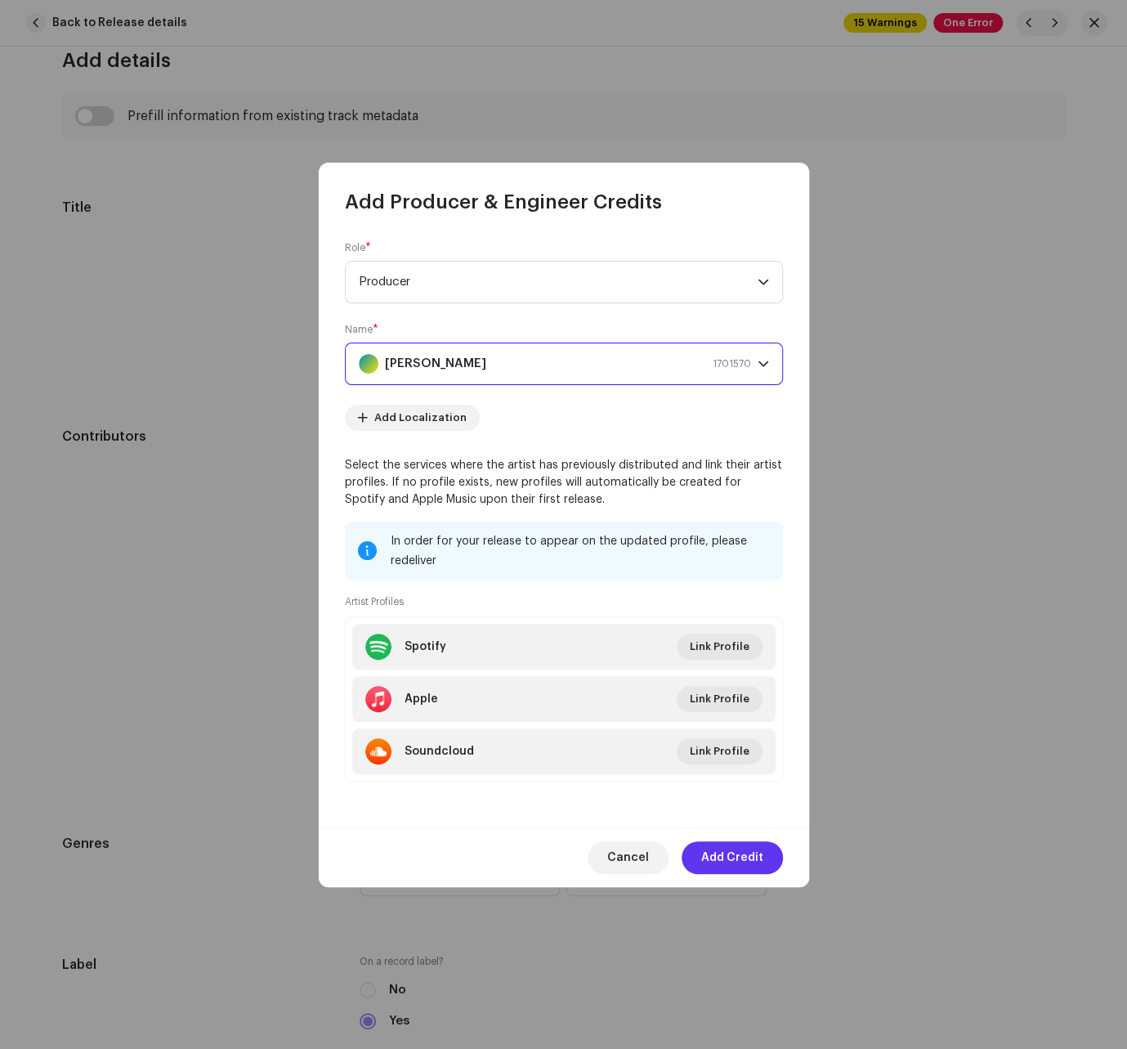
click at [732, 861] on span "Add Credit" at bounding box center [732, 857] width 62 height 33
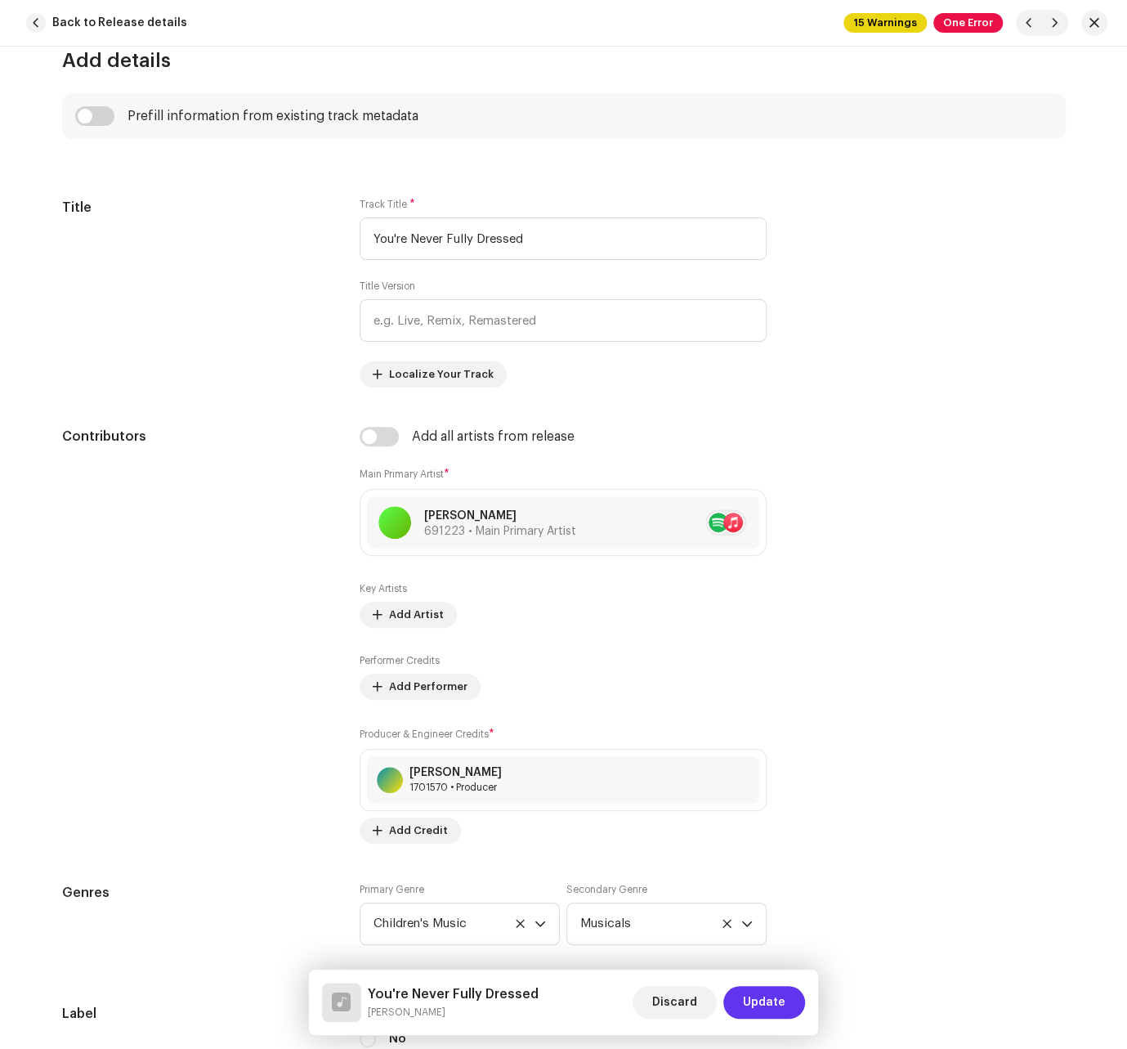
click at [764, 1003] on span "Update" at bounding box center [764, 1002] width 43 height 33
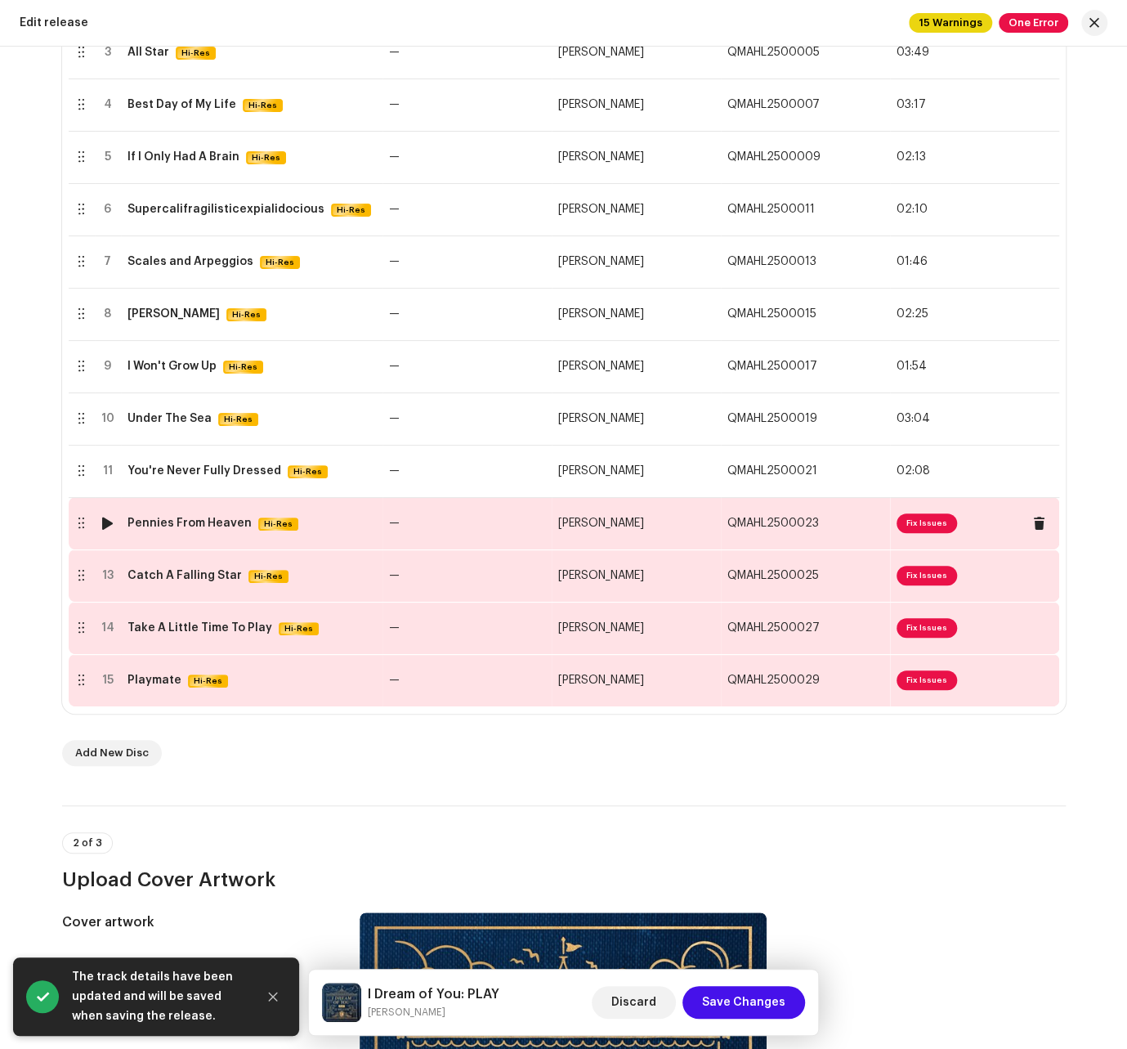
click at [451, 534] on td "—" at bounding box center [467, 523] width 169 height 52
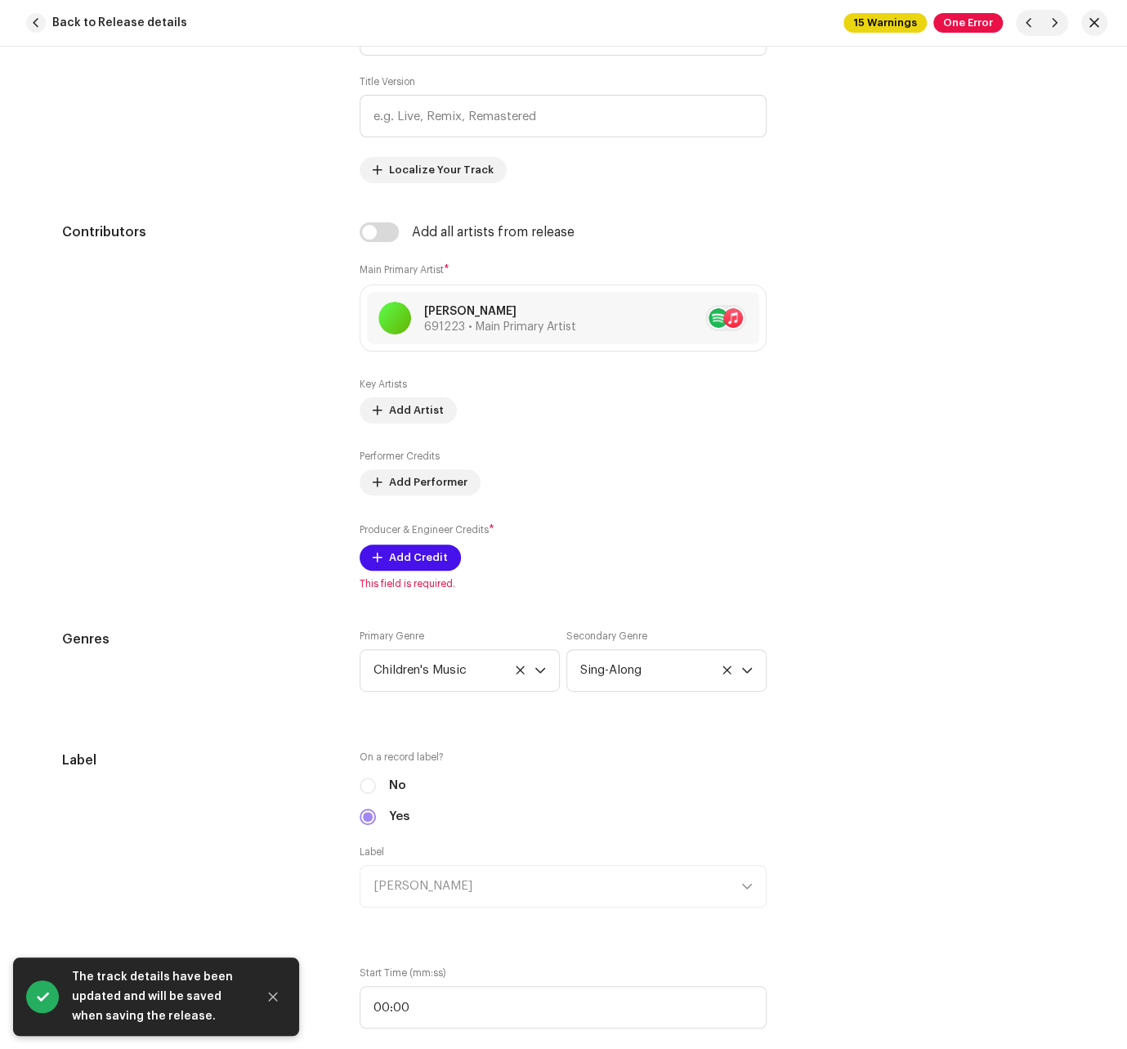
scroll to position [1018, 0]
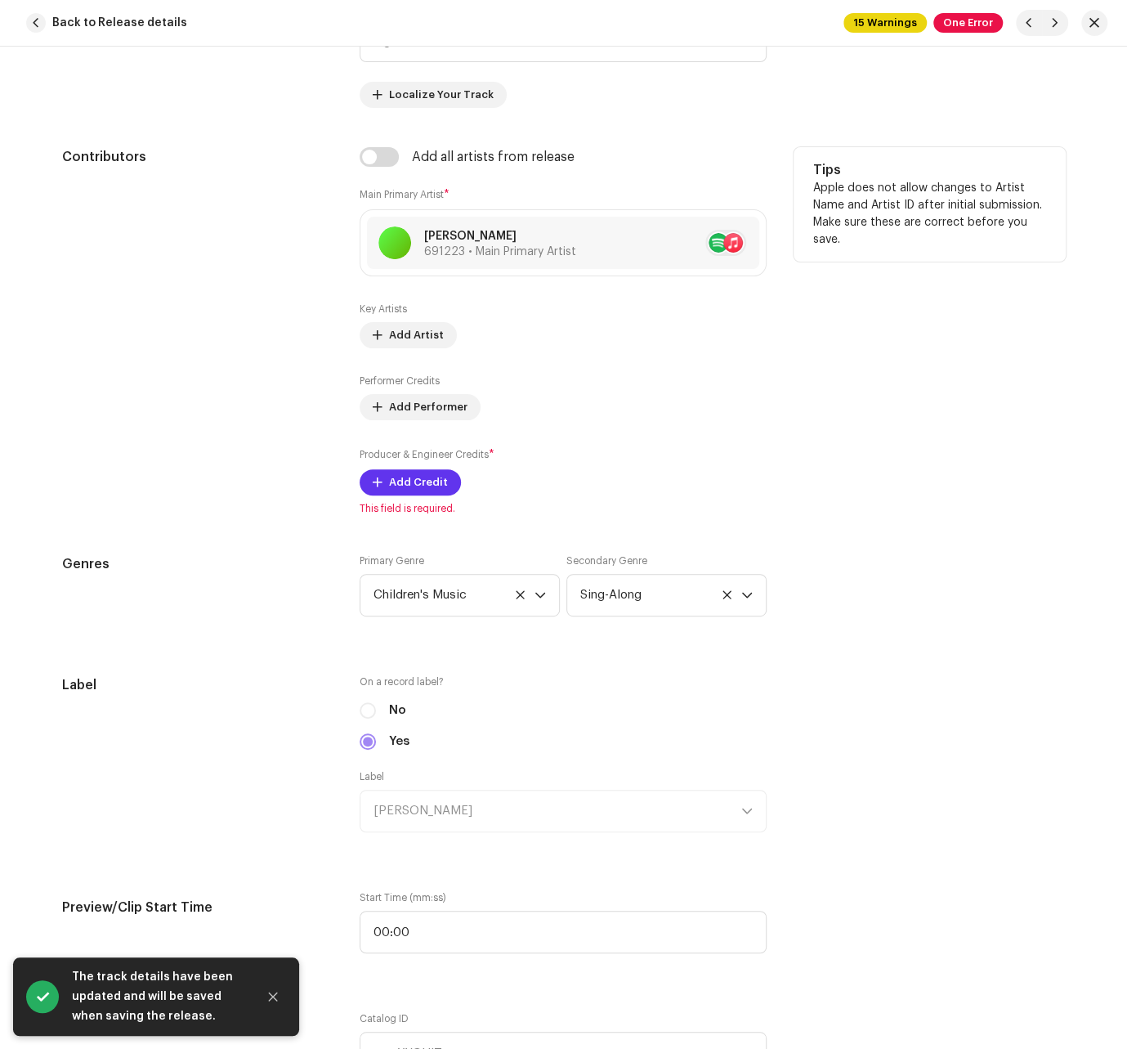
click at [409, 477] on span "Add Credit" at bounding box center [418, 482] width 59 height 33
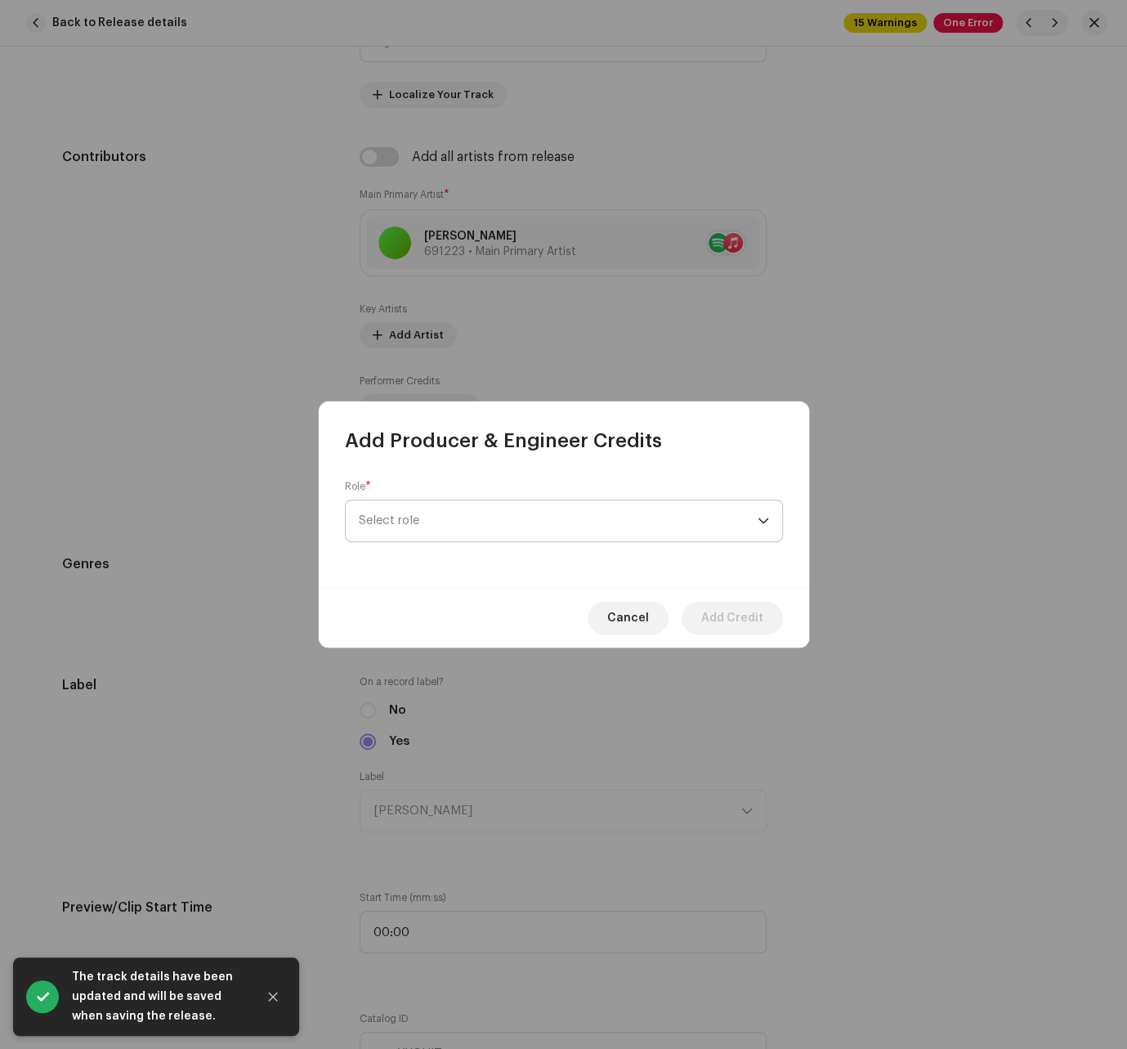
click at [453, 526] on span "Select role" at bounding box center [558, 520] width 399 height 41
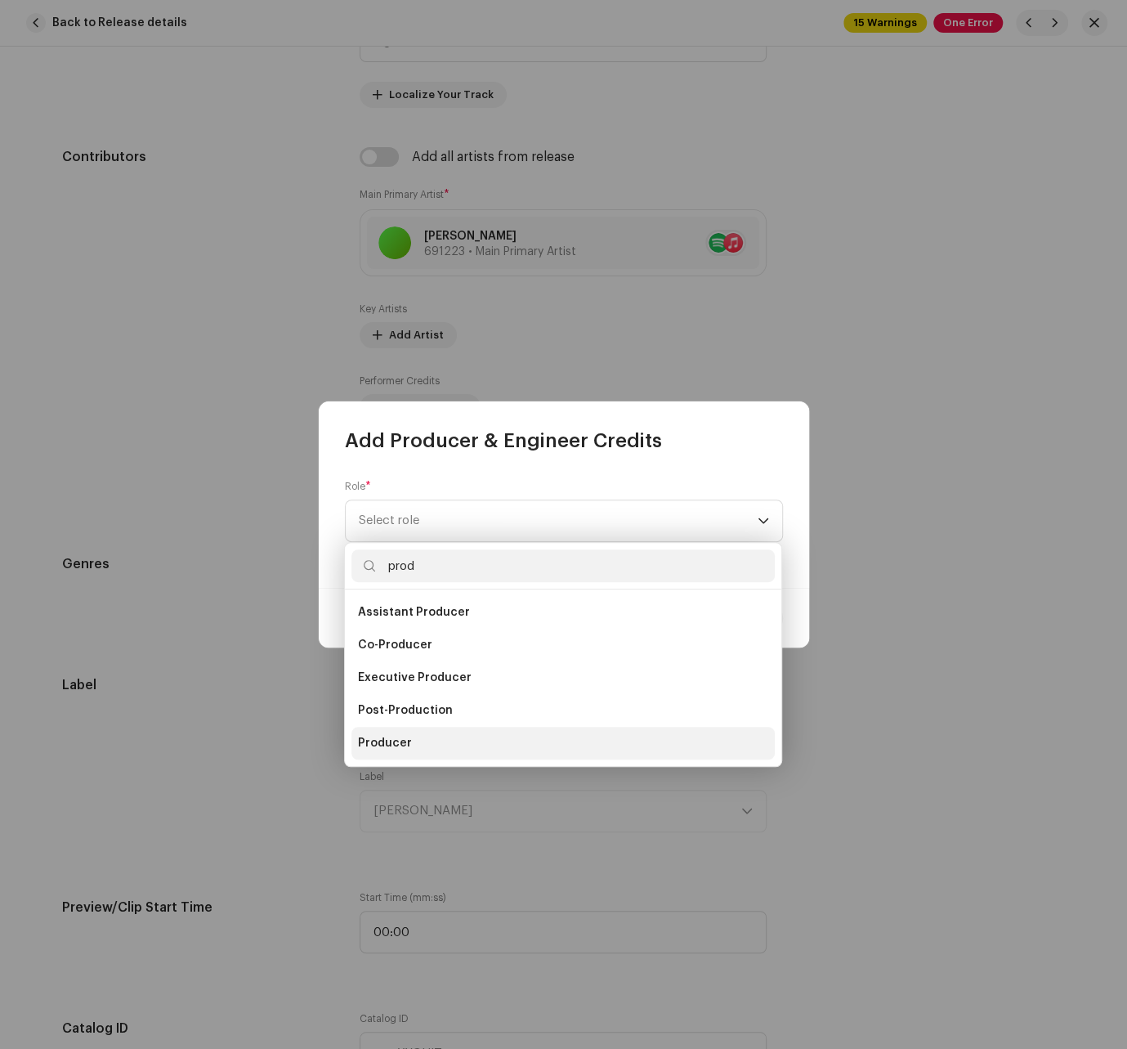
type input "prod"
click at [396, 738] on span "Producer" at bounding box center [385, 743] width 54 height 16
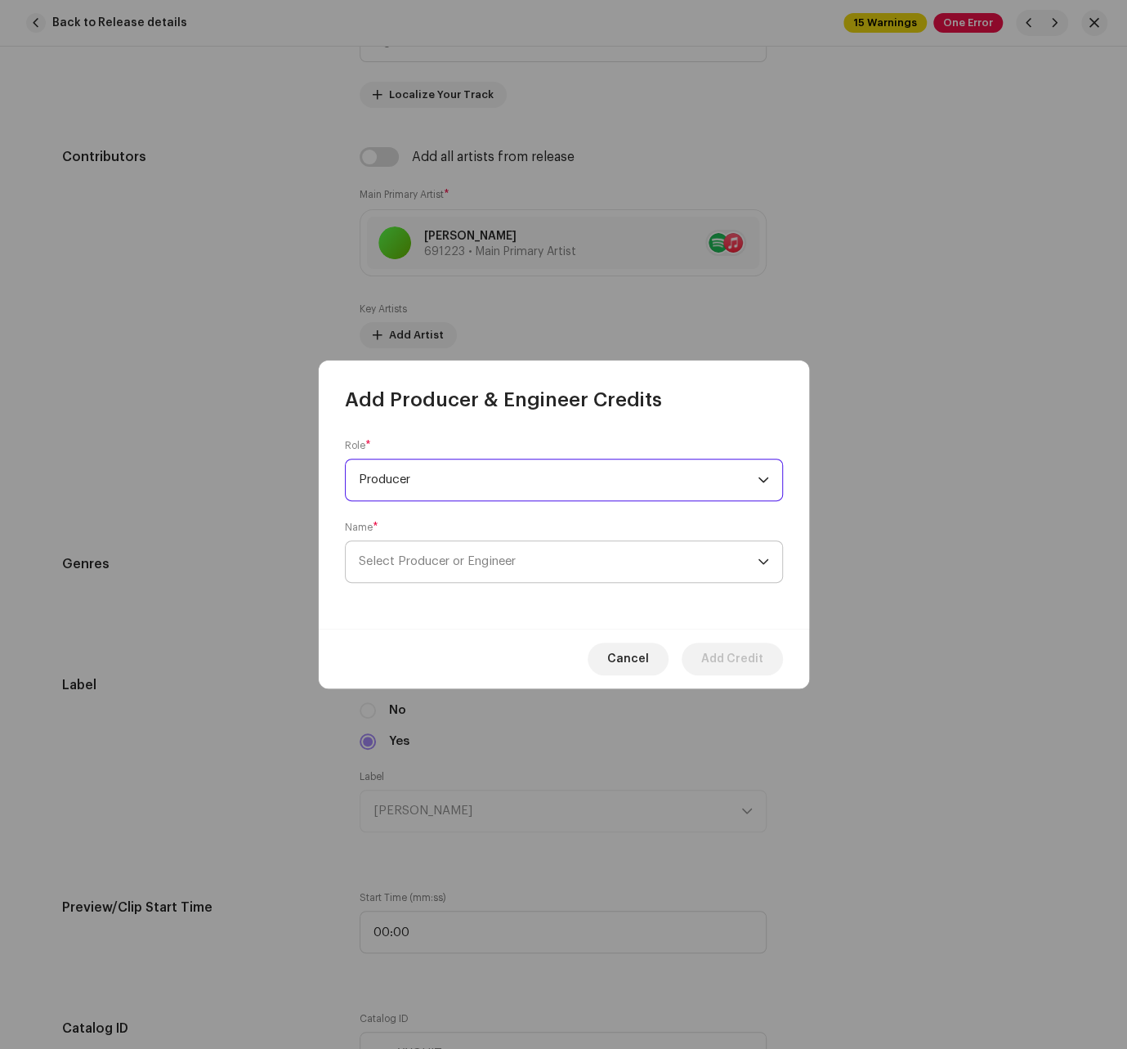
click at [500, 563] on span "Select Producer or Engineer" at bounding box center [437, 561] width 157 height 12
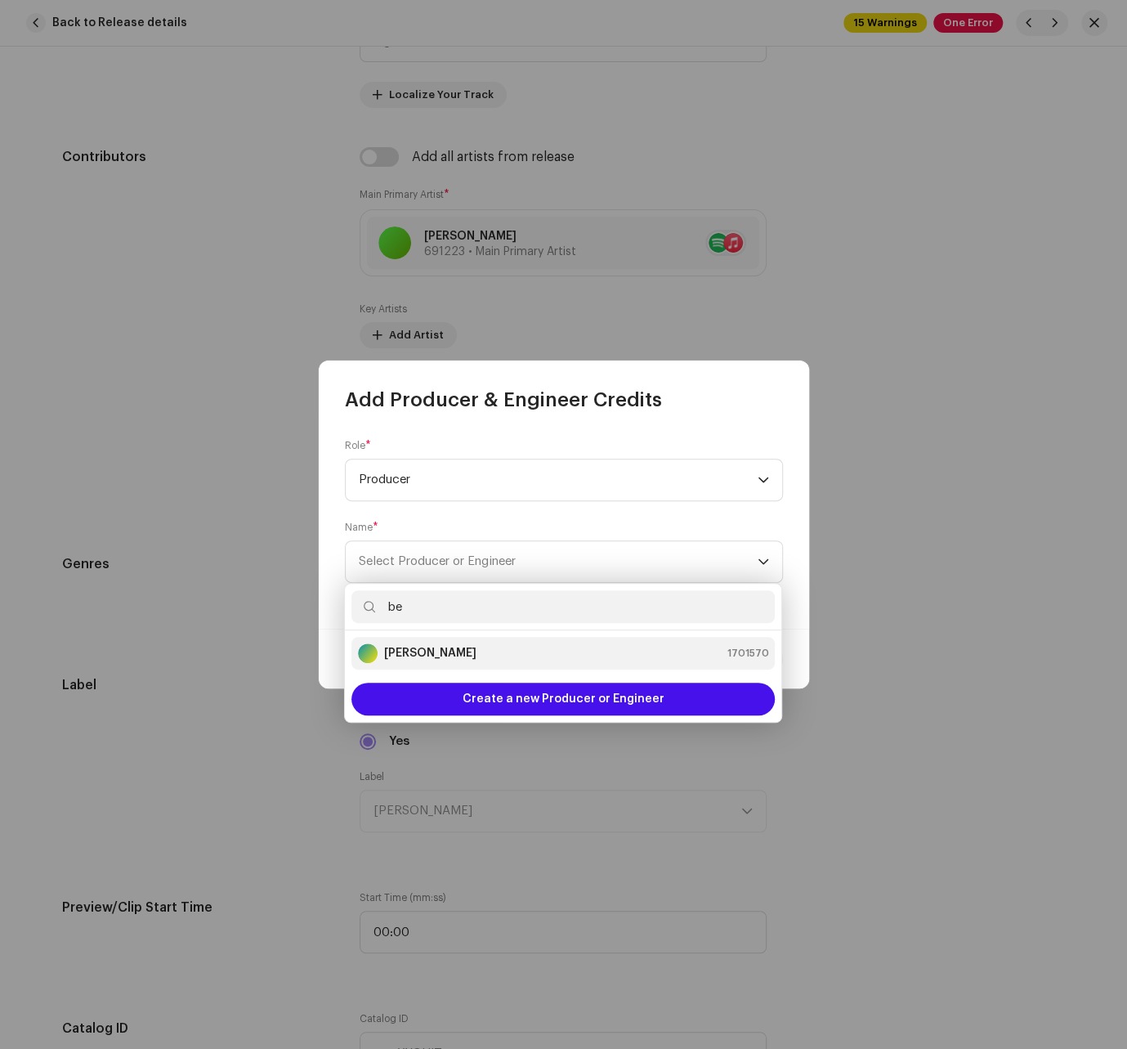
type input "be"
click at [499, 643] on div "[PERSON_NAME] 1701570" at bounding box center [563, 653] width 410 height 20
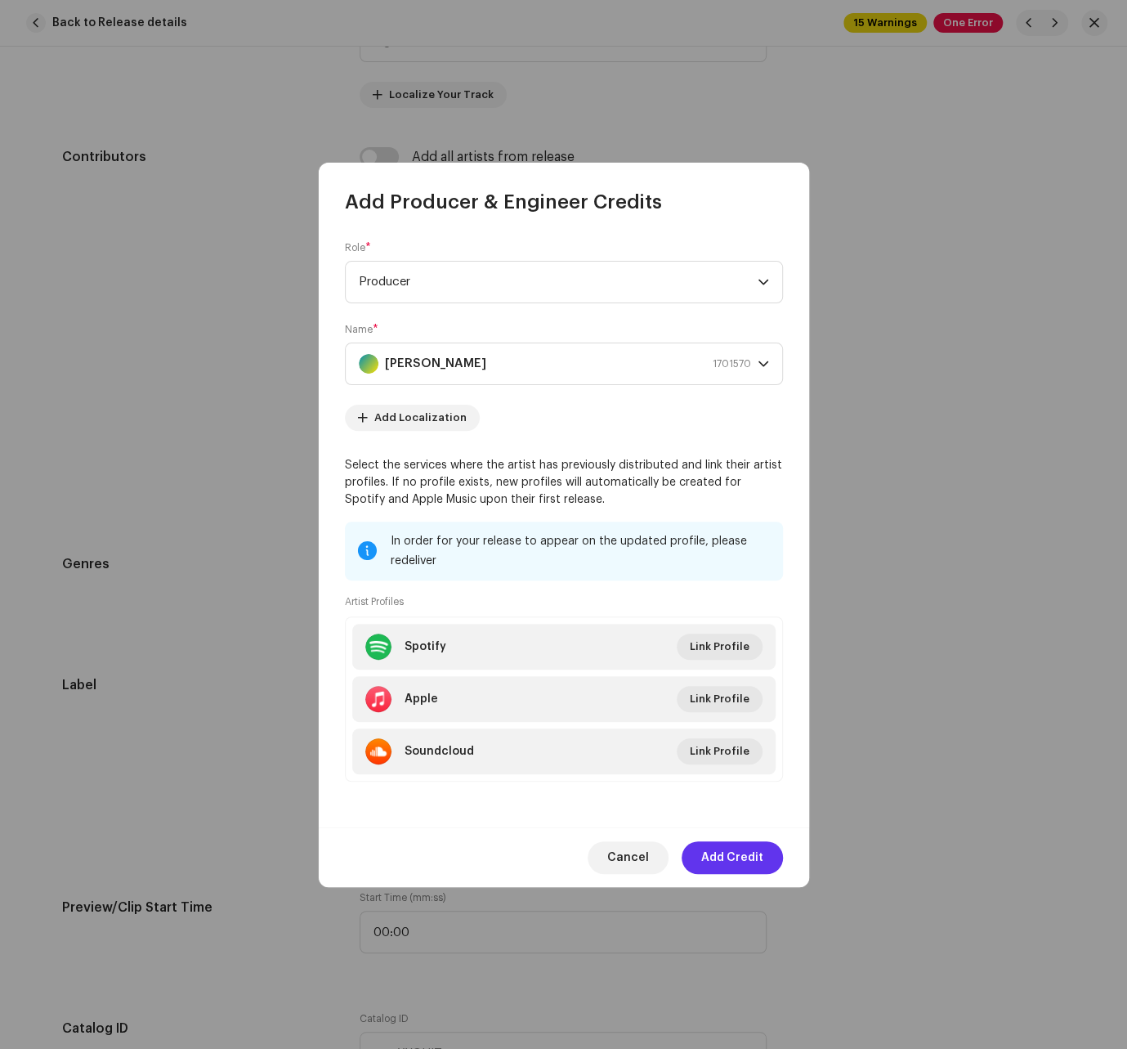
click at [722, 844] on span "Add Credit" at bounding box center [732, 857] width 62 height 33
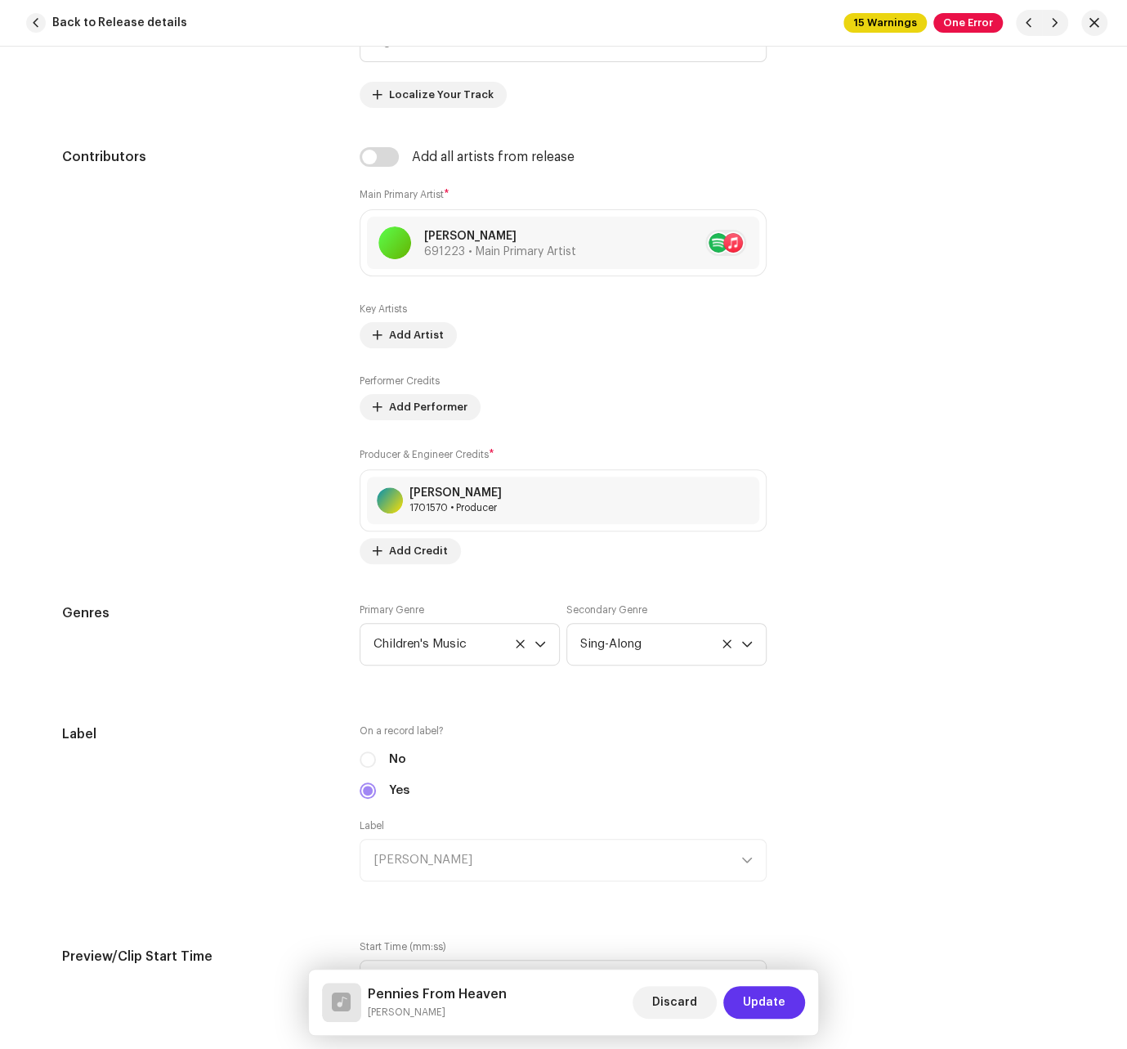
click at [783, 998] on span "Update" at bounding box center [764, 1002] width 43 height 33
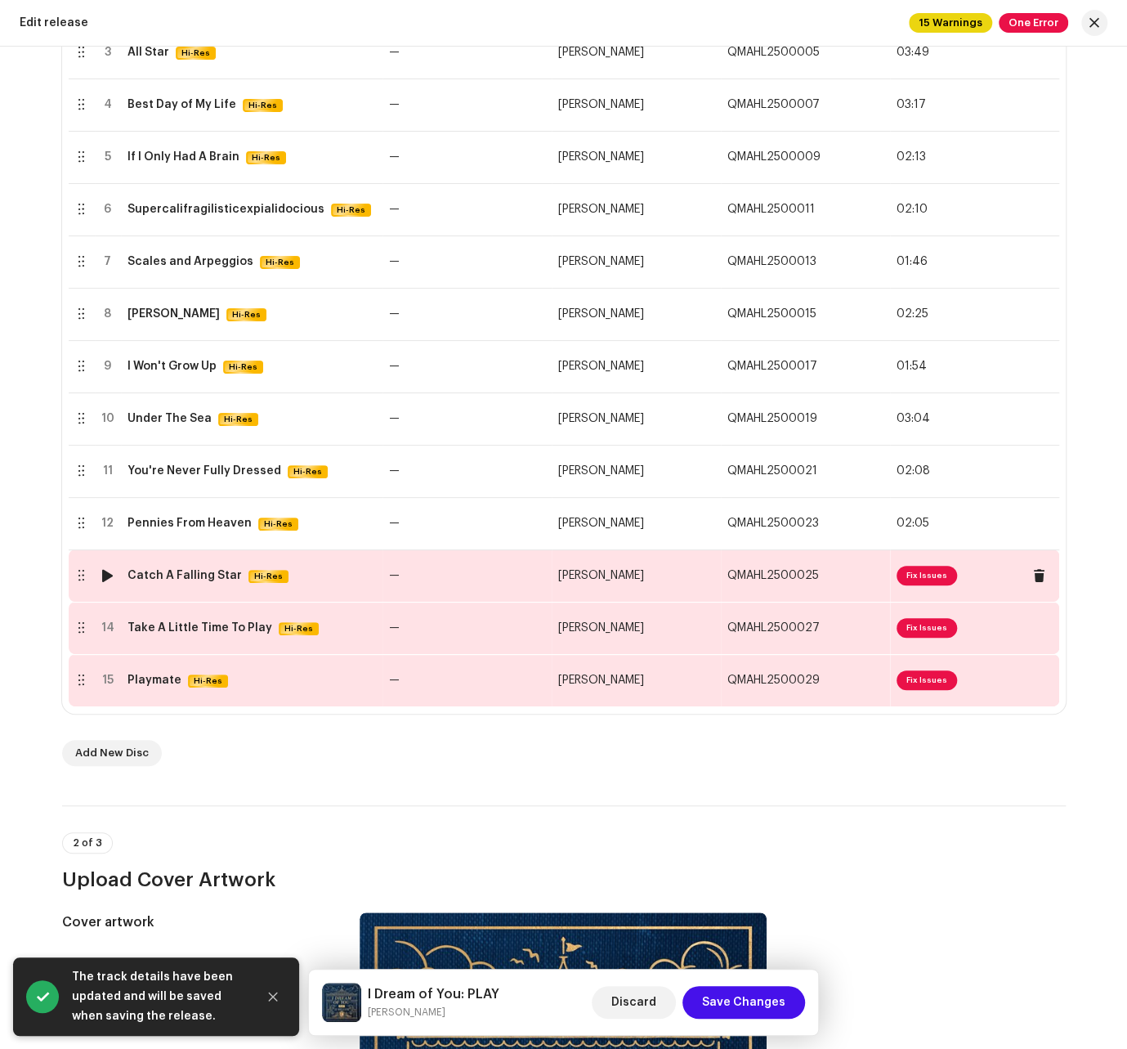
click at [478, 584] on td "—" at bounding box center [467, 575] width 169 height 52
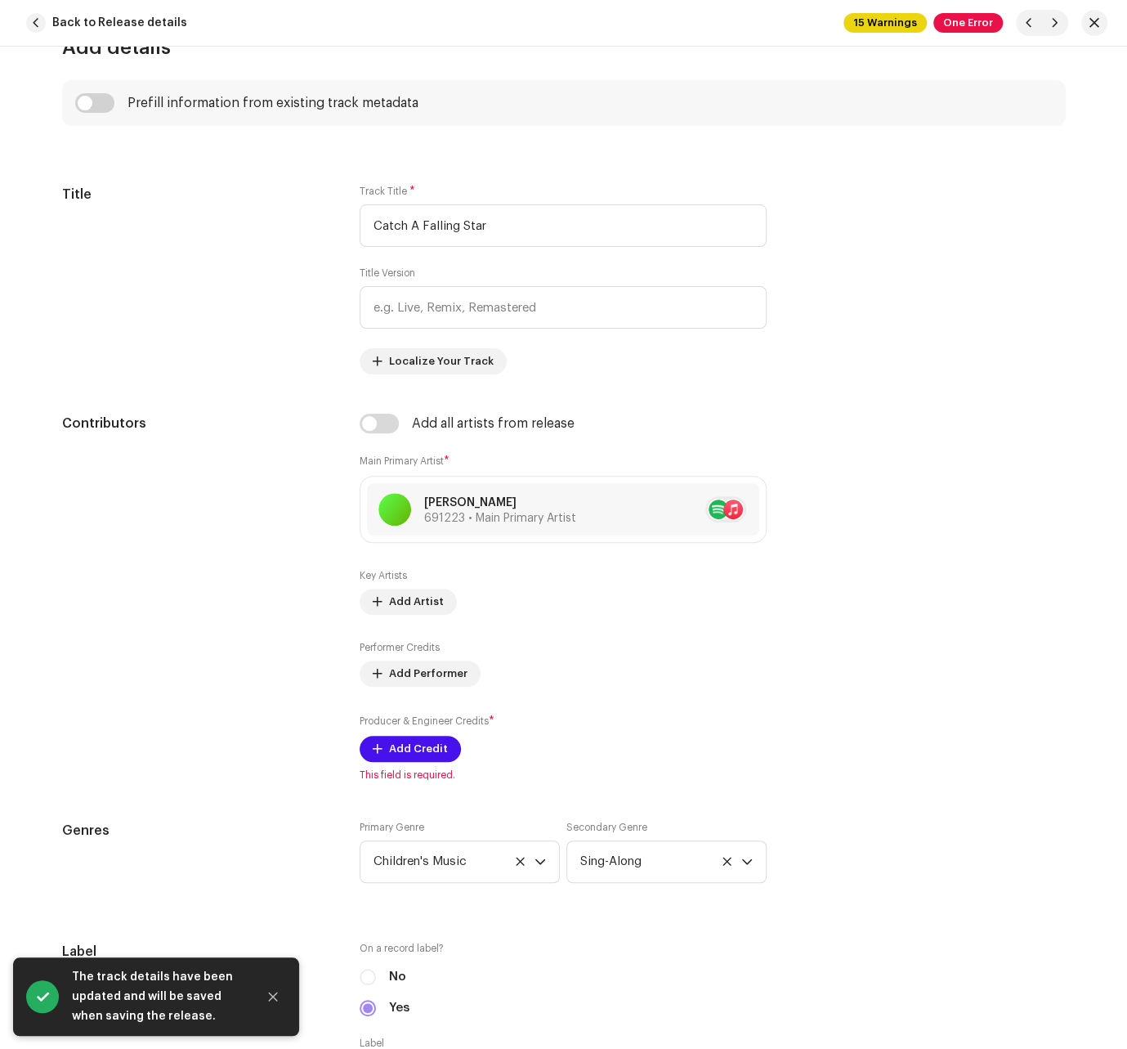
scroll to position [903, 0]
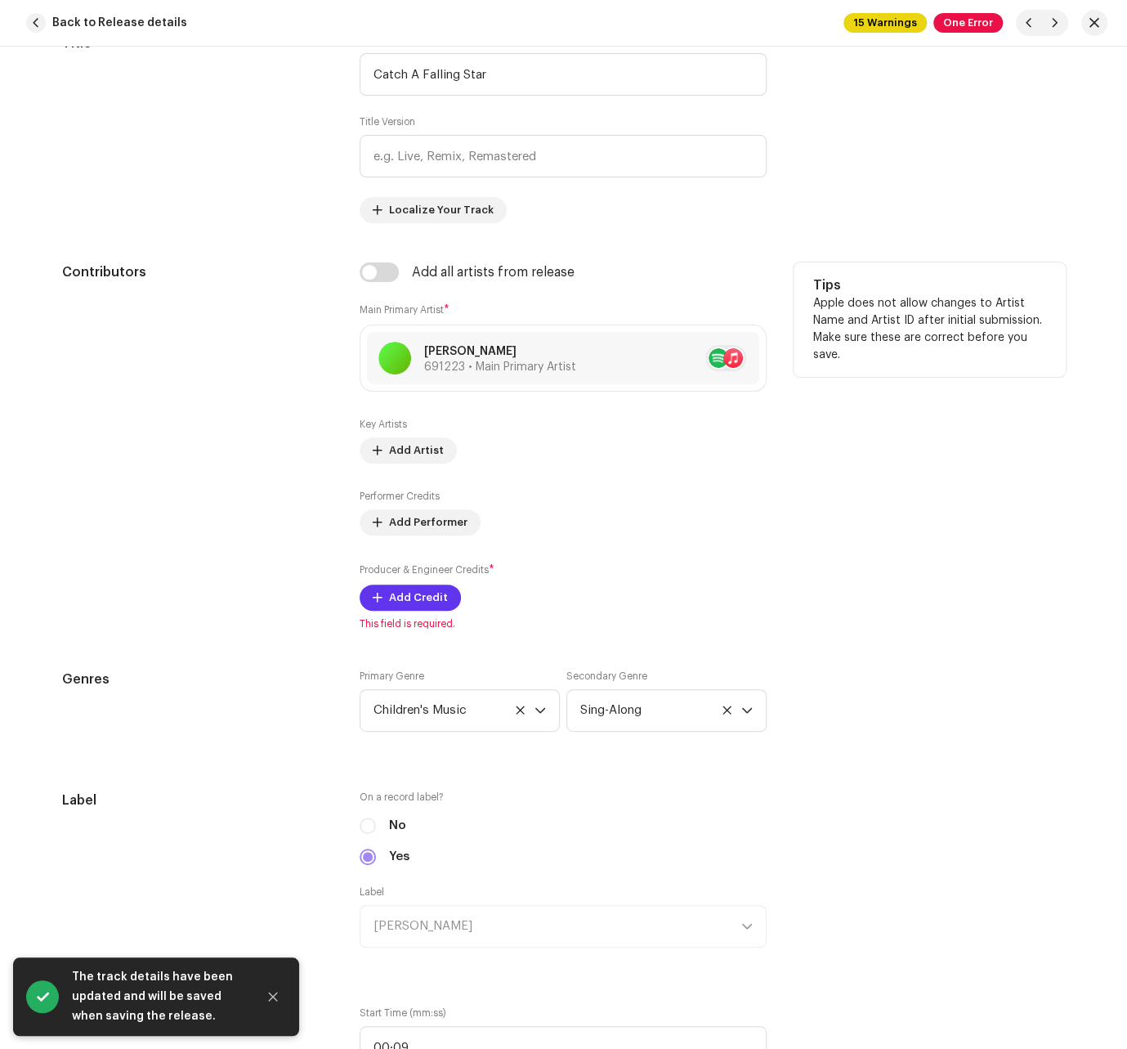
click at [404, 597] on span "Add Credit" at bounding box center [418, 597] width 59 height 33
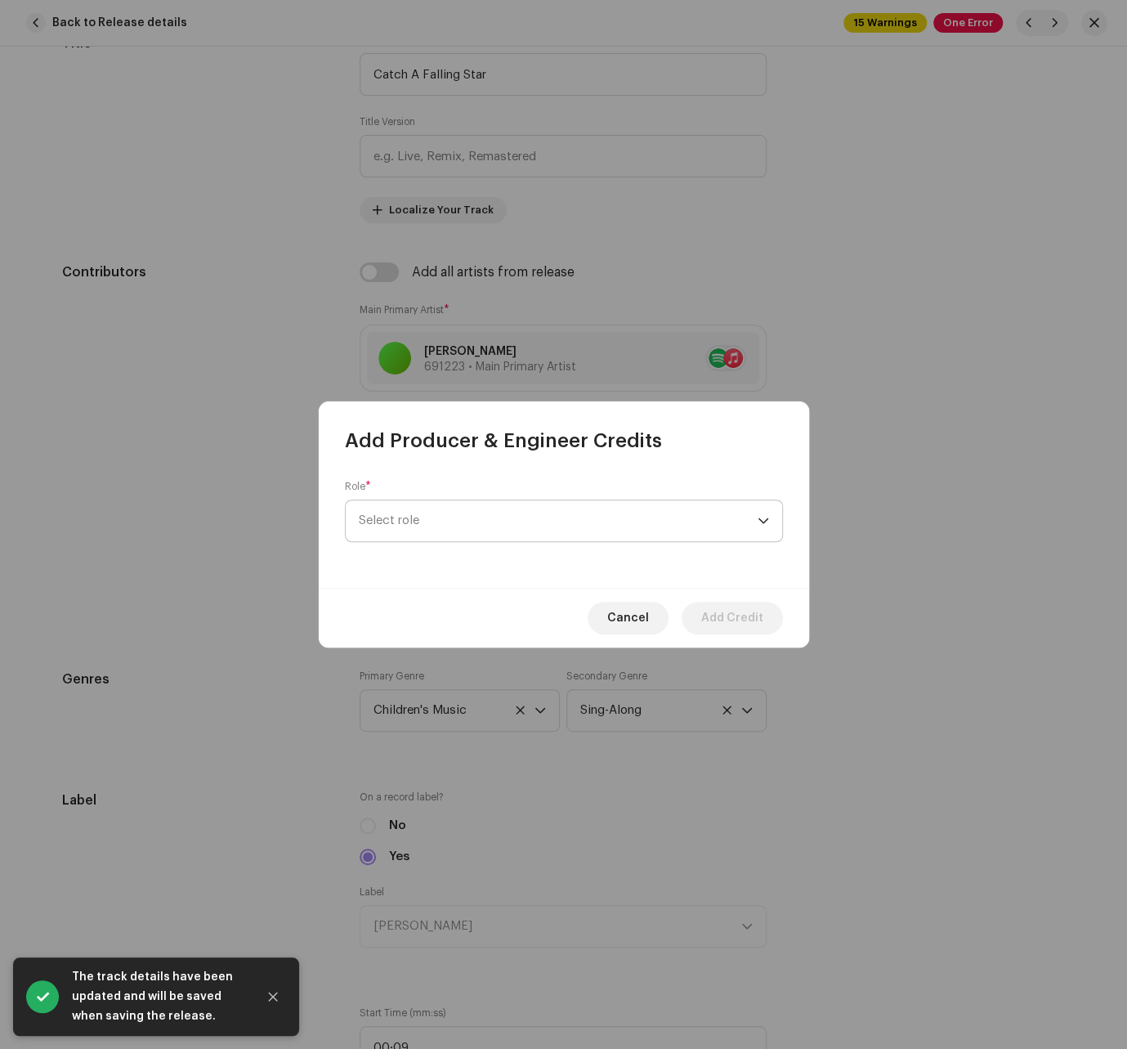
click at [482, 527] on span "Select role" at bounding box center [558, 520] width 399 height 41
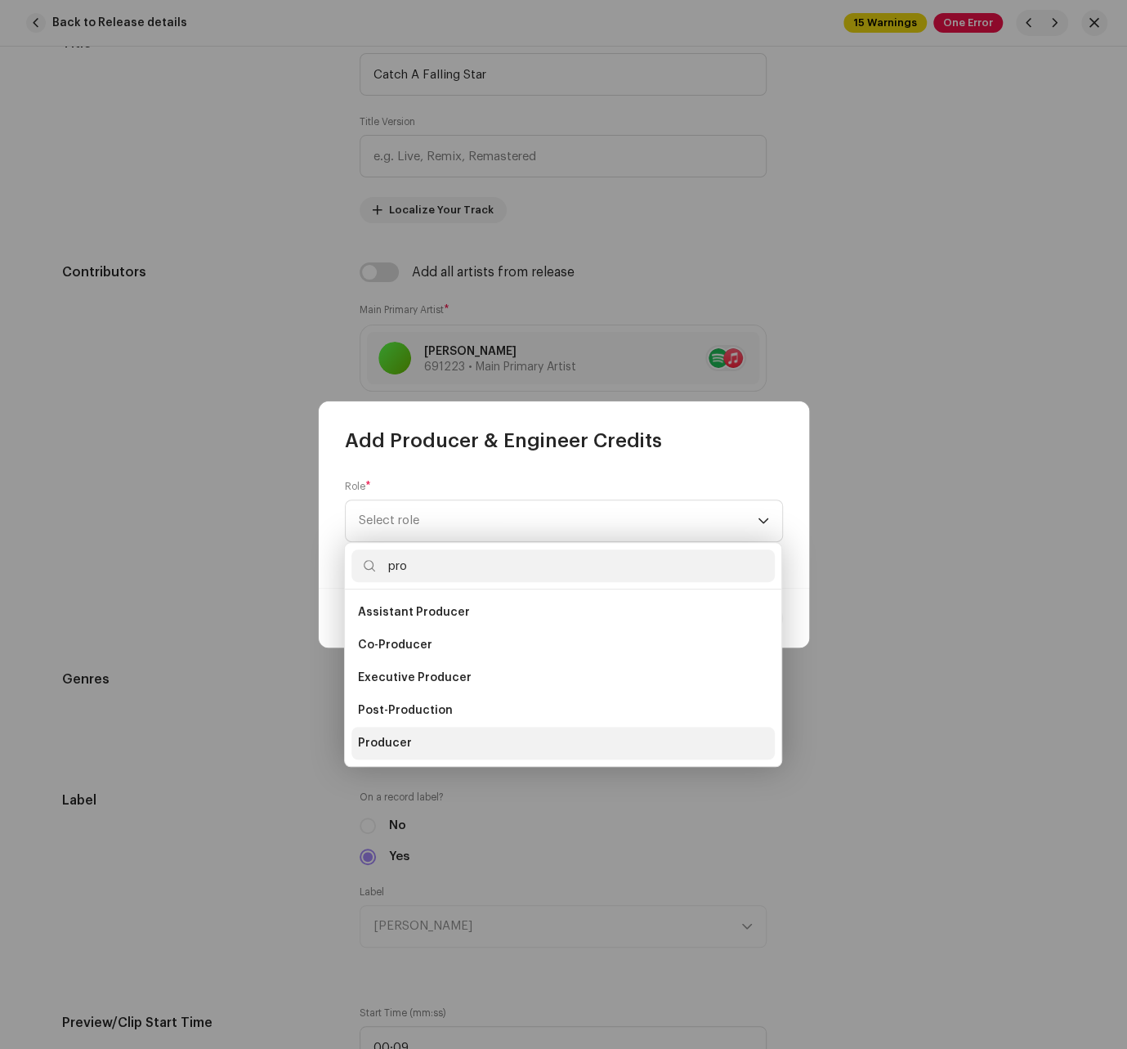
type input "pro"
click at [427, 739] on li "Producer" at bounding box center [562, 743] width 423 height 33
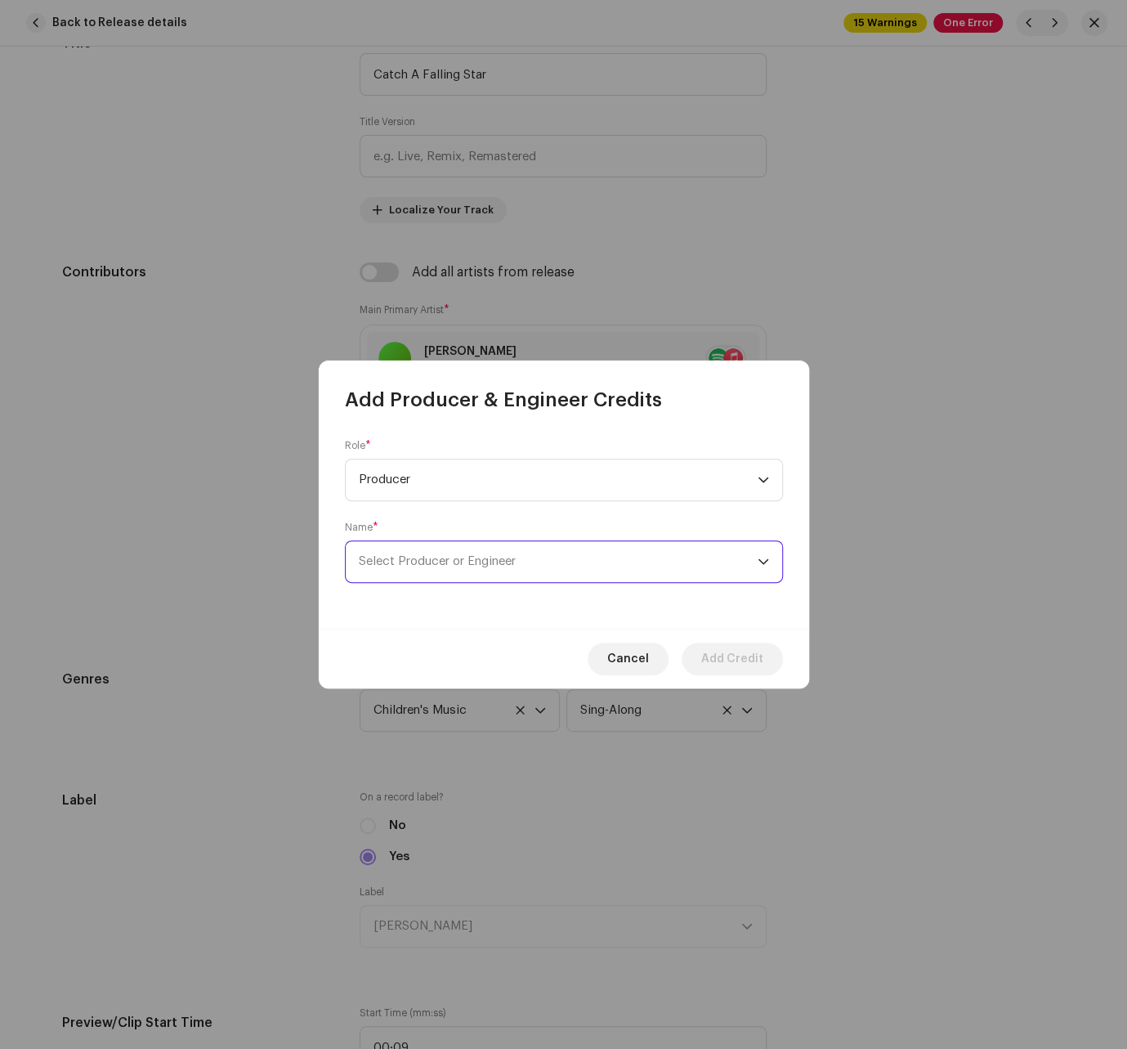
click at [470, 568] on span "Select Producer or Engineer" at bounding box center [558, 561] width 399 height 41
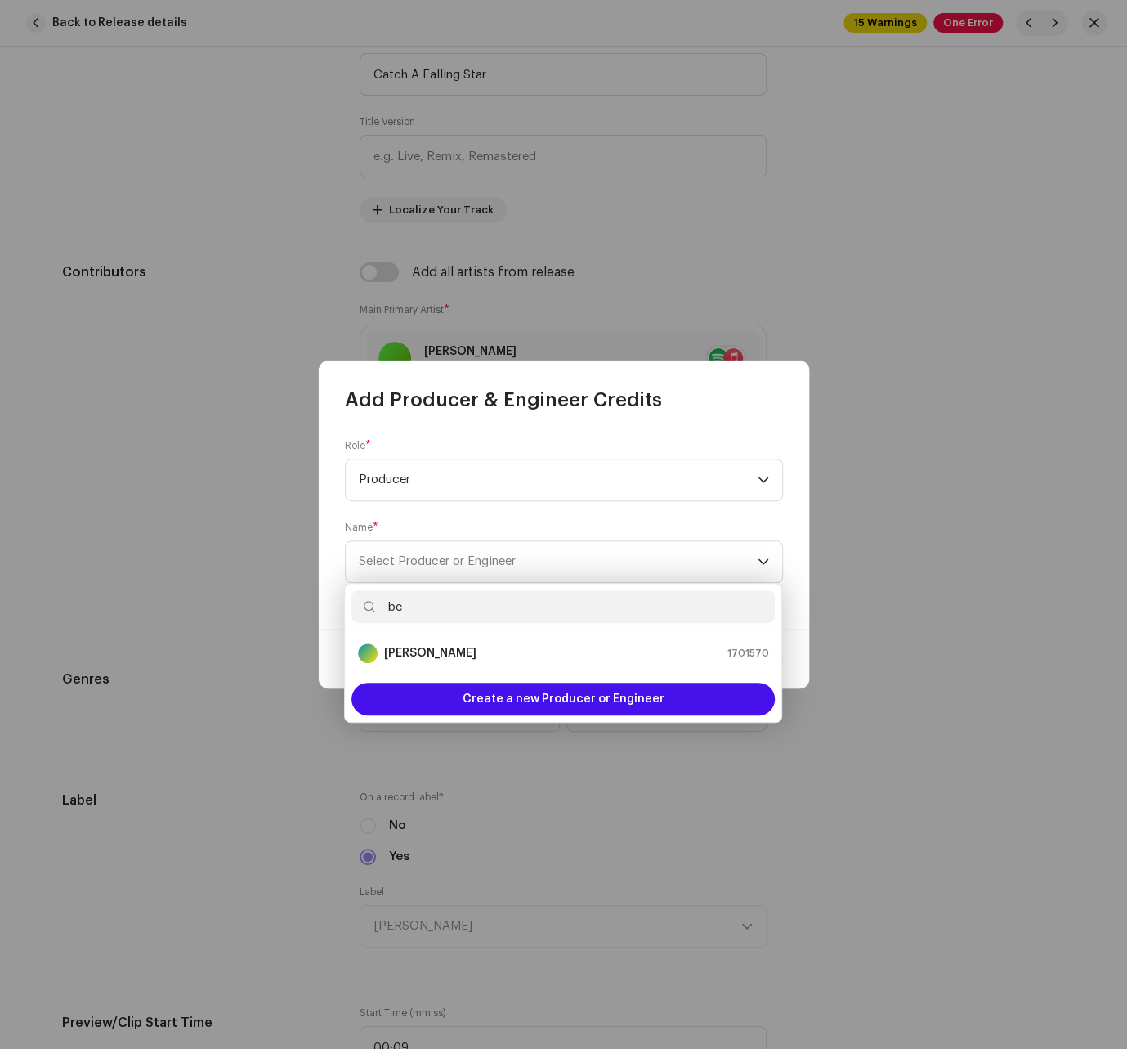
type input "be"
click at [465, 661] on div "[PERSON_NAME] 1701570" at bounding box center [563, 653] width 410 height 20
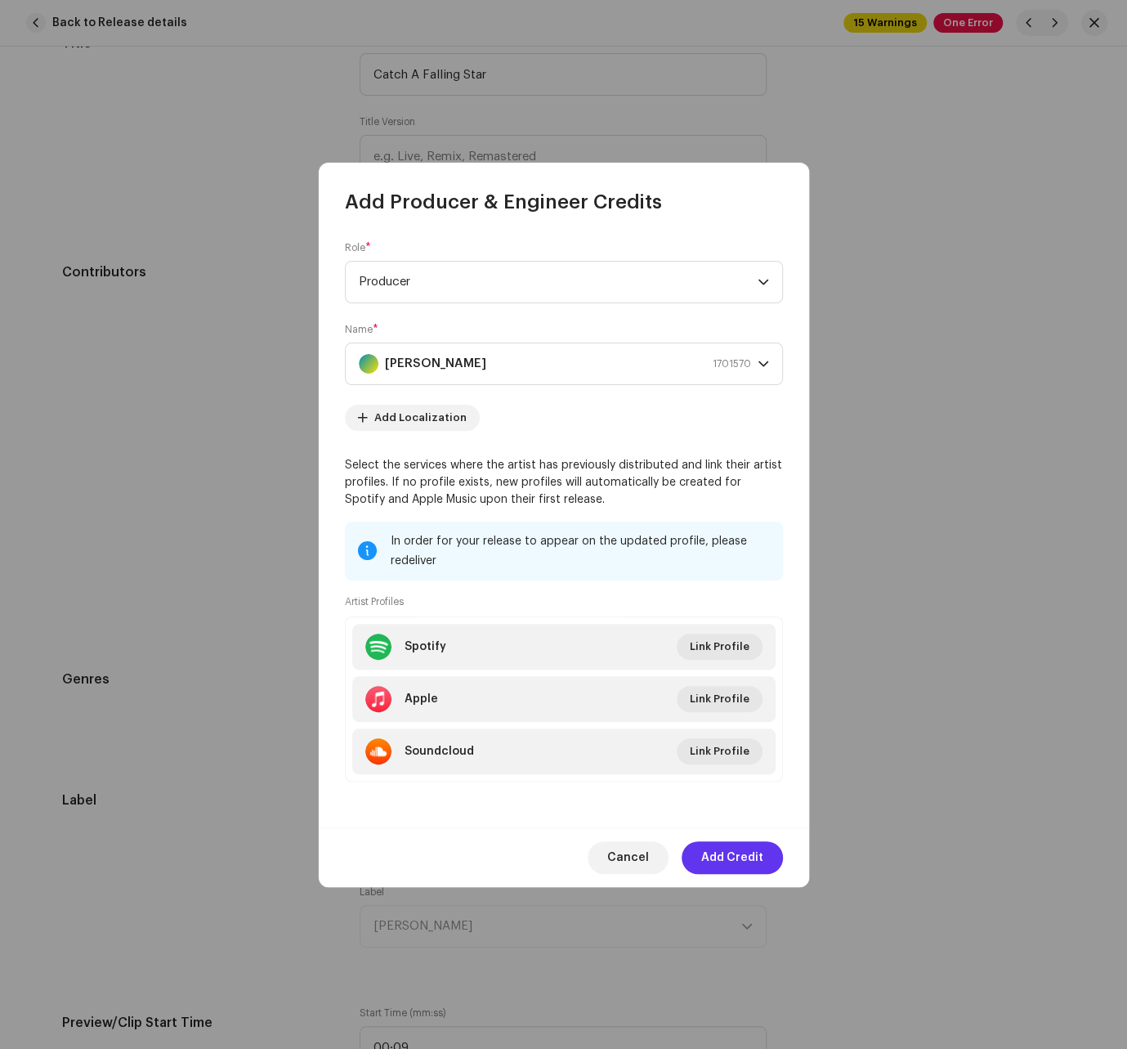
click at [703, 852] on span "Add Credit" at bounding box center [732, 857] width 62 height 33
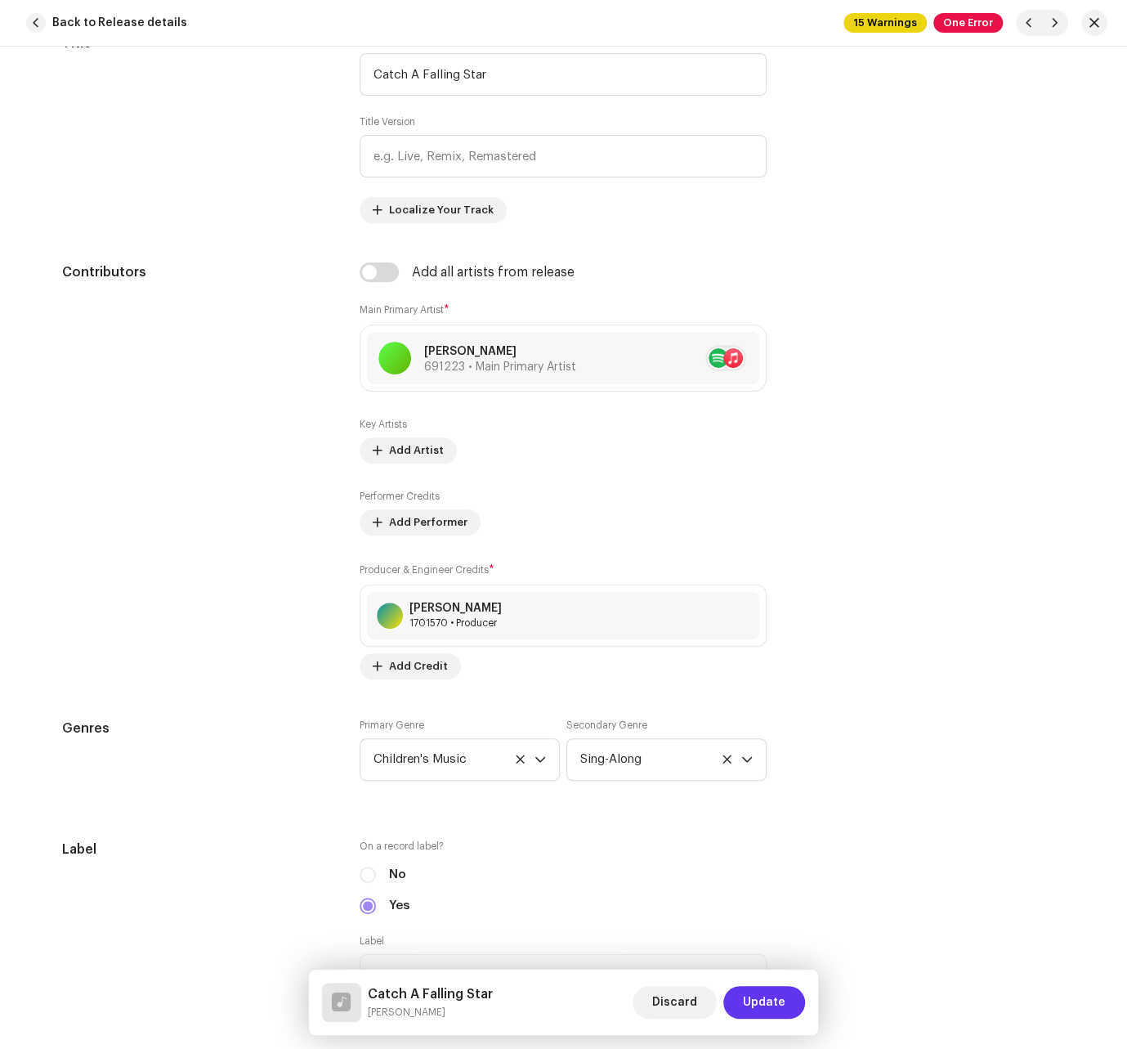
click at [749, 995] on span "Update" at bounding box center [764, 1002] width 43 height 33
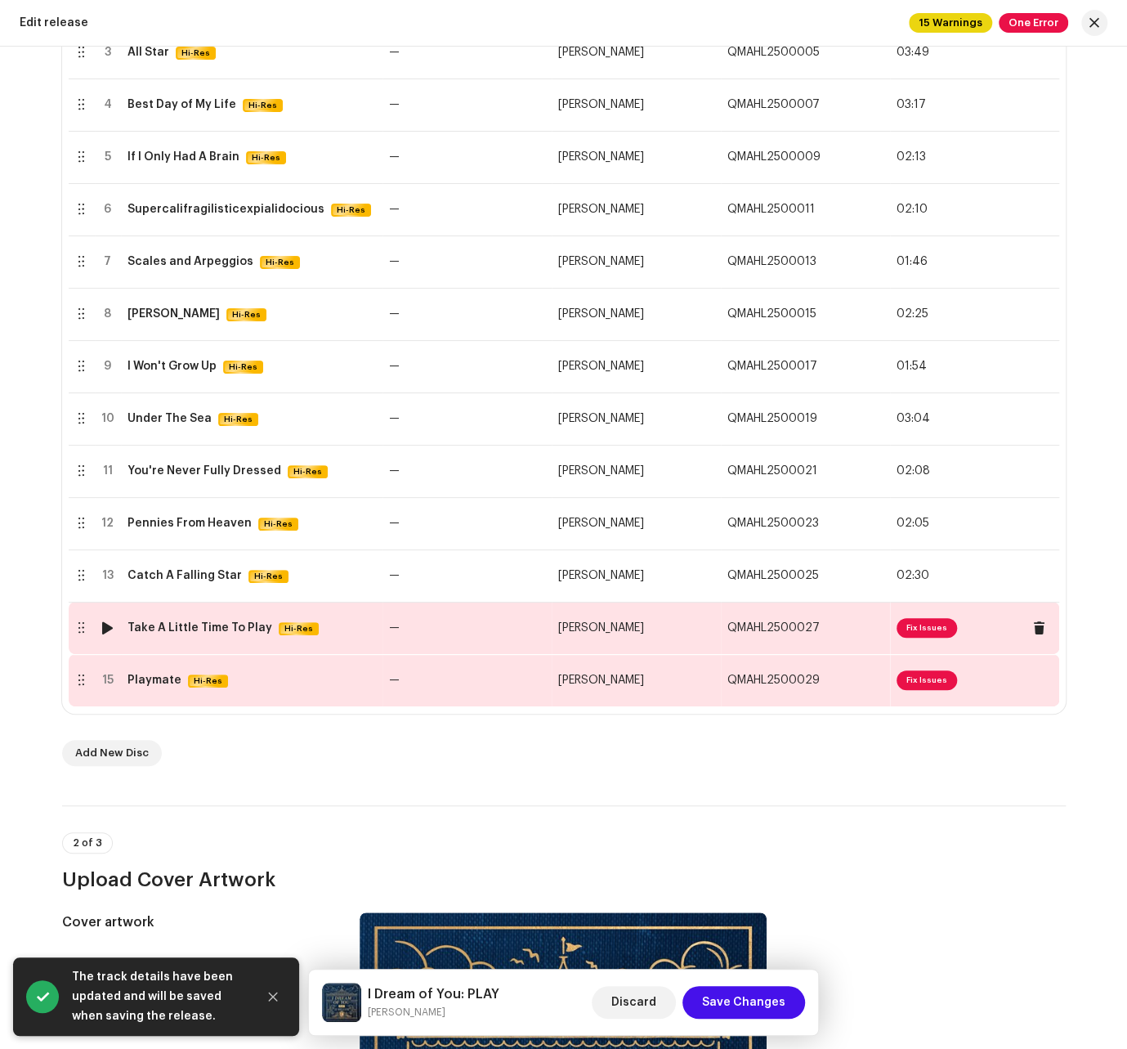
click at [552, 651] on td "[PERSON_NAME]" at bounding box center [636, 628] width 169 height 52
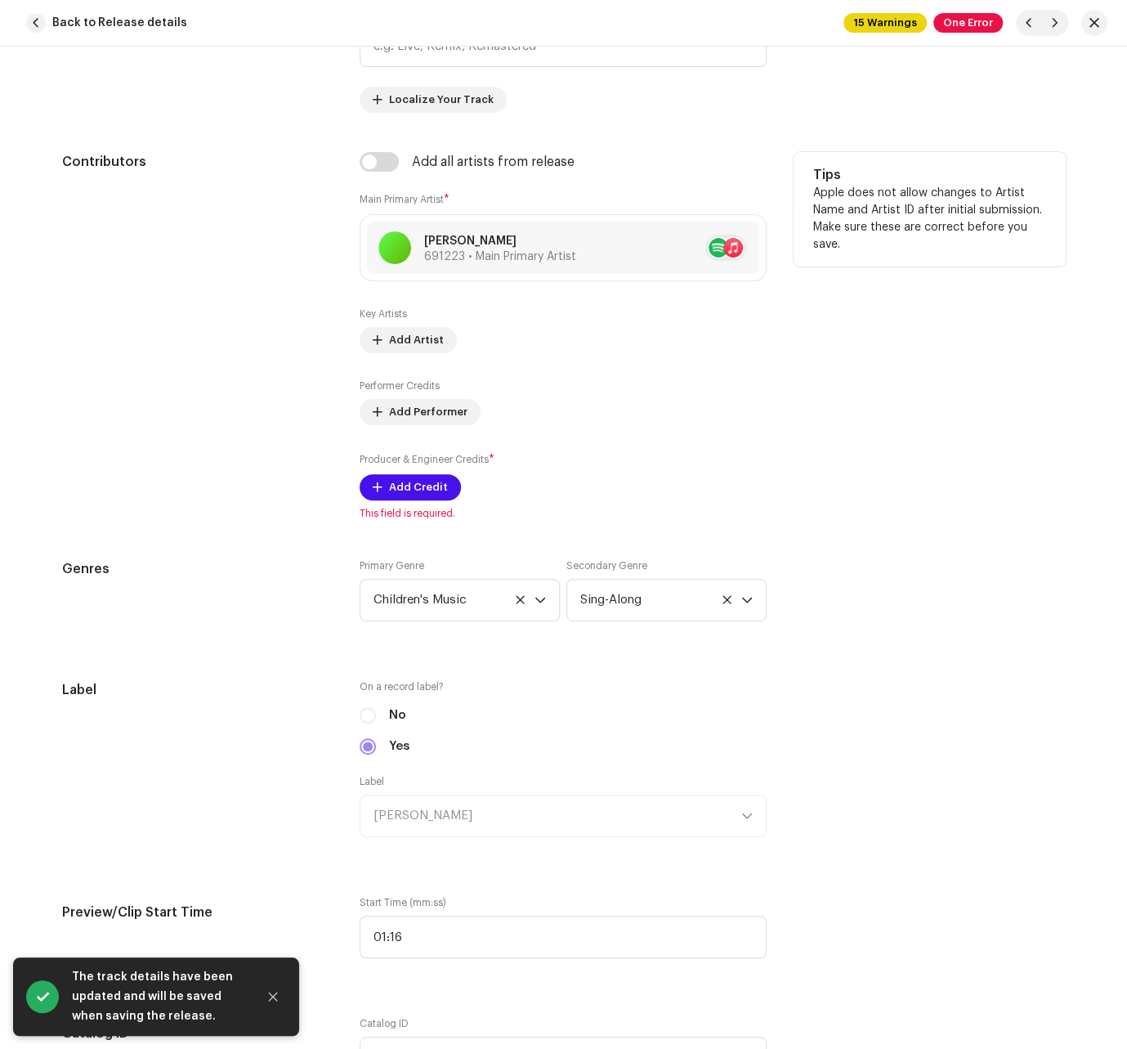
scroll to position [1040, 0]
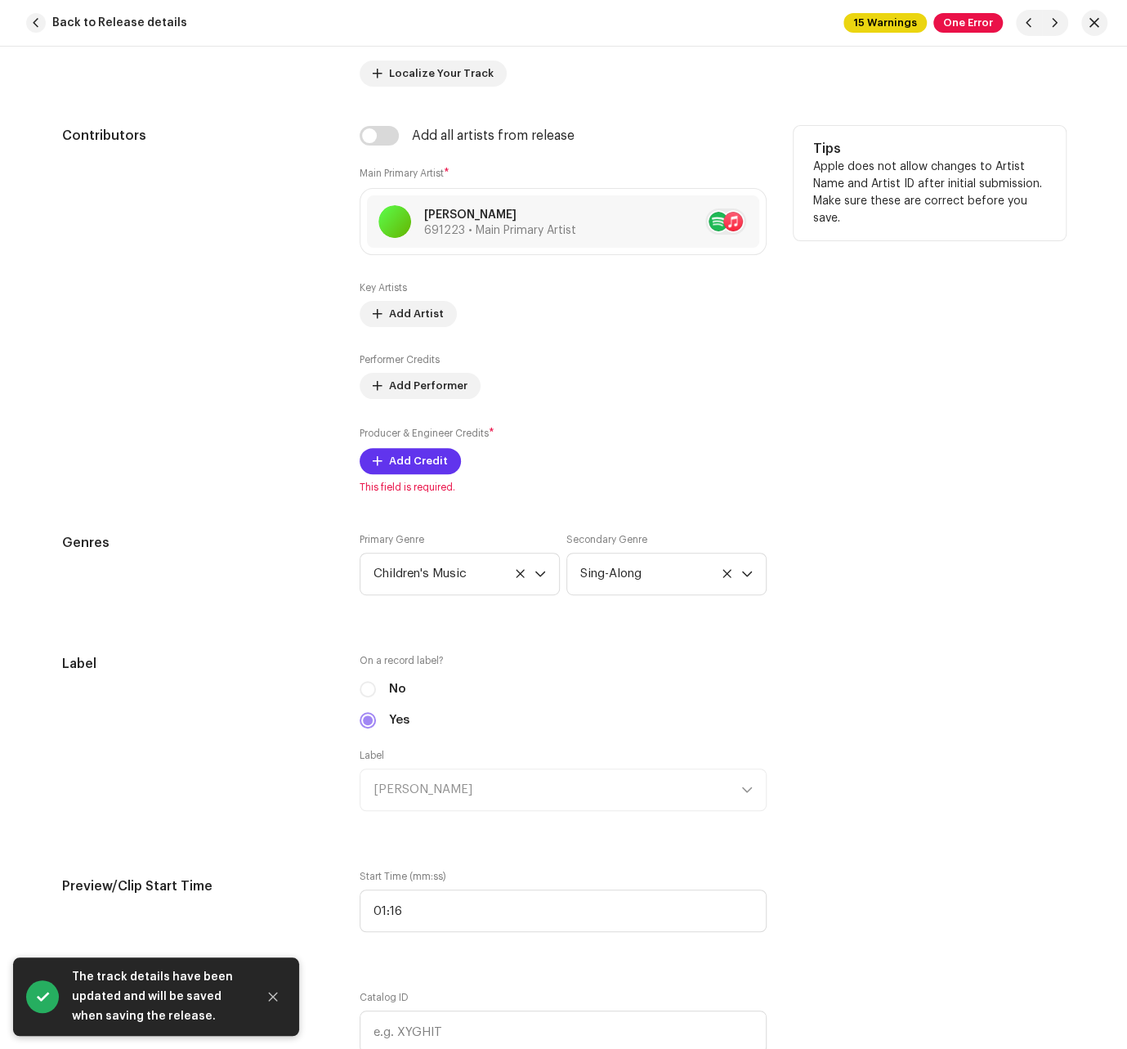
click at [392, 459] on span "Add Credit" at bounding box center [418, 461] width 59 height 33
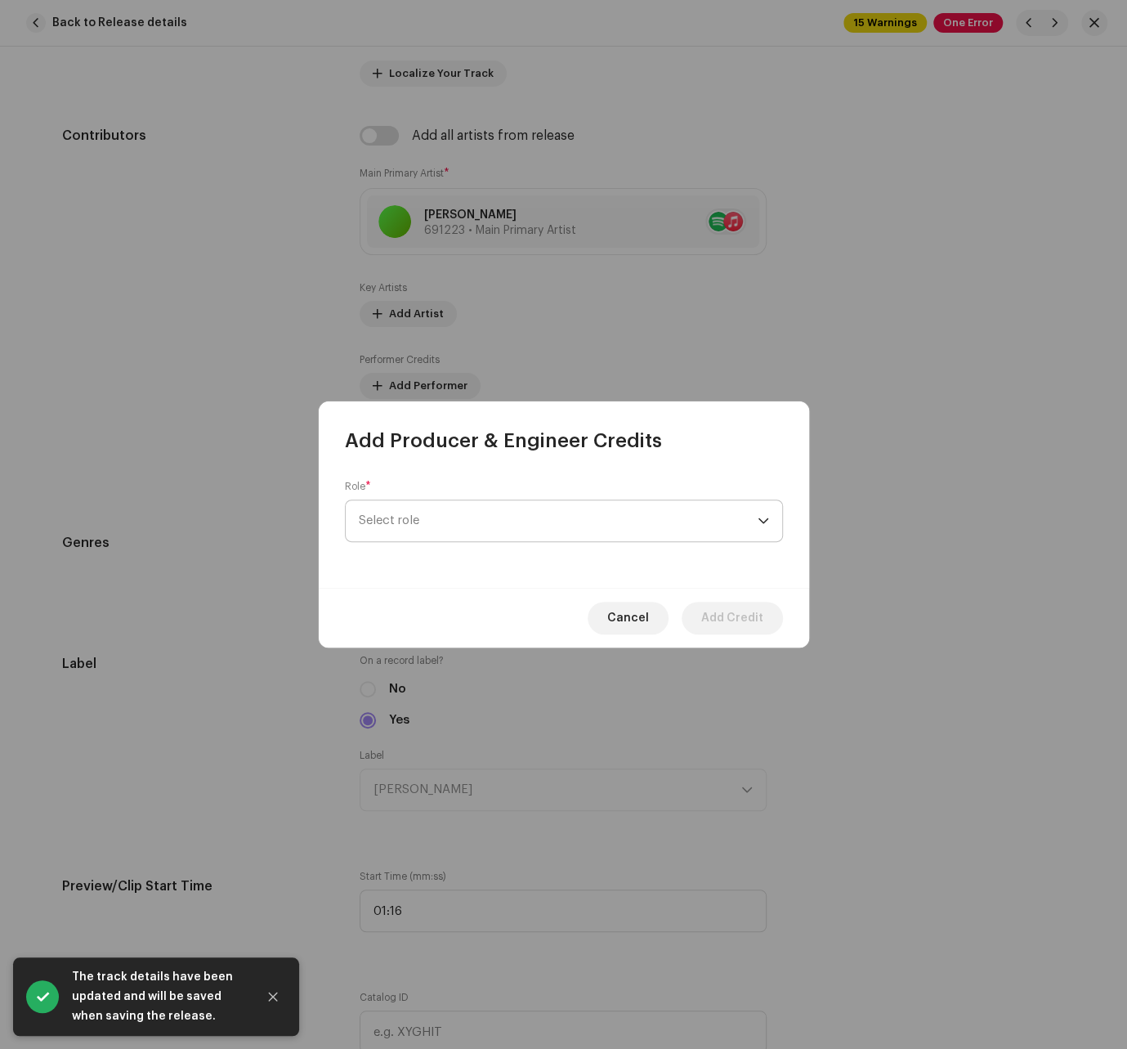
click at [456, 530] on span "Select role" at bounding box center [558, 520] width 399 height 41
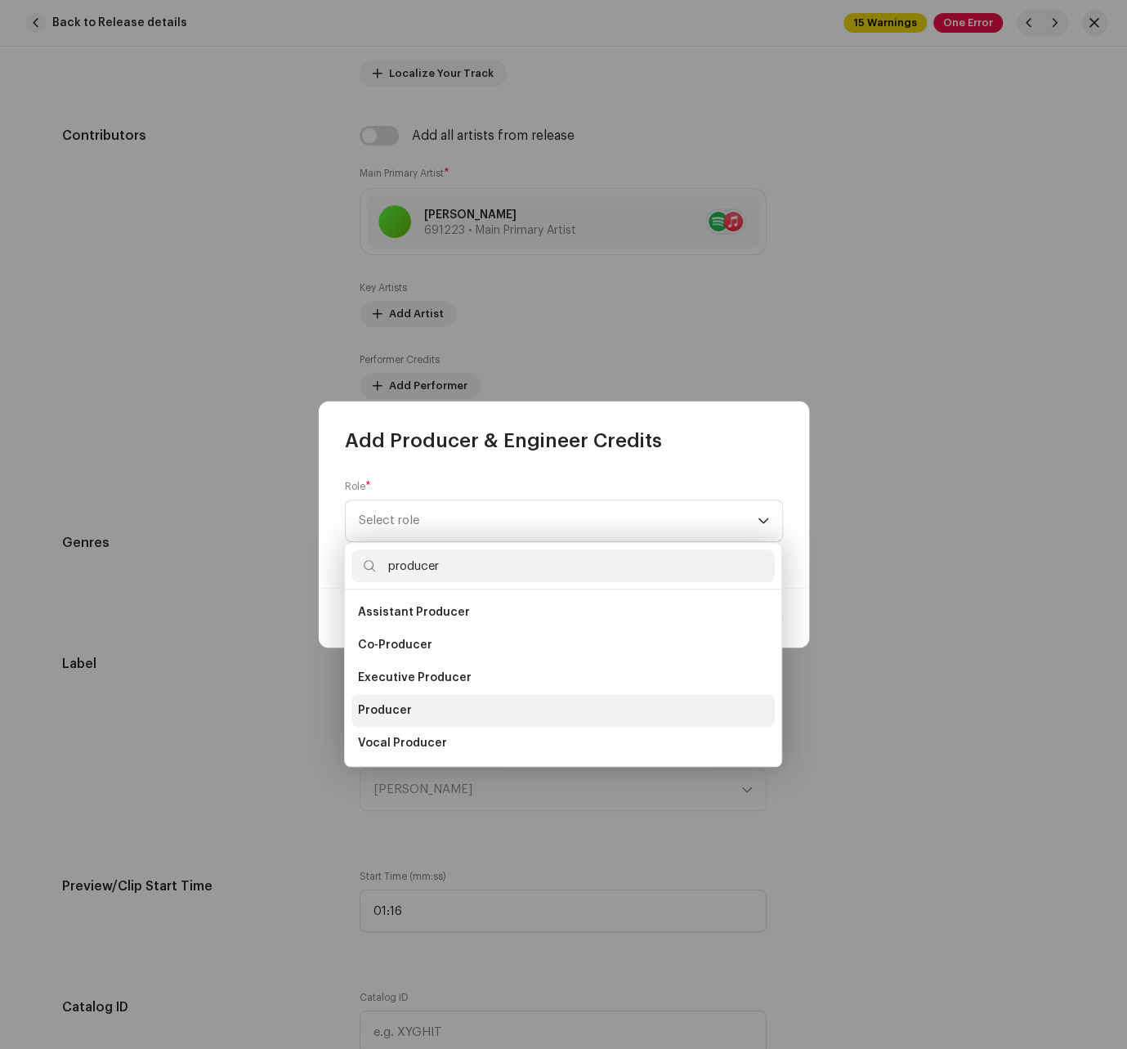
type input "producer"
click at [416, 708] on li "Producer" at bounding box center [562, 710] width 423 height 33
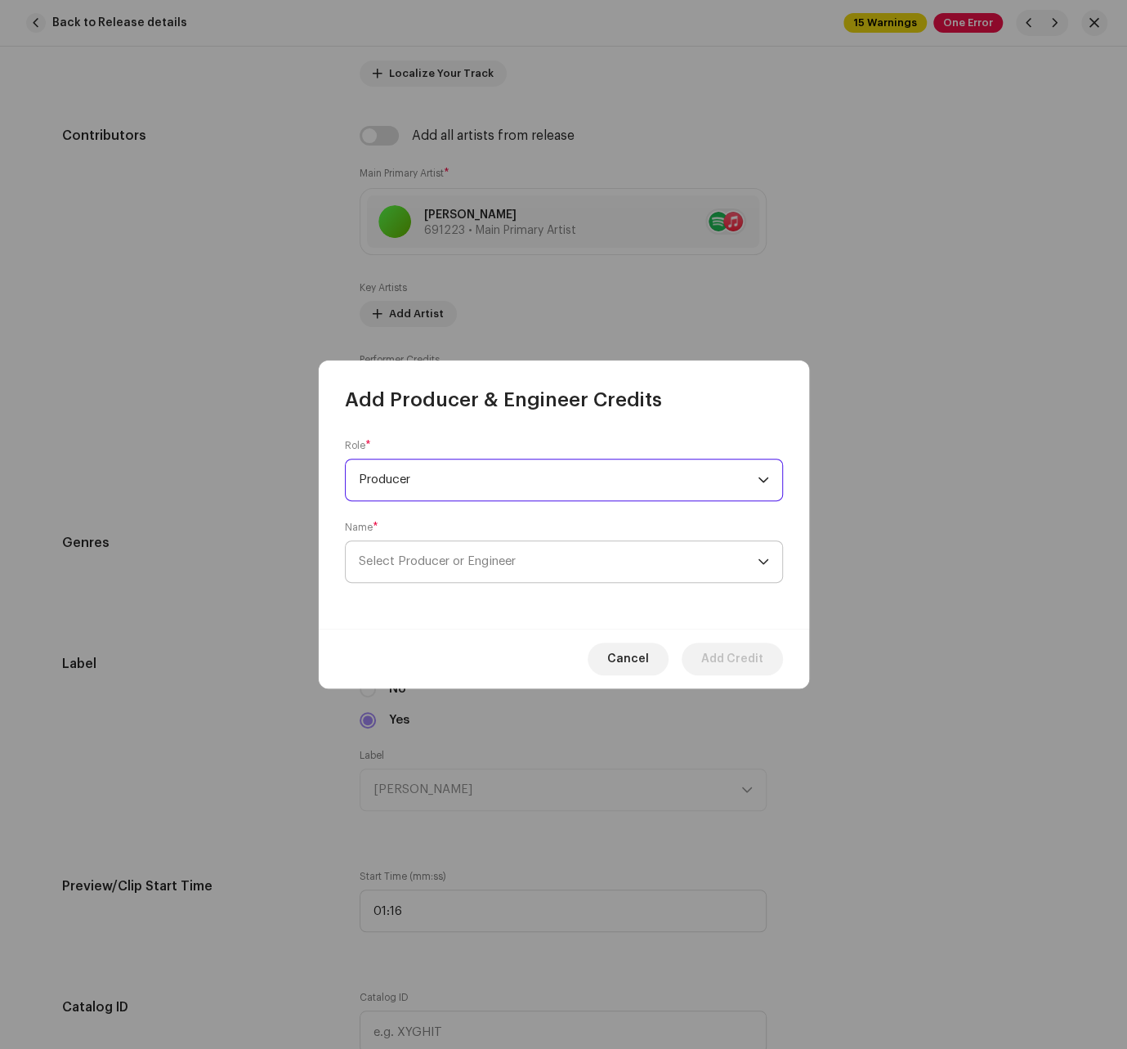
click at [468, 545] on span "Select Producer or Engineer" at bounding box center [558, 561] width 399 height 41
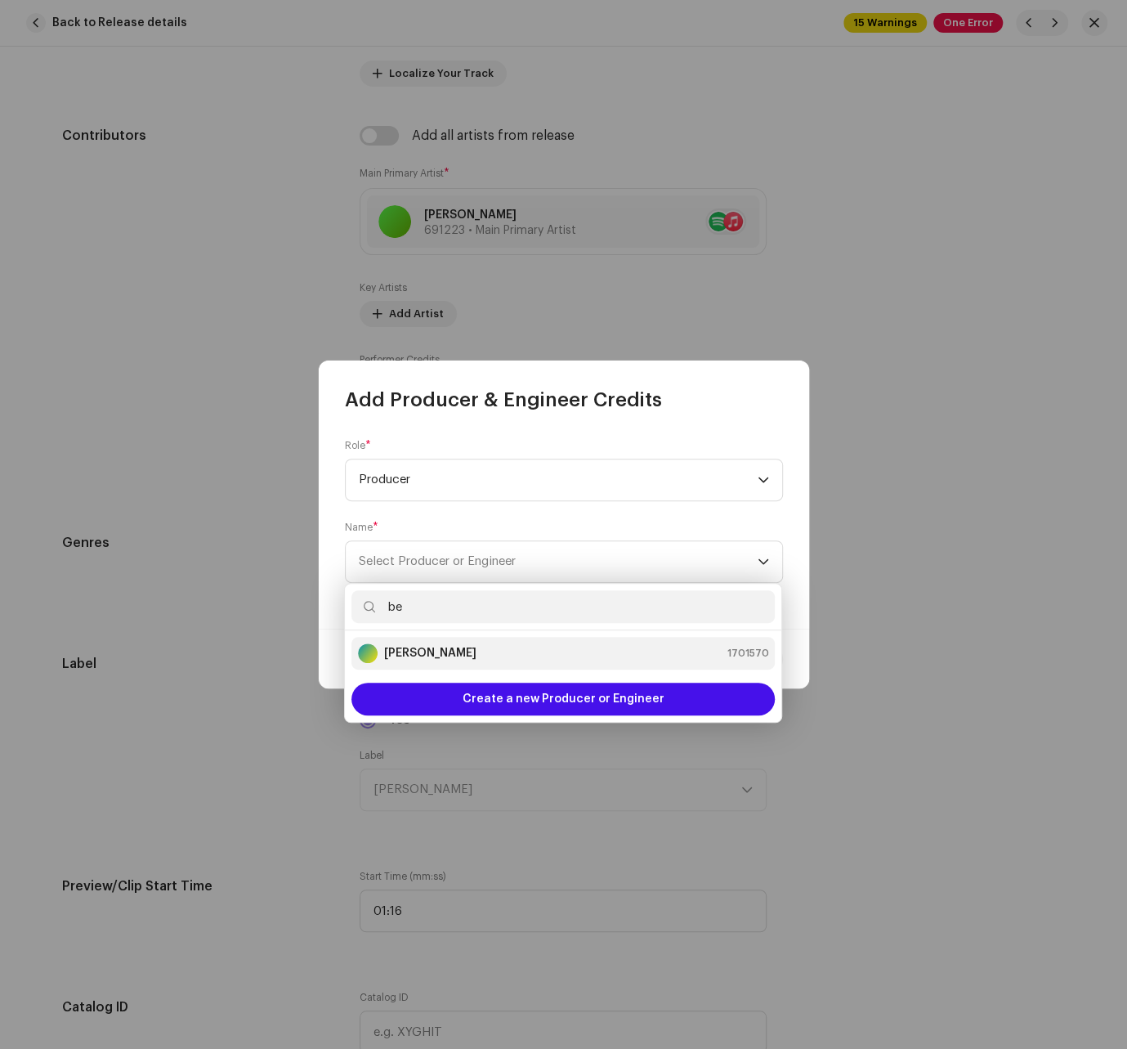
type input "be"
click at [461, 644] on div "[PERSON_NAME] 1701570" at bounding box center [563, 653] width 410 height 20
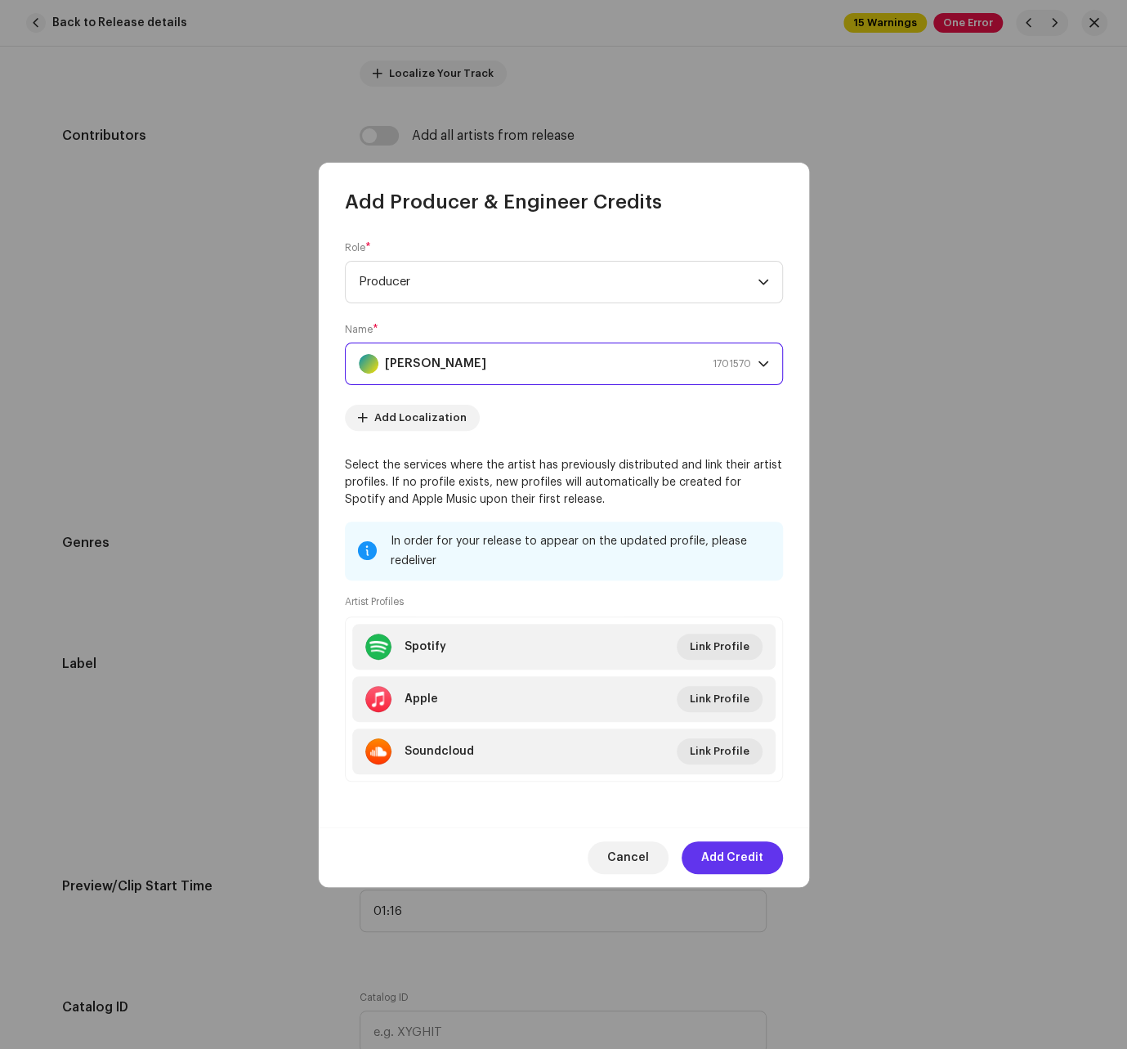
click at [730, 859] on span "Add Credit" at bounding box center [732, 857] width 62 height 33
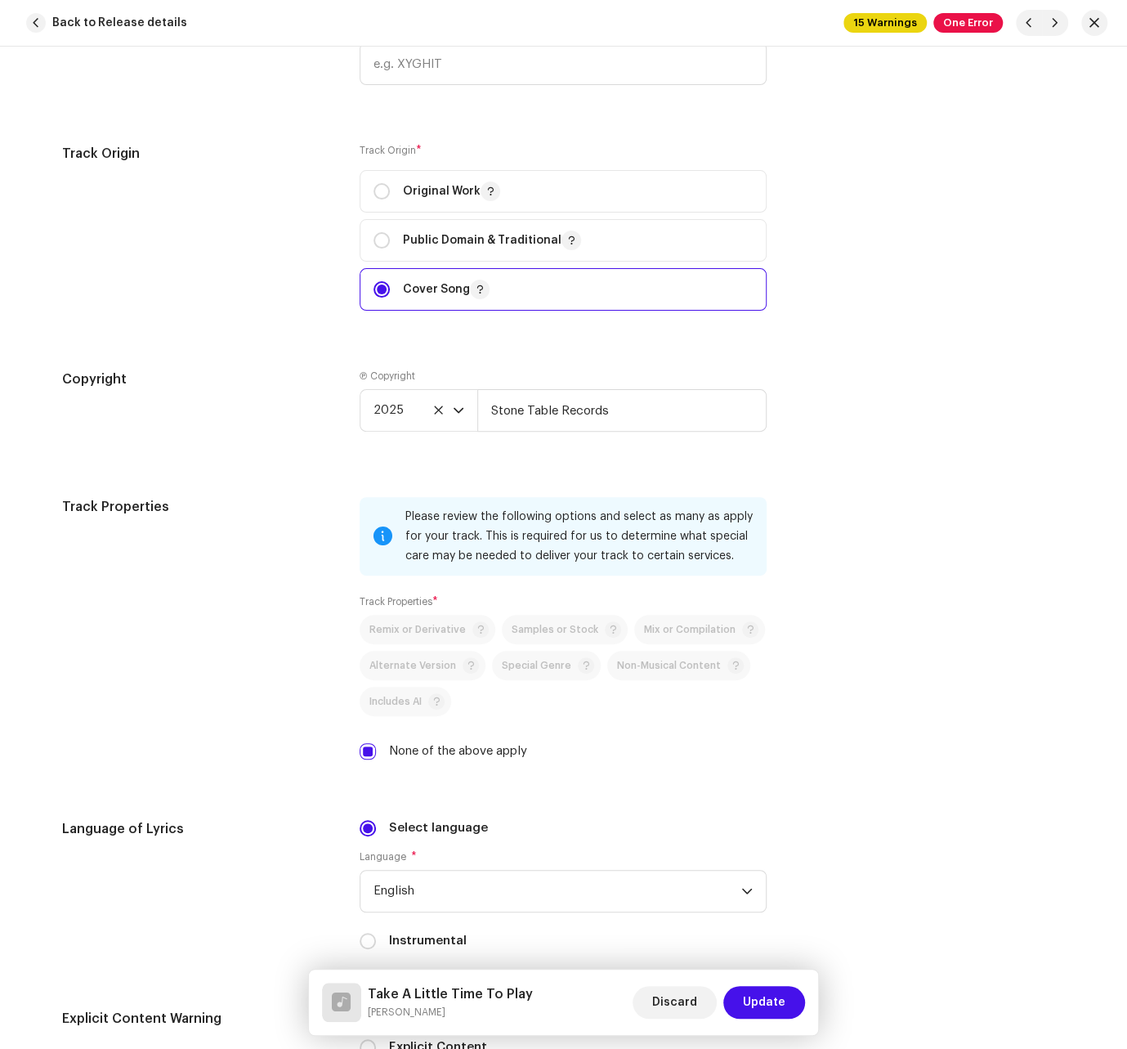
scroll to position [2065, 0]
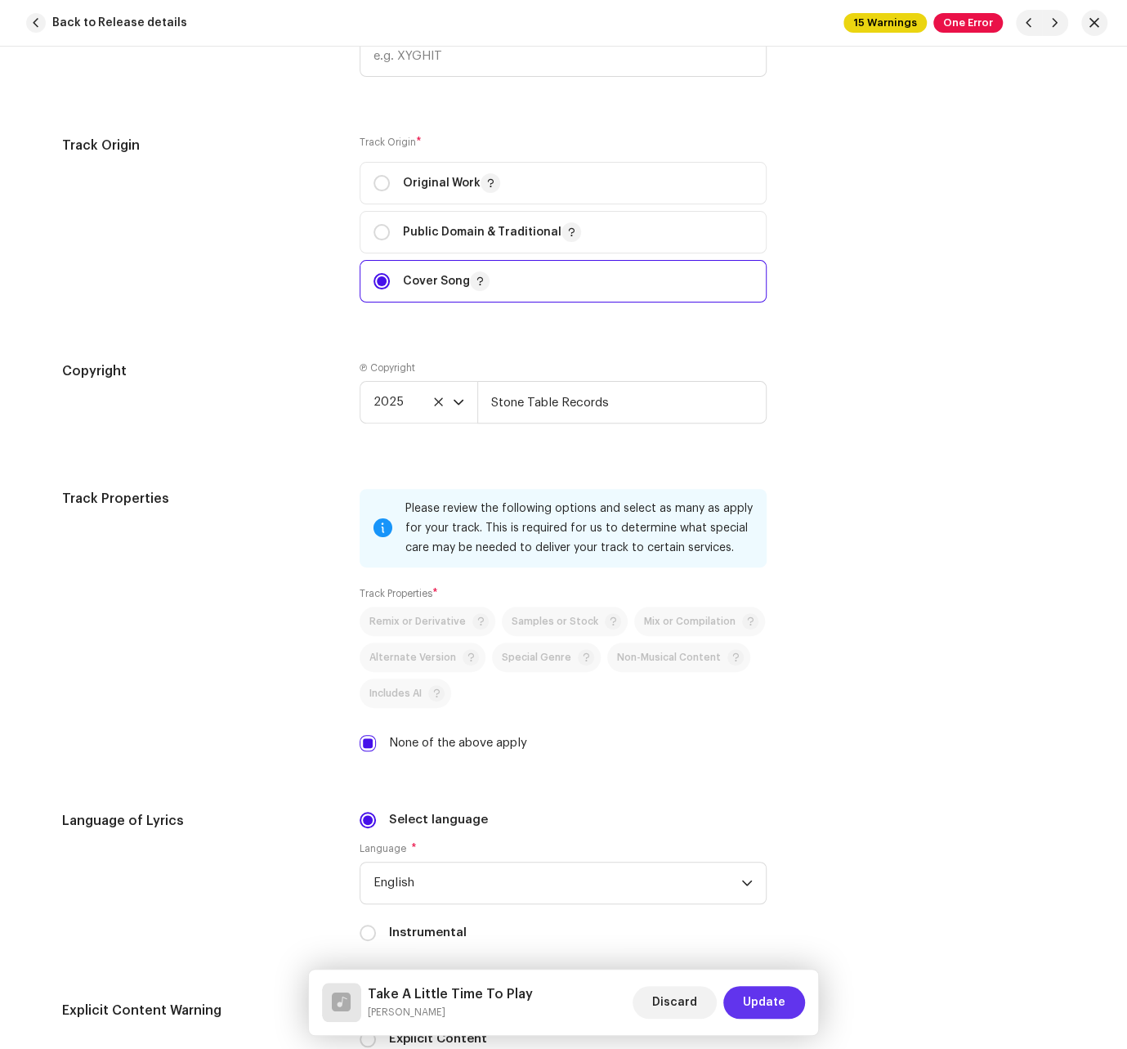
click at [766, 1006] on span "Update" at bounding box center [764, 1002] width 43 height 33
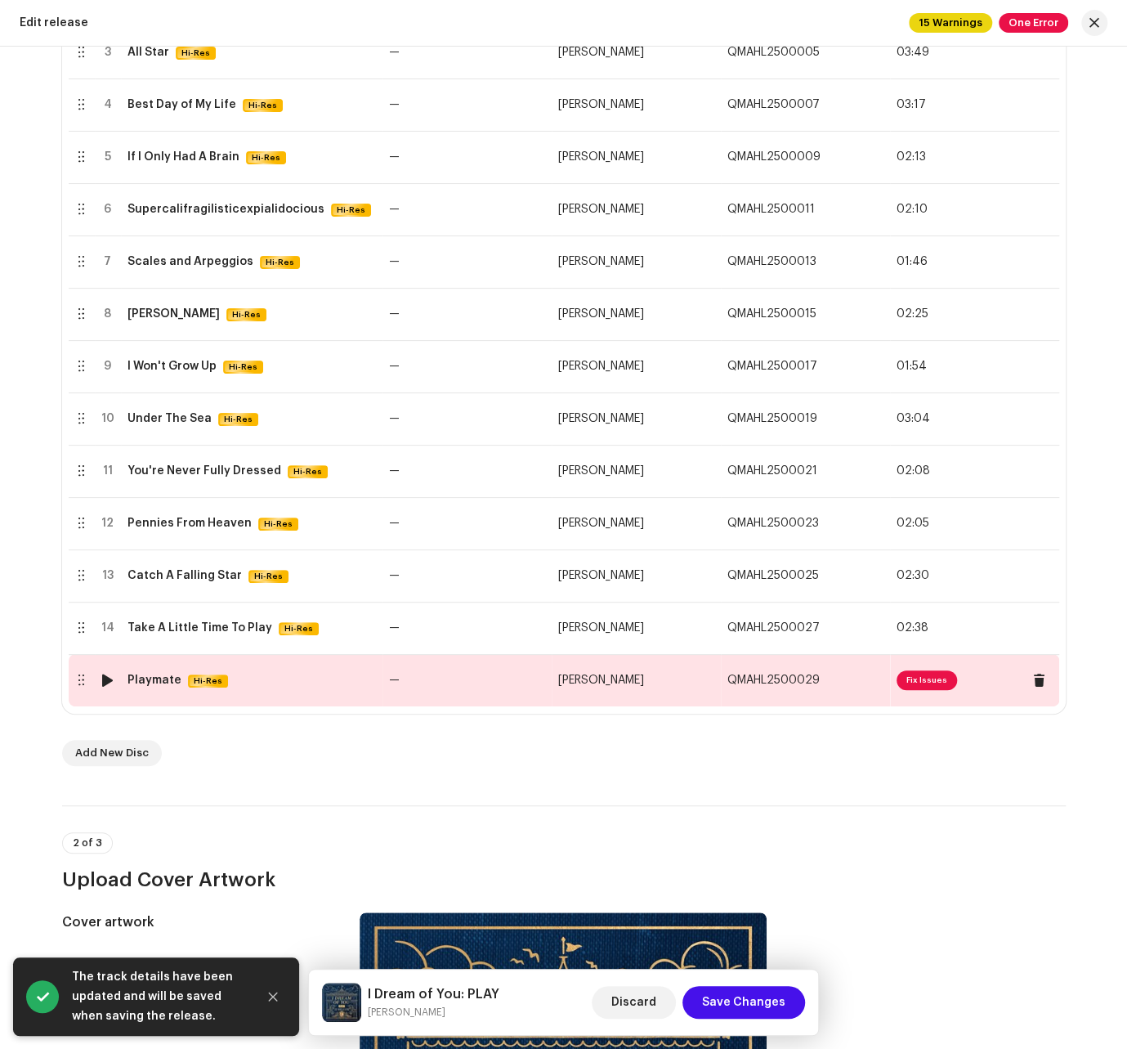
click at [483, 678] on td "—" at bounding box center [467, 680] width 169 height 52
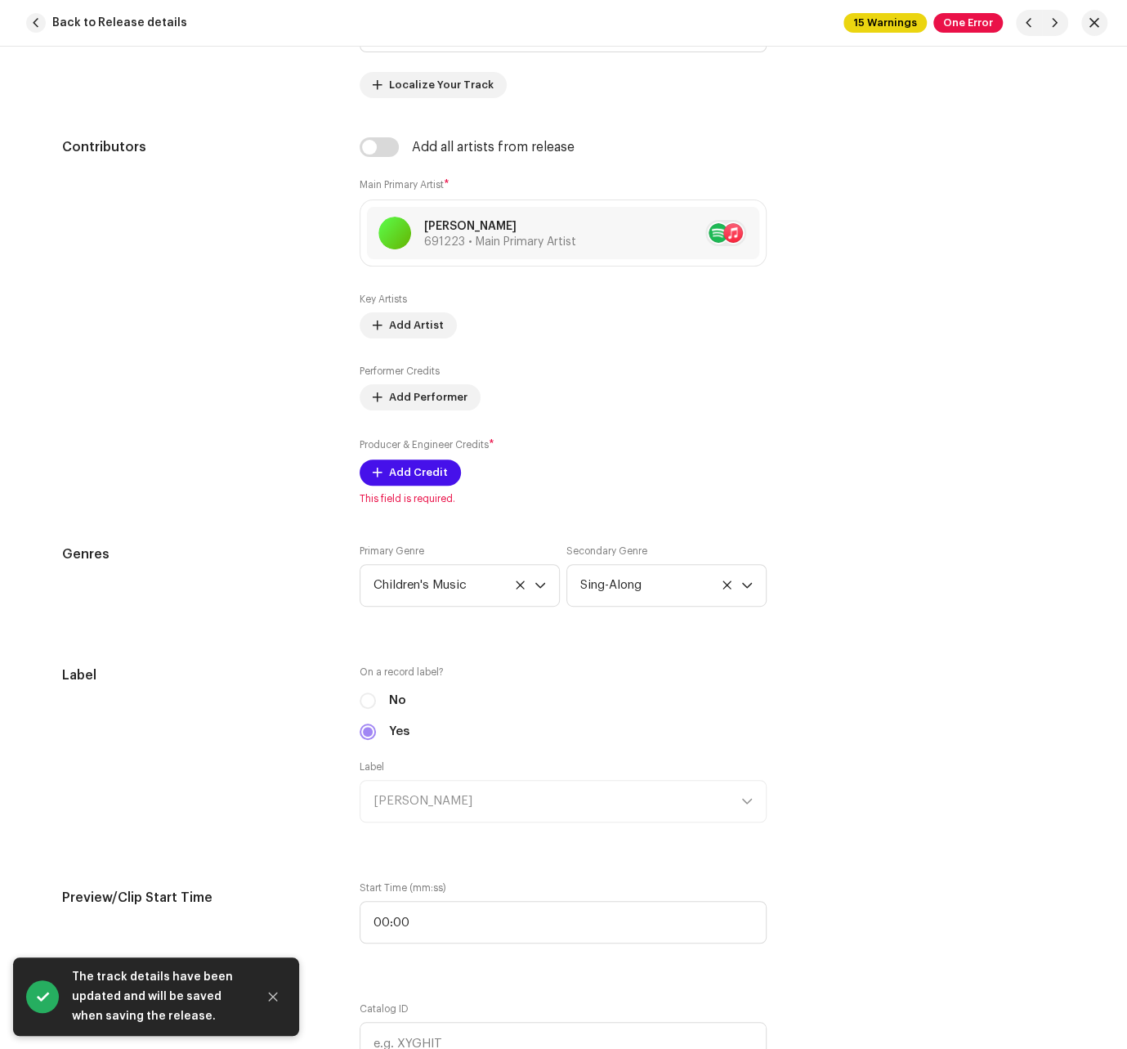
scroll to position [1060, 0]
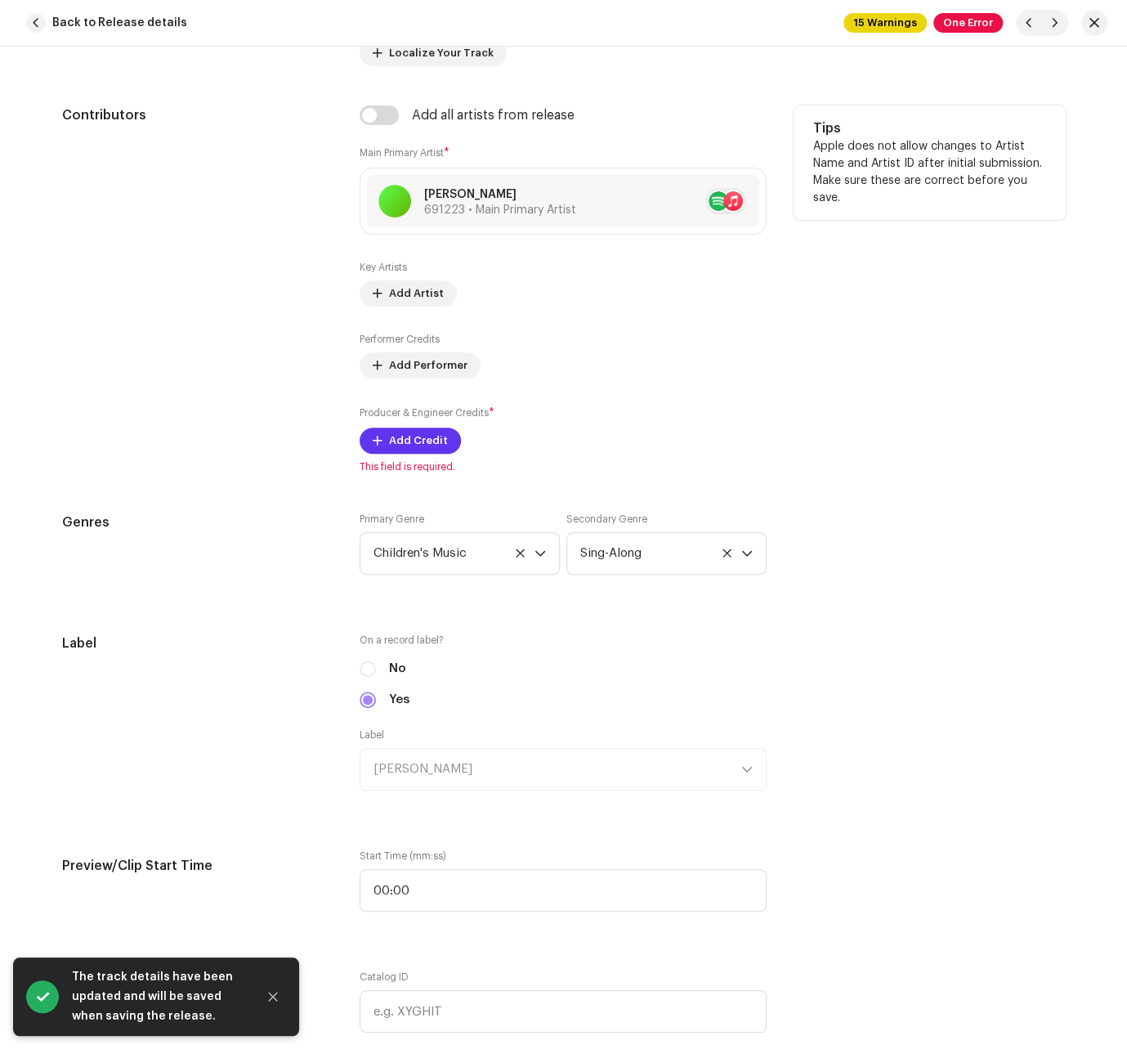
click at [405, 434] on span "Add Credit" at bounding box center [418, 440] width 59 height 33
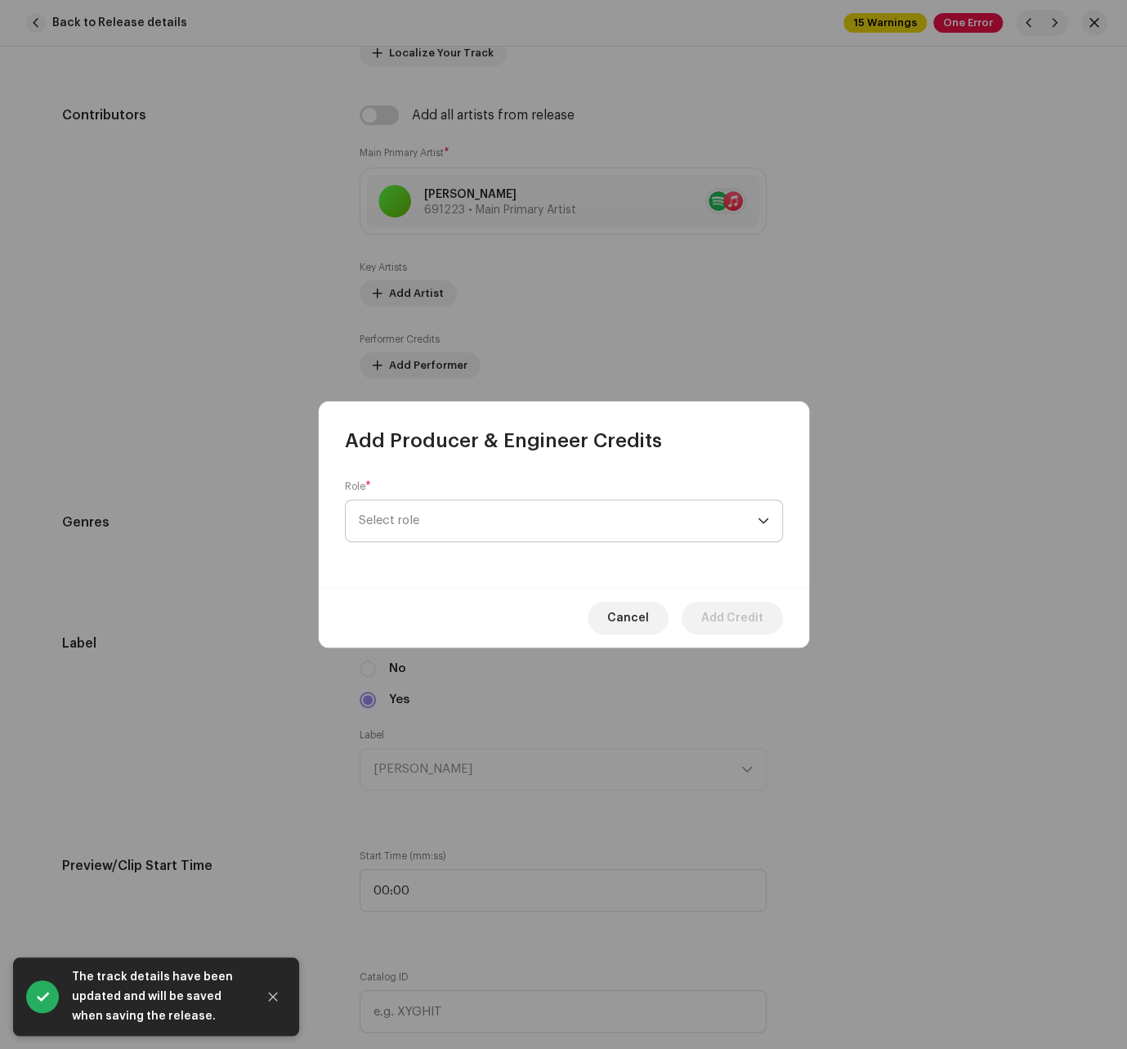
click at [454, 512] on span "Select role" at bounding box center [558, 520] width 399 height 41
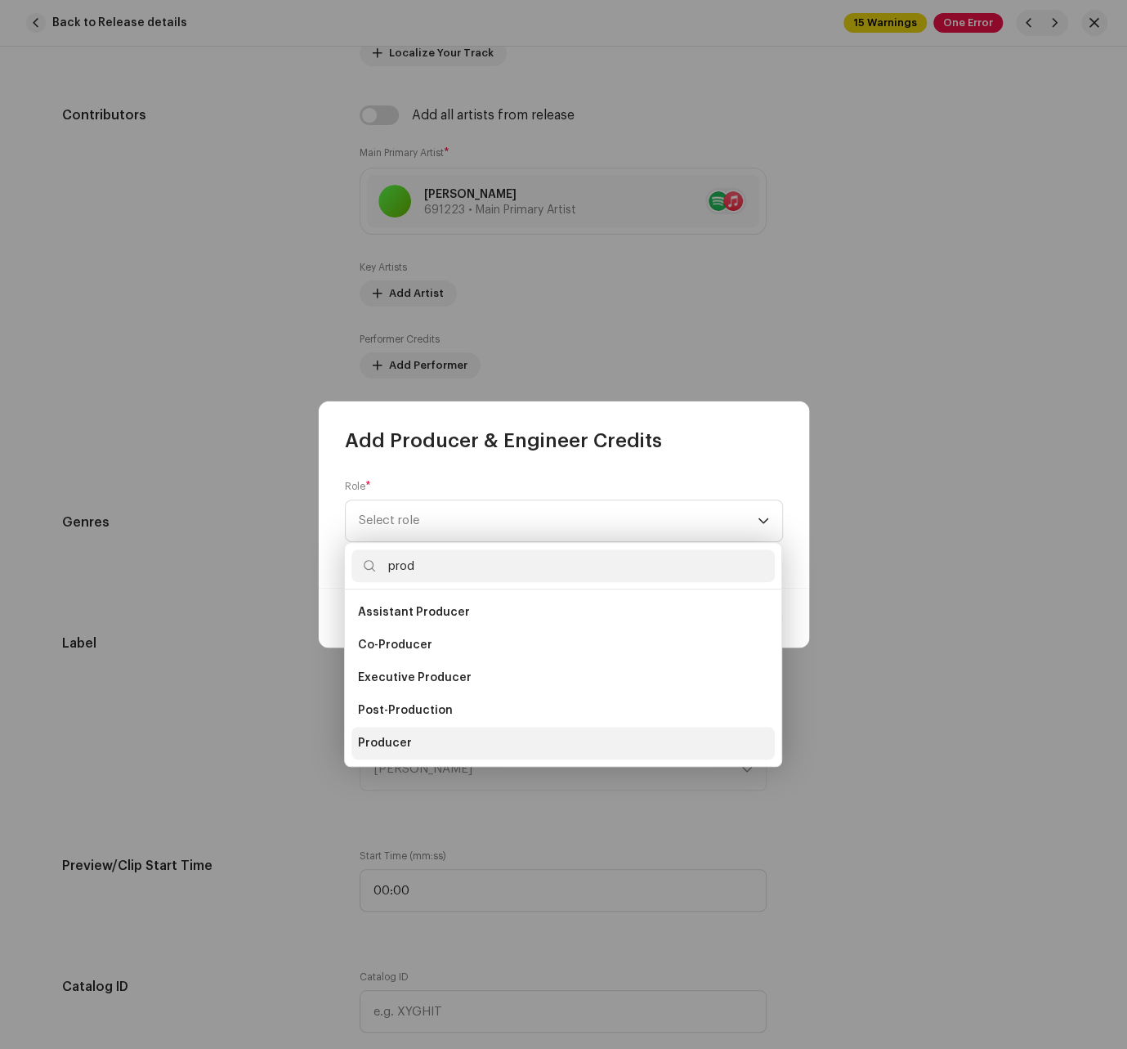
type input "prod"
click at [416, 740] on li "Producer" at bounding box center [562, 743] width 423 height 33
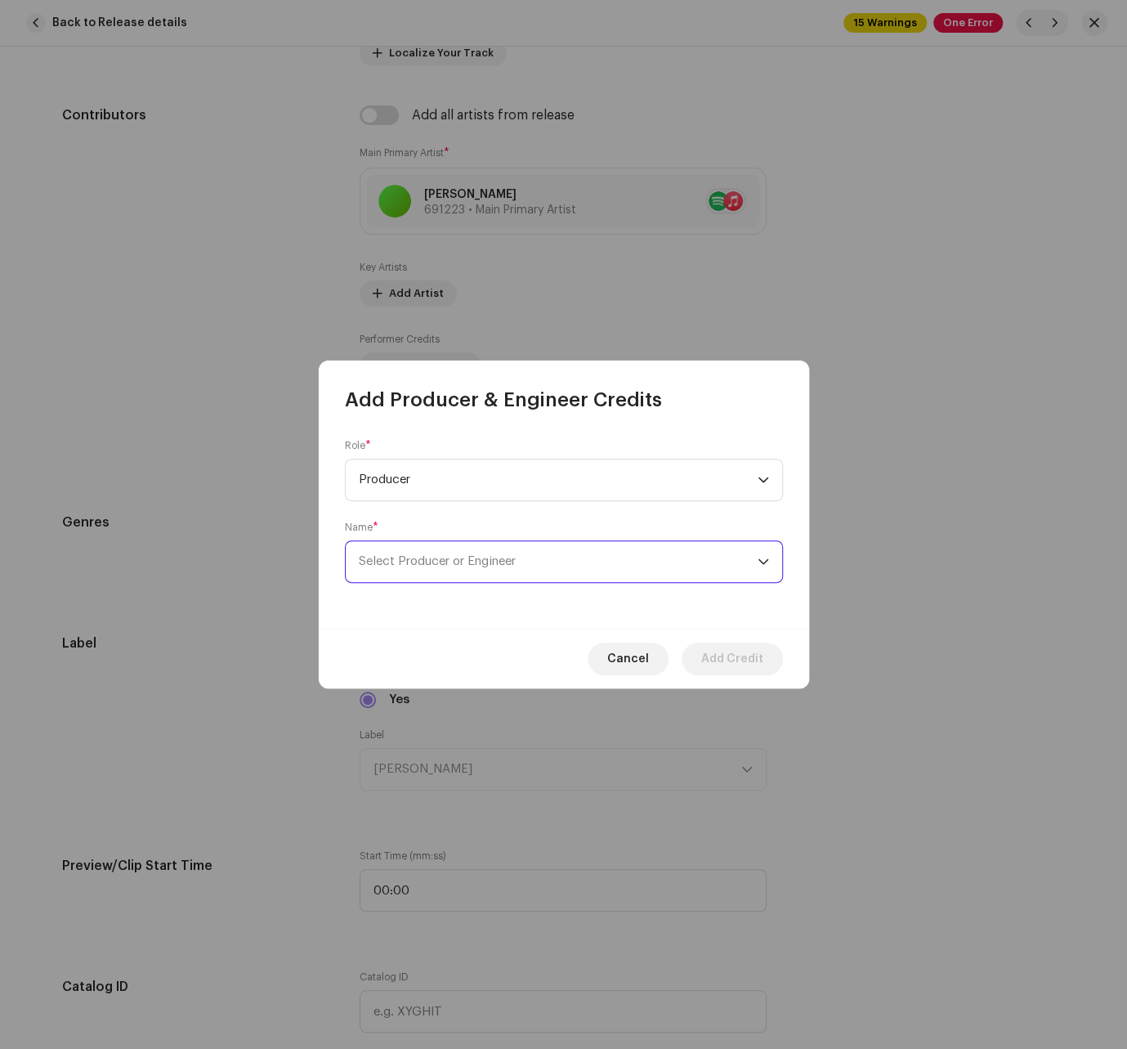
click at [487, 548] on span "Select Producer or Engineer" at bounding box center [558, 561] width 399 height 41
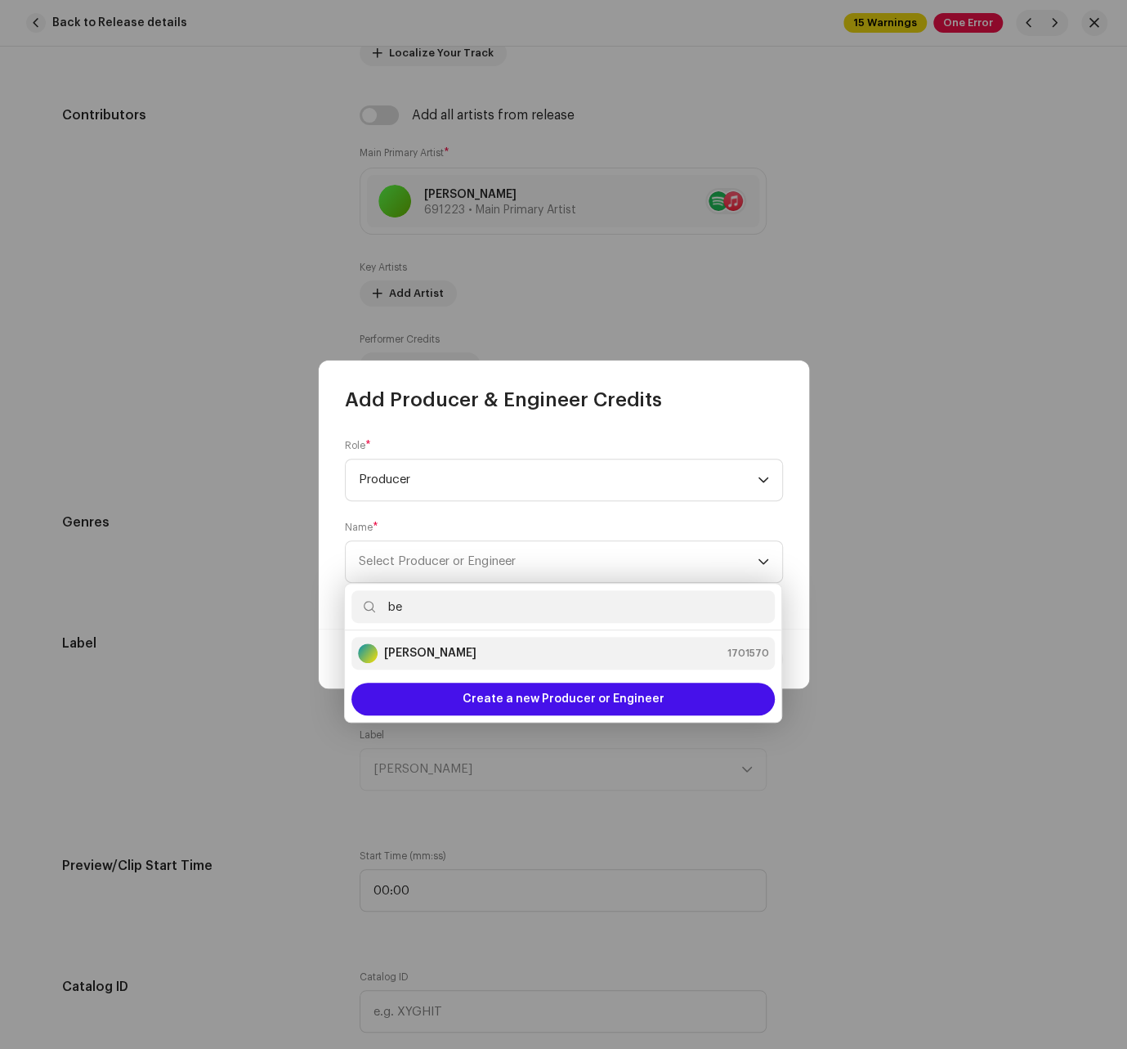
type input "be"
click at [516, 658] on div "[PERSON_NAME] 1701570" at bounding box center [563, 653] width 410 height 20
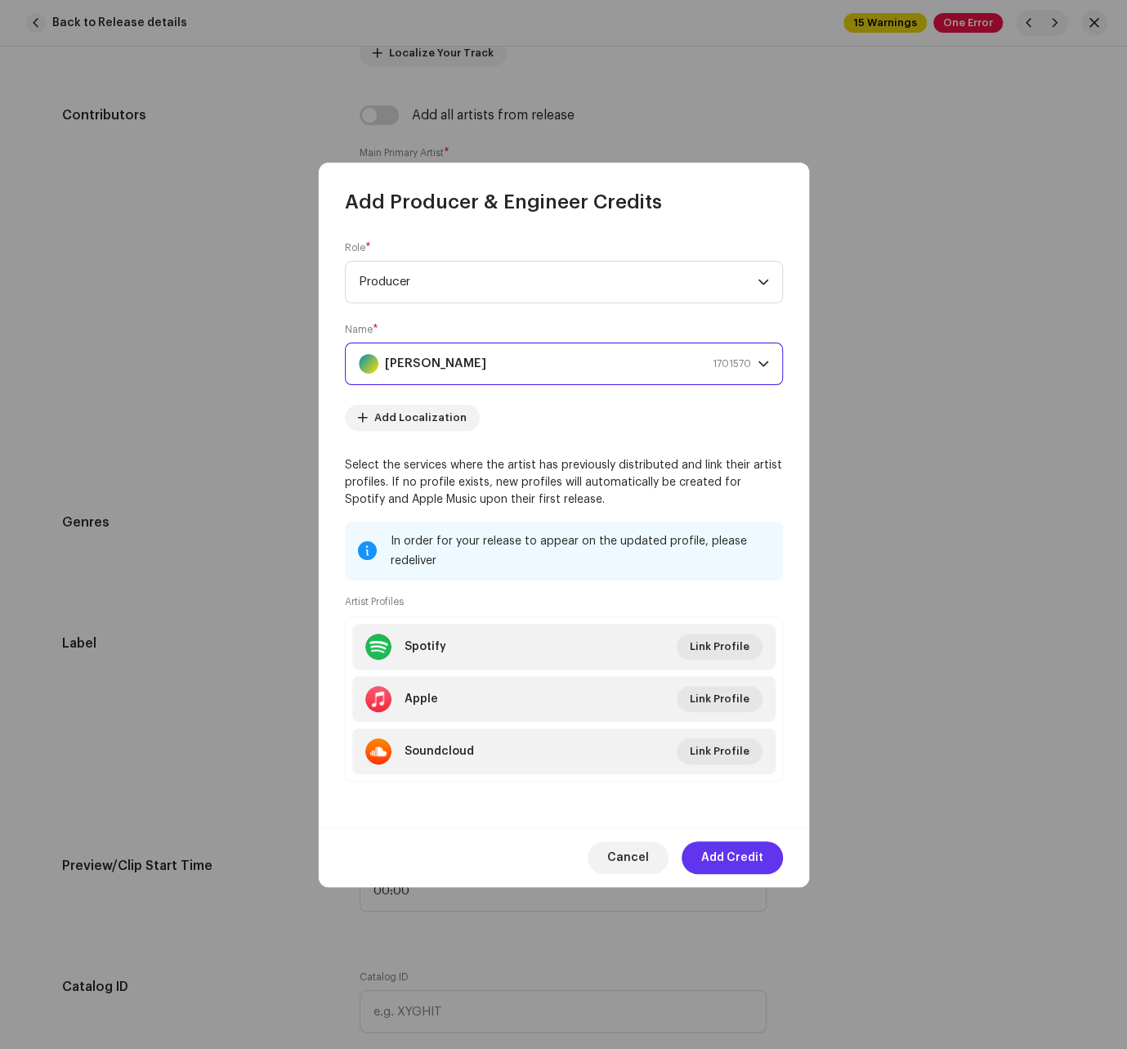
click at [737, 854] on span "Add Credit" at bounding box center [732, 857] width 62 height 33
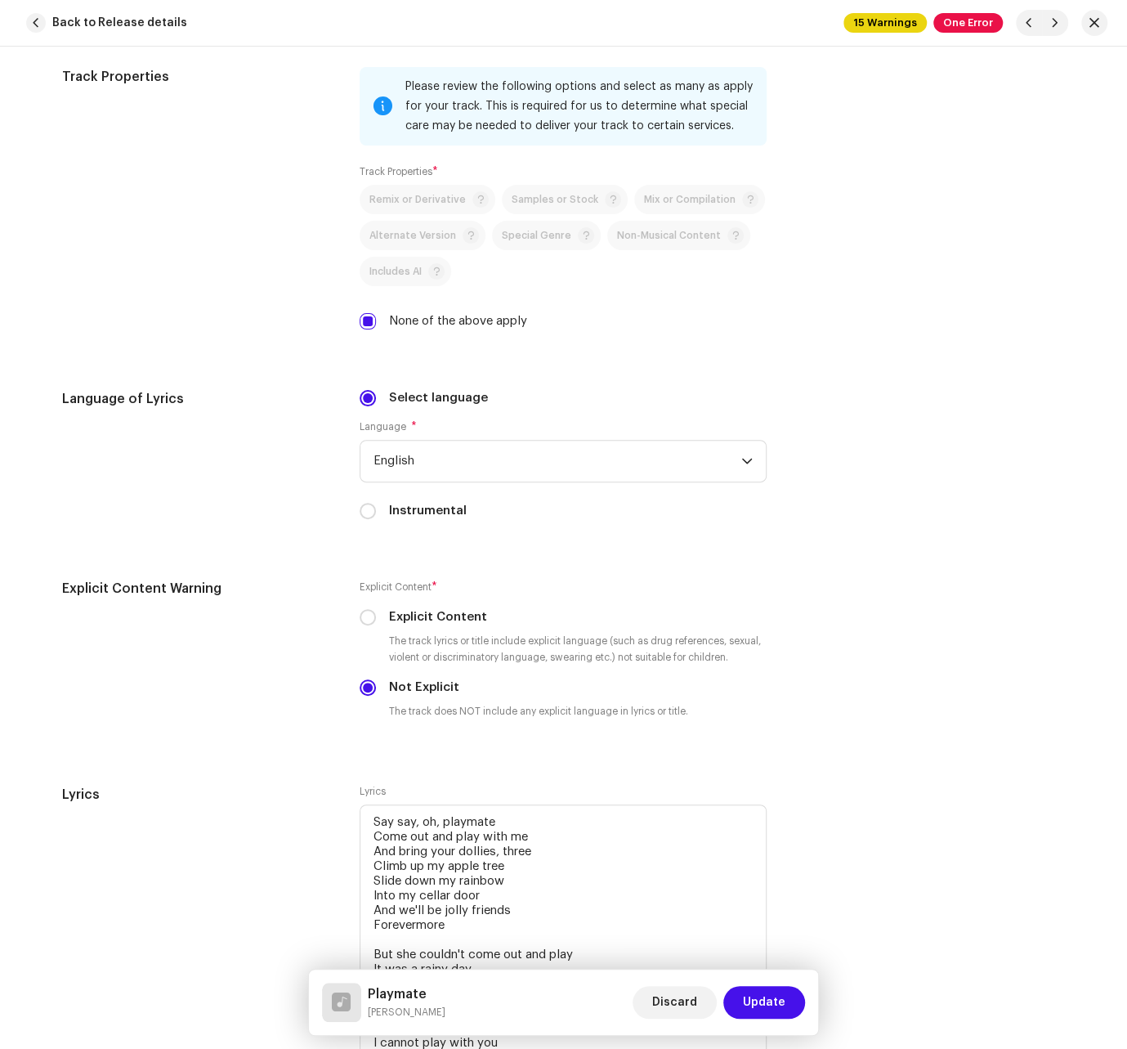
scroll to position [2495, 0]
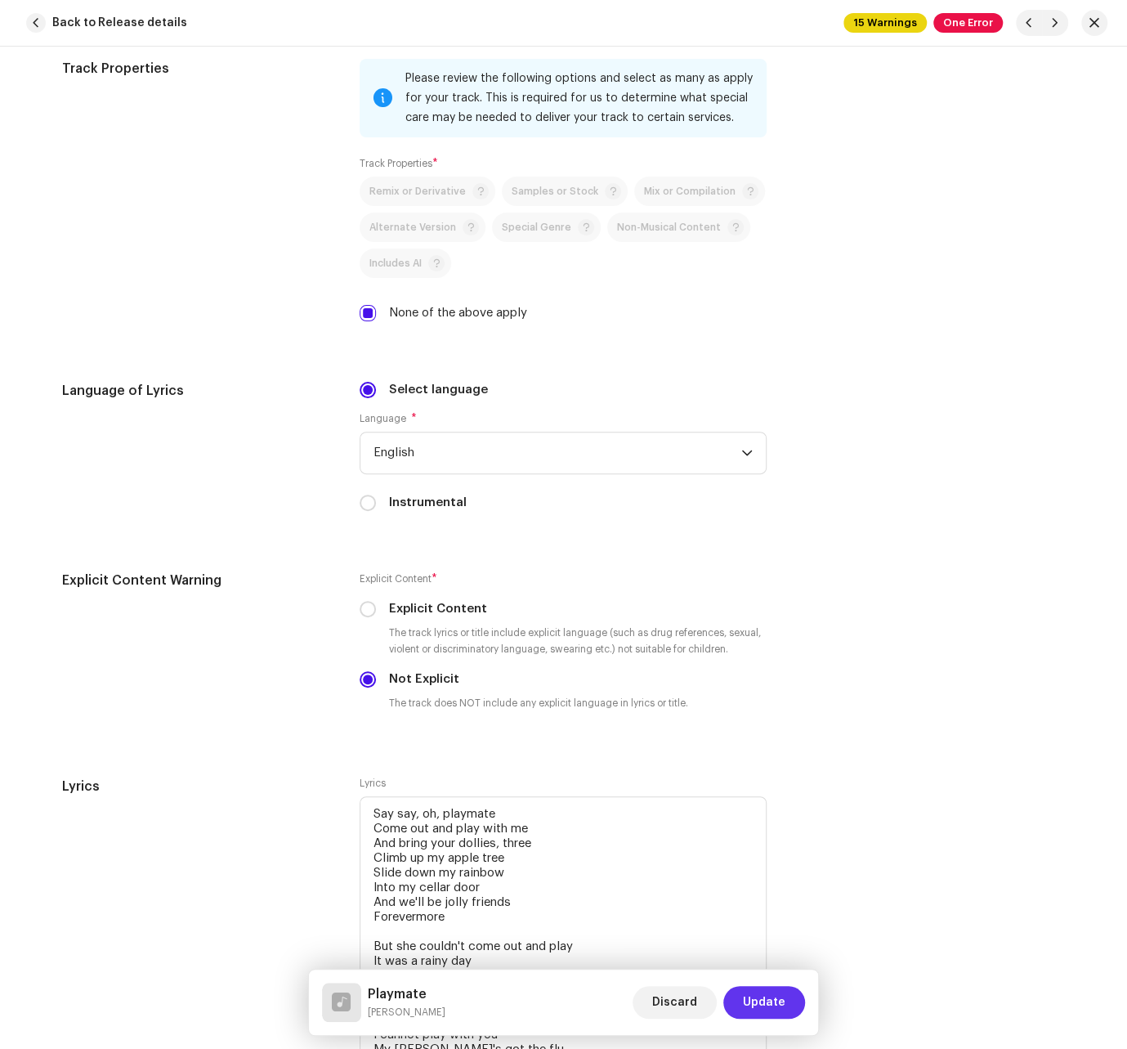
click at [760, 1004] on span "Update" at bounding box center [764, 1002] width 43 height 33
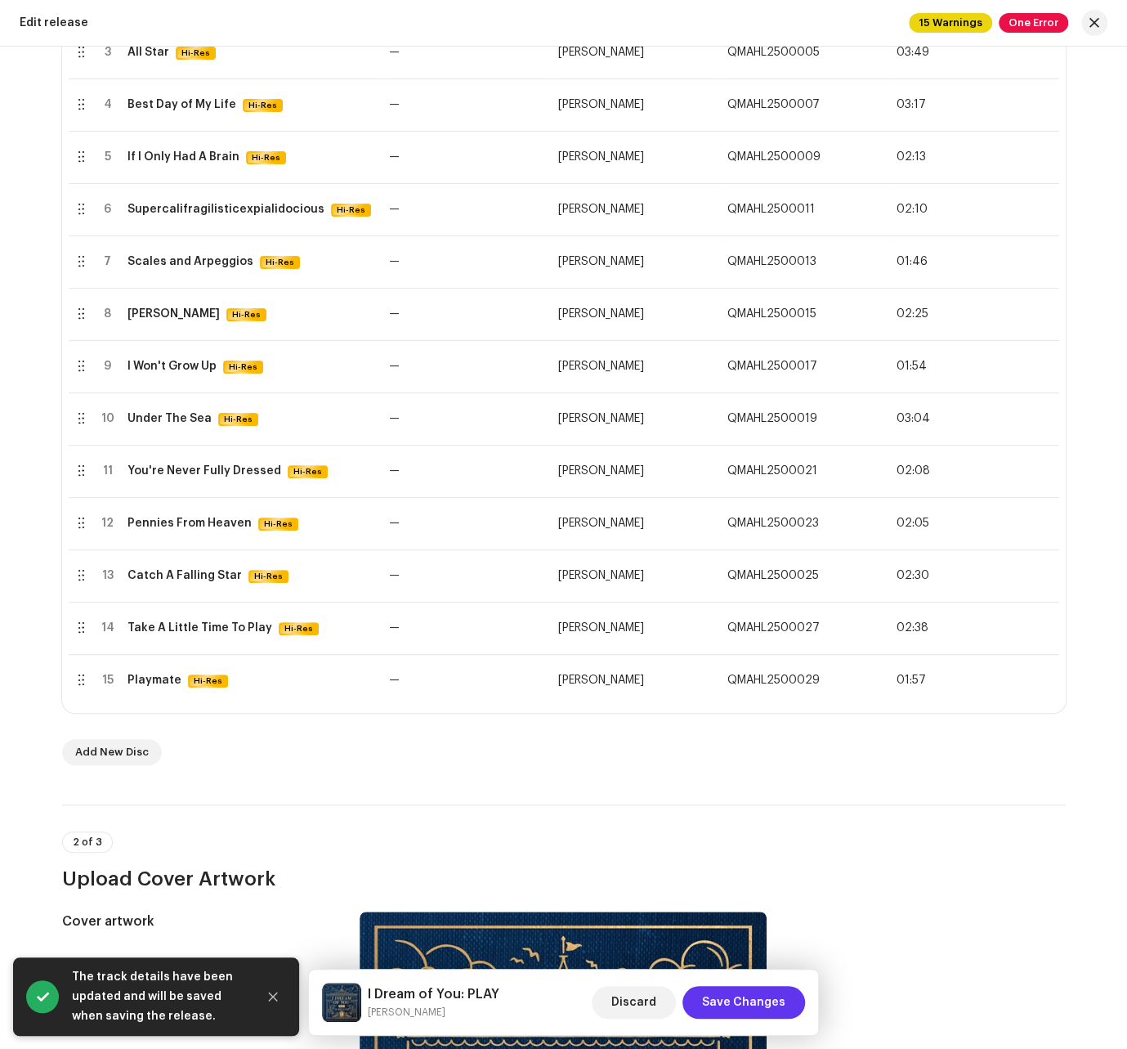
click at [772, 996] on span "Save Changes" at bounding box center [743, 1002] width 83 height 33
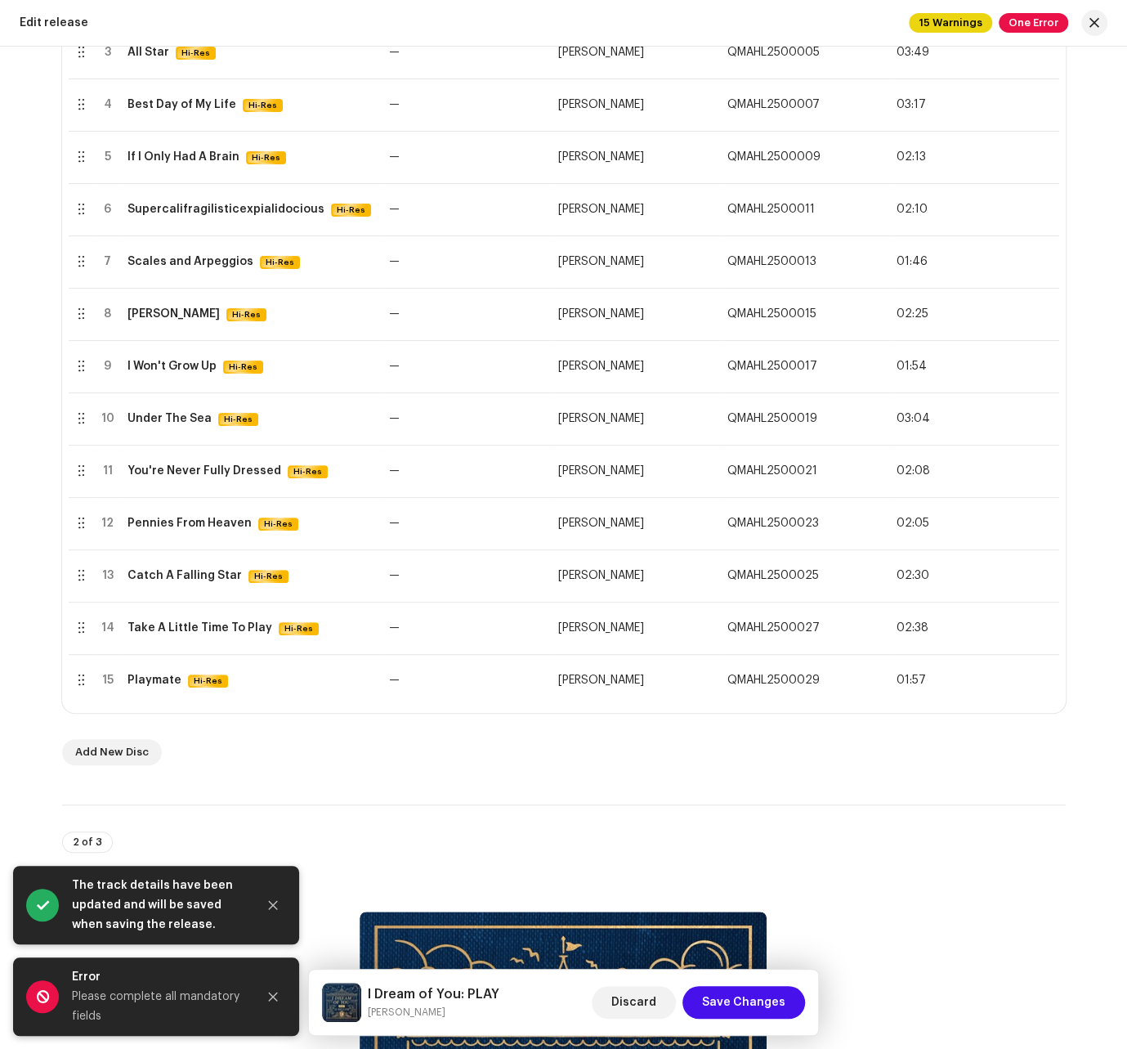
click at [110, 1005] on div "Please complete all mandatory fields" at bounding box center [158, 1006] width 172 height 39
click at [870, 25] on span "One Error" at bounding box center [1033, 23] width 69 height 20
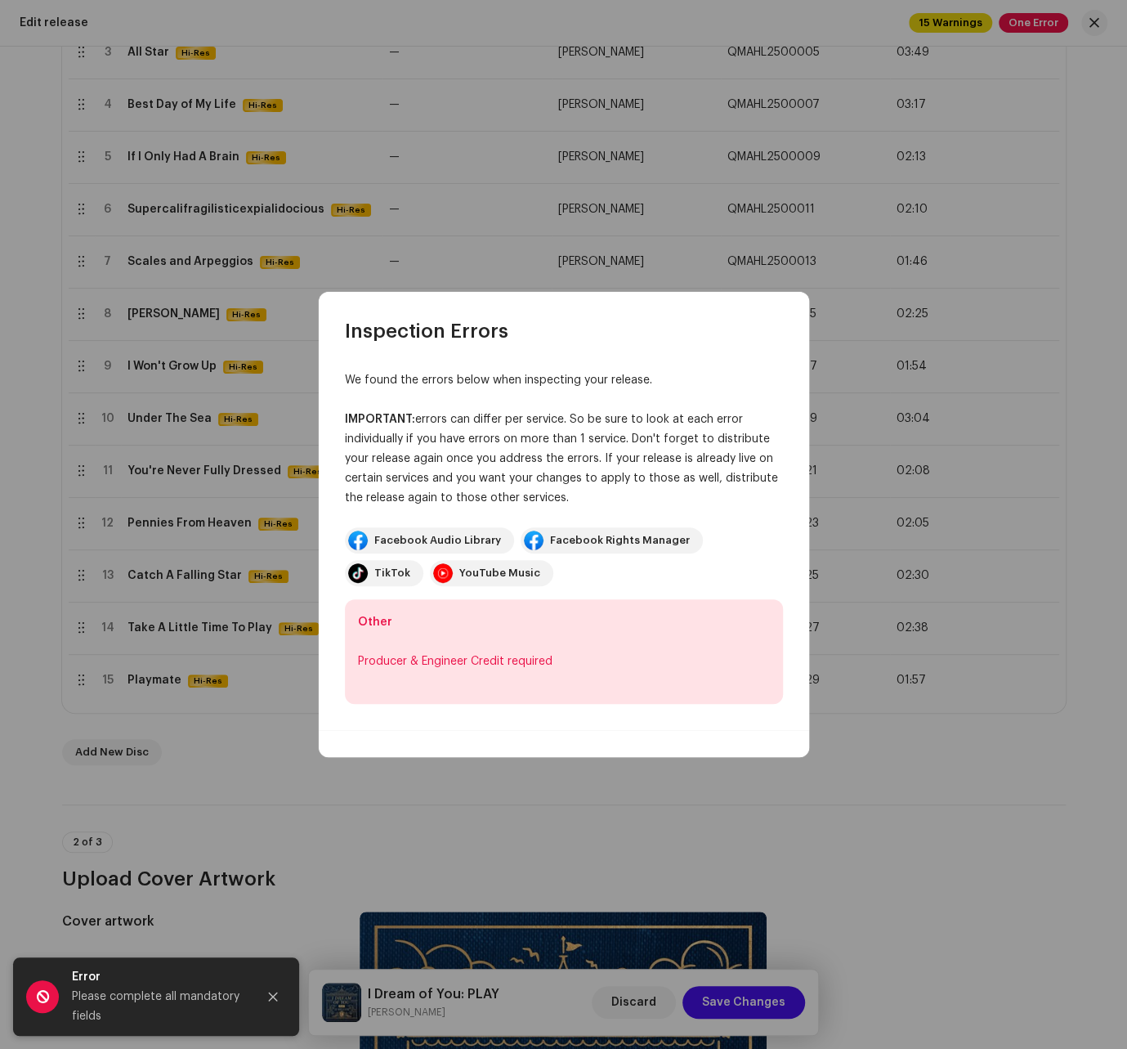
click at [470, 664] on div "Producer & Engineer Credit required" at bounding box center [564, 661] width 412 height 20
click at [390, 624] on div "Other Producer & Engineer Credit required" at bounding box center [564, 651] width 438 height 105
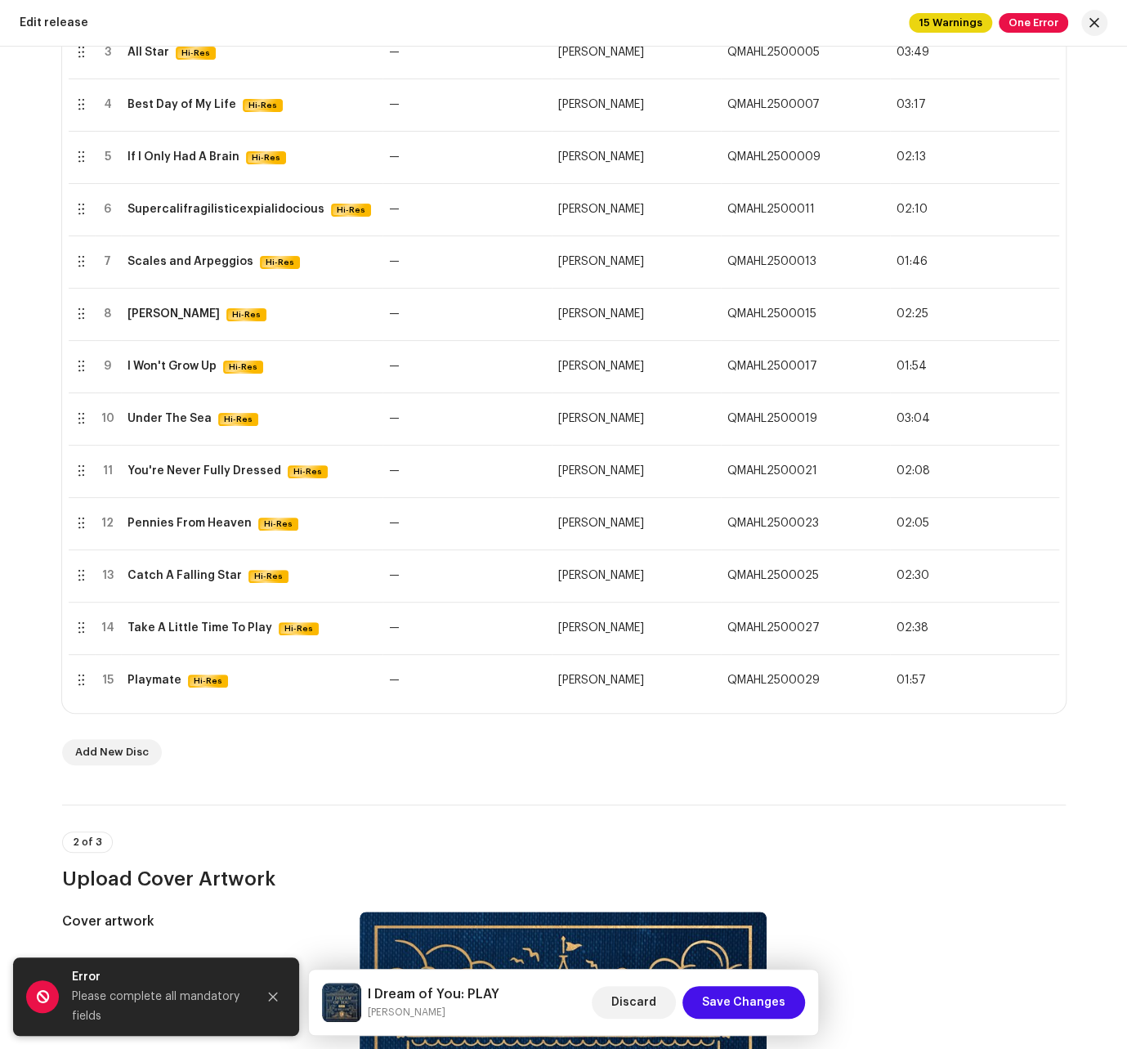
click at [845, 932] on div "Inspection Errors We found the errors below when inspecting your release. IMPOR…" at bounding box center [563, 524] width 1127 height 1049
click at [747, 992] on span "Save Changes" at bounding box center [743, 1002] width 83 height 33
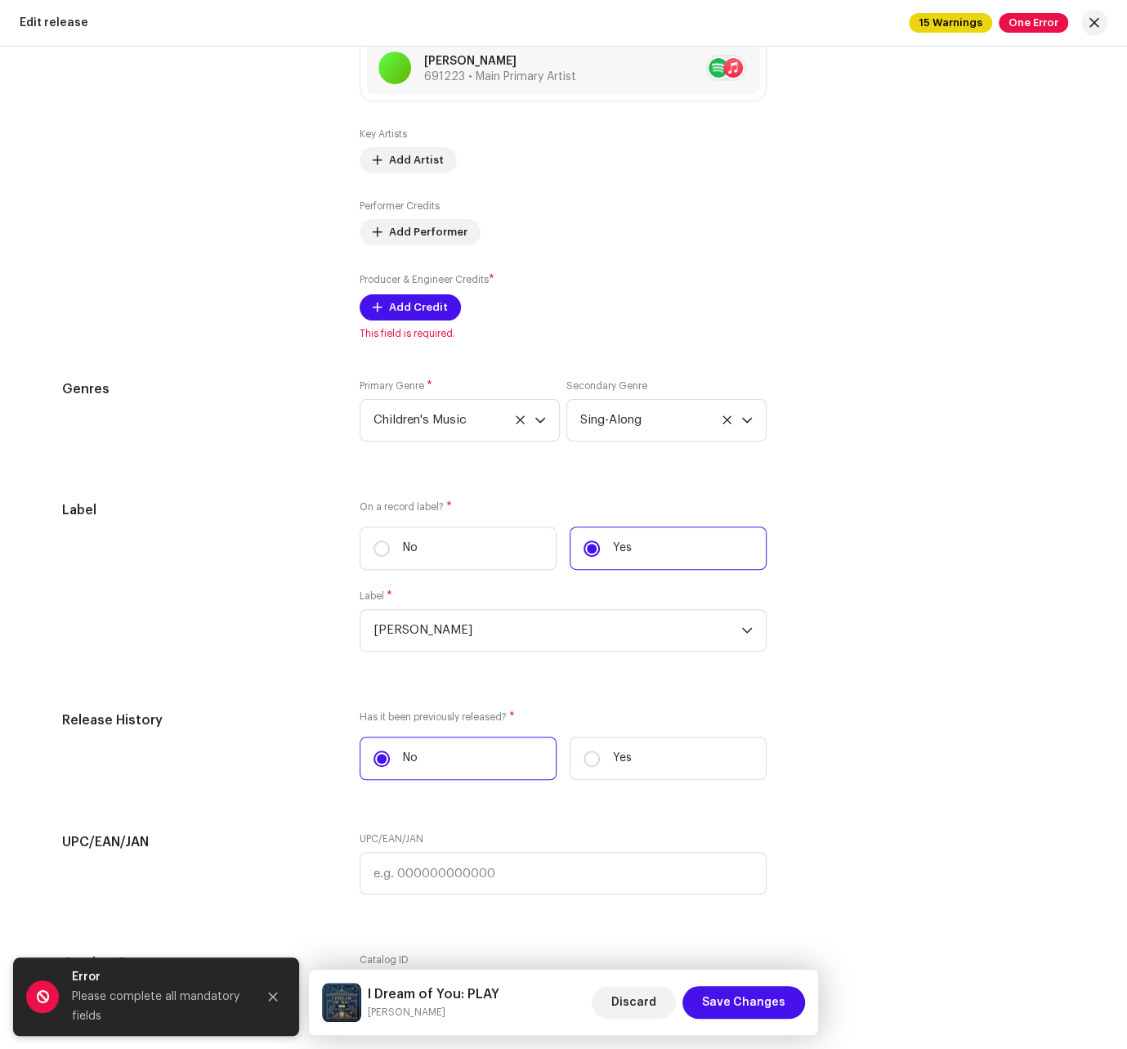
scroll to position [2503, 0]
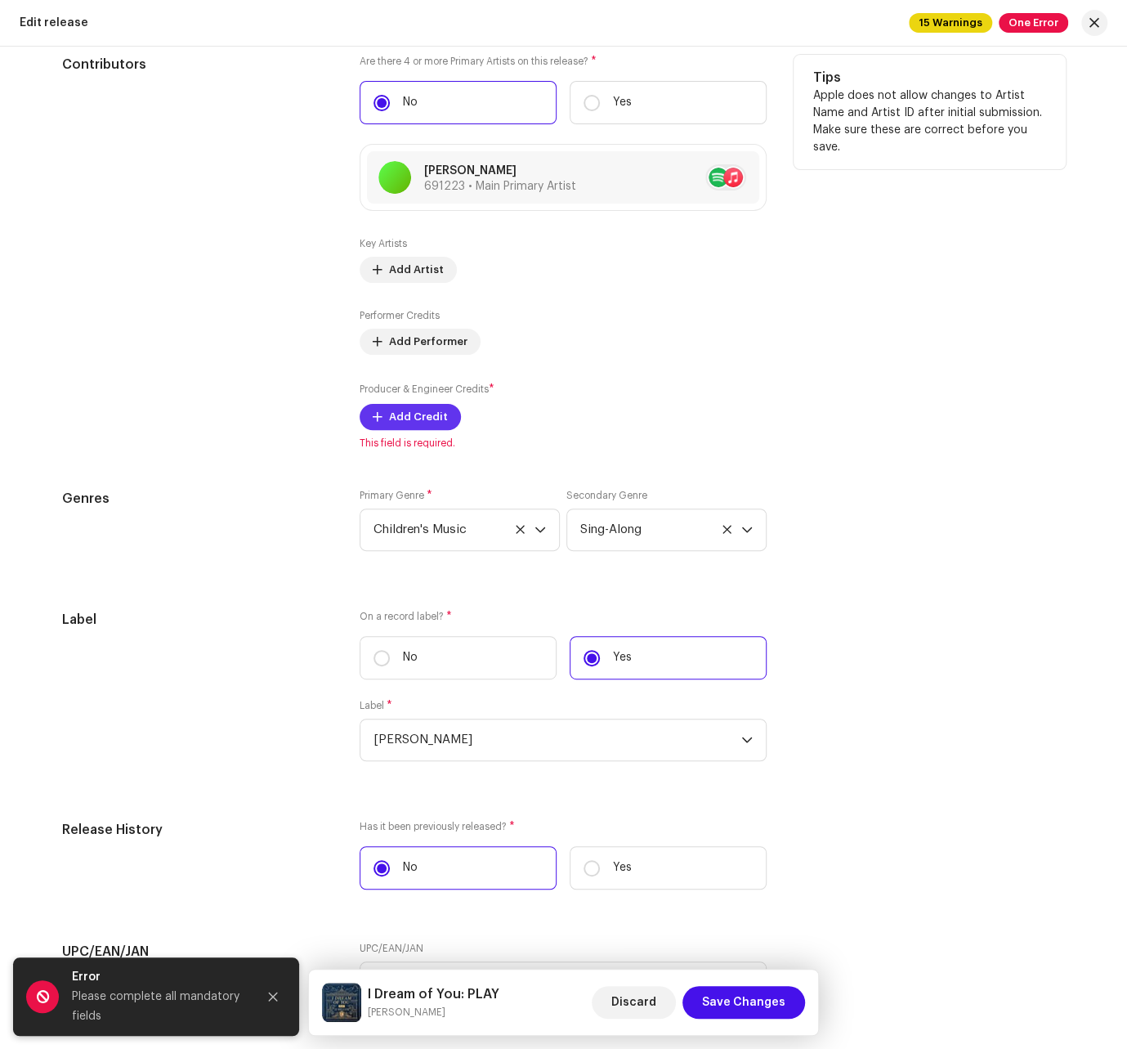
click at [427, 418] on span "Add Credit" at bounding box center [418, 416] width 59 height 33
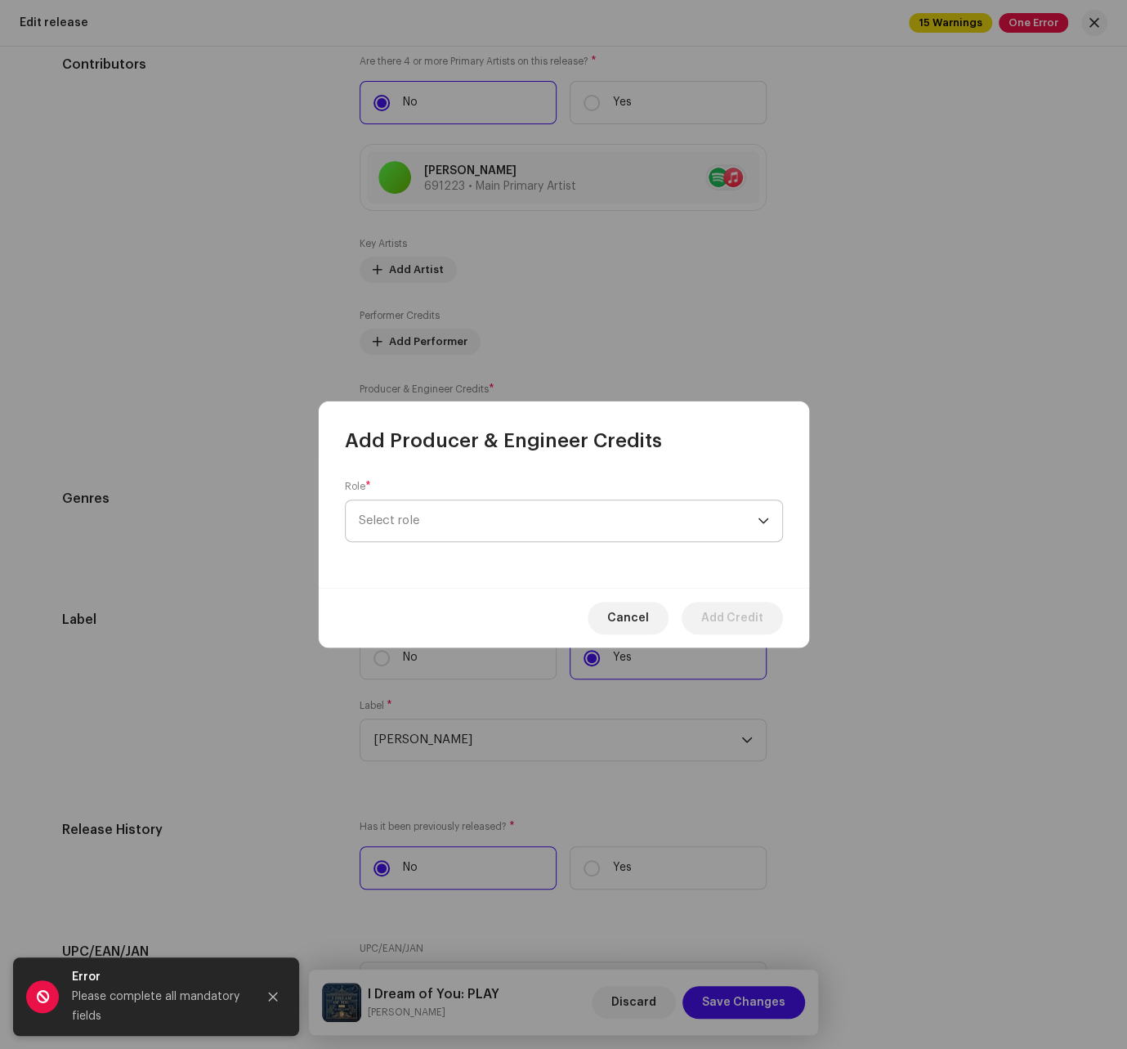
click at [468, 521] on span "Select role" at bounding box center [558, 520] width 399 height 41
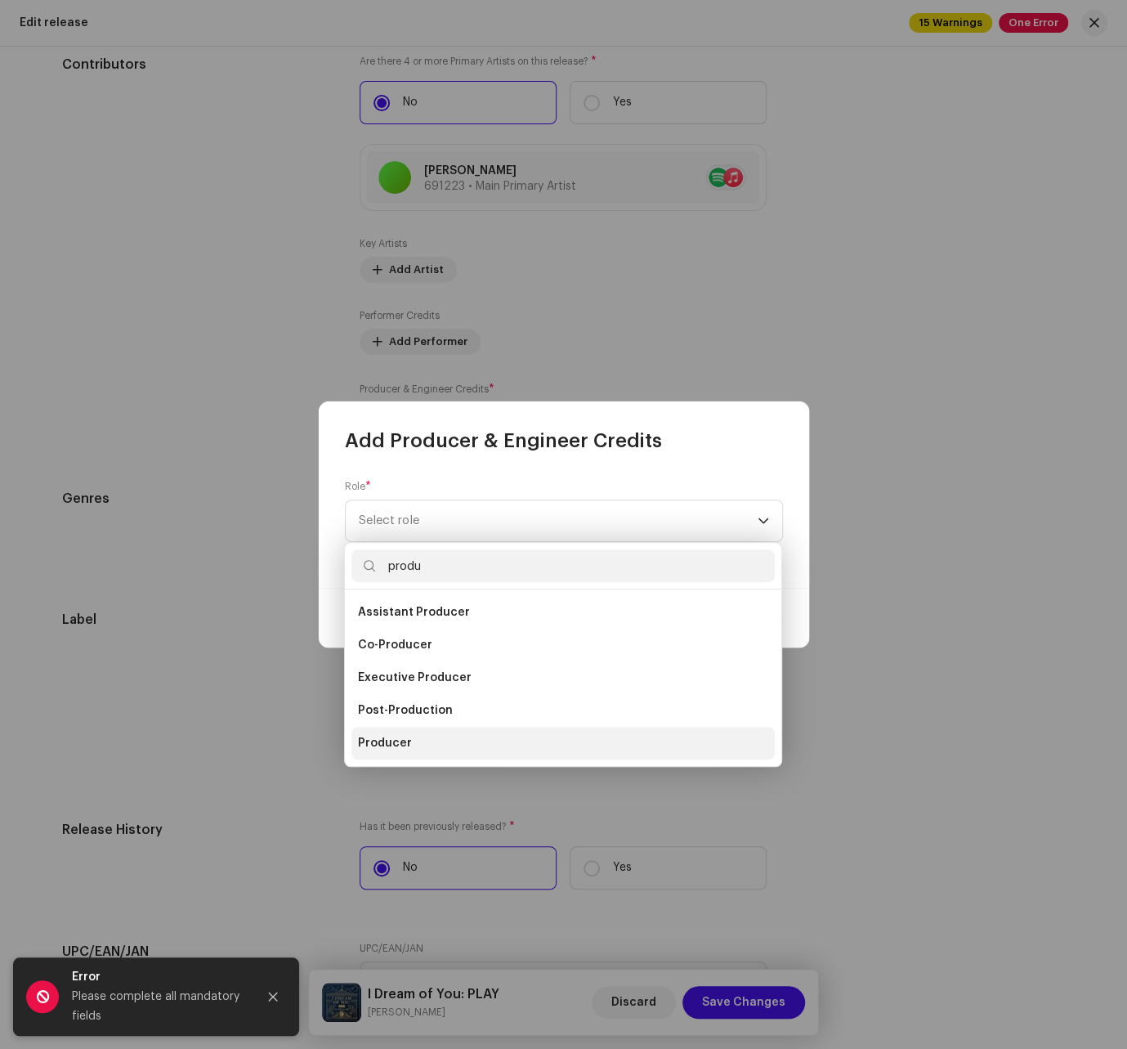
type input "produ"
click at [434, 727] on li "Producer" at bounding box center [562, 743] width 423 height 33
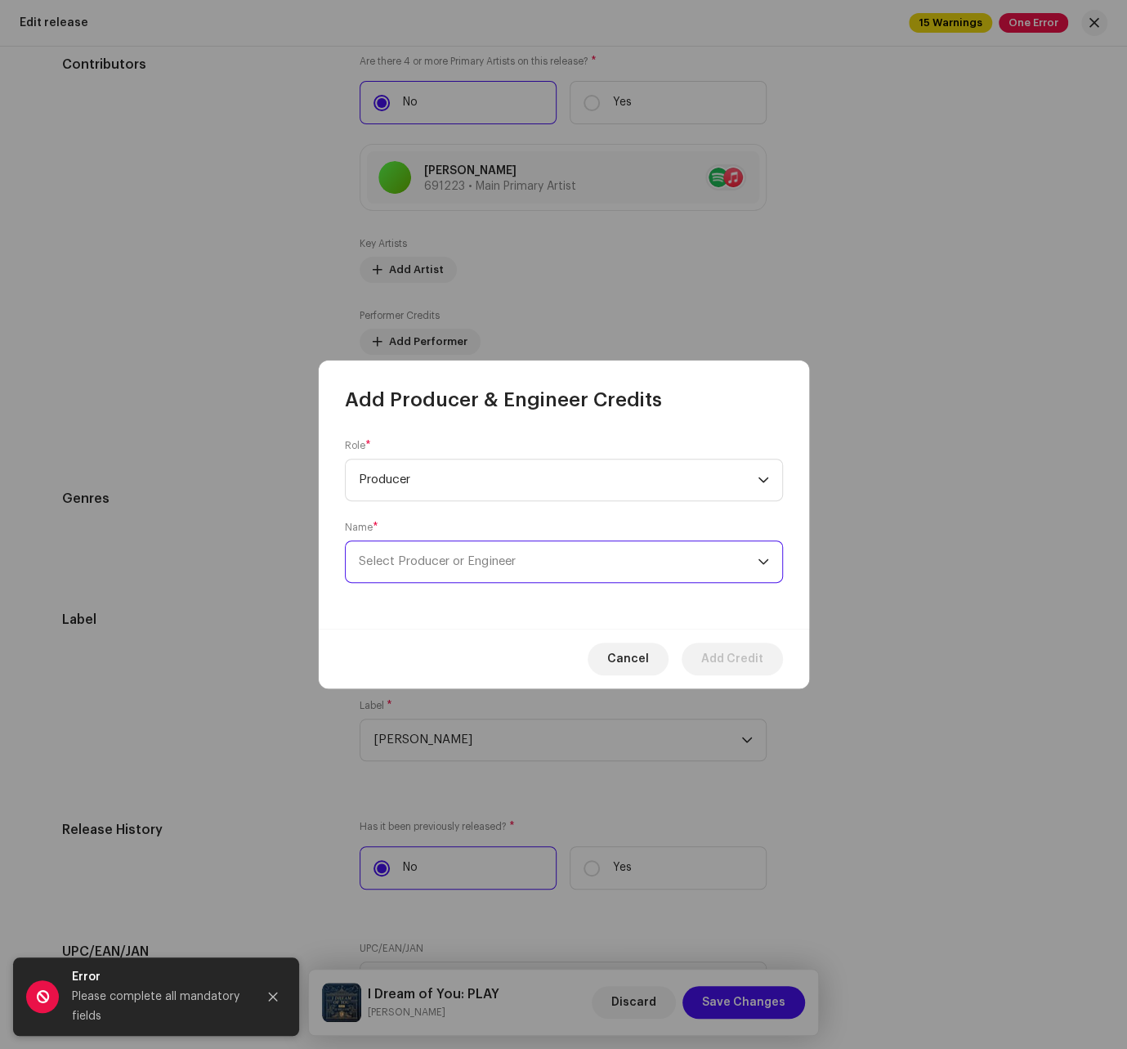
click at [499, 553] on span "Select Producer or Engineer" at bounding box center [558, 561] width 399 height 41
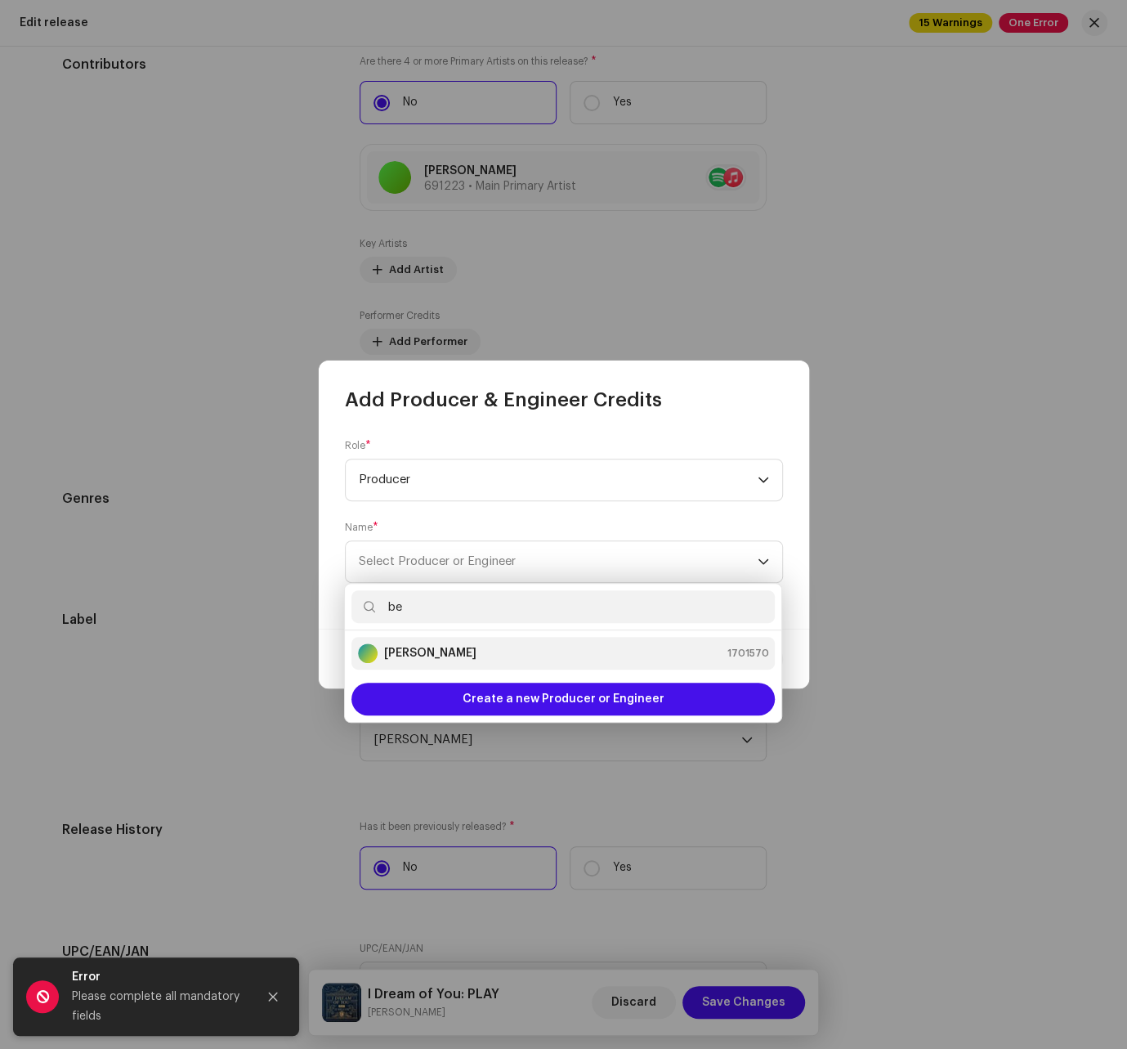
type input "be"
click at [469, 654] on div "[PERSON_NAME] 1701570" at bounding box center [563, 653] width 410 height 20
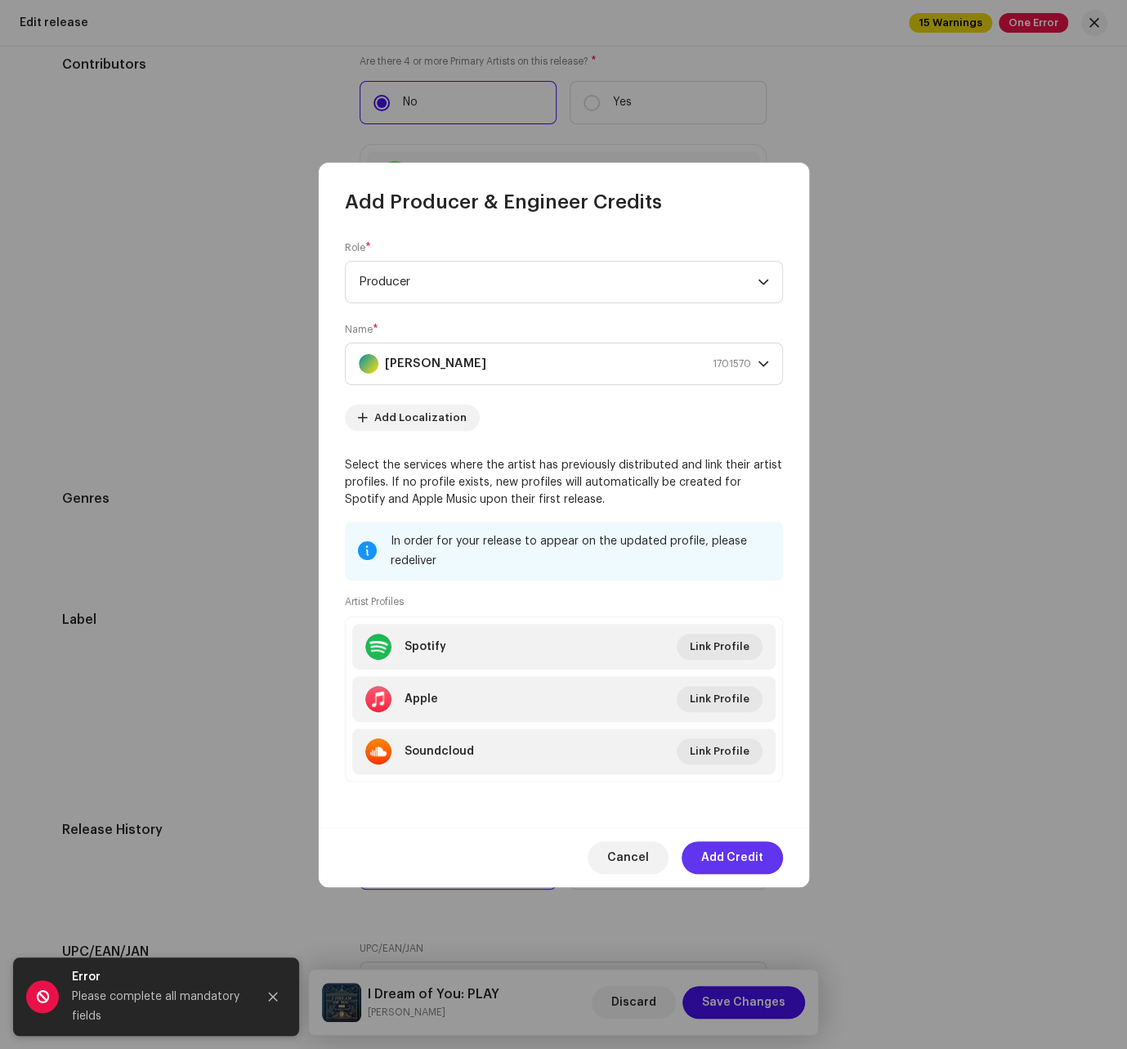
click at [729, 848] on span "Add Credit" at bounding box center [732, 857] width 62 height 33
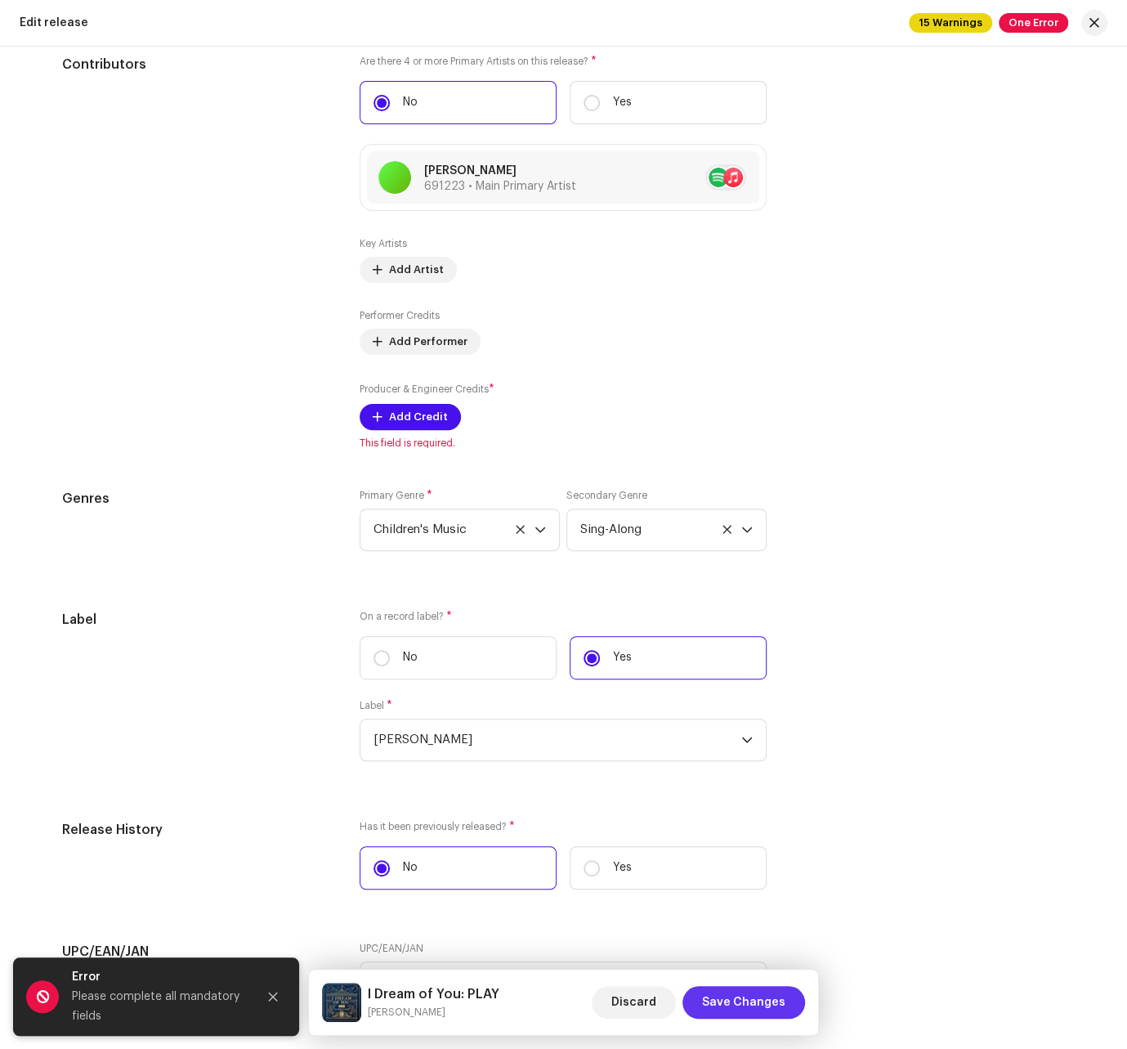
click at [742, 1006] on span "Save Changes" at bounding box center [743, 1002] width 83 height 33
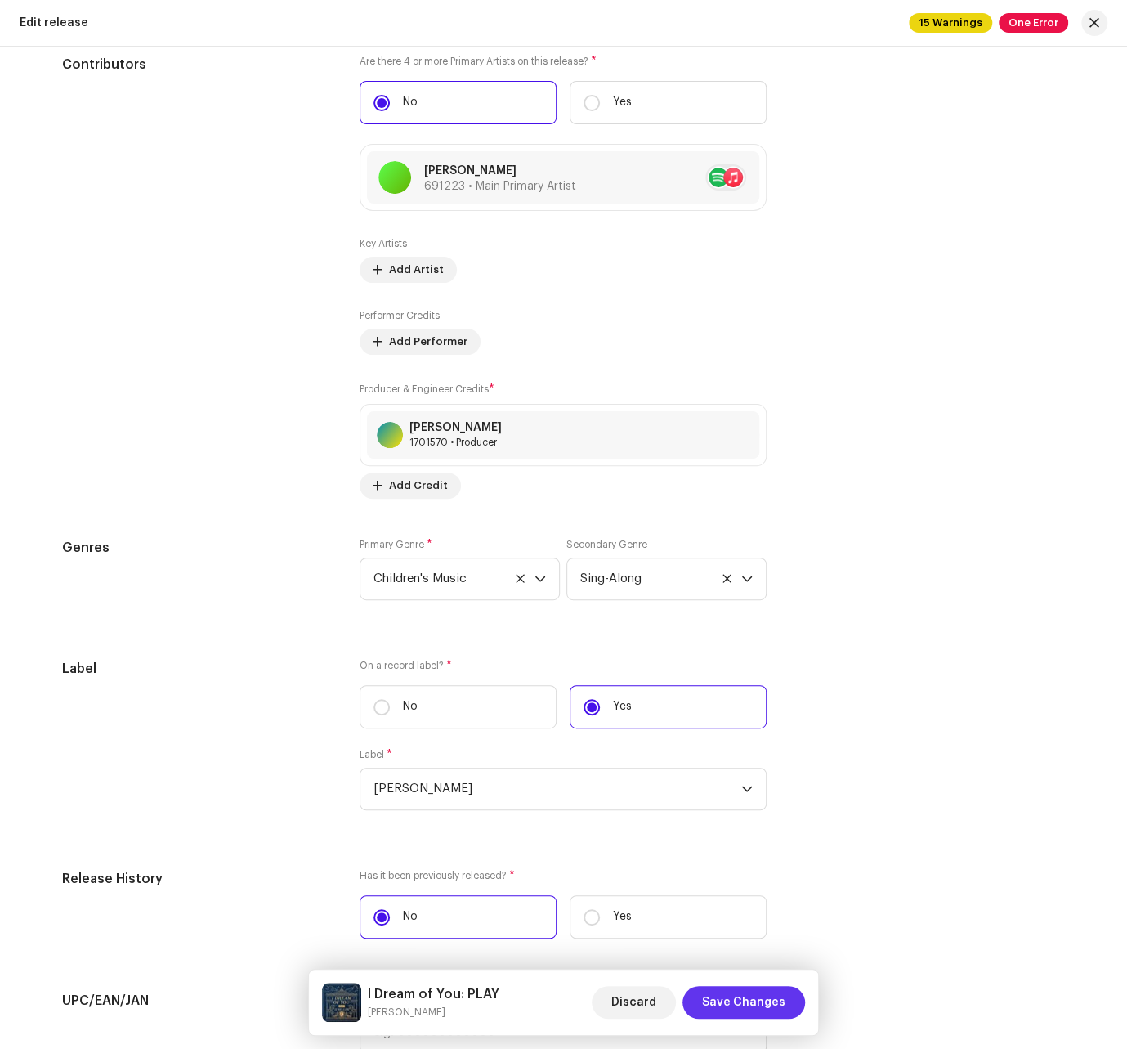
click at [752, 1003] on span "Save Changes" at bounding box center [743, 1002] width 83 height 33
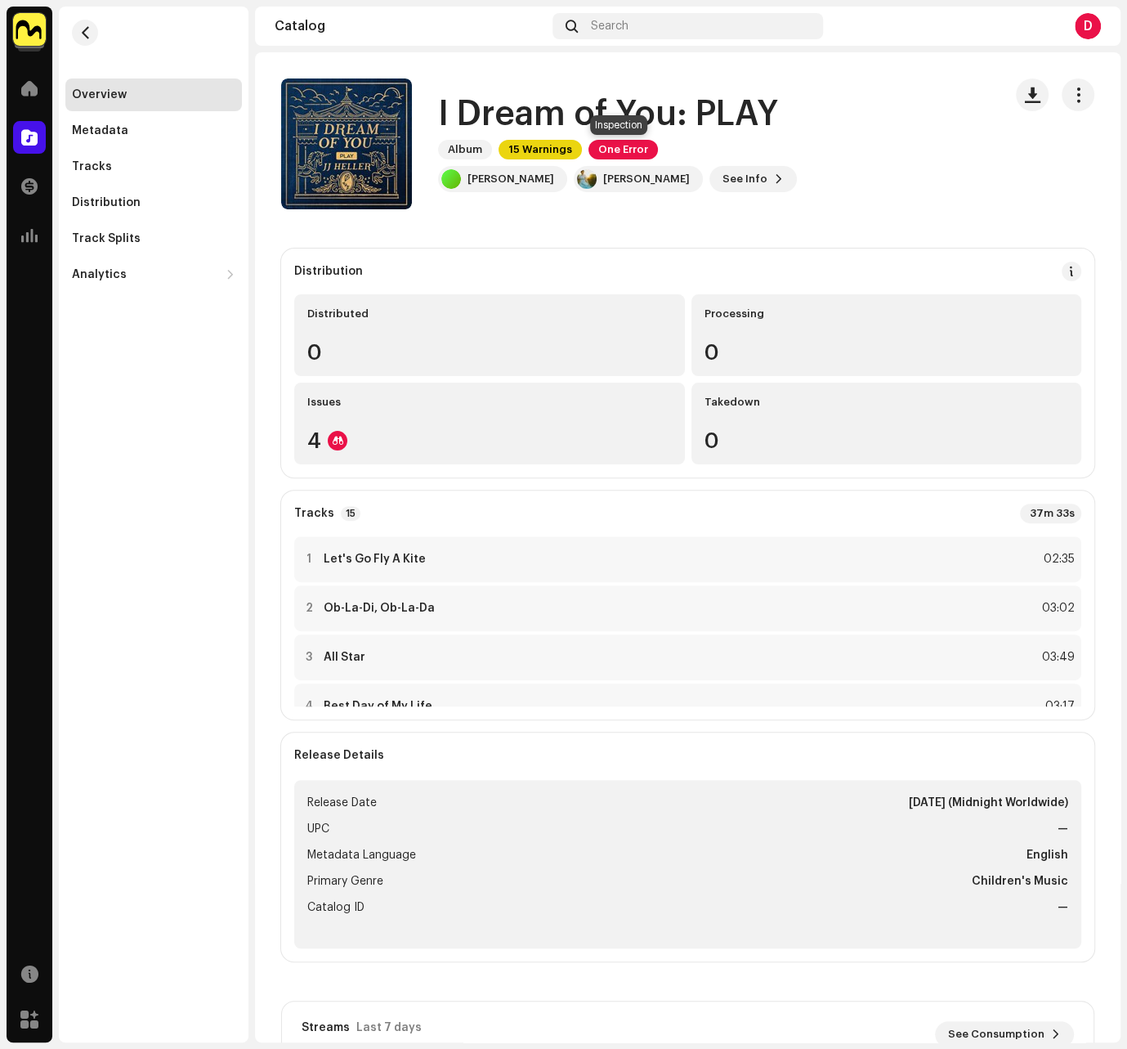
click at [612, 146] on span "One Error" at bounding box center [622, 150] width 69 height 20
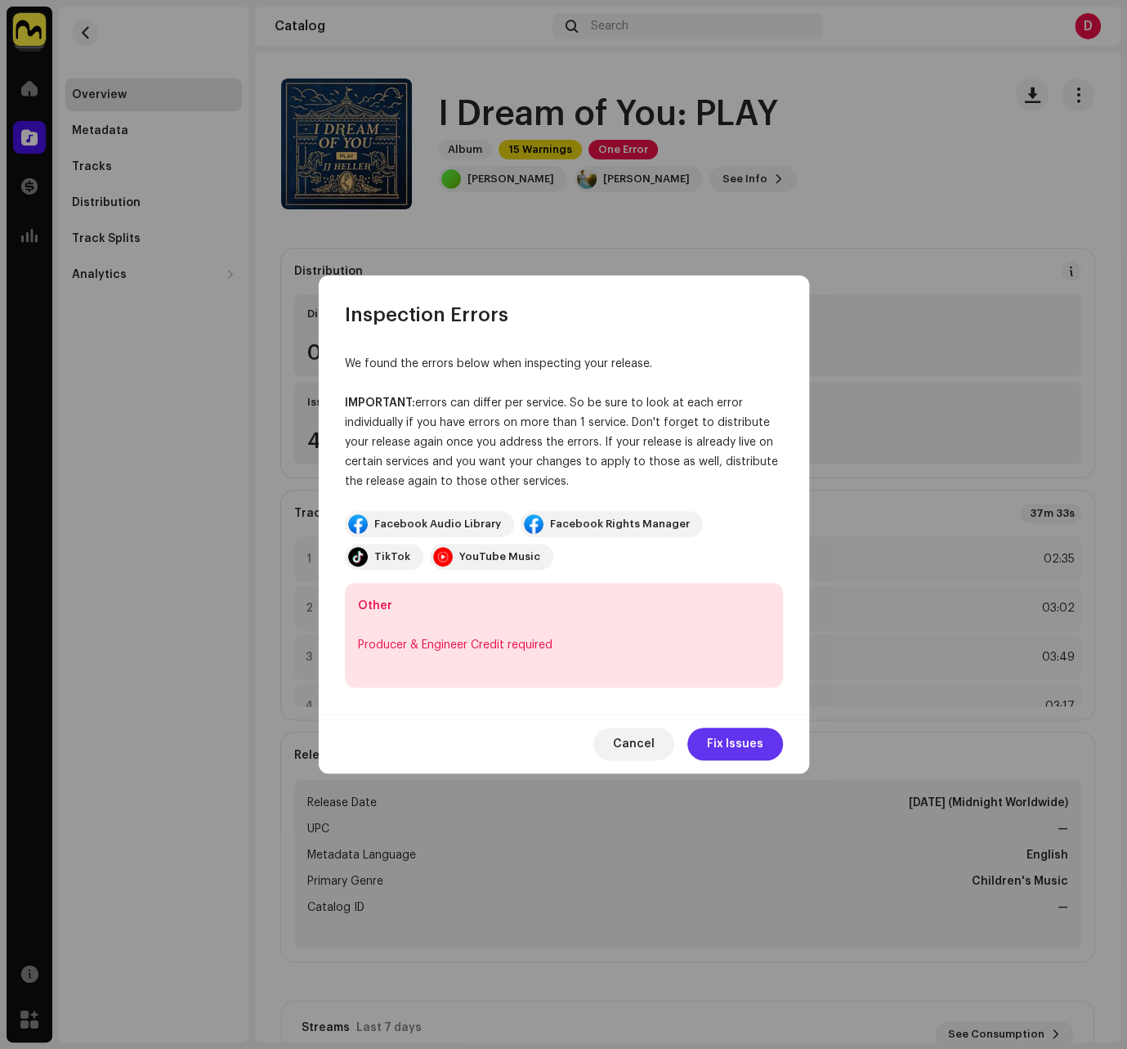
click at [727, 744] on span "Fix Issues" at bounding box center [735, 743] width 56 height 33
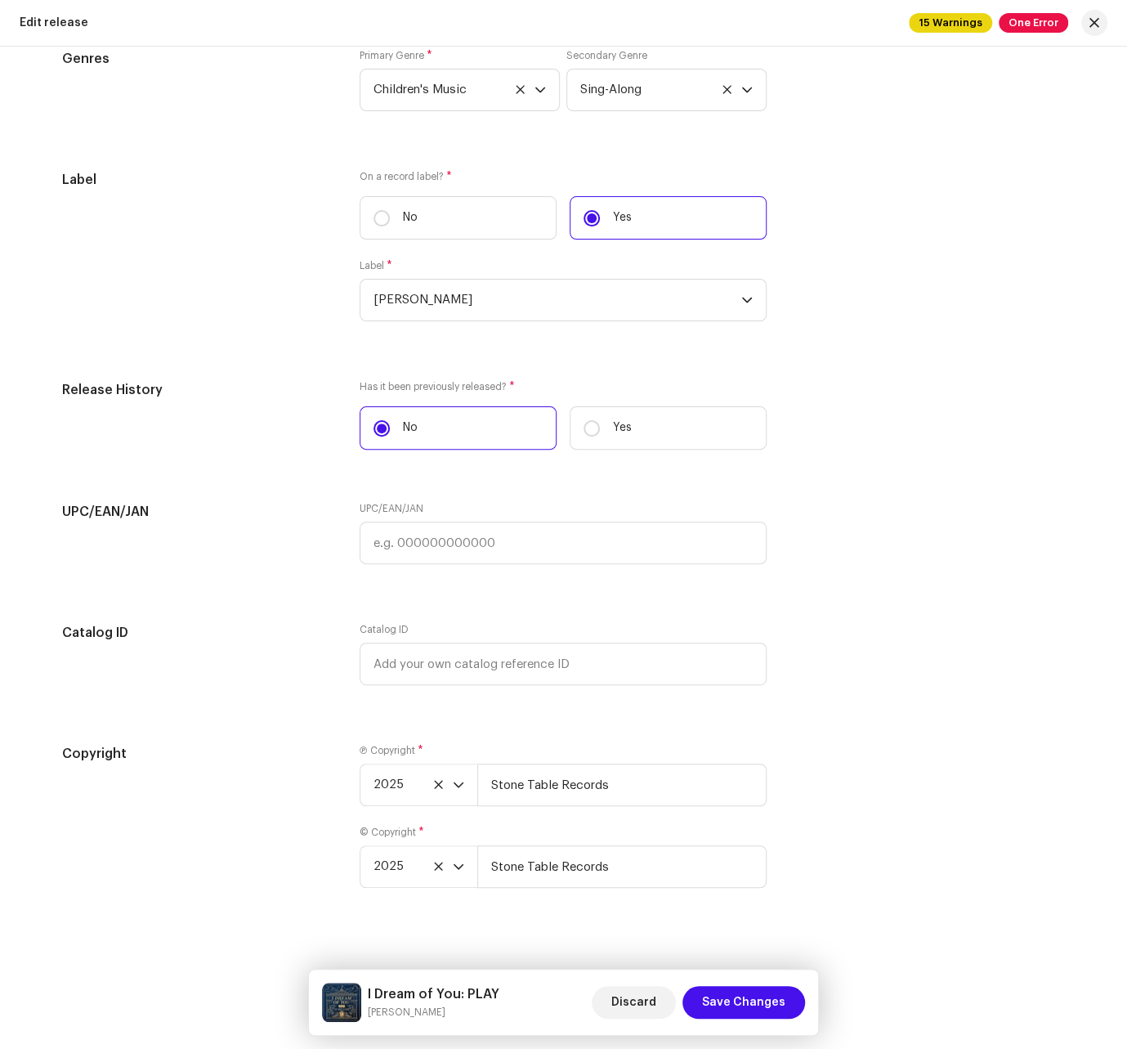
scroll to position [3002, 0]
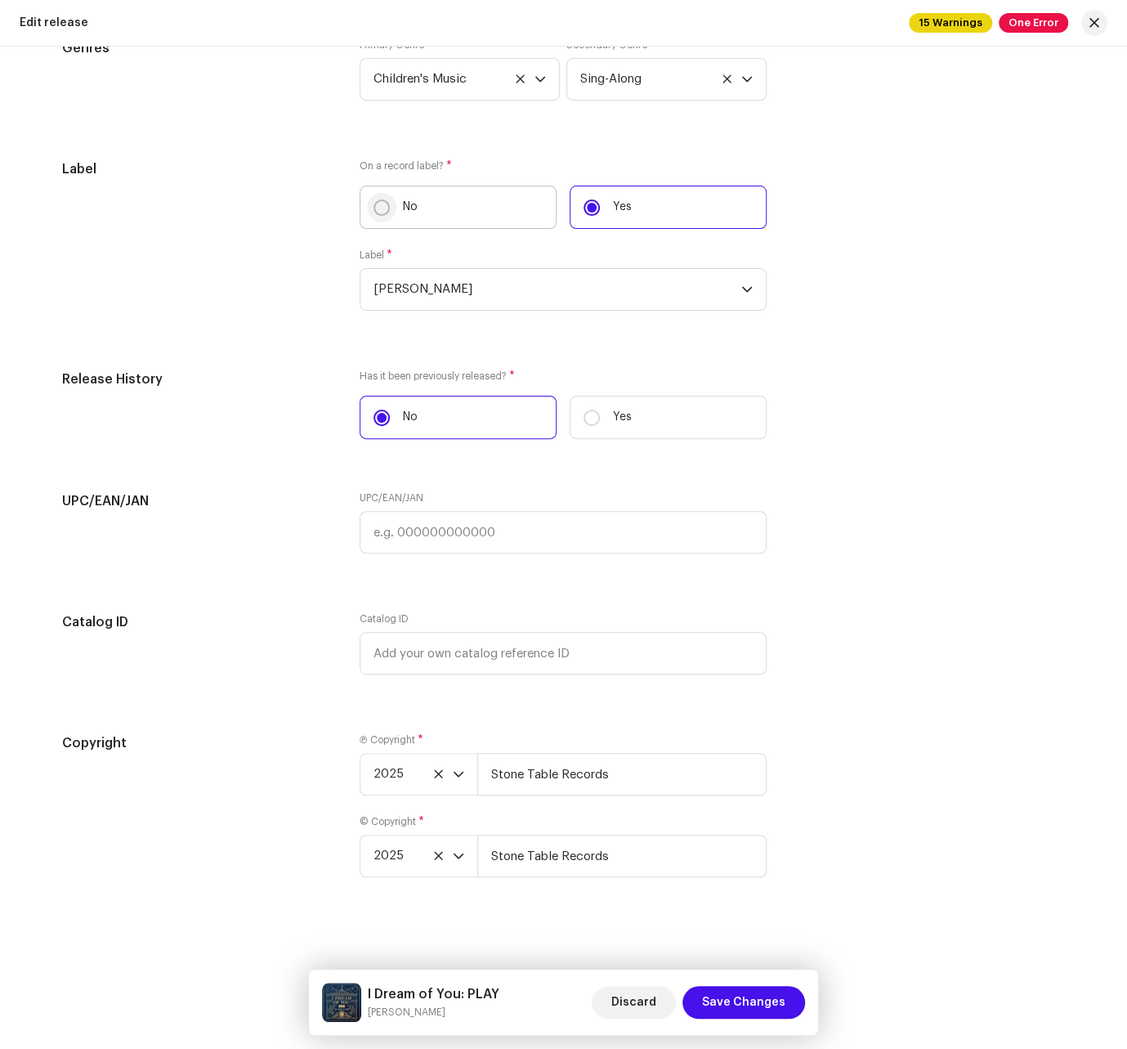
click at [384, 208] on p-radiobutton at bounding box center [382, 207] width 16 height 16
click at [384, 208] on input "No" at bounding box center [382, 207] width 16 height 16
radio input "true"
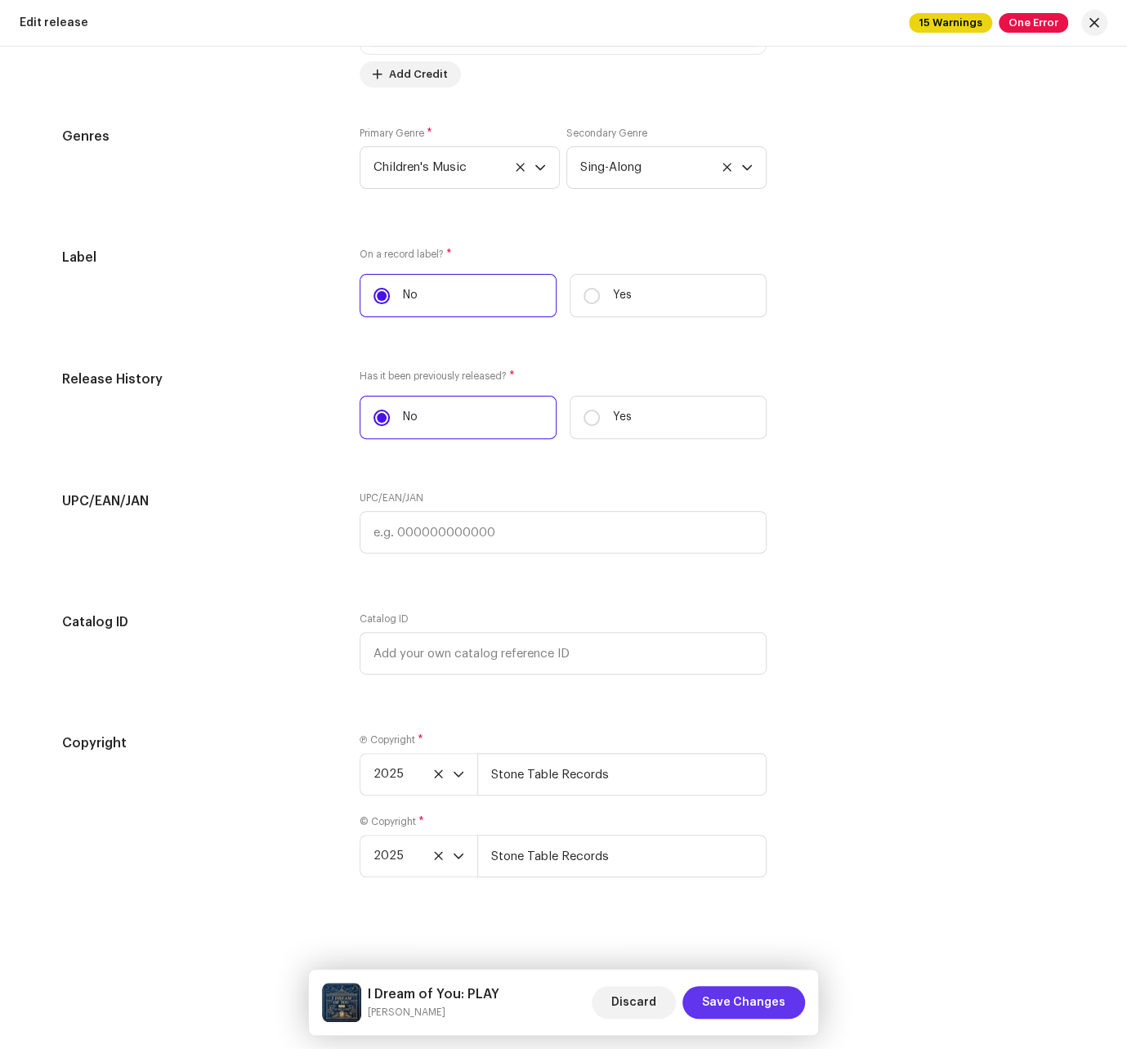
click at [752, 996] on span "Save Changes" at bounding box center [743, 1002] width 83 height 33
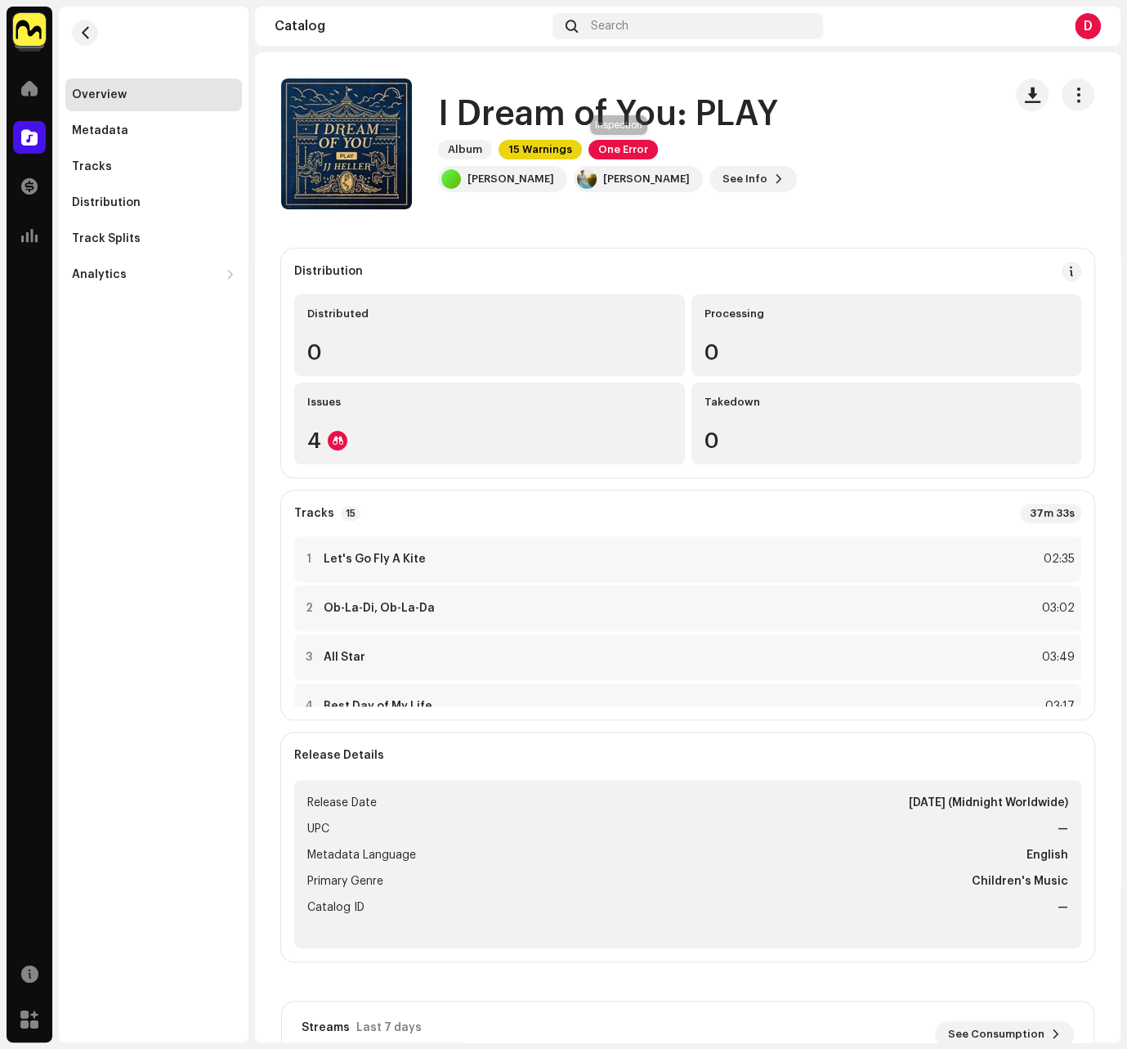
click at [624, 148] on span "One Error" at bounding box center [622, 150] width 69 height 20
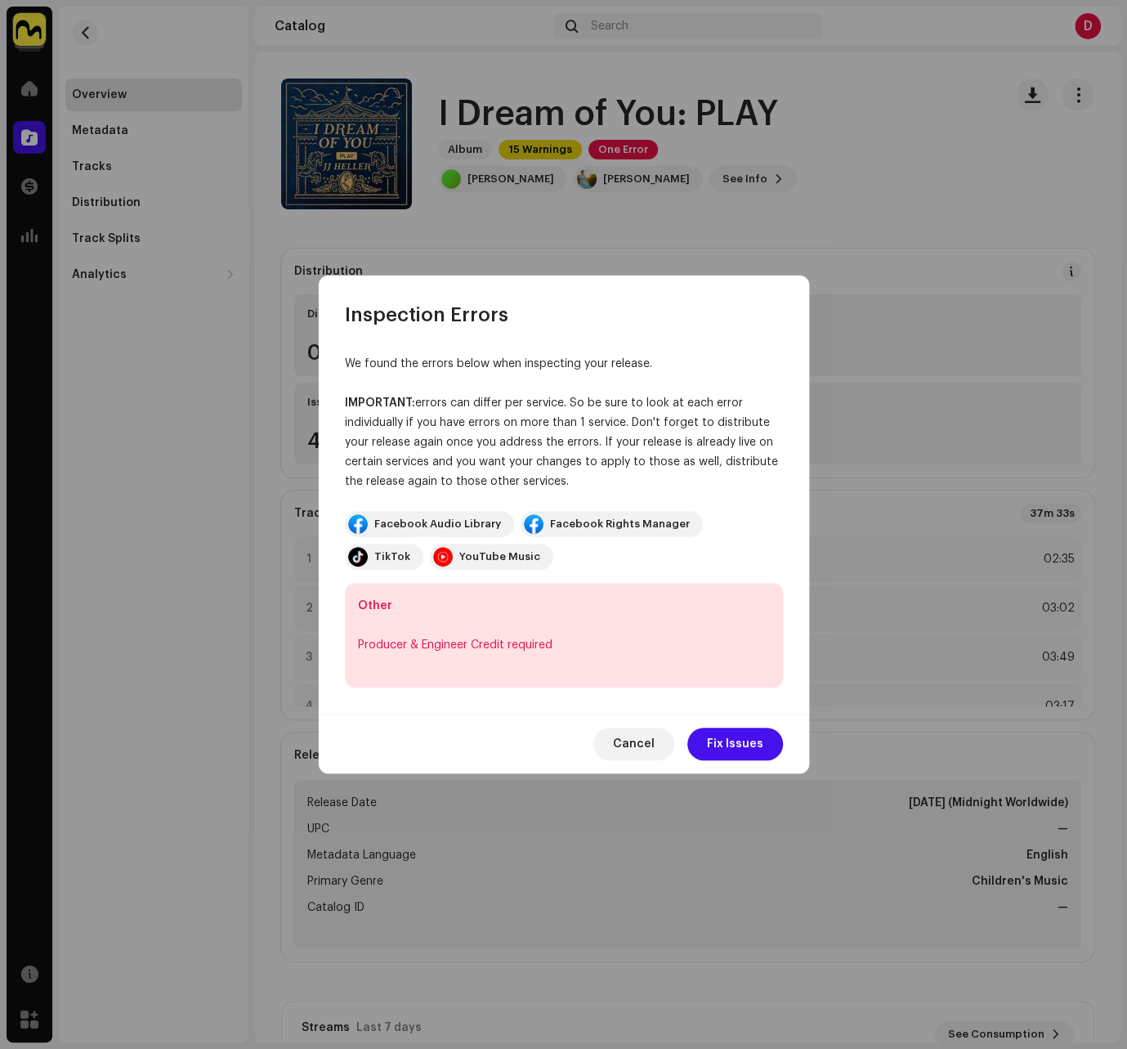
click at [519, 645] on div "Producer & Engineer Credit required" at bounding box center [564, 645] width 412 height 20
click at [734, 740] on span "Fix Issues" at bounding box center [735, 743] width 56 height 33
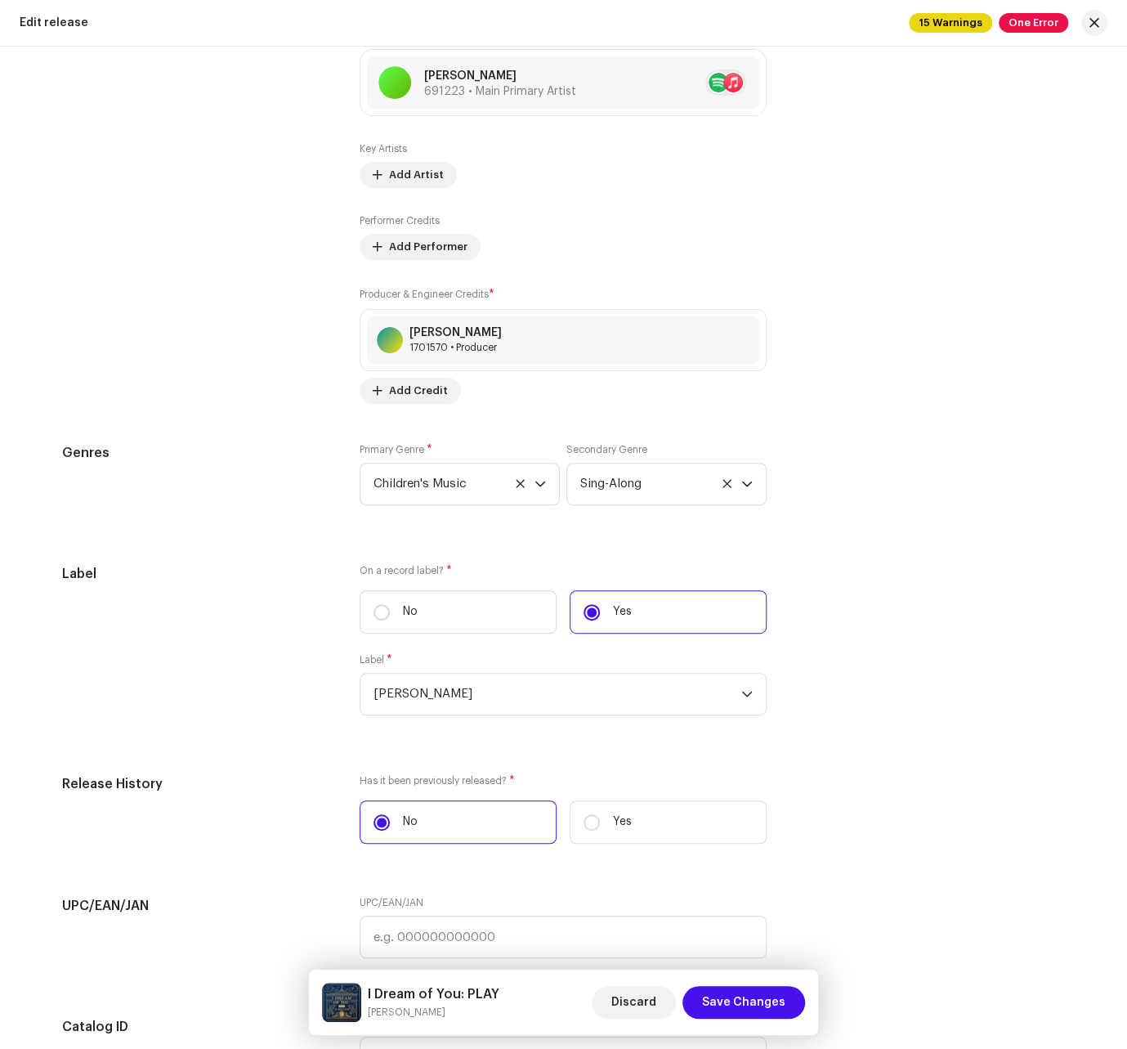
scroll to position [2603, 0]
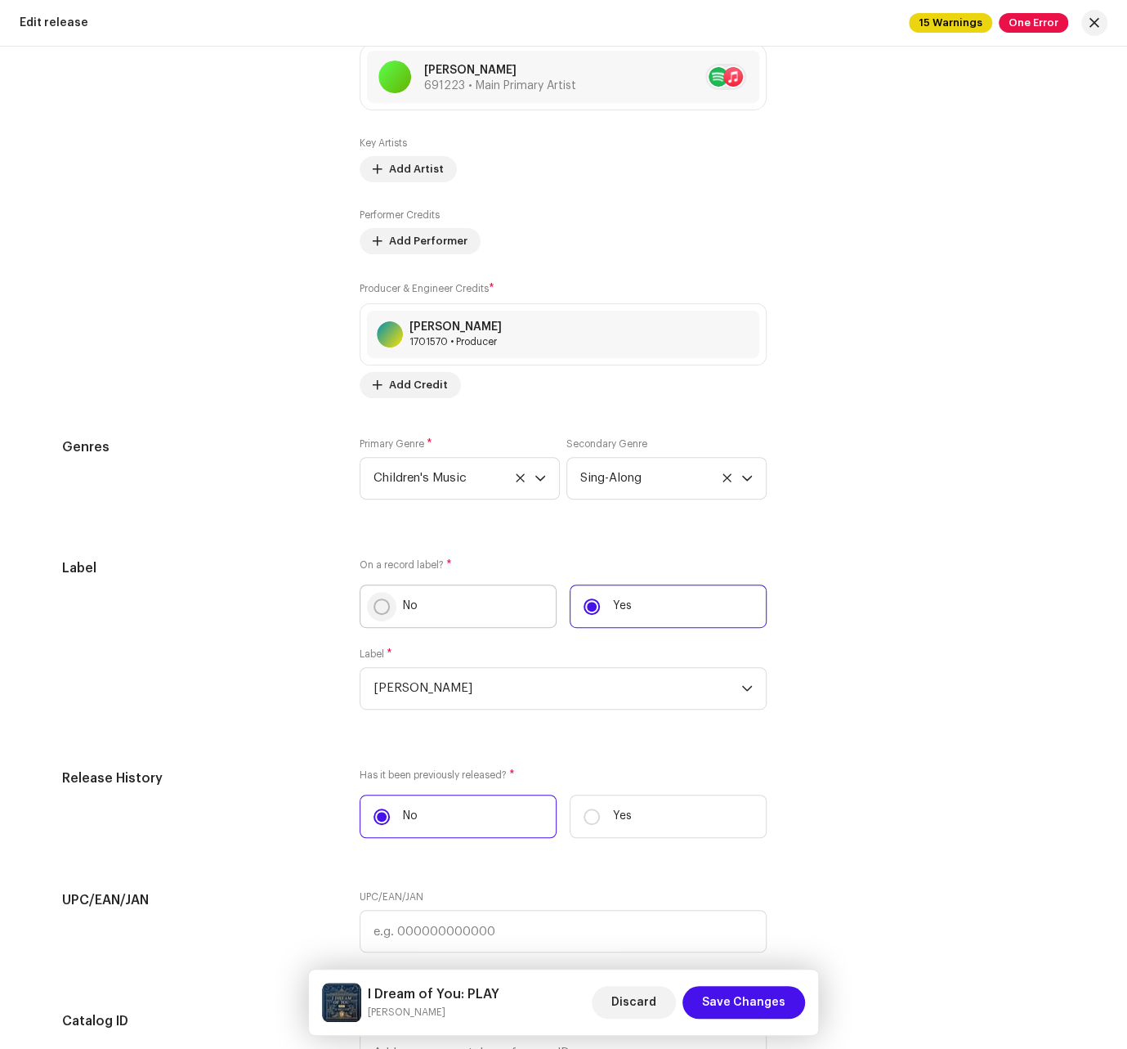
click at [375, 606] on input "No" at bounding box center [382, 606] width 16 height 16
radio input "true"
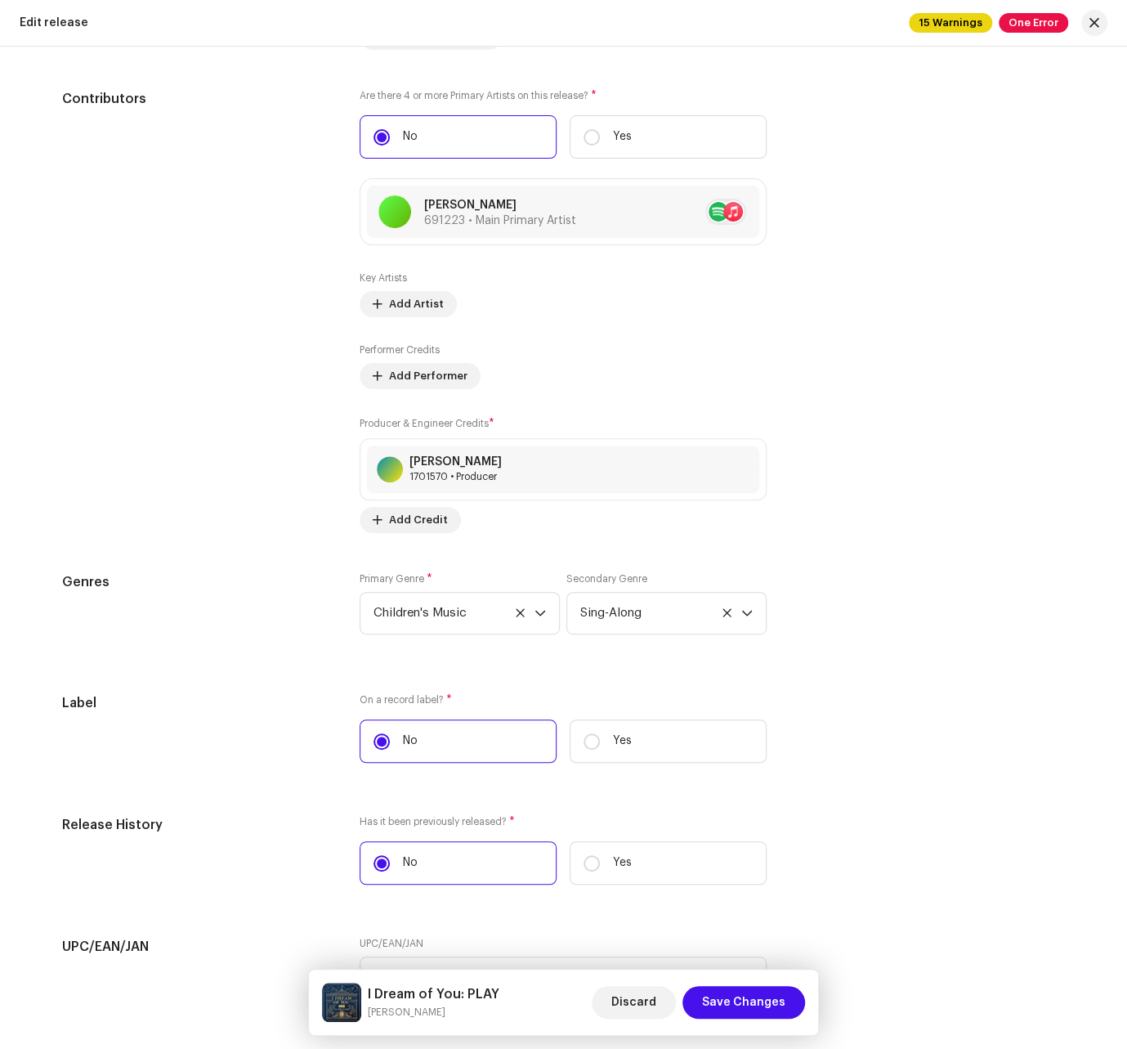
scroll to position [2347, 0]
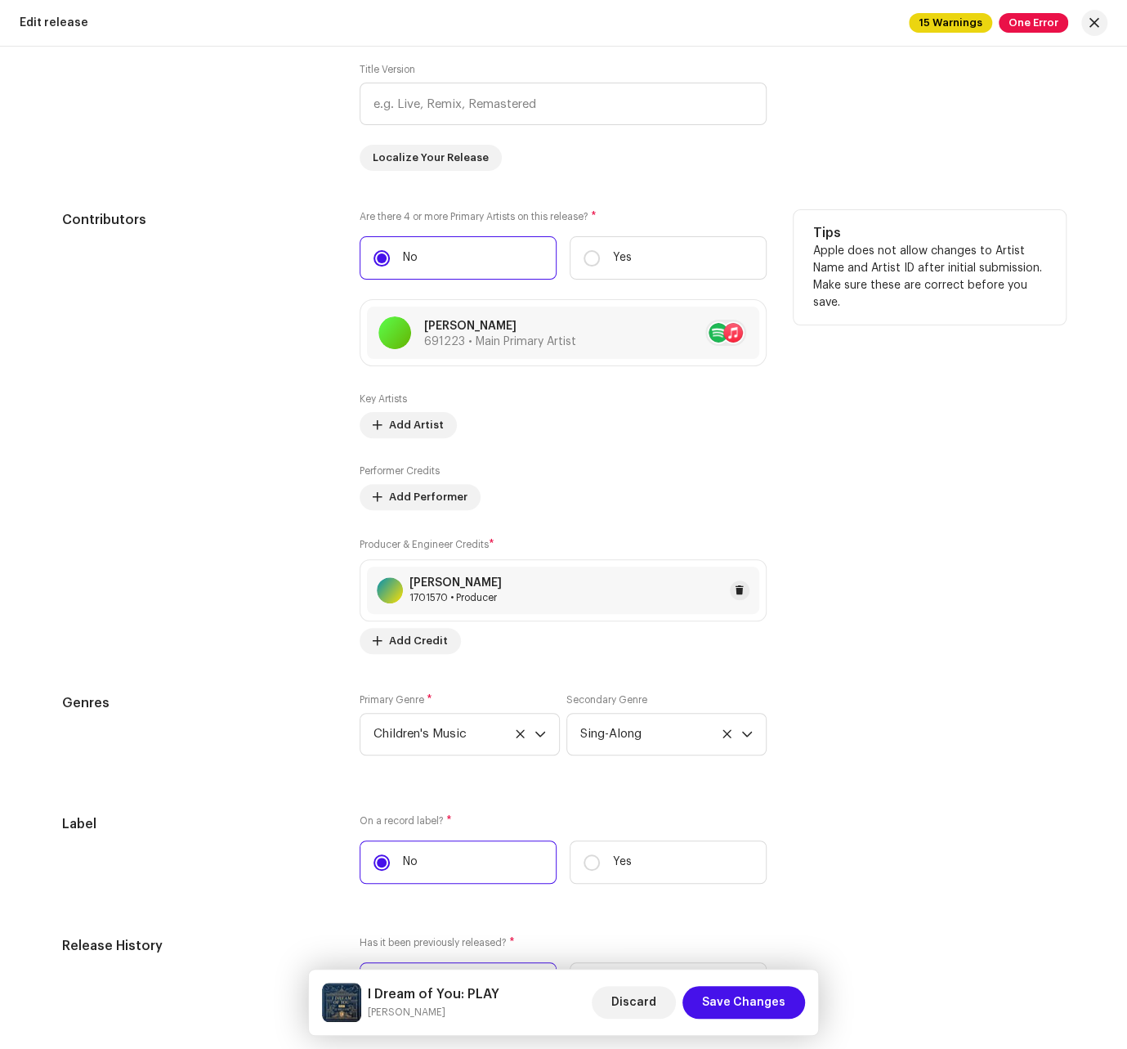
click at [508, 593] on div "Ben Shive 1701570 • Producer" at bounding box center [563, 589] width 392 height 47
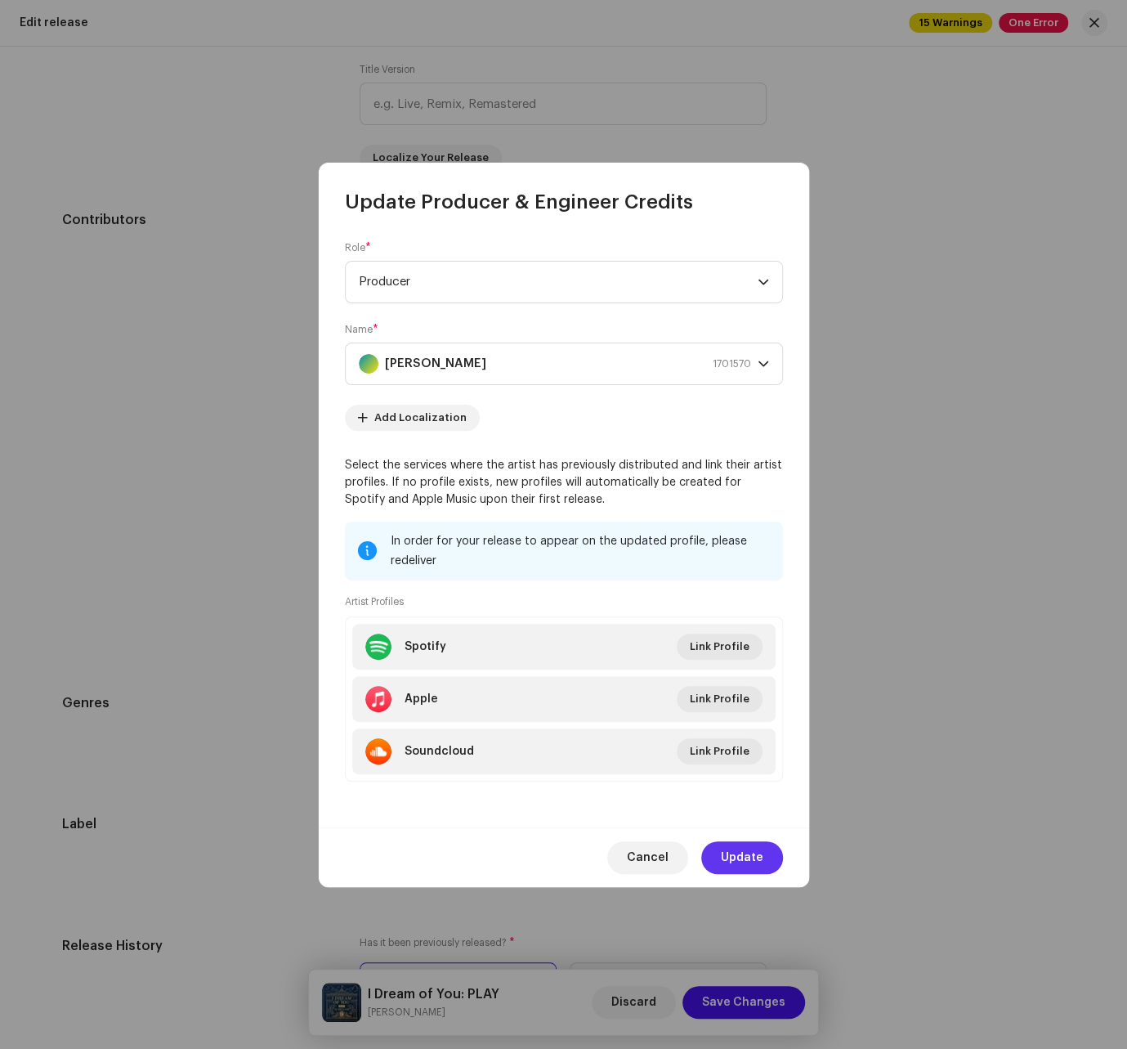
click at [754, 853] on span "Update" at bounding box center [742, 857] width 43 height 33
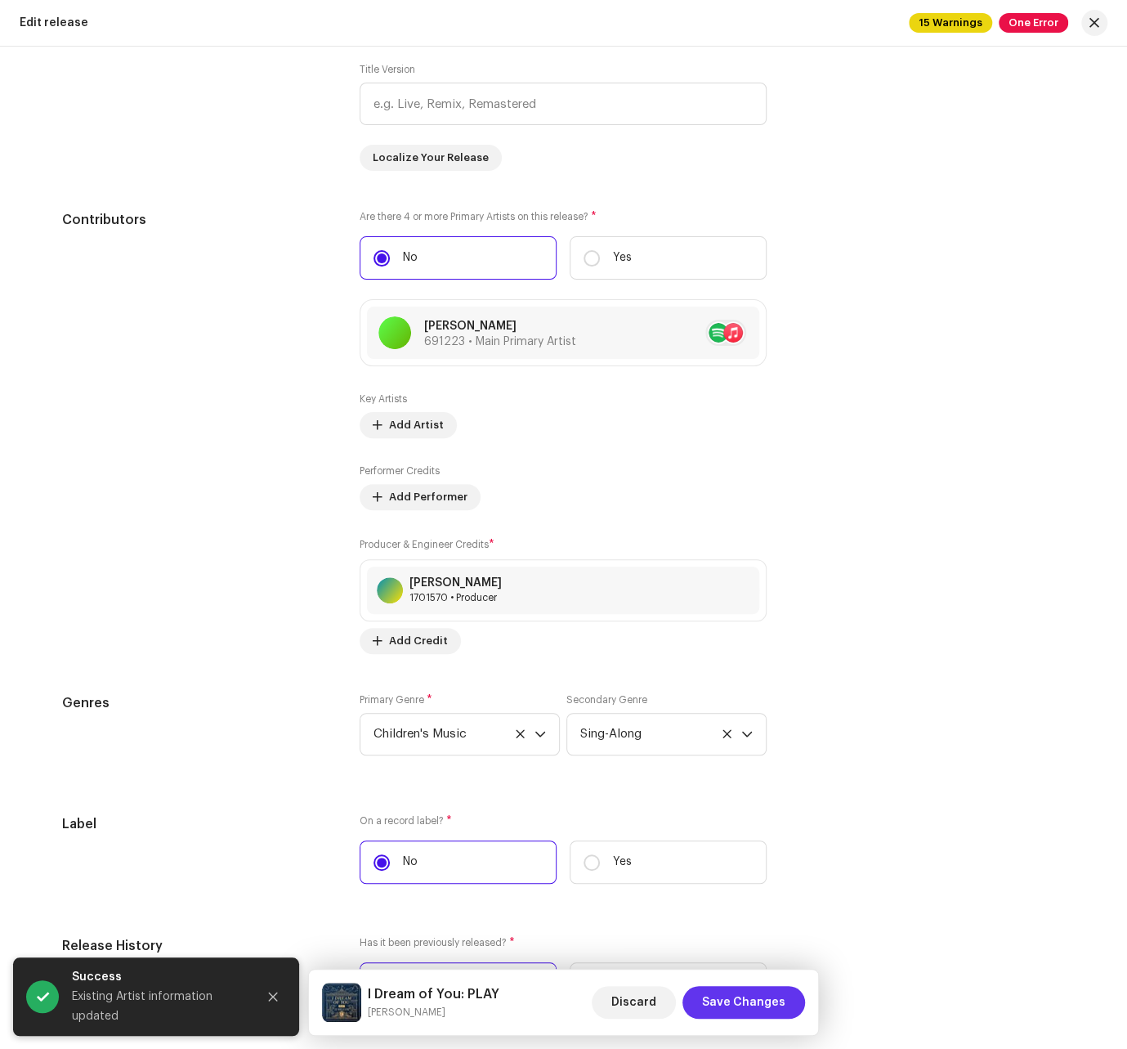
click at [750, 1009] on span "Save Changes" at bounding box center [743, 1002] width 83 height 33
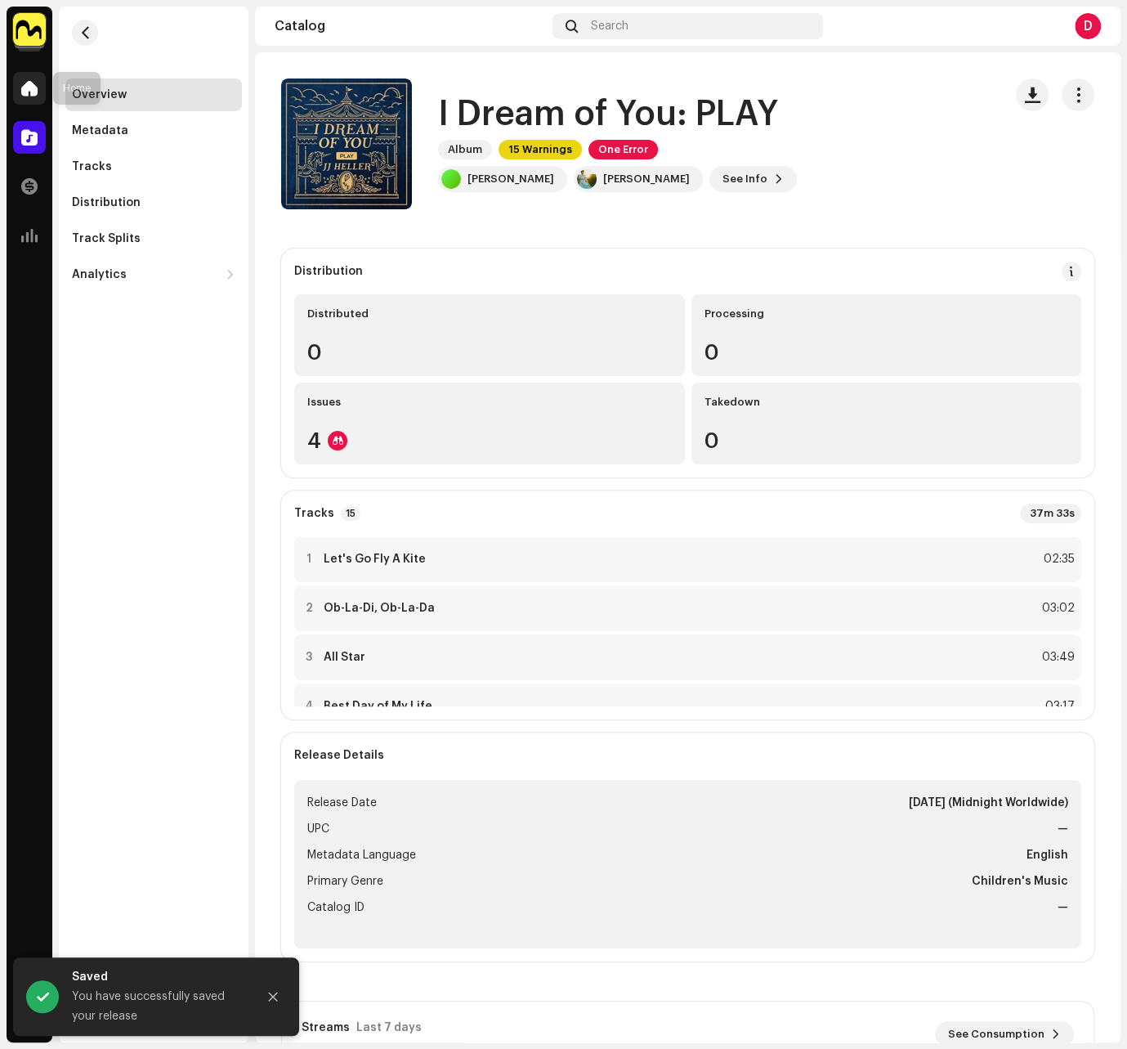
click at [30, 90] on span at bounding box center [29, 88] width 16 height 13
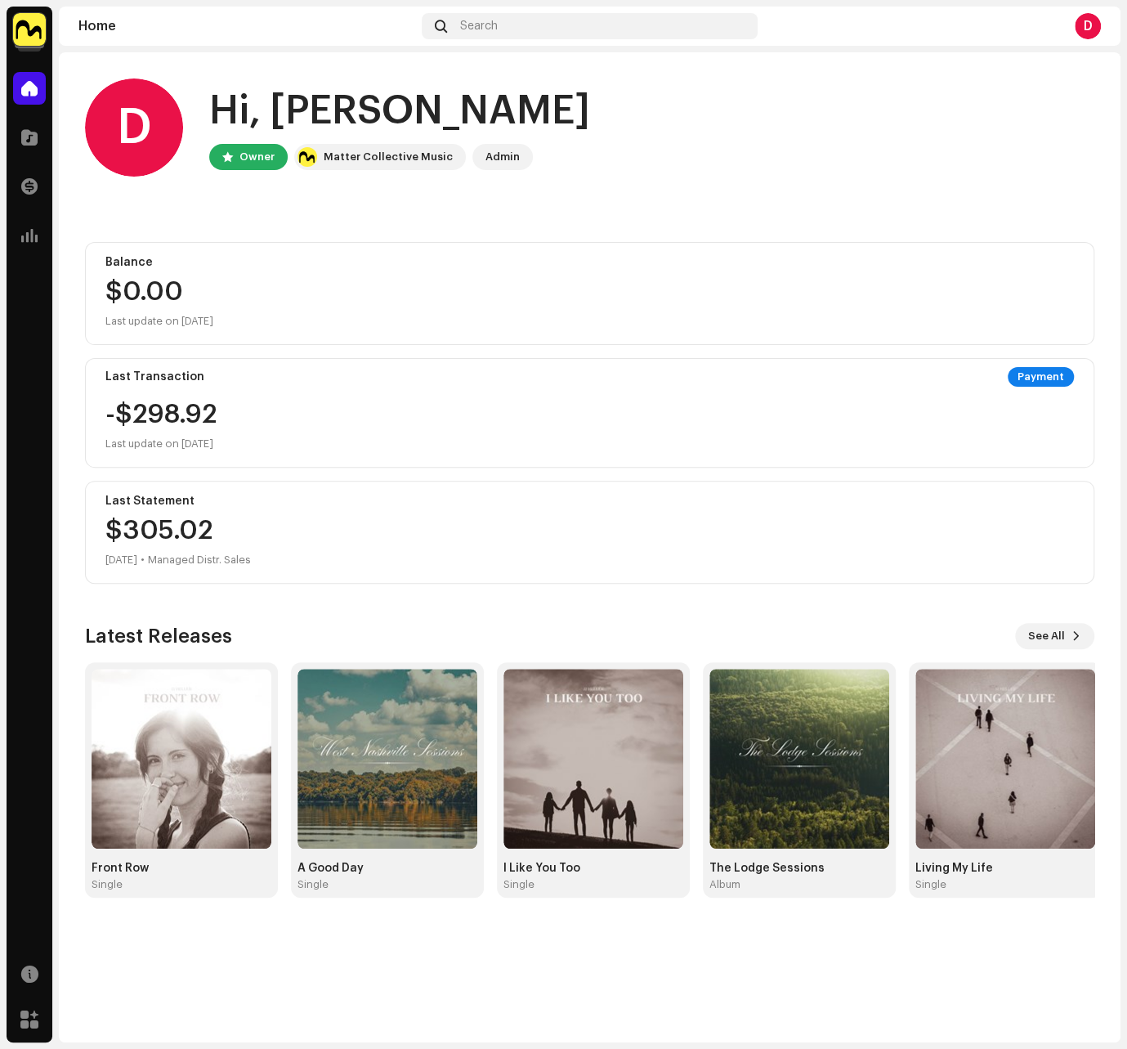
click at [1055, 647] on div "Latest Releases See All Front Row Single A Good Day Single I Like You Too Singl…" at bounding box center [589, 760] width 1009 height 275
click at [1052, 628] on span "See All" at bounding box center [1046, 636] width 37 height 33
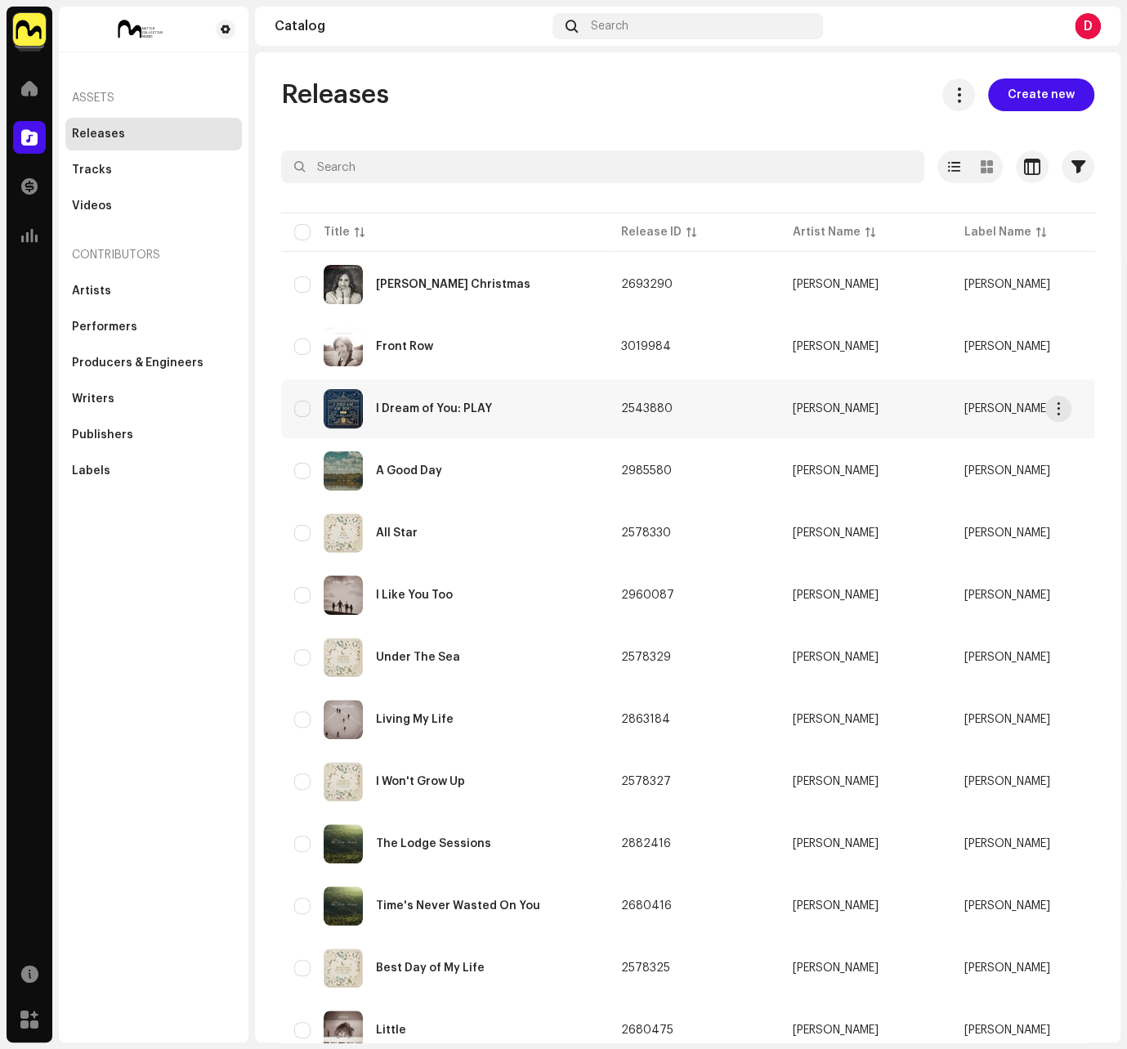
click at [439, 419] on div "I Dream of You: PLAY" at bounding box center [444, 408] width 301 height 39
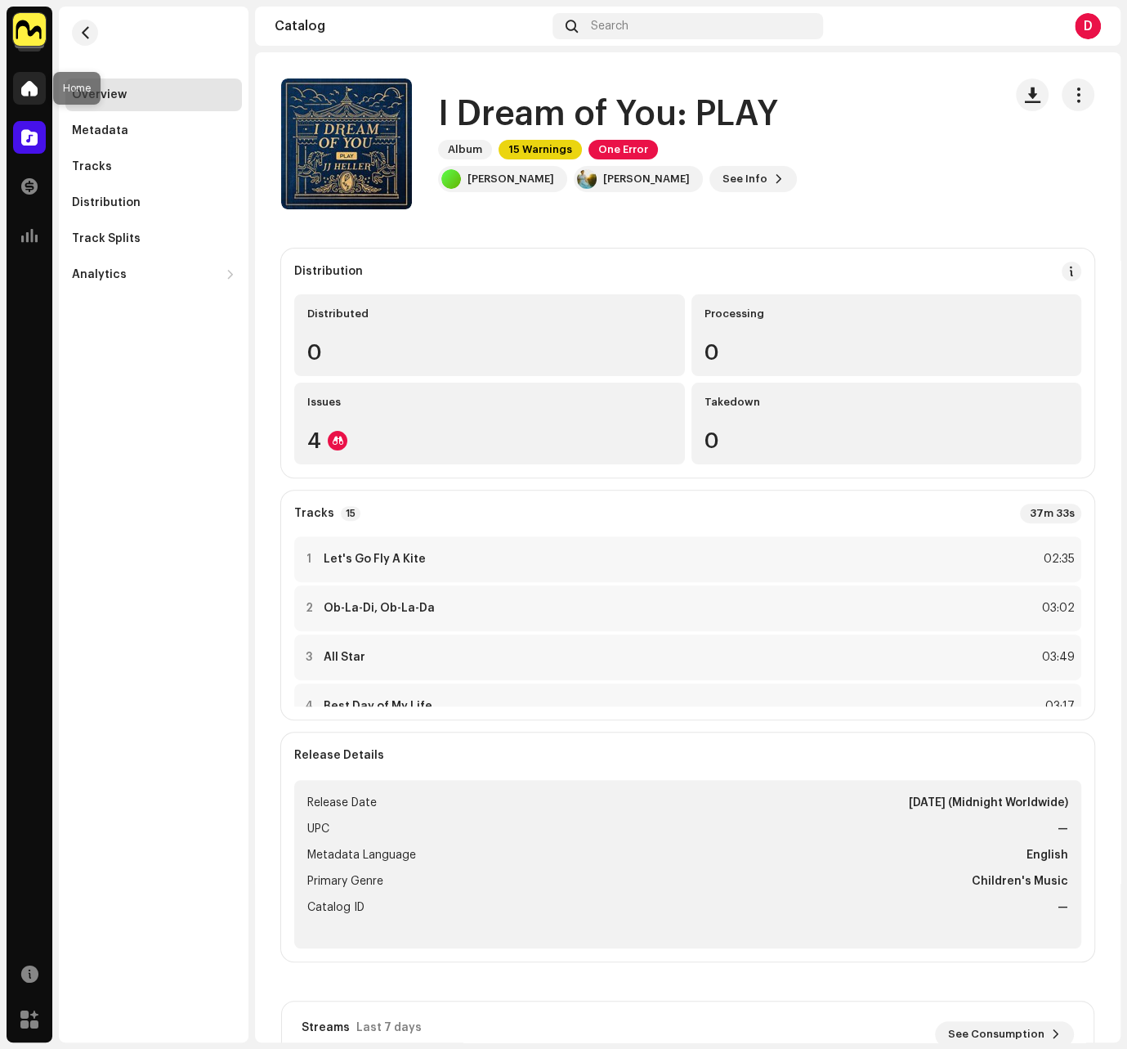
click at [29, 88] on span at bounding box center [29, 88] width 16 height 13
